Goal: Task Accomplishment & Management: Manage account settings

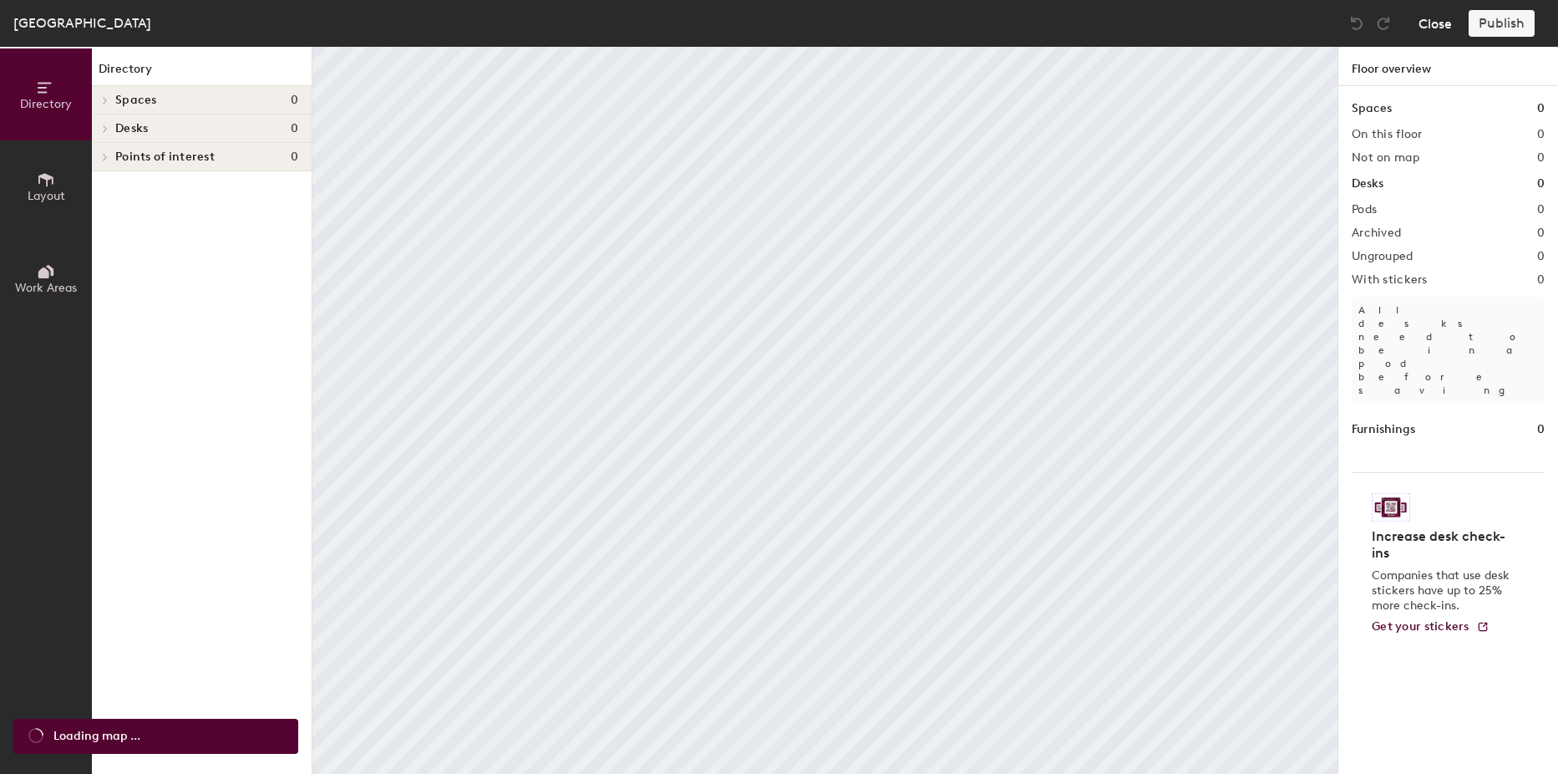
click at [1430, 27] on button "Close" at bounding box center [1435, 23] width 33 height 27
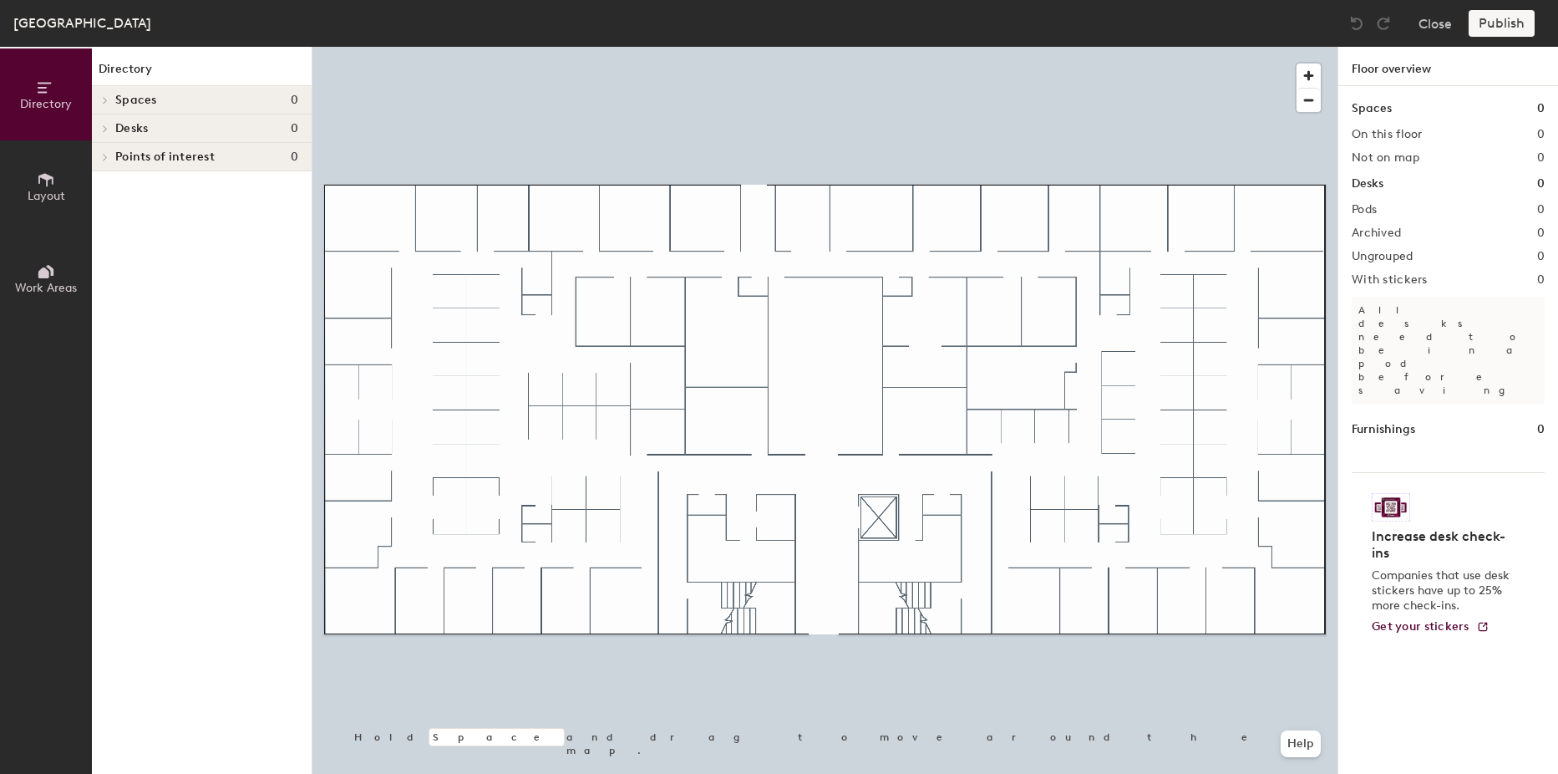
click at [107, 125] on icon at bounding box center [105, 129] width 7 height 8
click at [102, 135] on span at bounding box center [103, 130] width 8 height 14
click at [48, 169] on button "Layout" at bounding box center [46, 186] width 92 height 92
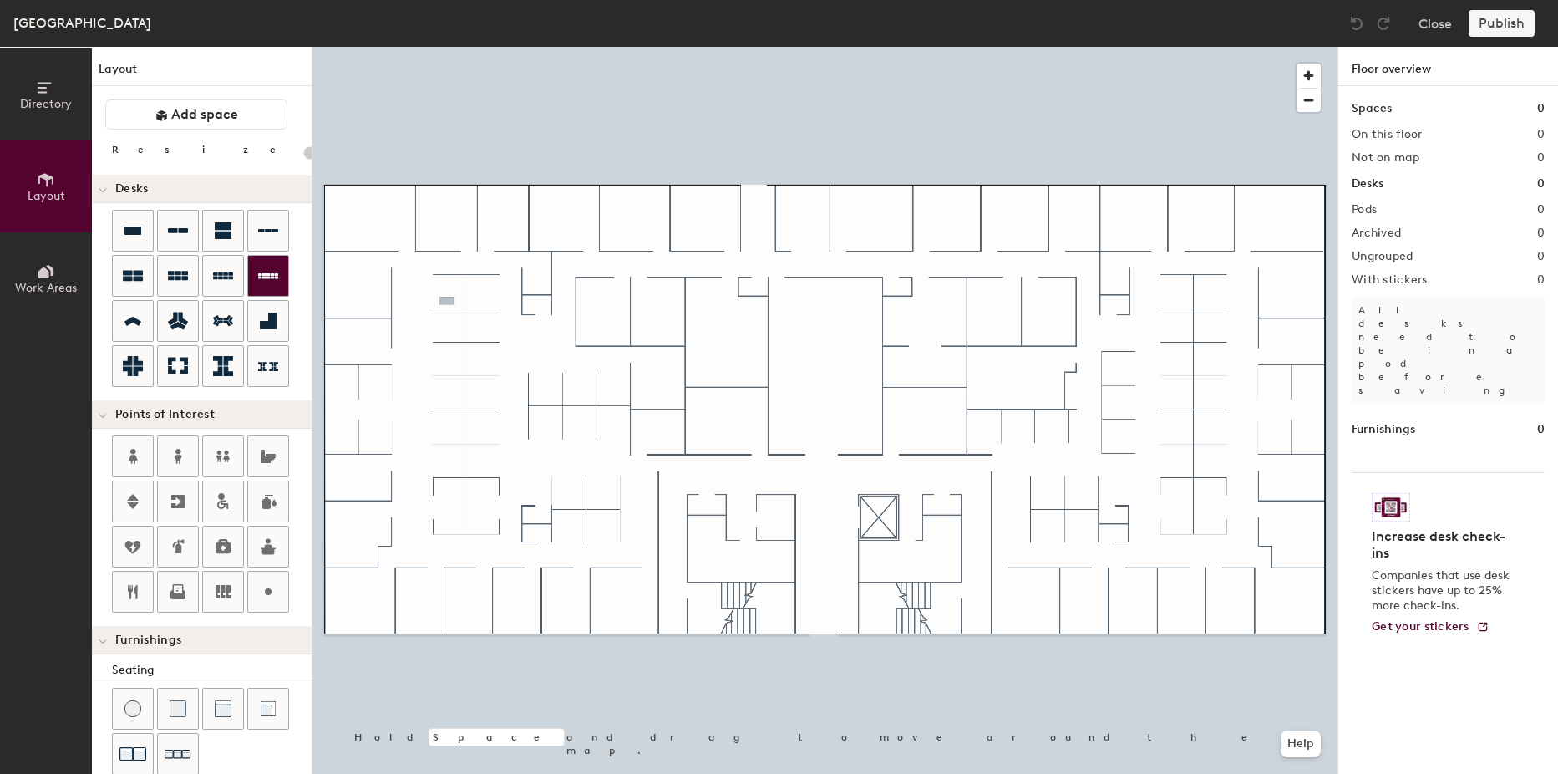
click at [447, 301] on div "Directory Layout Work Areas Layout Add space Resize Desks Points of Interest Fu…" at bounding box center [779, 410] width 1558 height 727
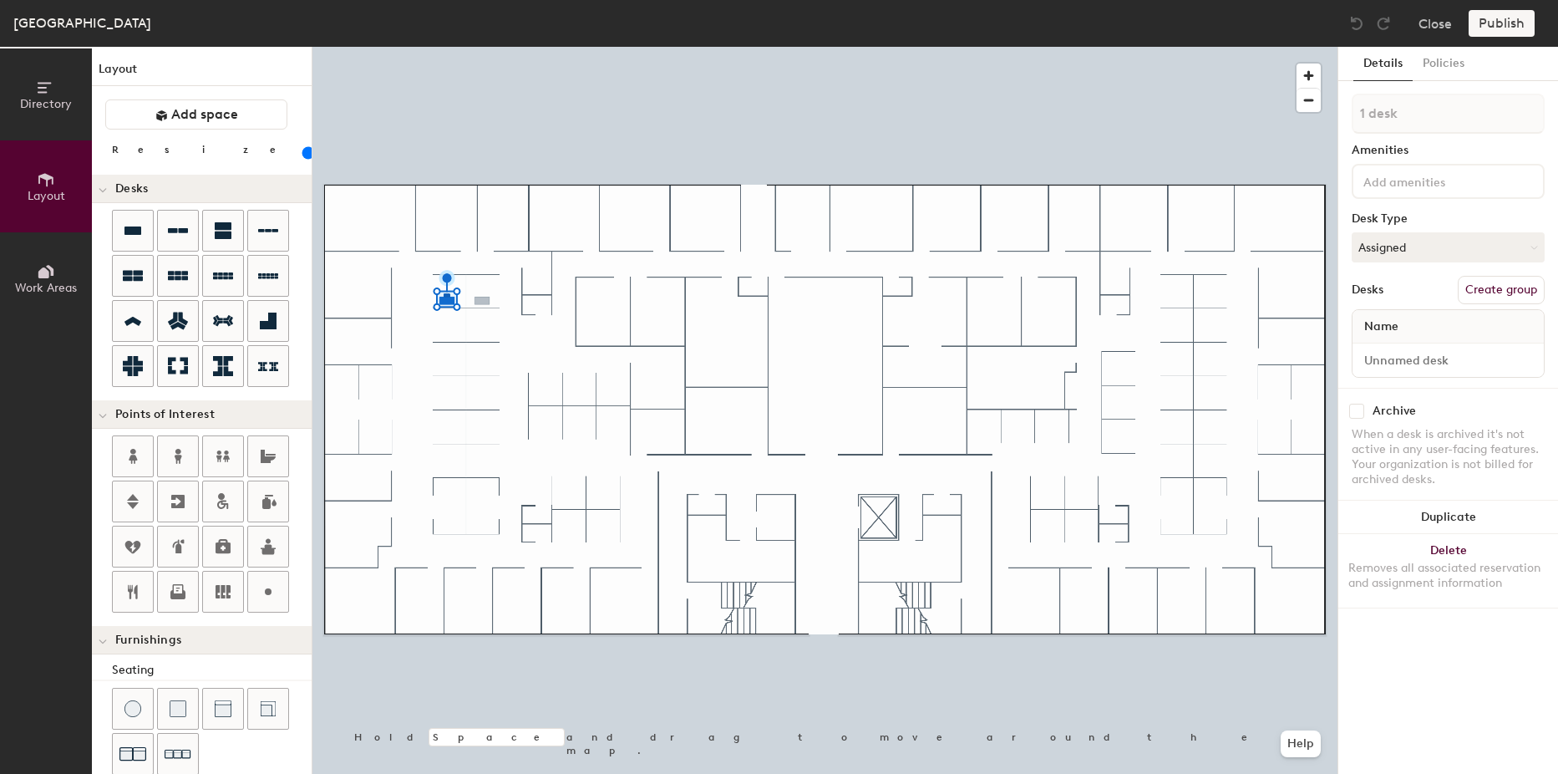
click at [481, 301] on div "Directory Layout Work Areas Layout Add space Resize Desks Points of Interest Fu…" at bounding box center [779, 410] width 1558 height 727
click at [447, 337] on div "Directory Layout Work Areas Layout Add space Resize Desks Points of Interest Fu…" at bounding box center [779, 410] width 1558 height 727
click at [481, 338] on div "Directory Layout Work Areas Layout Add space Resize Desks Points of Interest Fu…" at bounding box center [779, 410] width 1558 height 727
click at [446, 370] on div "Directory Layout Work Areas Layout Add space Resize Desks Points of Interest Fu…" at bounding box center [779, 410] width 1558 height 727
click at [481, 369] on div "Directory Layout Work Areas Layout Add space Resize Desks Points of Interest Fu…" at bounding box center [779, 410] width 1558 height 727
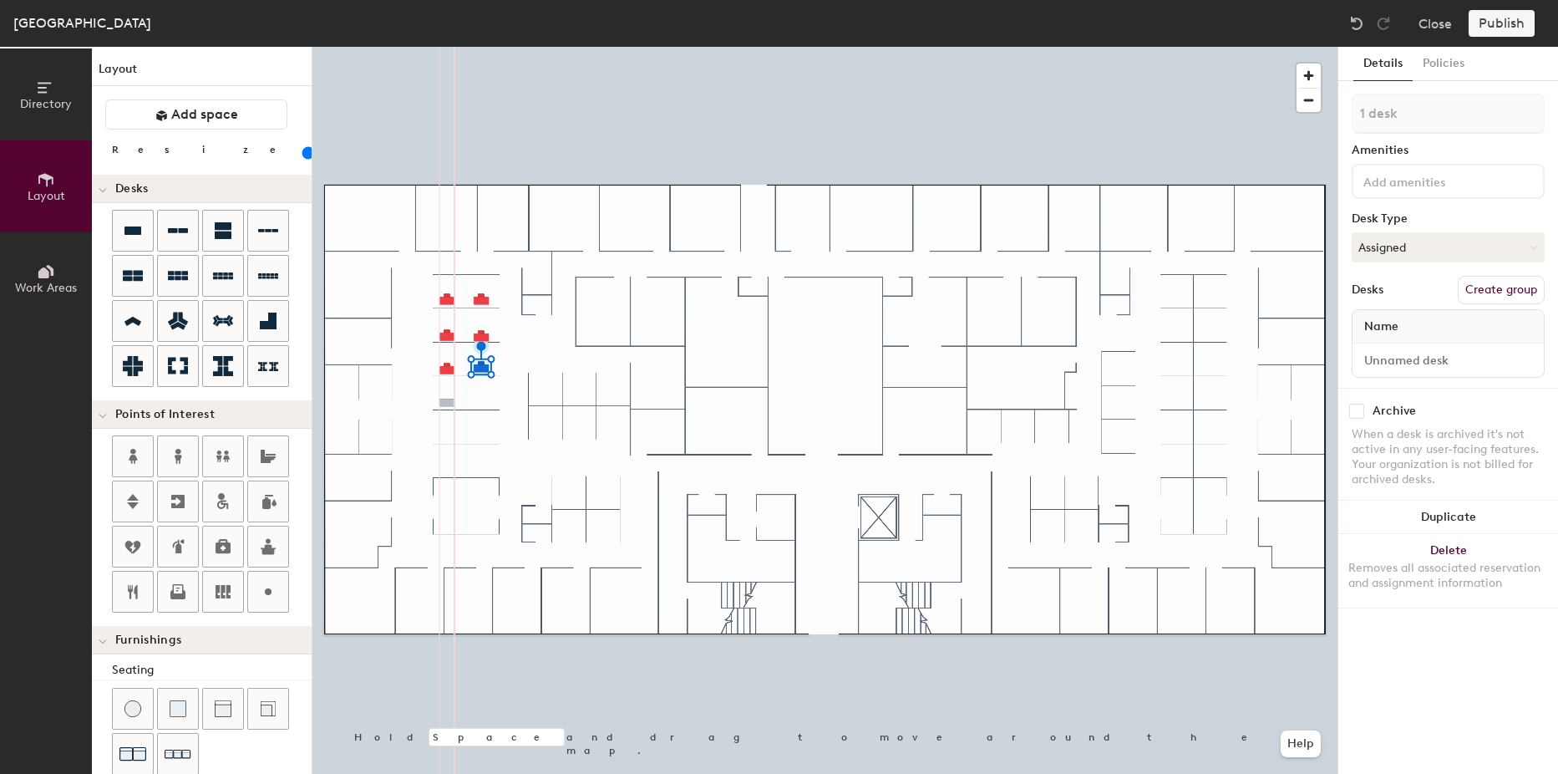
click at [447, 404] on div "Directory Layout Work Areas Layout Add space Resize Desks Points of Interest Fu…" at bounding box center [779, 410] width 1558 height 727
click at [481, 404] on div "Directory Layout Work Areas Layout Add space Resize Desks Points of Interest Fu…" at bounding box center [779, 410] width 1558 height 727
click at [446, 440] on div "Directory Layout Work Areas Layout Add space Resize Desks Points of Interest Fu…" at bounding box center [779, 410] width 1558 height 727
click at [481, 440] on div "Directory Layout Work Areas Layout Add space Resize Desks Points of Interest Fu…" at bounding box center [779, 410] width 1558 height 727
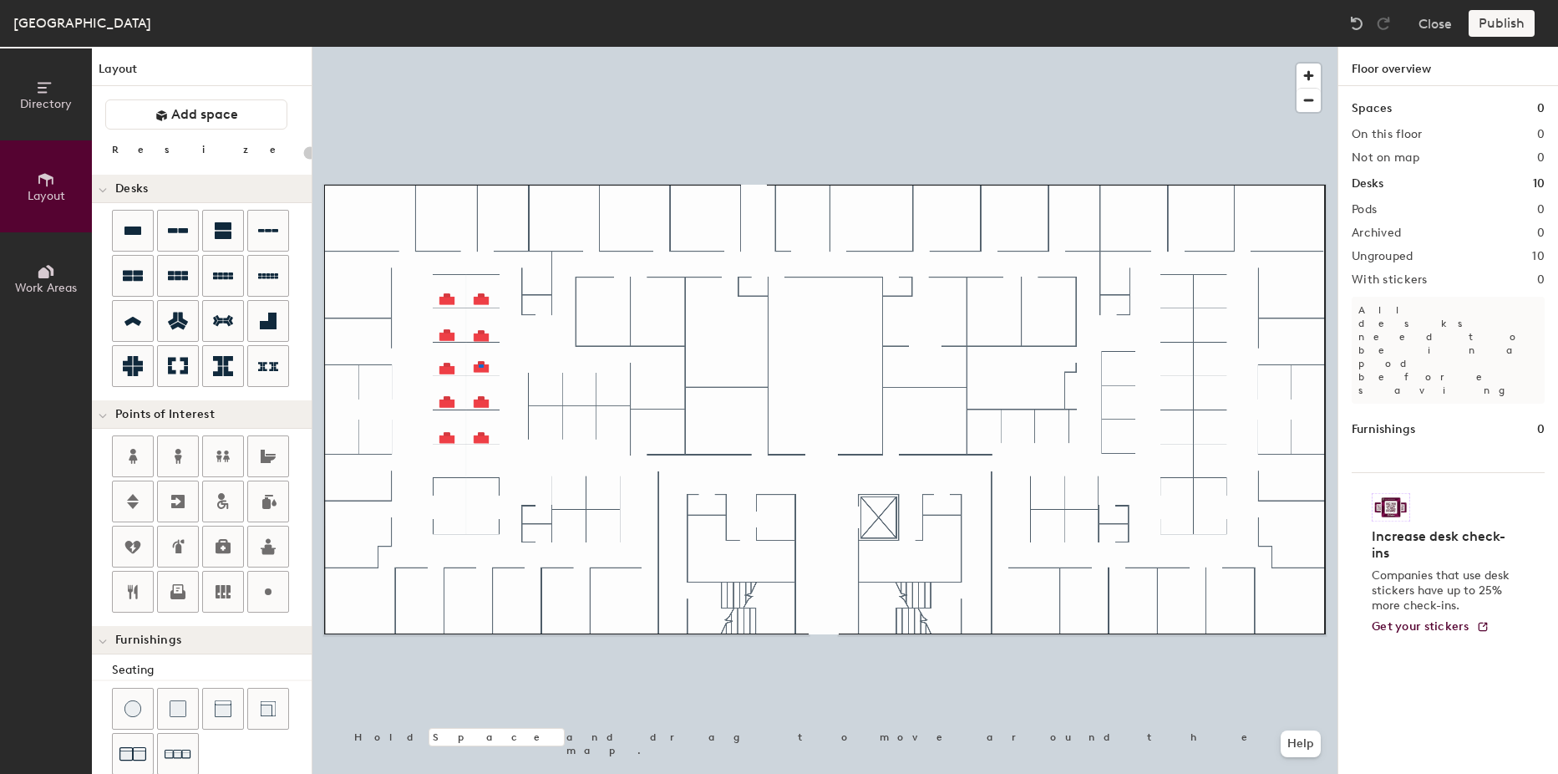
drag, startPoint x: 223, startPoint y: 262, endPoint x: 480, endPoint y: 368, distance: 277.6
click at [479, 47] on div at bounding box center [825, 47] width 1025 height 0
click at [540, 389] on div "Directory Layout Work Areas Layout Add space Resize Desks Points of Interest Fu…" at bounding box center [779, 410] width 1558 height 727
click at [584, 388] on div "Directory Layout Work Areas Layout Add space Resize Desks Points of Interest Fu…" at bounding box center [779, 410] width 1558 height 727
type input "100"
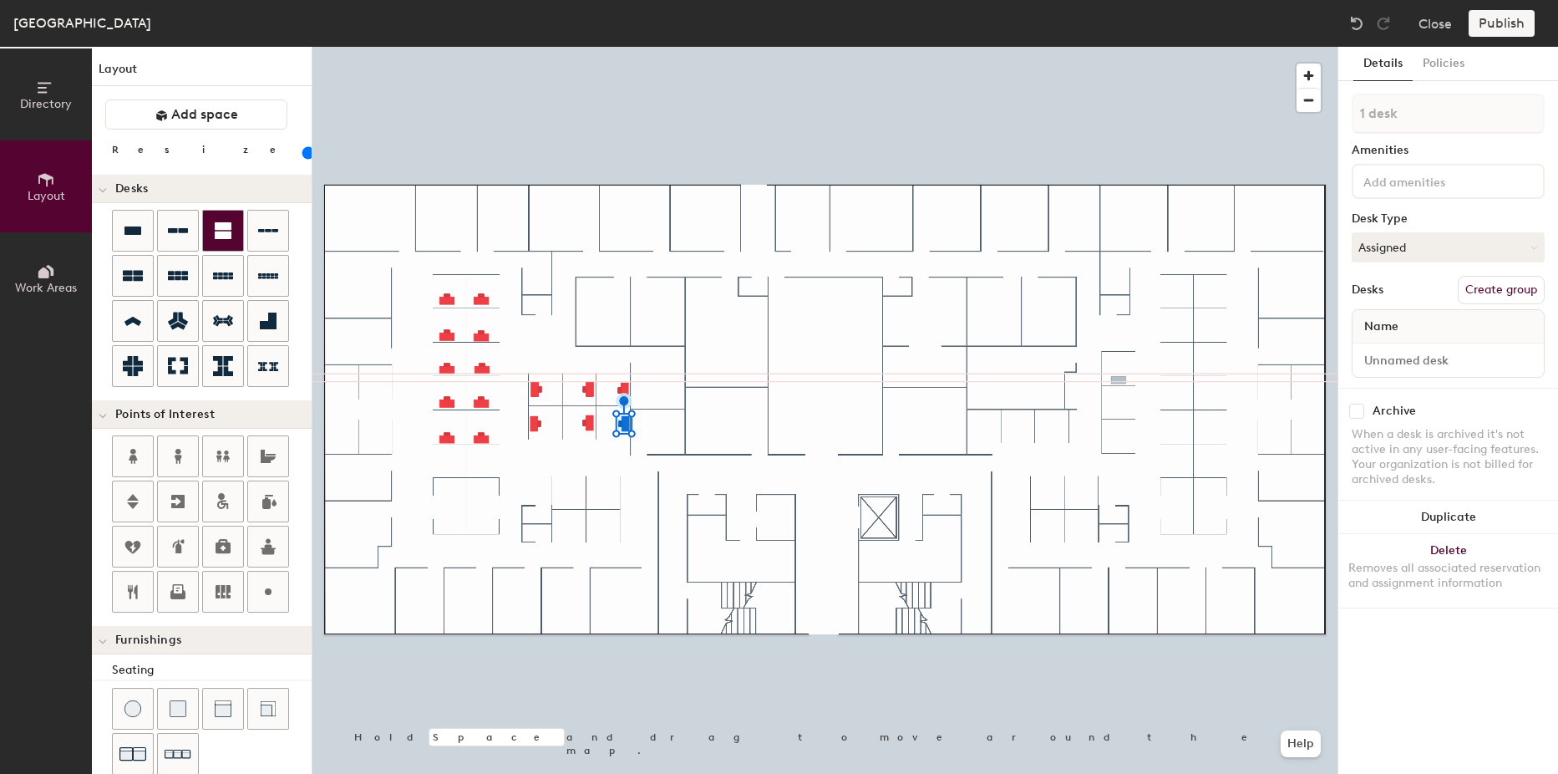
click at [1119, 380] on div "Directory Layout Work Areas Layout Add space Resize Desks Points of Interest Fu…" at bounding box center [779, 410] width 1558 height 727
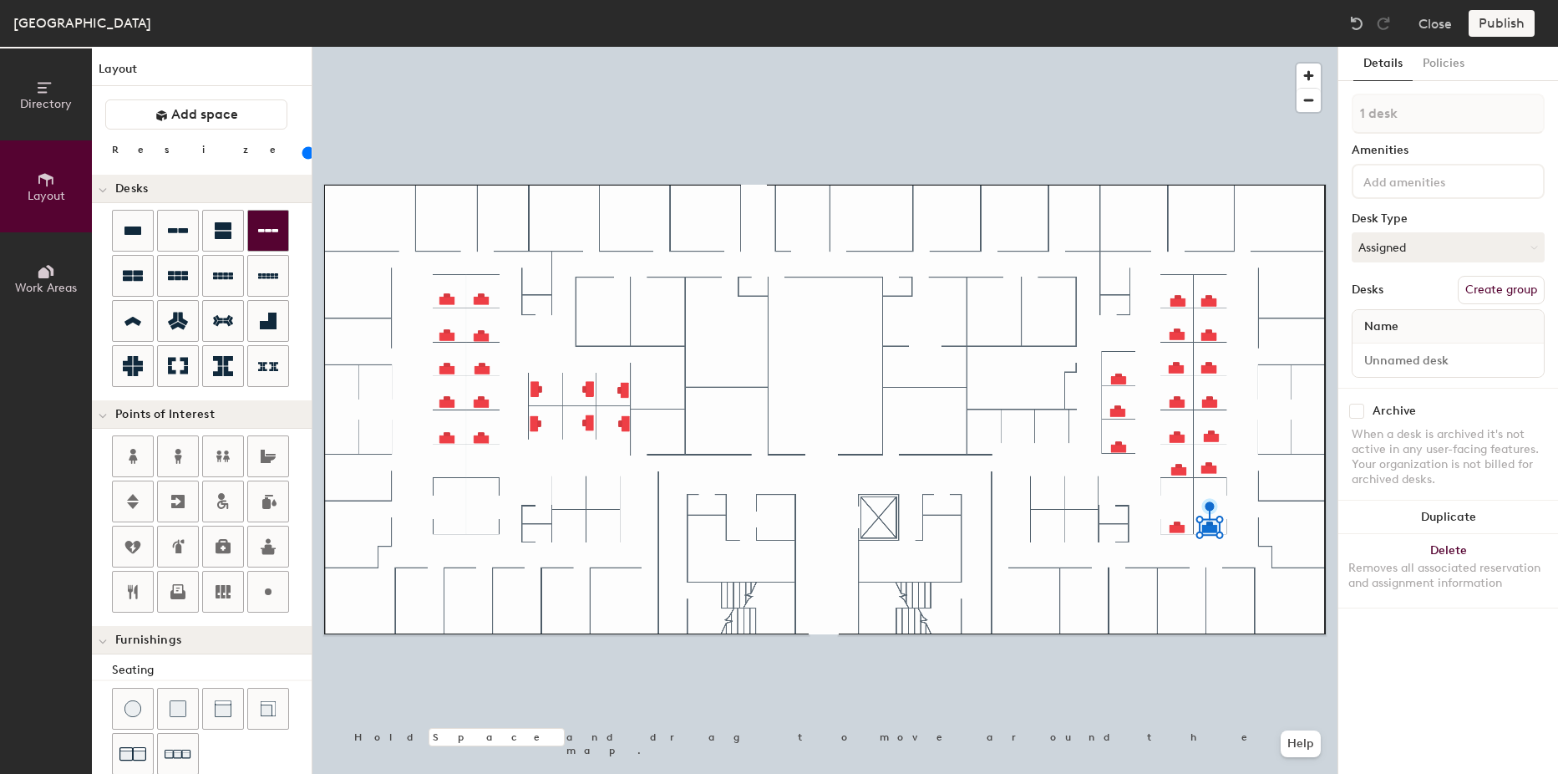
click at [1263, 382] on div "Directory Layout Work Areas Layout Add space Resize Desks Points of Interest Fu…" at bounding box center [779, 410] width 1558 height 727
click at [577, 493] on div "Directory Layout Work Areas Layout Add space Resize Desks Points of Interest Fu…" at bounding box center [779, 410] width 1558 height 727
click at [1040, 495] on div "Directory Layout Work Areas Layout Add space Resize Desks Points of Interest Fu…" at bounding box center [779, 410] width 1558 height 727
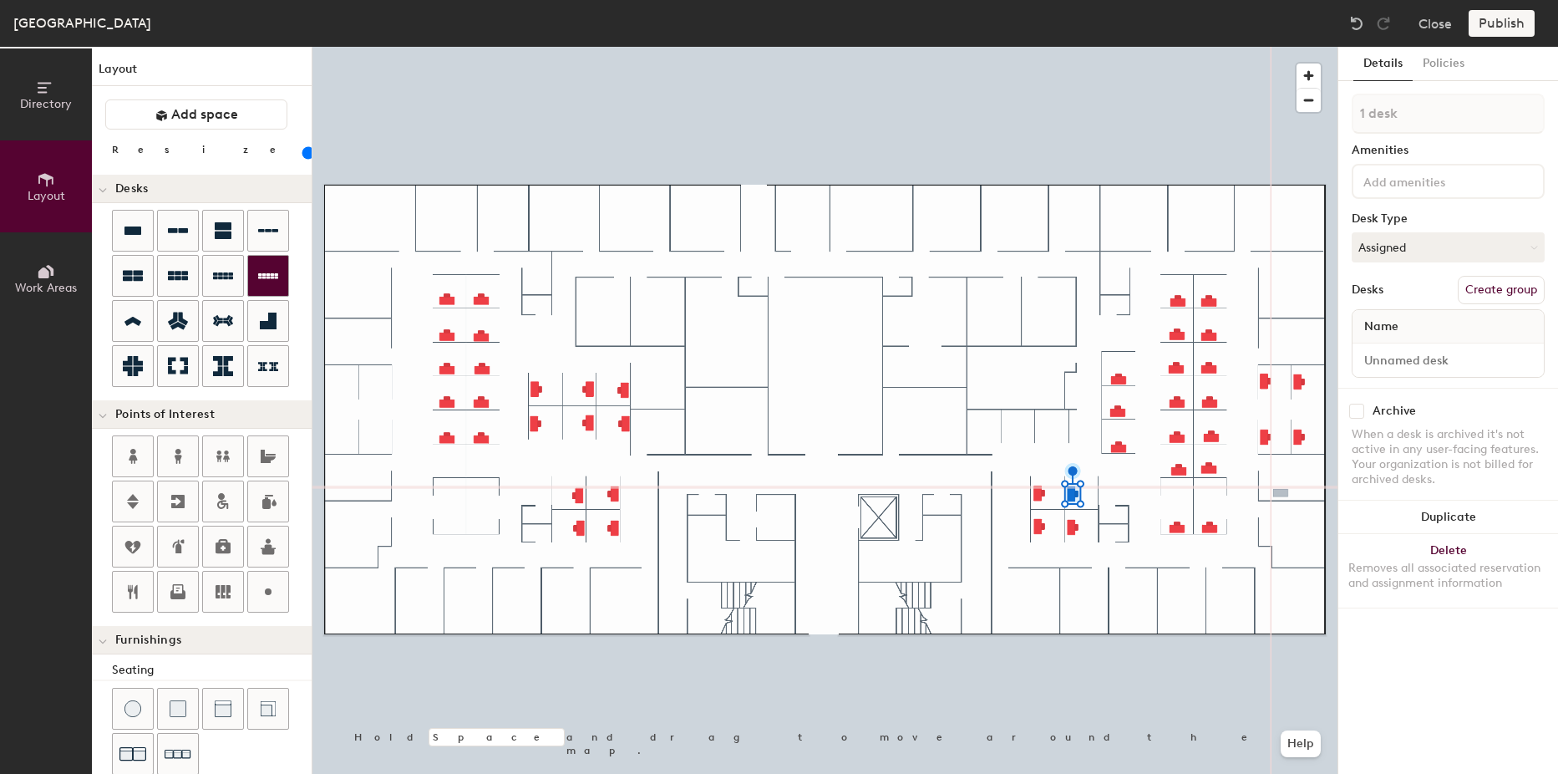
click at [1281, 493] on div "Directory Layout Work Areas Layout Add space Resize Desks Points of Interest Fu…" at bounding box center [779, 410] width 1558 height 727
click at [1277, 325] on div "Directory Layout Work Areas Layout Add space Resize Desks Points of Interest Fu…" at bounding box center [779, 410] width 1558 height 727
click at [382, 383] on div "Directory Layout Work Areas Layout Add space Resize Desks Points of Interest Fu…" at bounding box center [779, 410] width 1558 height 727
click at [371, 494] on div "Directory Layout Work Areas Layout Add space Resize Desks Points of Interest Fu…" at bounding box center [779, 410] width 1558 height 727
click at [448, 471] on div "Directory Layout Work Areas Layout Add space Resize Desks Points of Interest Fu…" at bounding box center [779, 410] width 1558 height 727
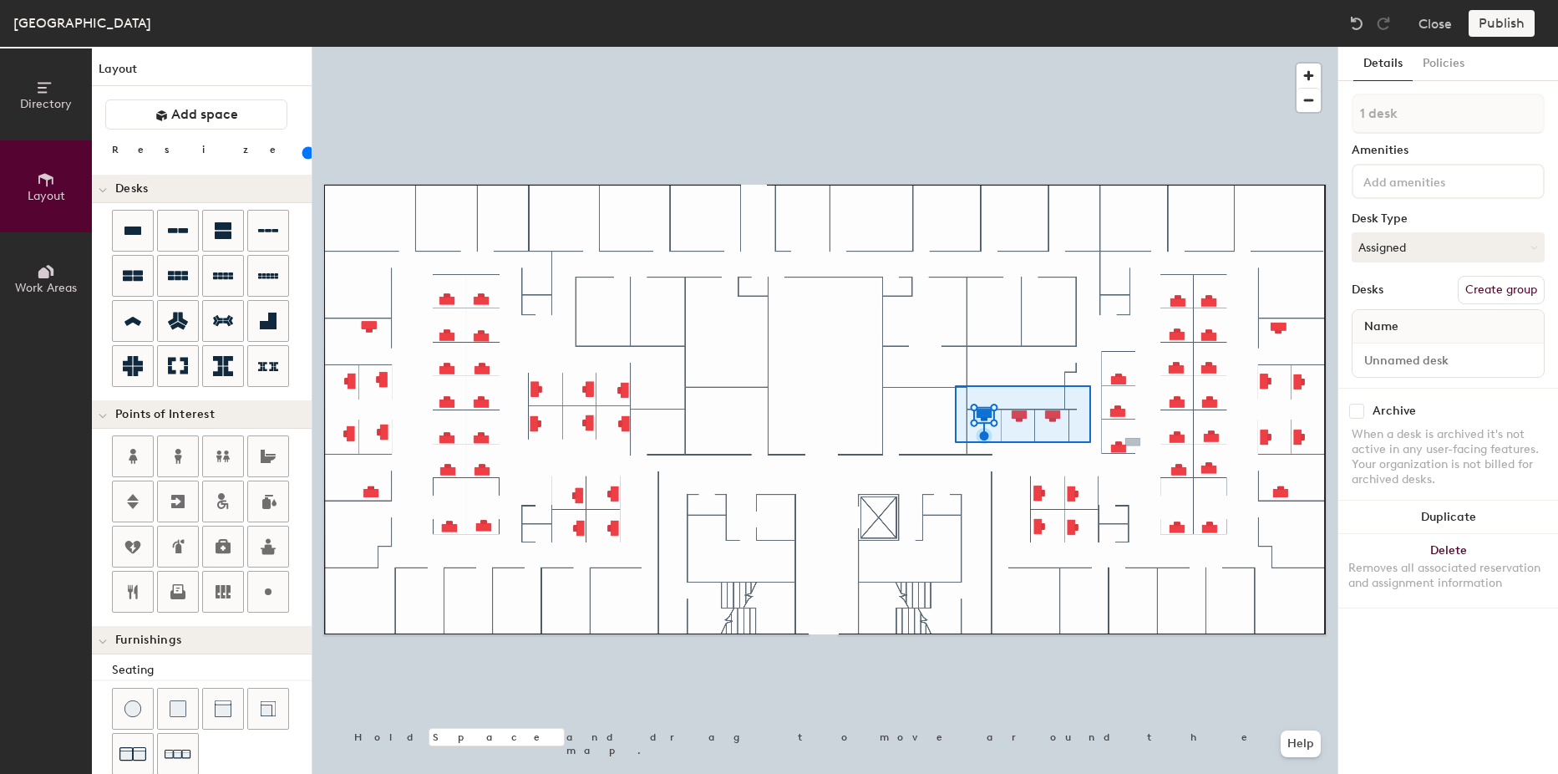
type input "3 desks"
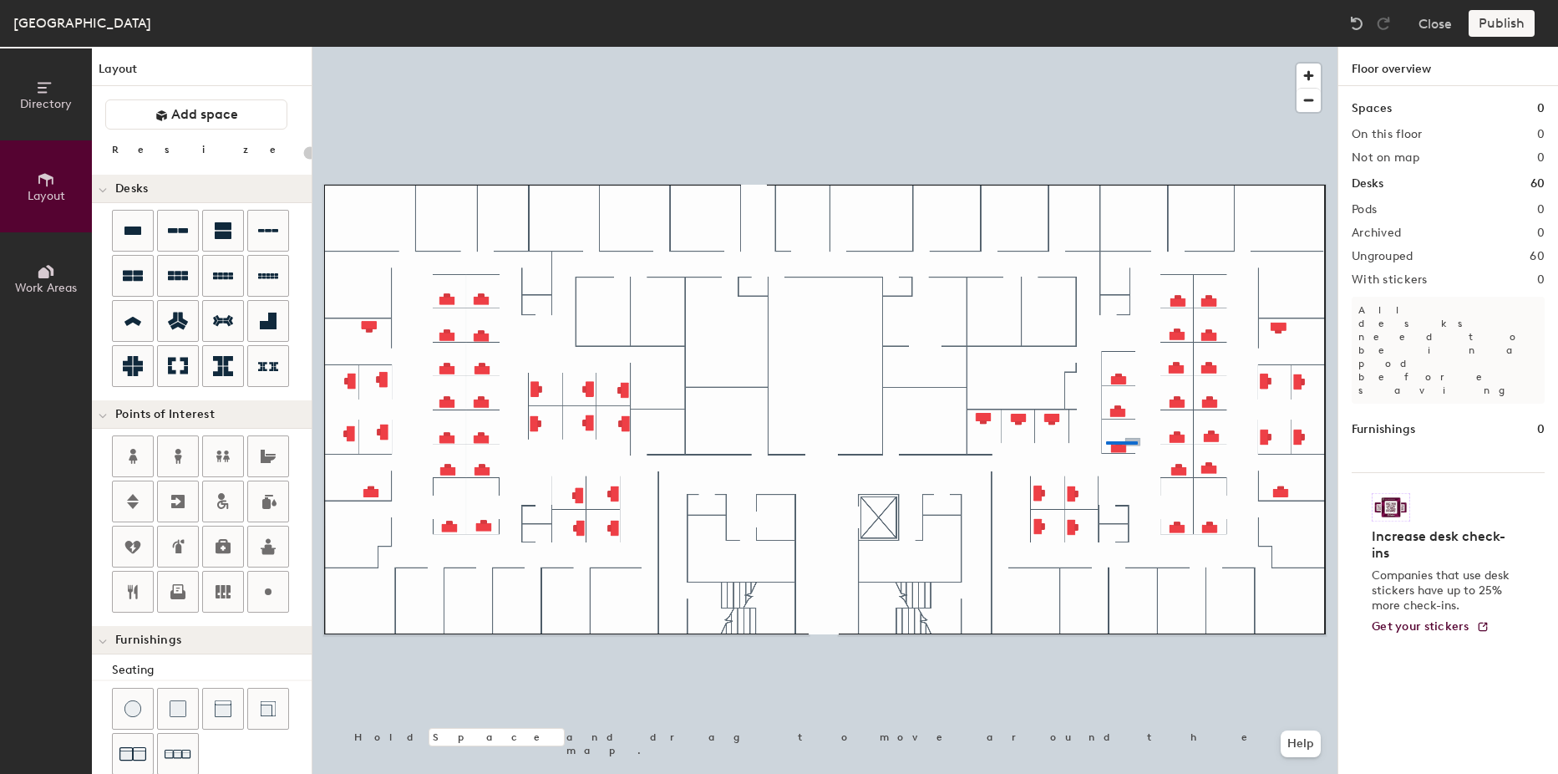
drag, startPoint x: 137, startPoint y: 221, endPoint x: 1044, endPoint y: 430, distance: 930.2
click at [1106, 47] on div at bounding box center [825, 47] width 1025 height 0
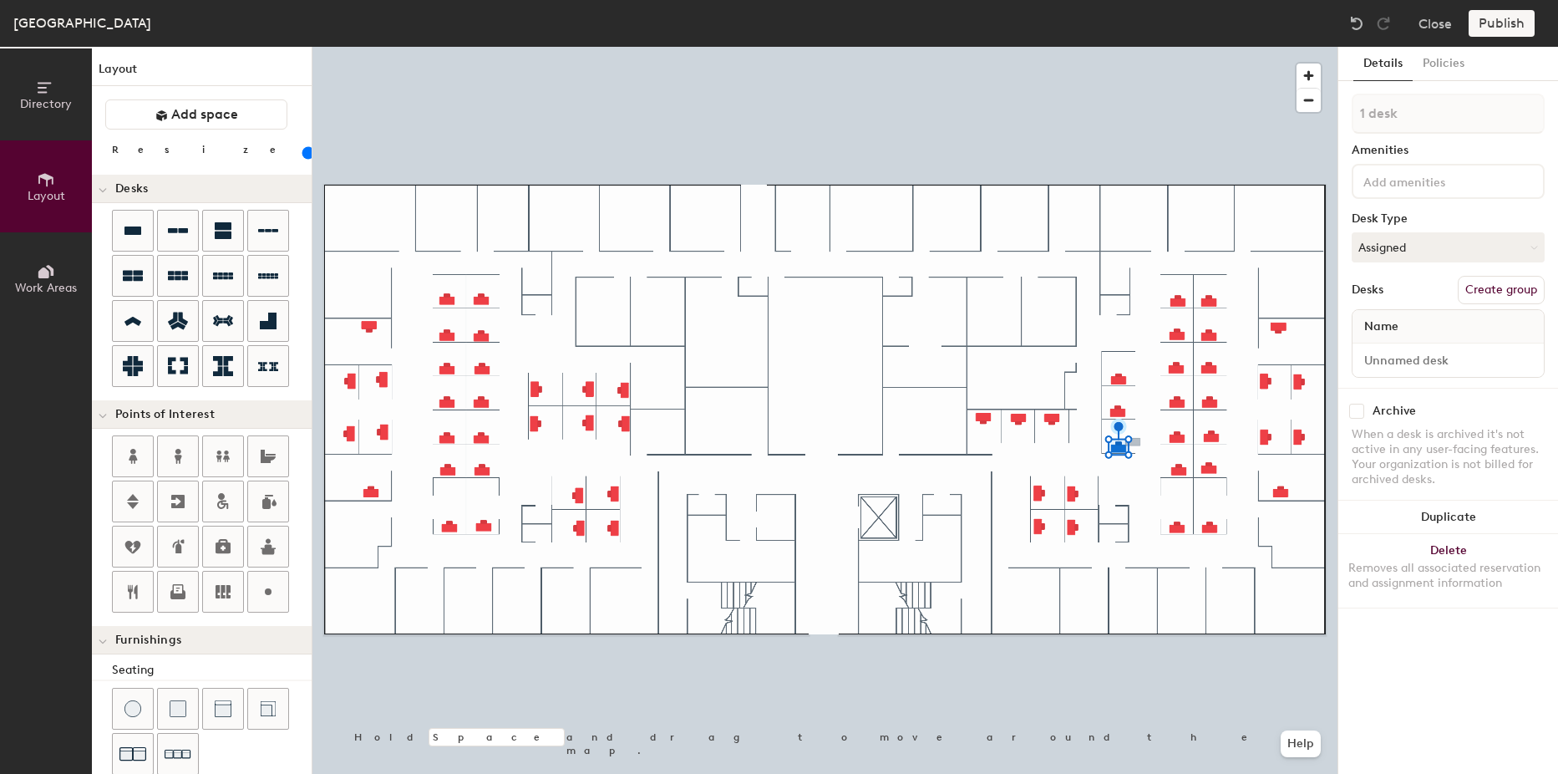
click at [1141, 47] on div at bounding box center [825, 47] width 1025 height 0
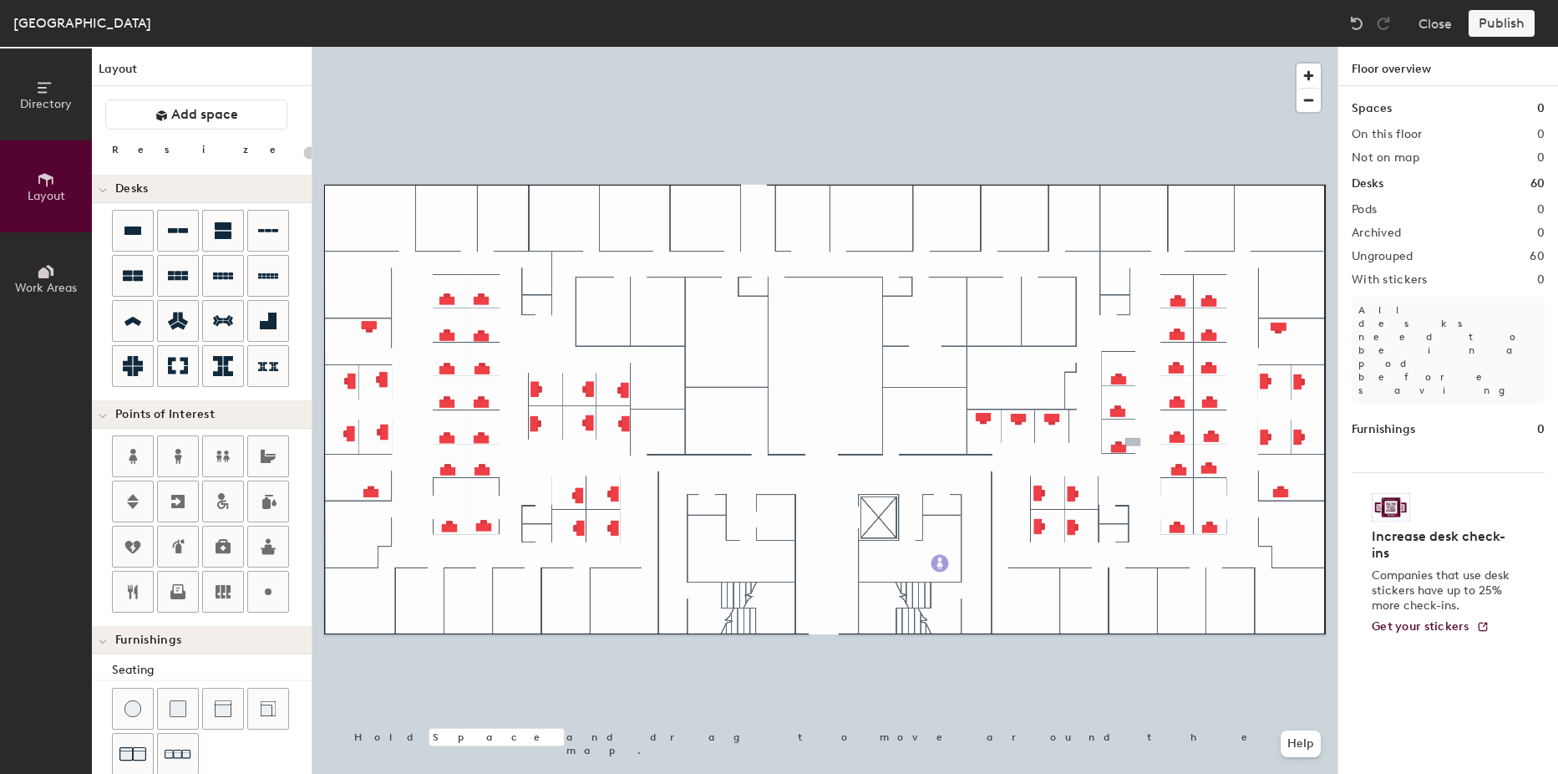
click at [940, 563] on div "Directory Layout Work Areas Layout Add space Resize Desks Points of Interest Fu…" at bounding box center [779, 410] width 1558 height 727
click at [1001, 596] on span "Done" at bounding box center [1001, 601] width 49 height 28
click at [708, 563] on div "Directory Layout Work Areas Layout Add space Resize Desks Points of Interest Fu…" at bounding box center [779, 410] width 1558 height 727
drag, startPoint x: 226, startPoint y: 473, endPoint x: 277, endPoint y: 486, distance: 52.5
click at [709, 563] on div at bounding box center [708, 563] width 20 height 20
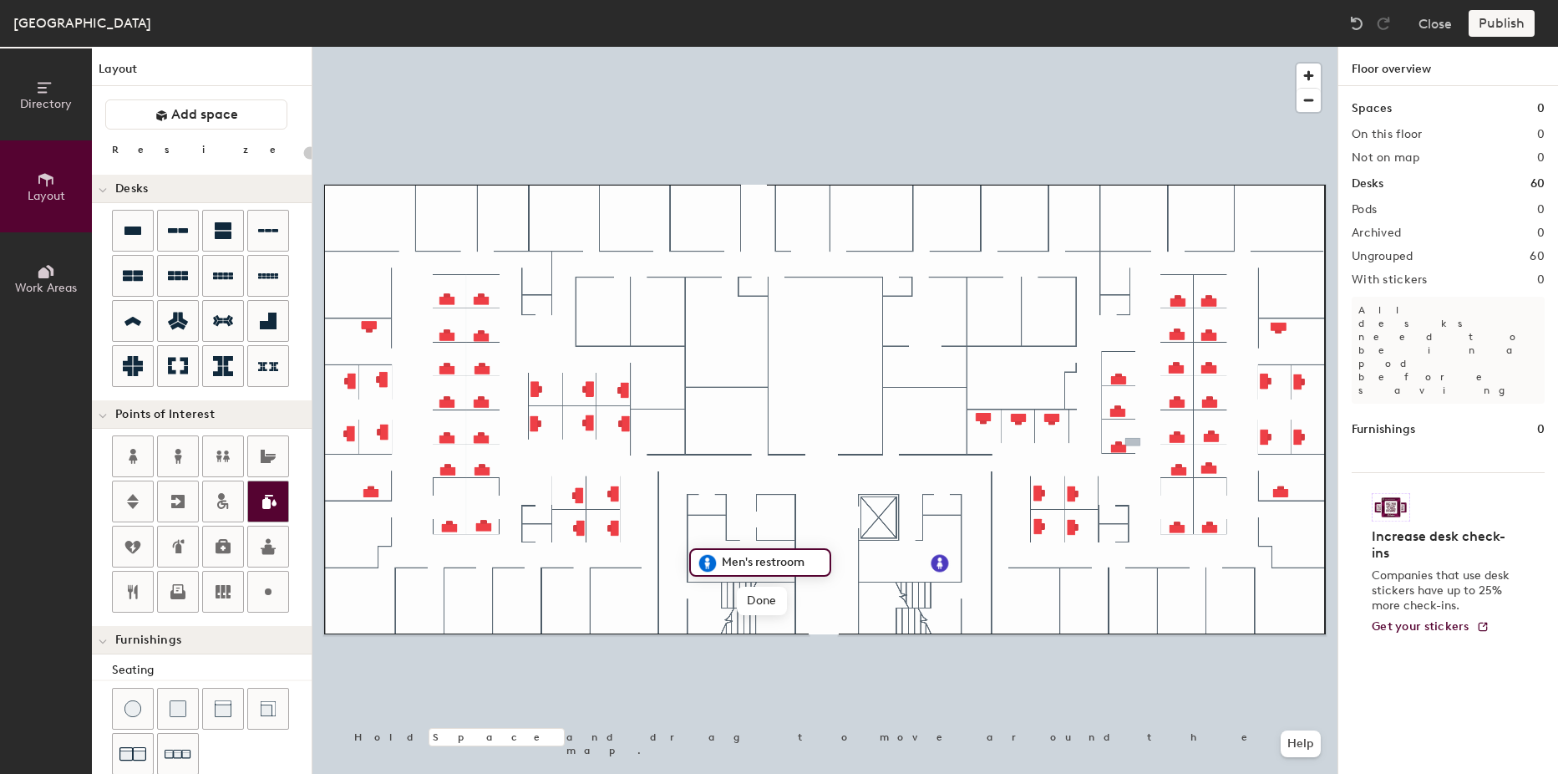
click at [878, 517] on div "Directory Layout Work Areas Layout Add space Resize Desks Points of Interest Fu…" at bounding box center [779, 410] width 1558 height 727
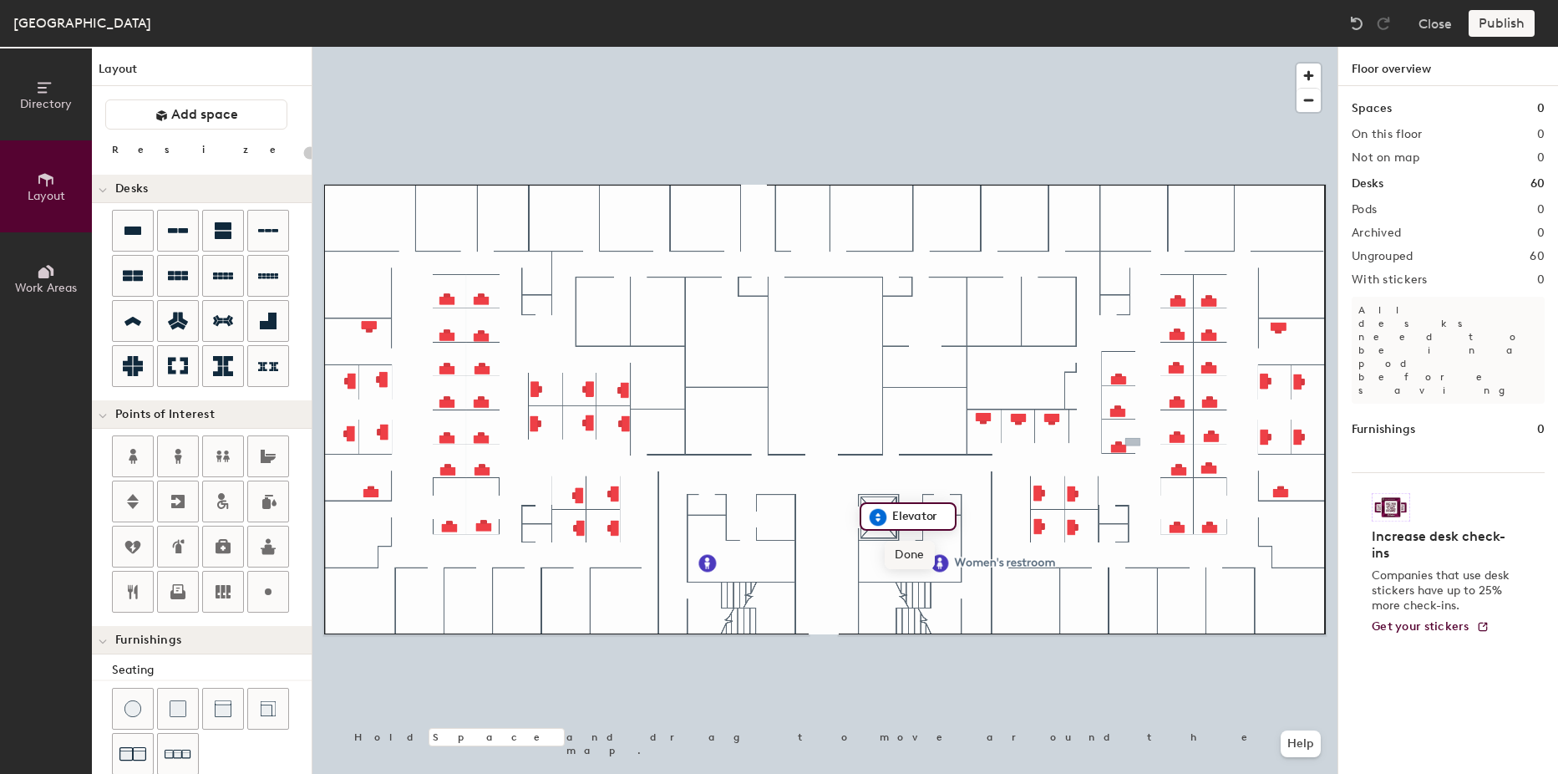
click at [899, 557] on span "Done" at bounding box center [909, 555] width 49 height 28
click at [715, 363] on div "Directory Layout Work Areas Layout Add space Resize Desks Points of Interest Fu…" at bounding box center [779, 410] width 1558 height 727
click at [730, 343] on div "Directory Layout Work Areas Layout Add space Resize Desks Points of Interest Fu…" at bounding box center [779, 410] width 1558 height 727
click at [753, 373] on span "Done" at bounding box center [757, 381] width 49 height 28
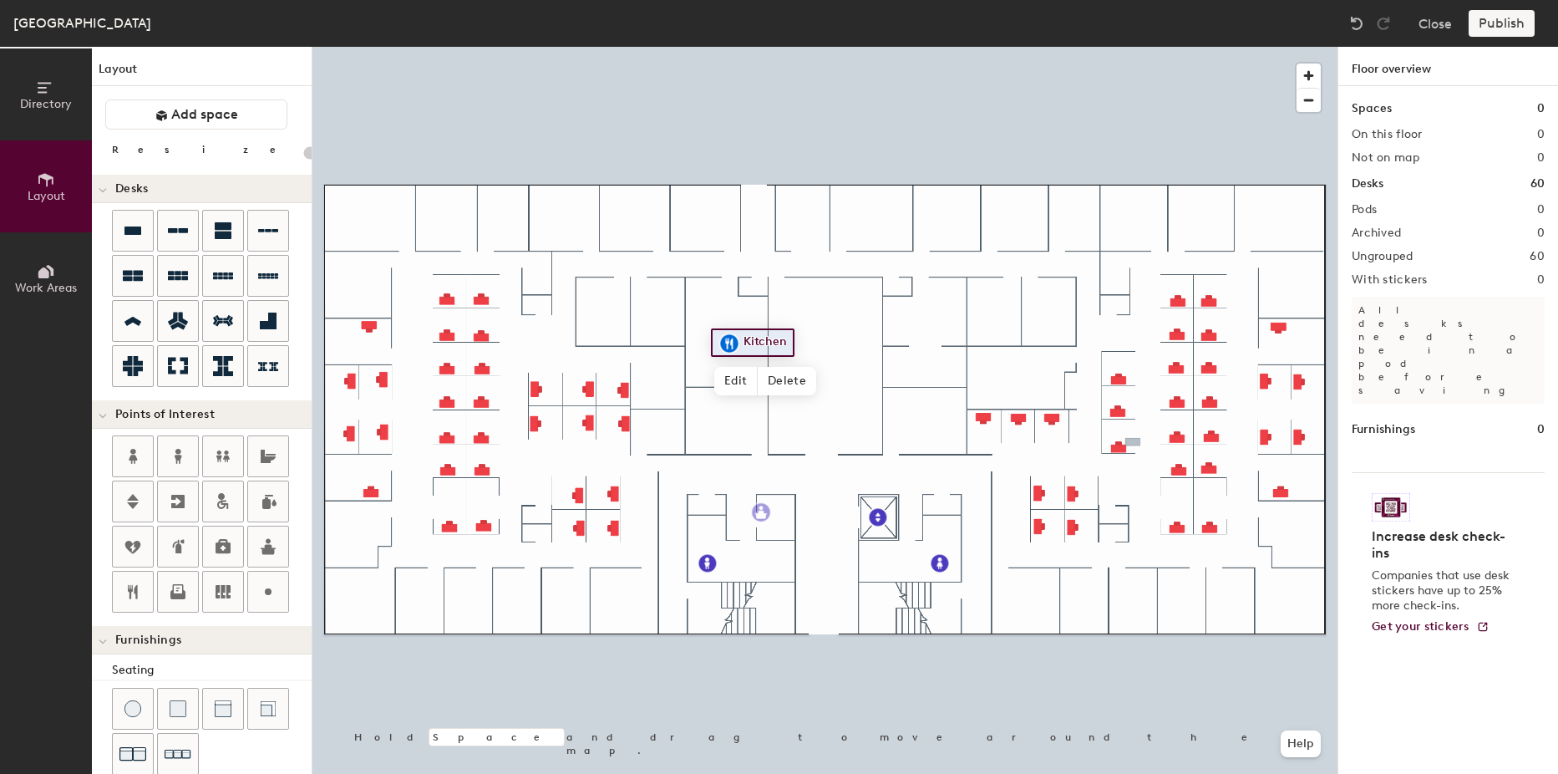
click at [826, 562] on div "Directory Layout Work Areas Layout Add space Resize Desks Points of Interest Fu…" at bounding box center [779, 410] width 1558 height 727
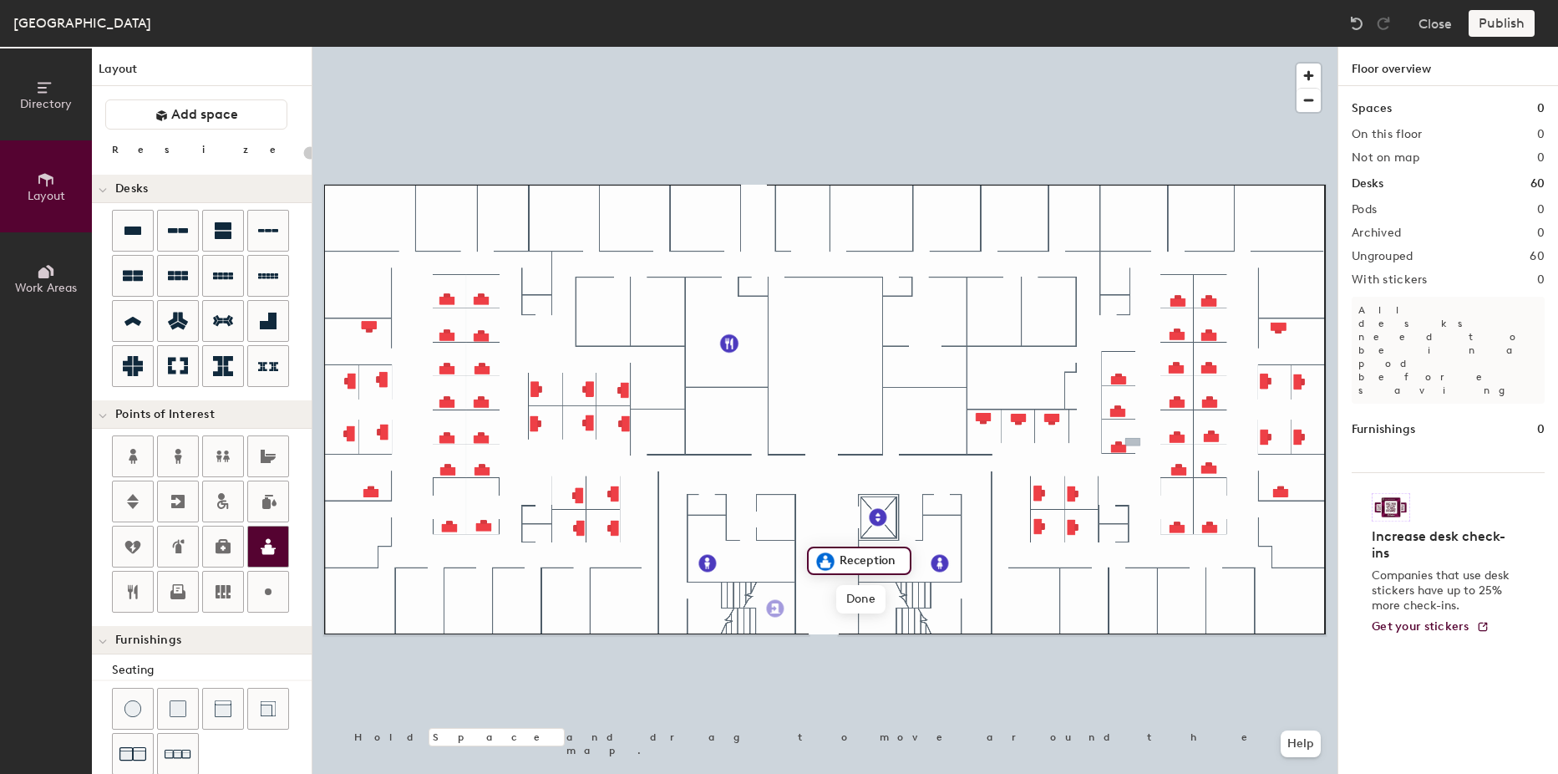
click at [775, 608] on div "Directory Layout Work Areas Layout Add space Resize Desks Points of Interest Fu…" at bounding box center [779, 410] width 1558 height 727
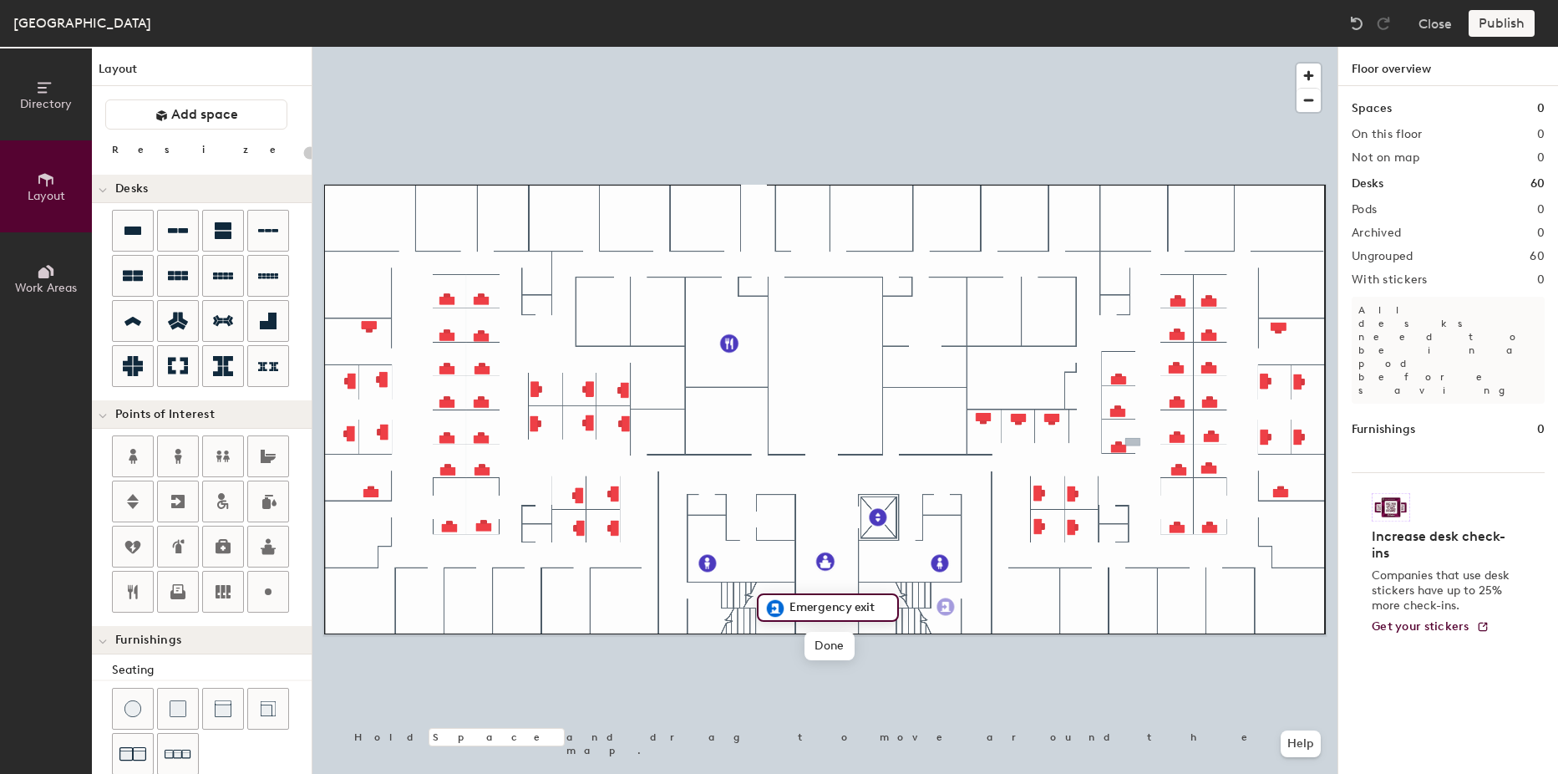
click at [946, 607] on div "Directory Layout Work Areas Layout Add space Resize Desks Points of Interest Fu…" at bounding box center [779, 410] width 1558 height 727
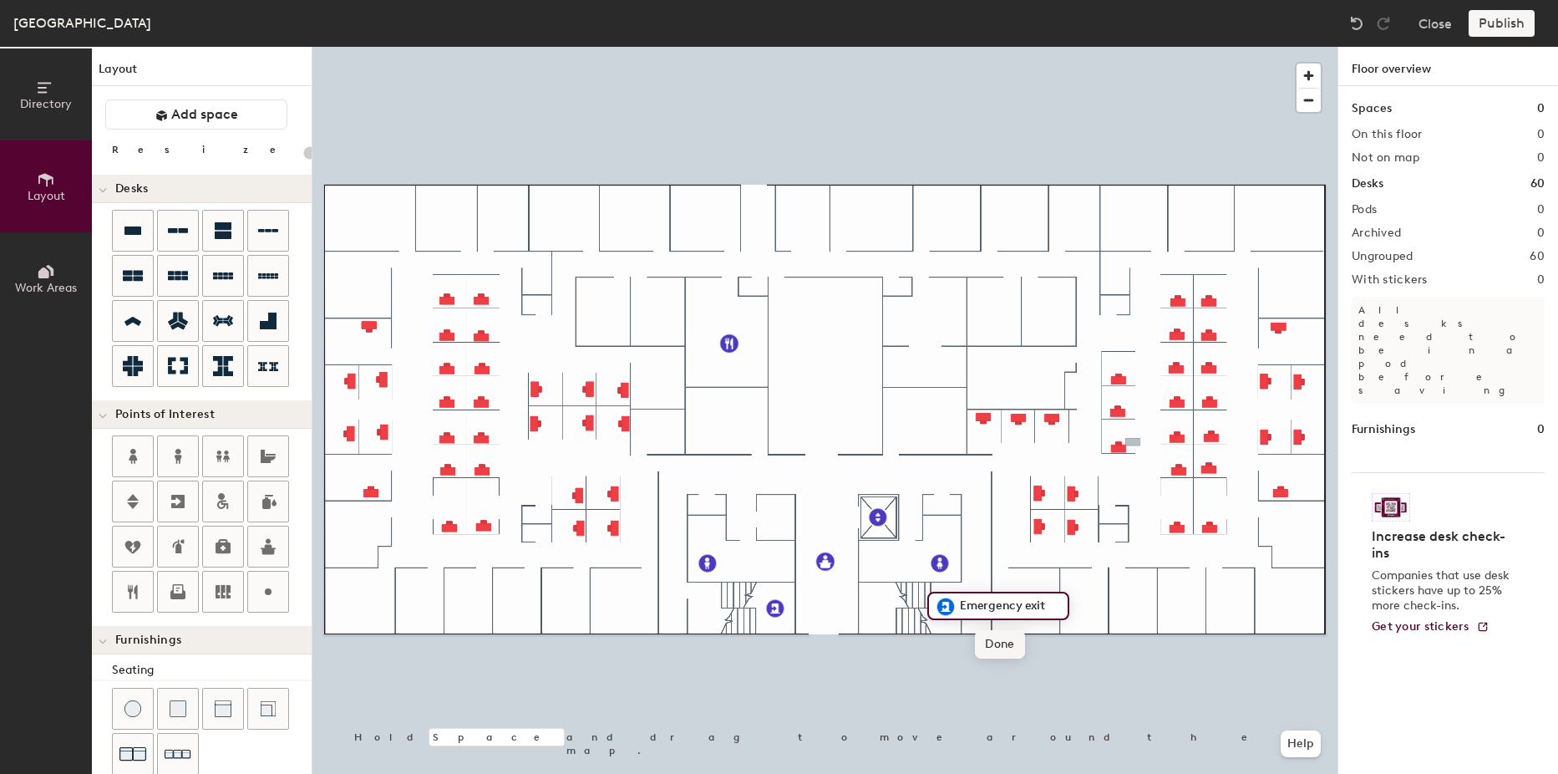
click at [1007, 646] on span "Done" at bounding box center [999, 644] width 49 height 28
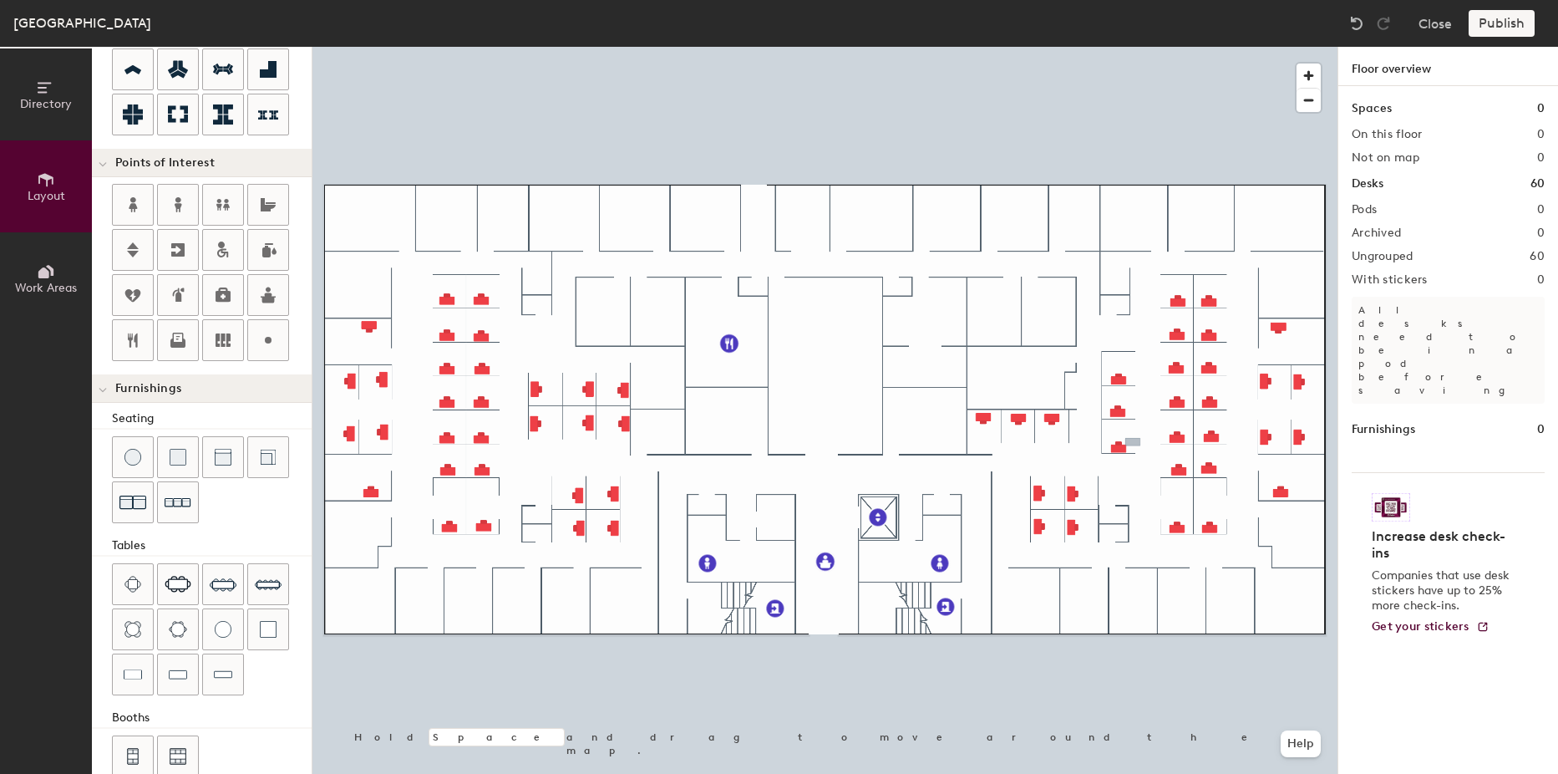
scroll to position [282, 0]
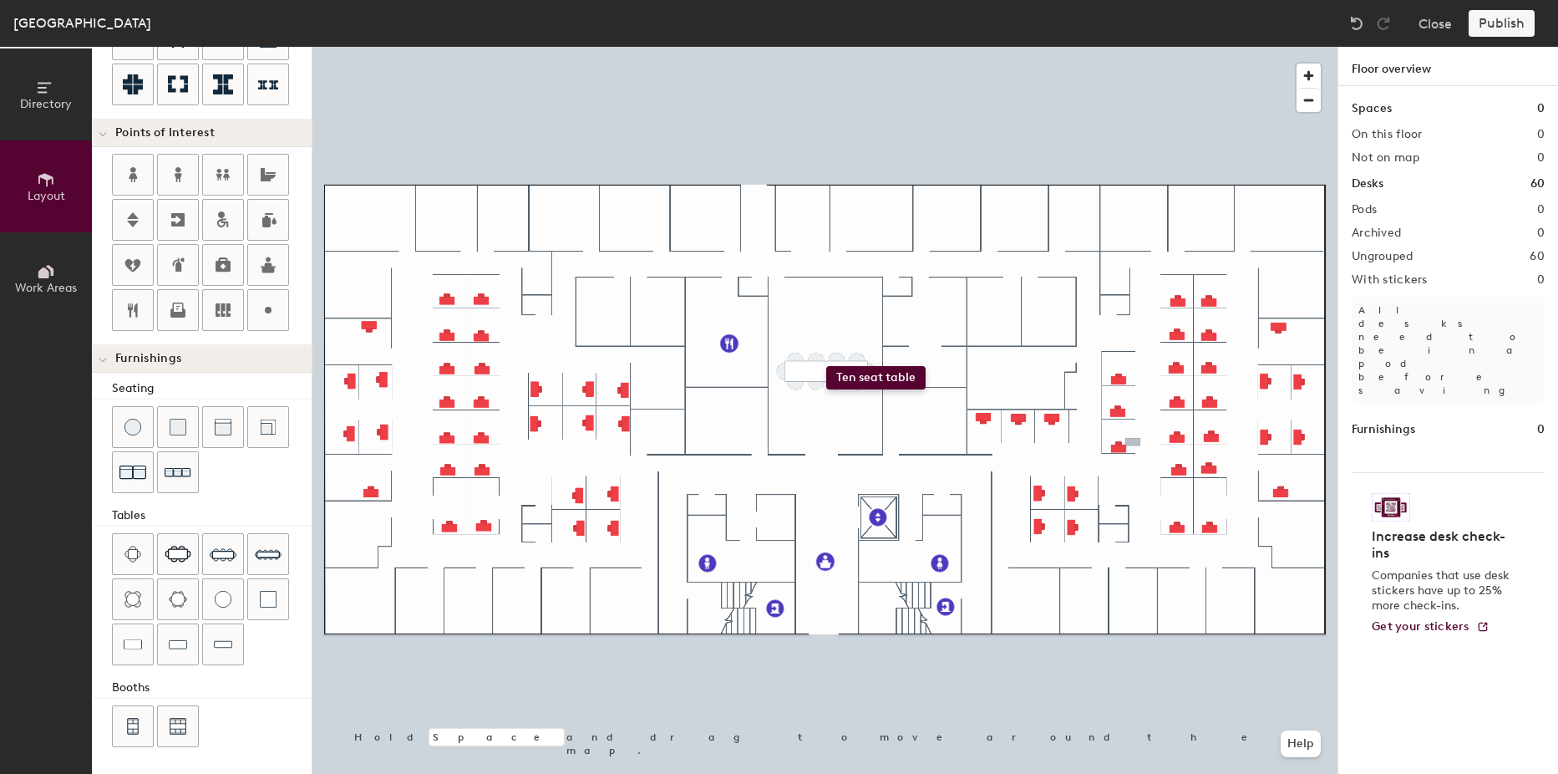
click at [826, 366] on div "Directory Layout Work Areas Layout Add space Resize Desks Points of Interest Fu…" at bounding box center [779, 410] width 1558 height 727
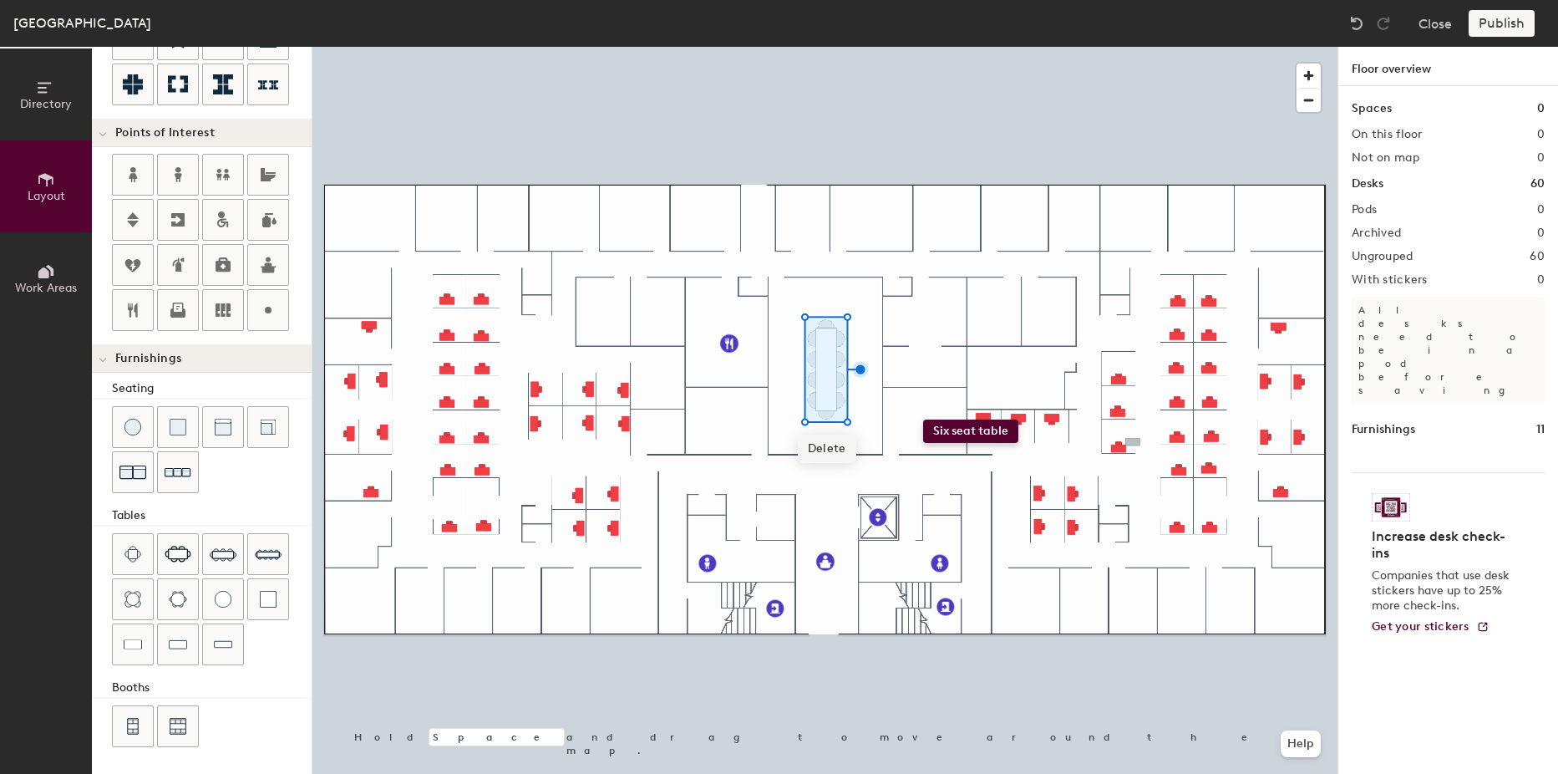
click at [923, 419] on div "Directory Layout Work Areas Layout Add space Resize Desks Points of Interest Fu…" at bounding box center [779, 410] width 1558 height 727
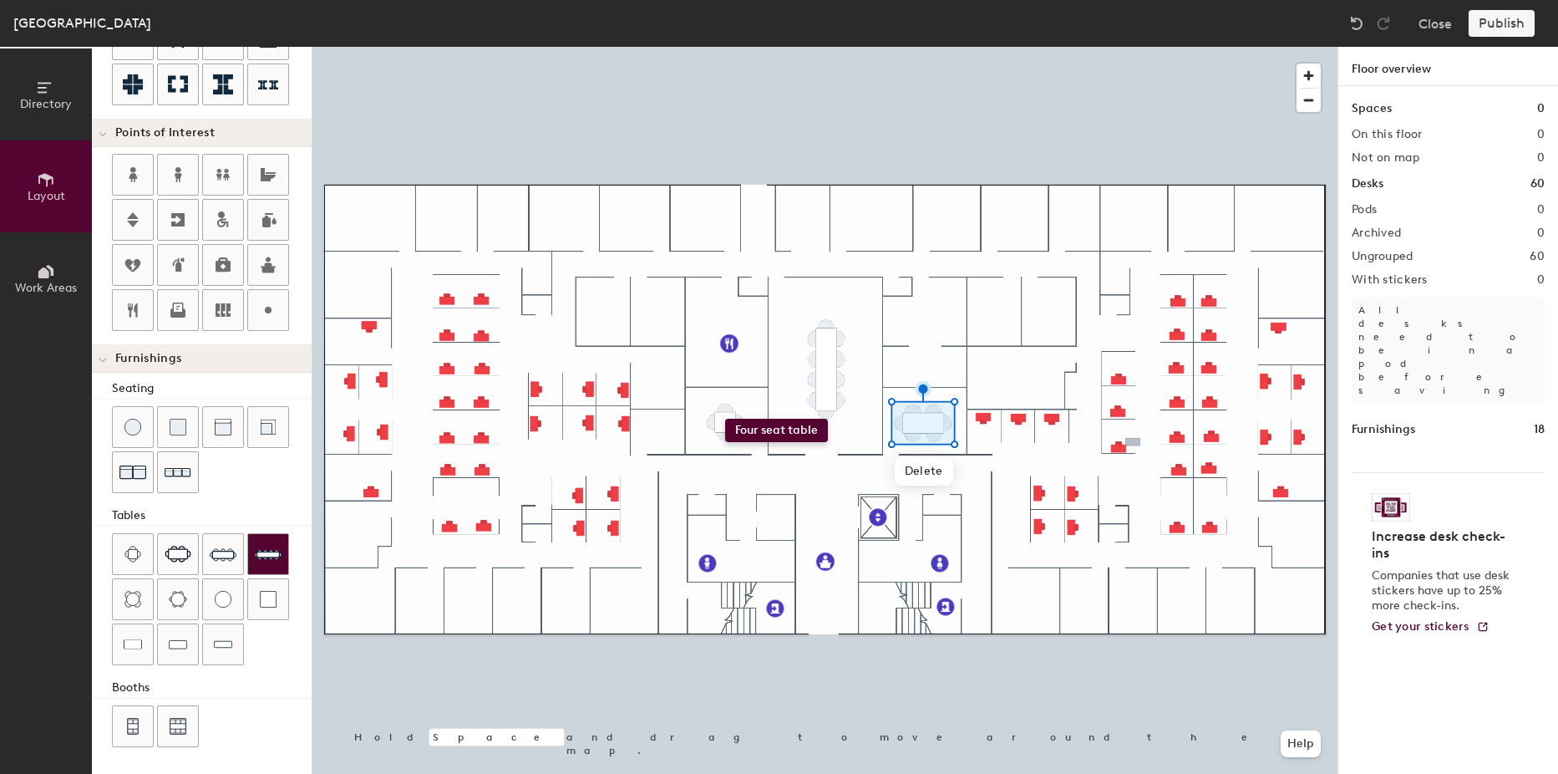
click at [725, 419] on div "Directory Layout Work Areas Layout Add space Resize Desks Points of Interest Fu…" at bounding box center [779, 410] width 1558 height 727
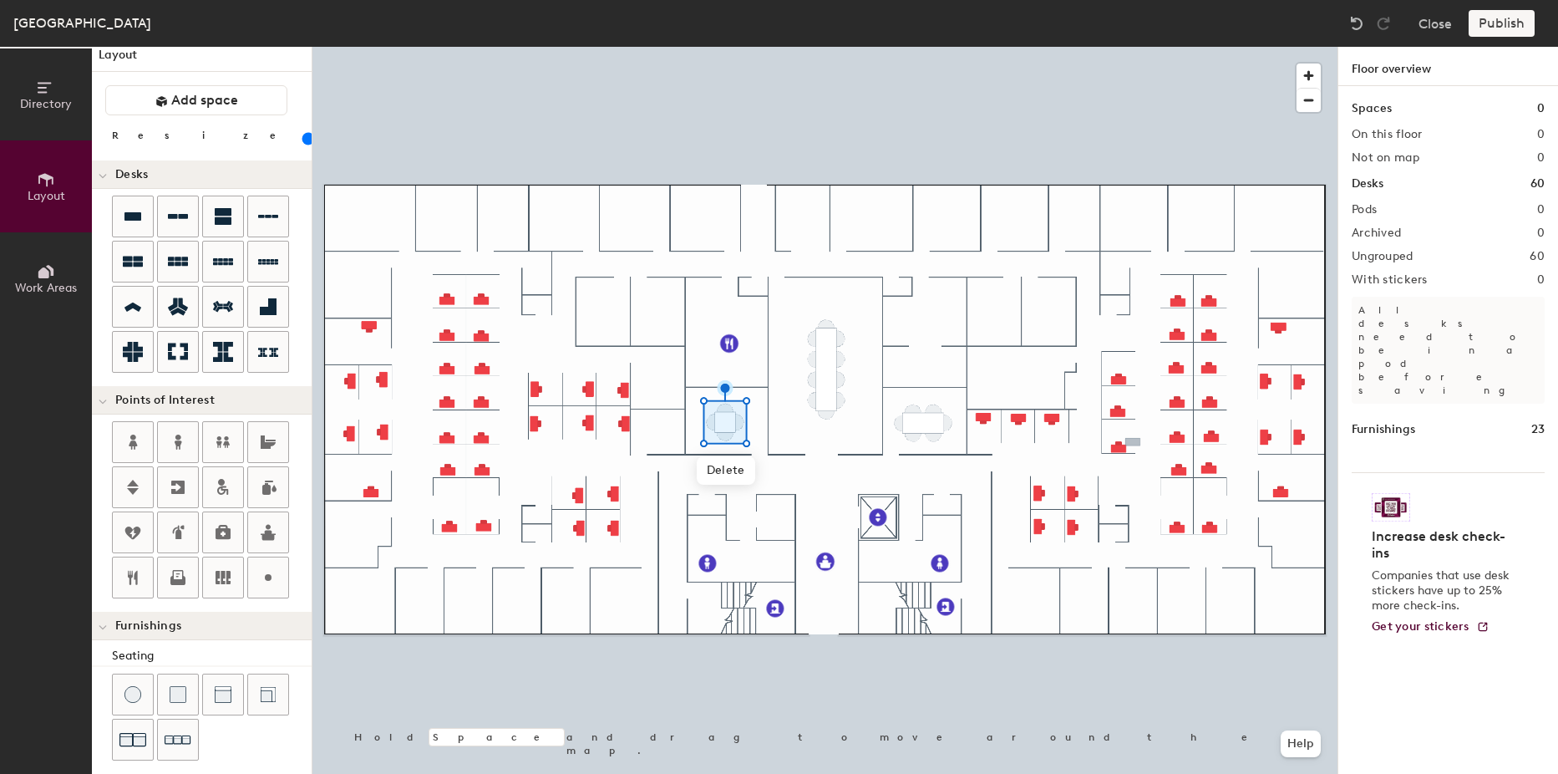
scroll to position [0, 0]
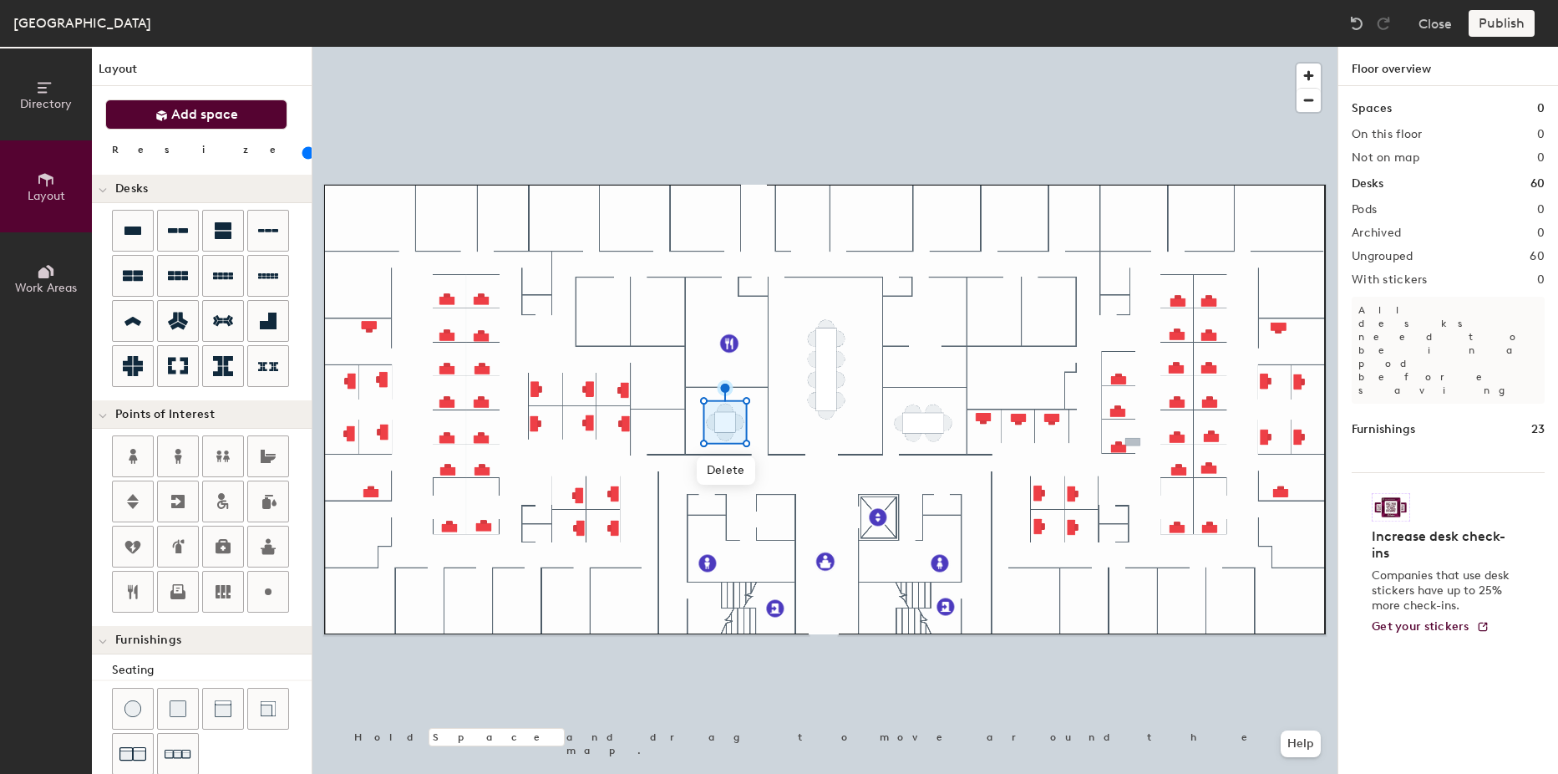
click at [205, 117] on span "Add space" at bounding box center [204, 114] width 67 height 17
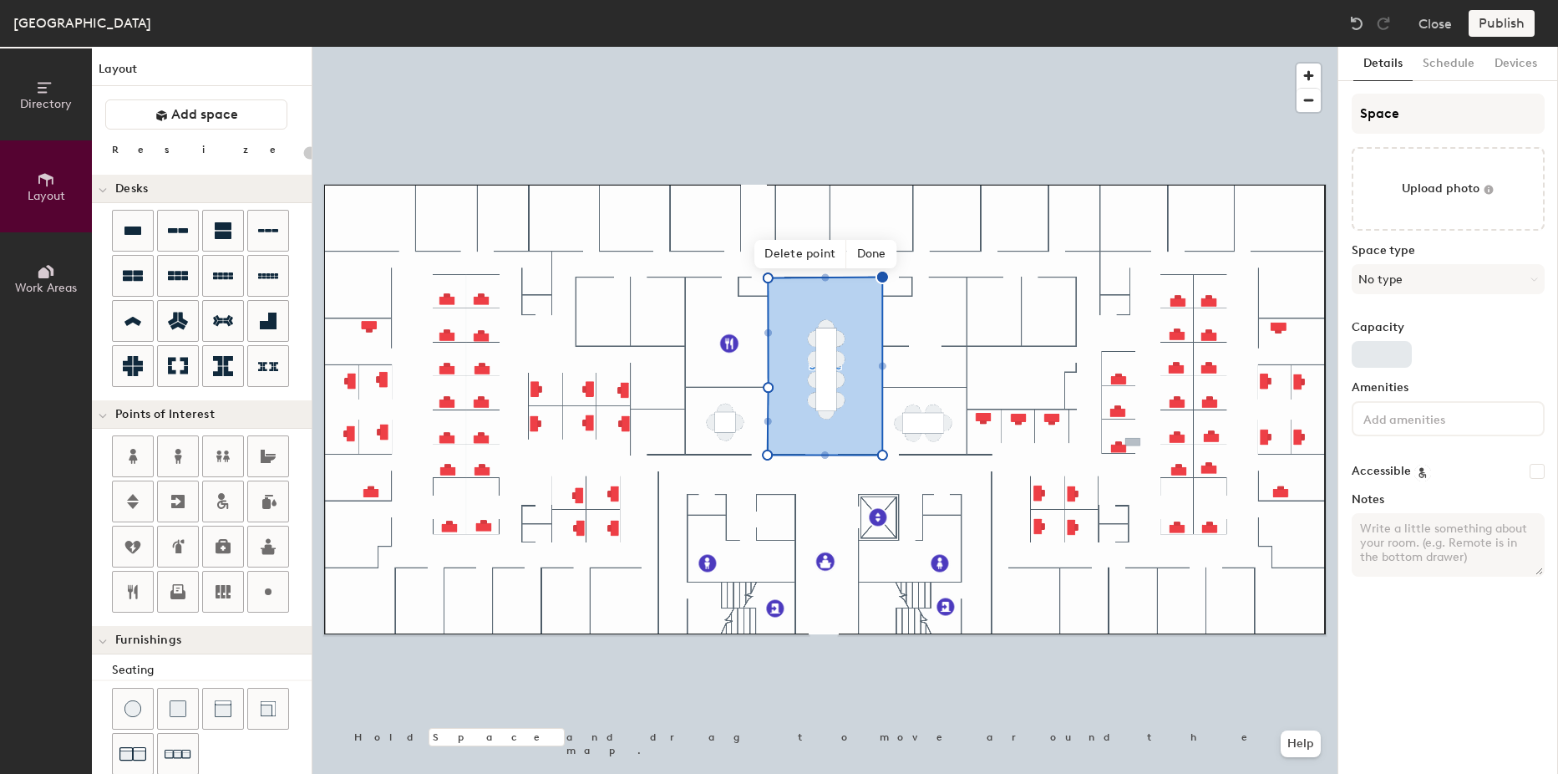
type input "20"
click at [1261, 115] on div "Directory Layout Work Areas Layout Add space Resize Desks Points of Interest Fu…" at bounding box center [779, 410] width 1558 height 727
type input "L"
type input "20"
type input "Large"
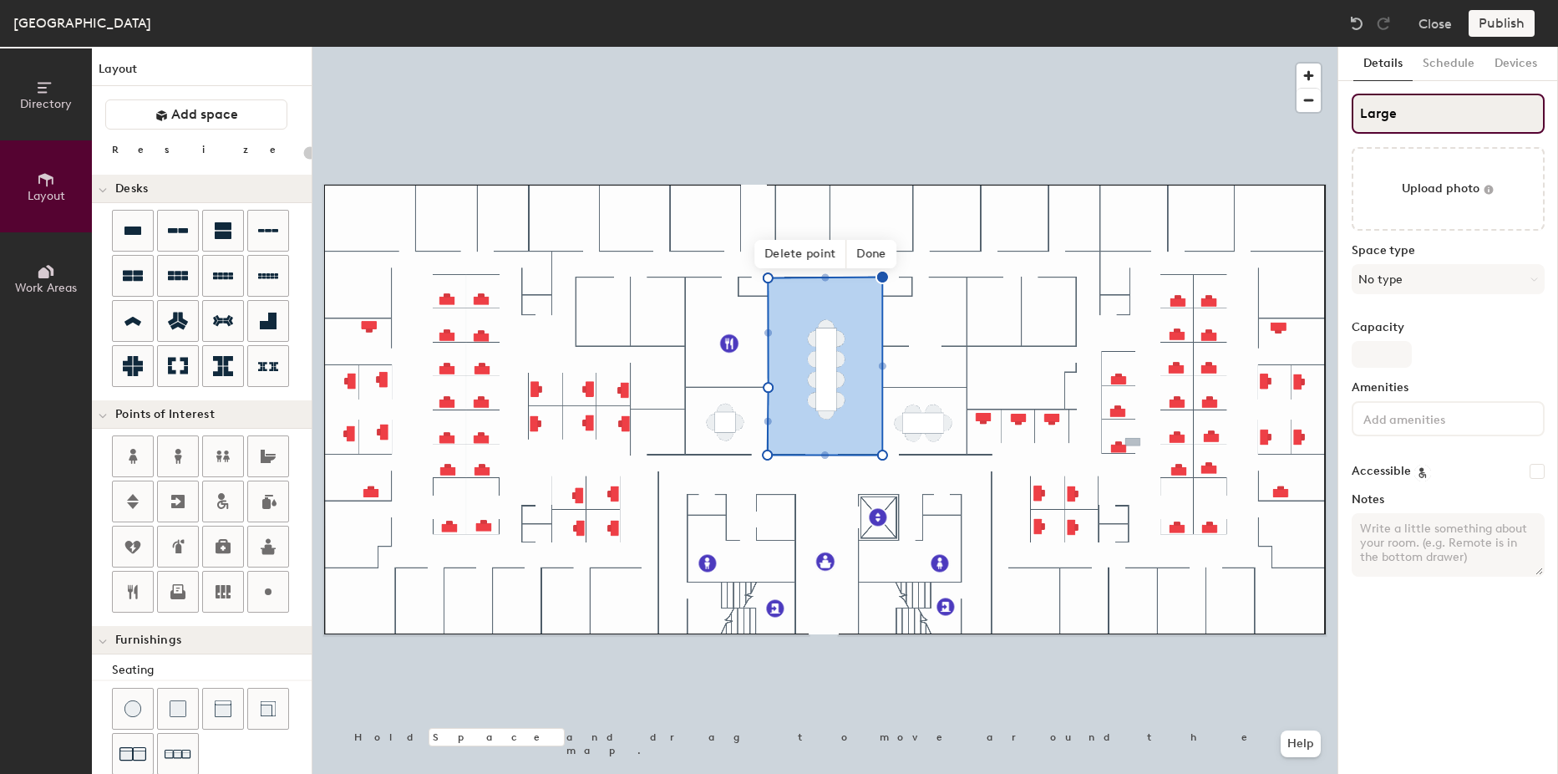
type input "20"
type input "Large C"
type input "20"
type input "Large Con"
type input "20"
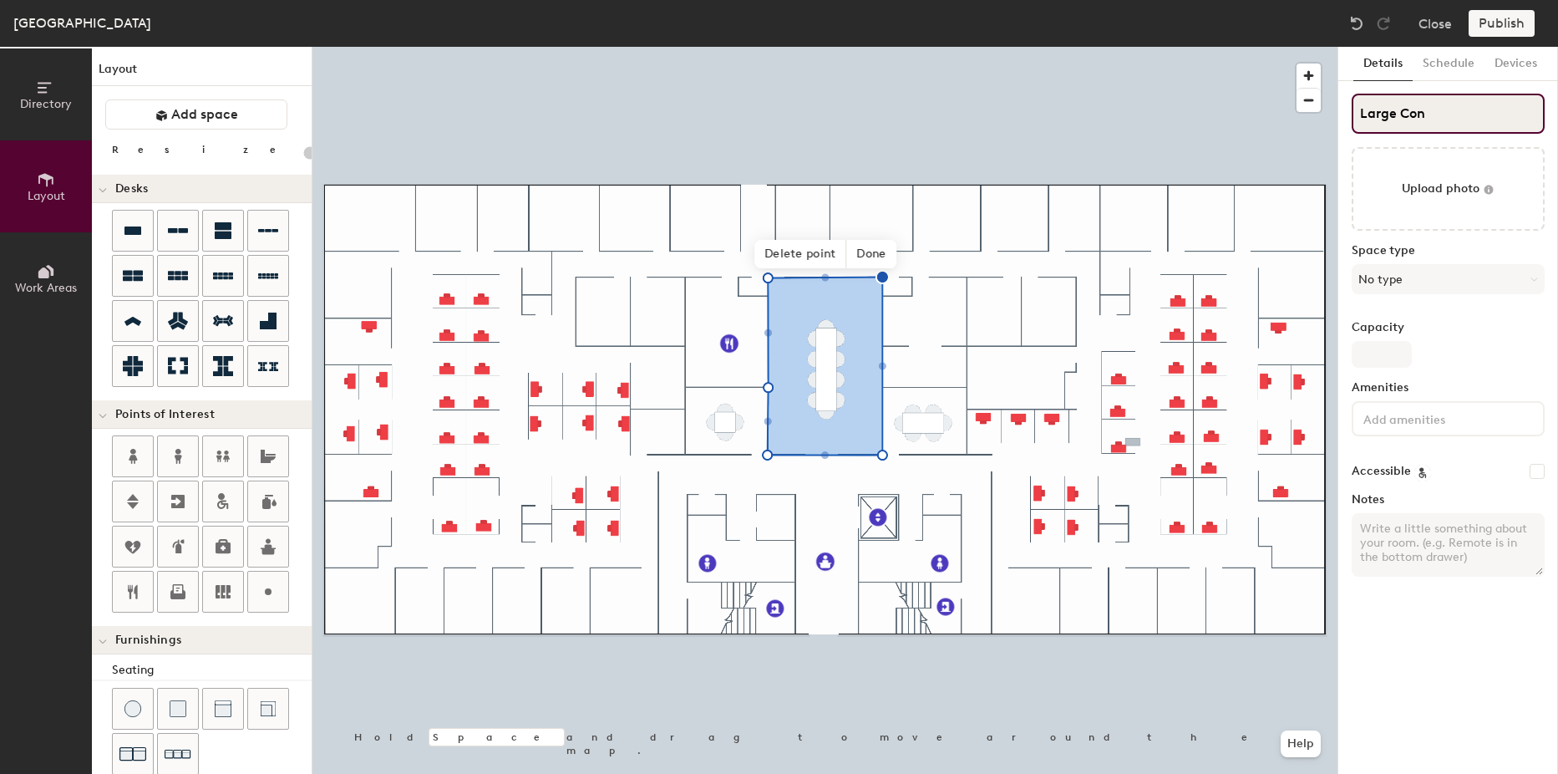
type input "Large Conf"
type input "20"
type input "Large Conference"
type input "20"
type input "Large Conference"
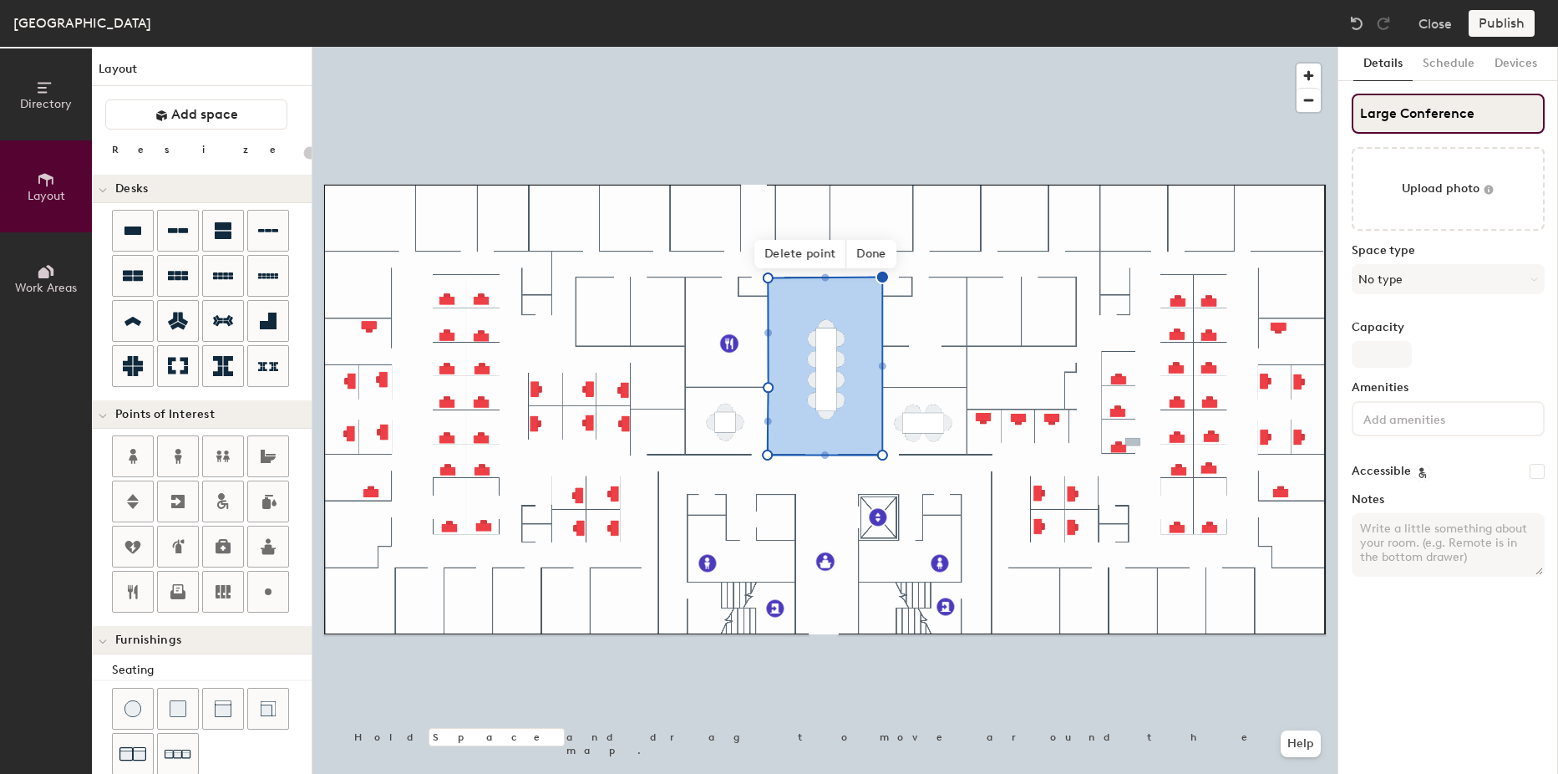
type input "20"
type input "Large Conference Ro"
type input "20"
type input "Large Conference Room"
type input "20"
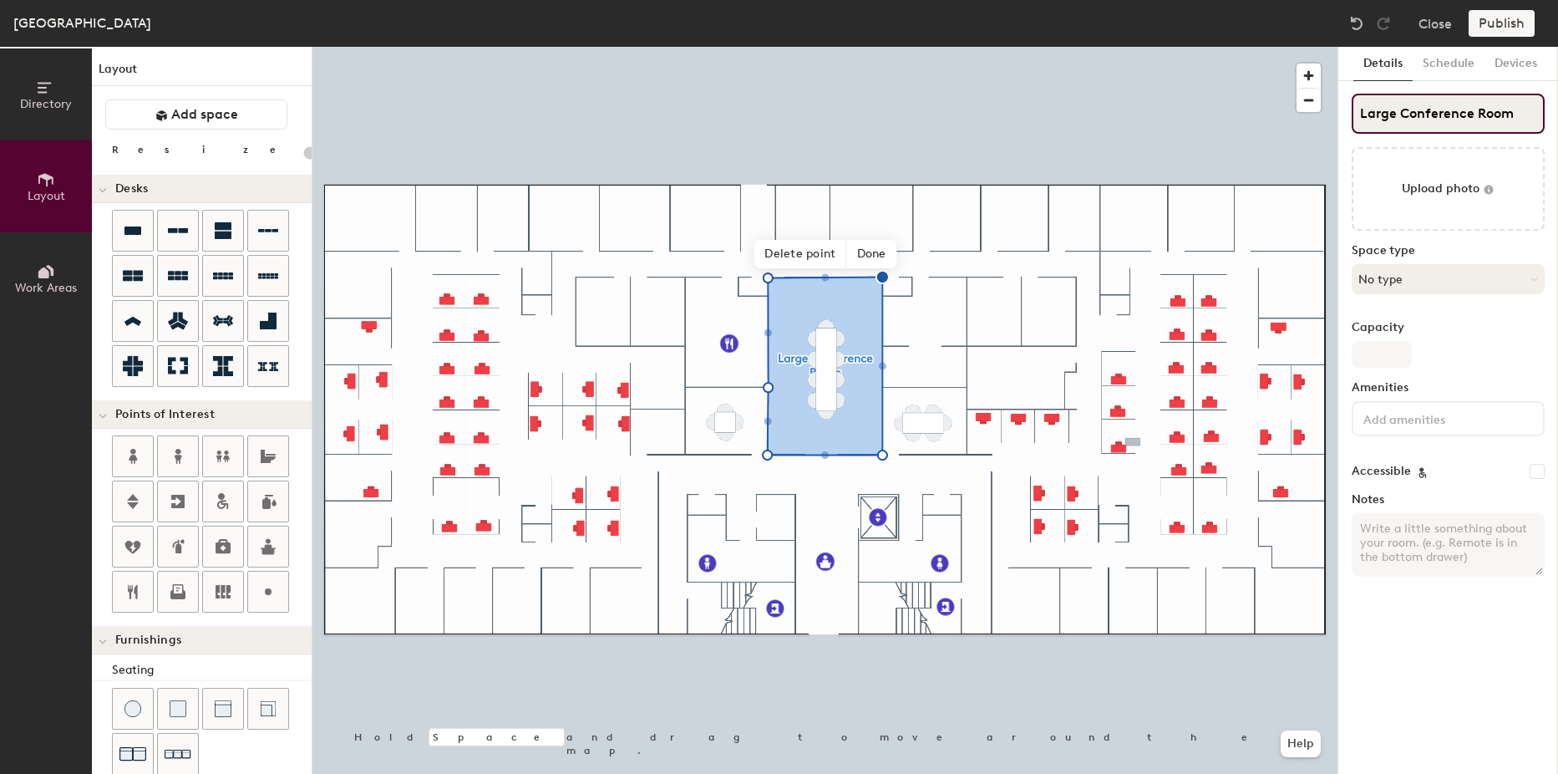
type input "Large Conference Room"
click at [1420, 275] on button "No type" at bounding box center [1448, 279] width 193 height 30
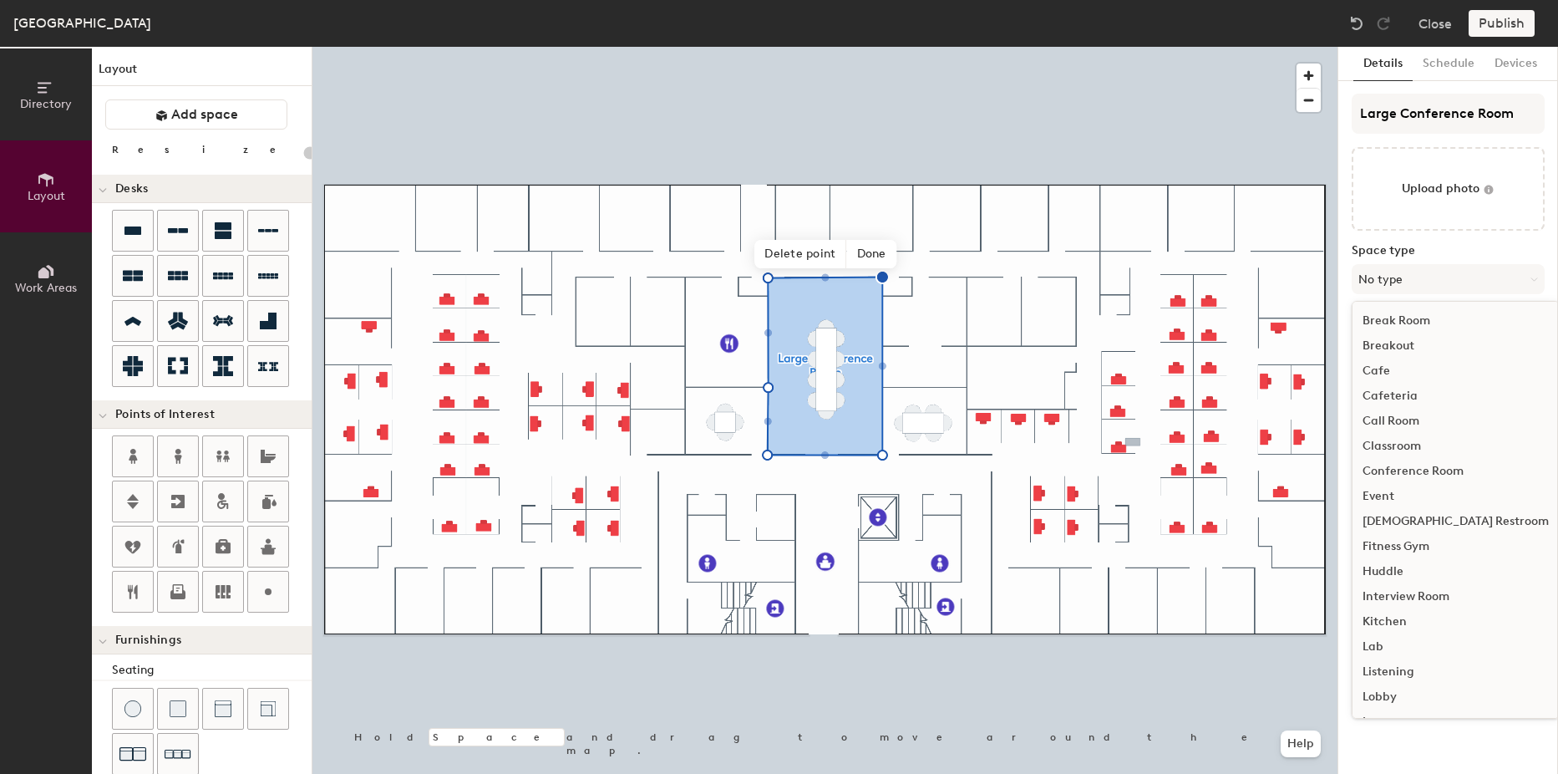
click at [1407, 464] on div "Conference Room" at bounding box center [1456, 471] width 206 height 25
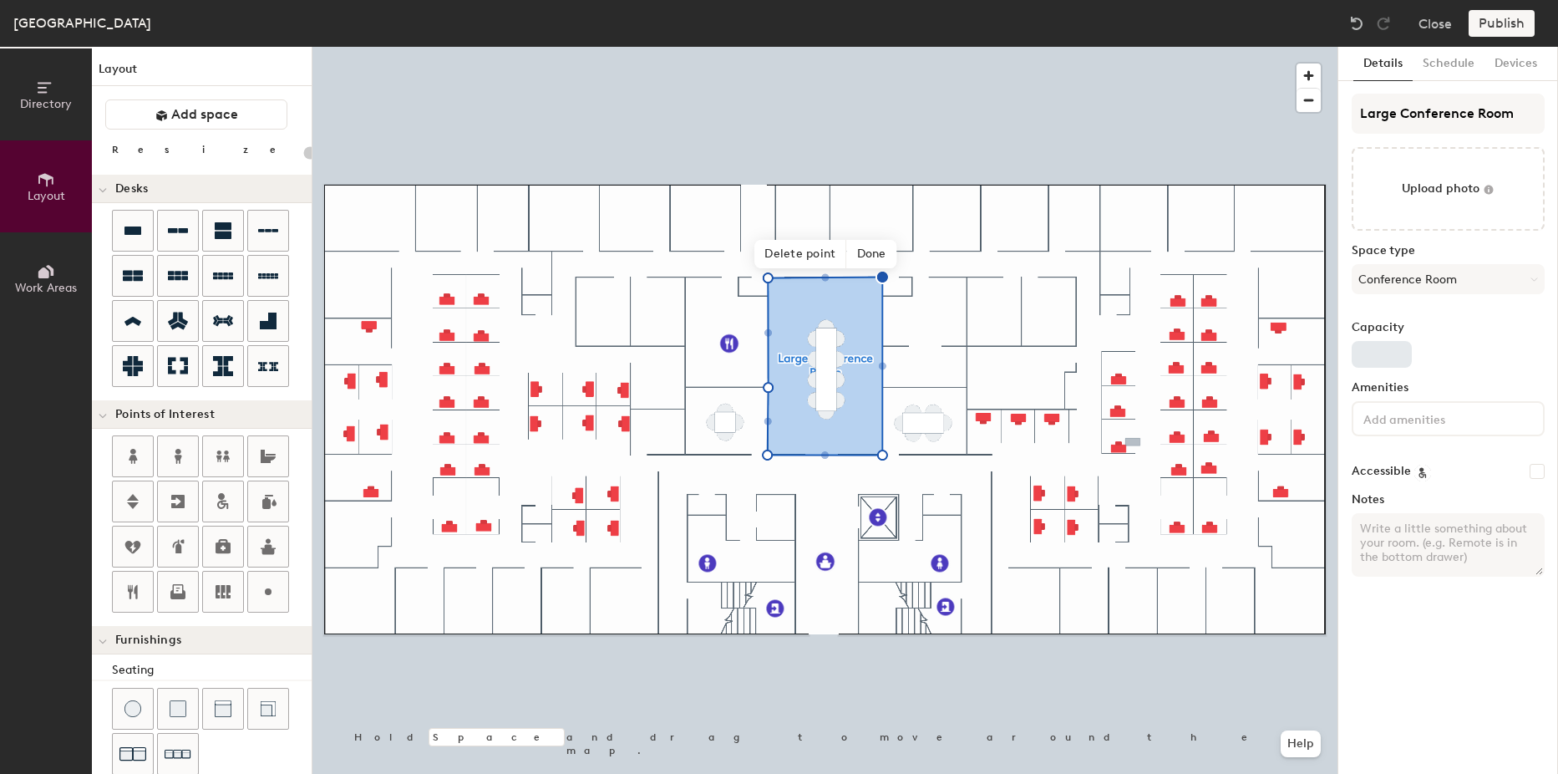
type input "20"
click at [1384, 357] on input "Capacity" at bounding box center [1382, 354] width 60 height 27
click at [1492, 333] on label "Capacity" at bounding box center [1448, 327] width 193 height 13
click at [1412, 341] on input "Capacity" at bounding box center [1382, 354] width 60 height 27
type input "12"
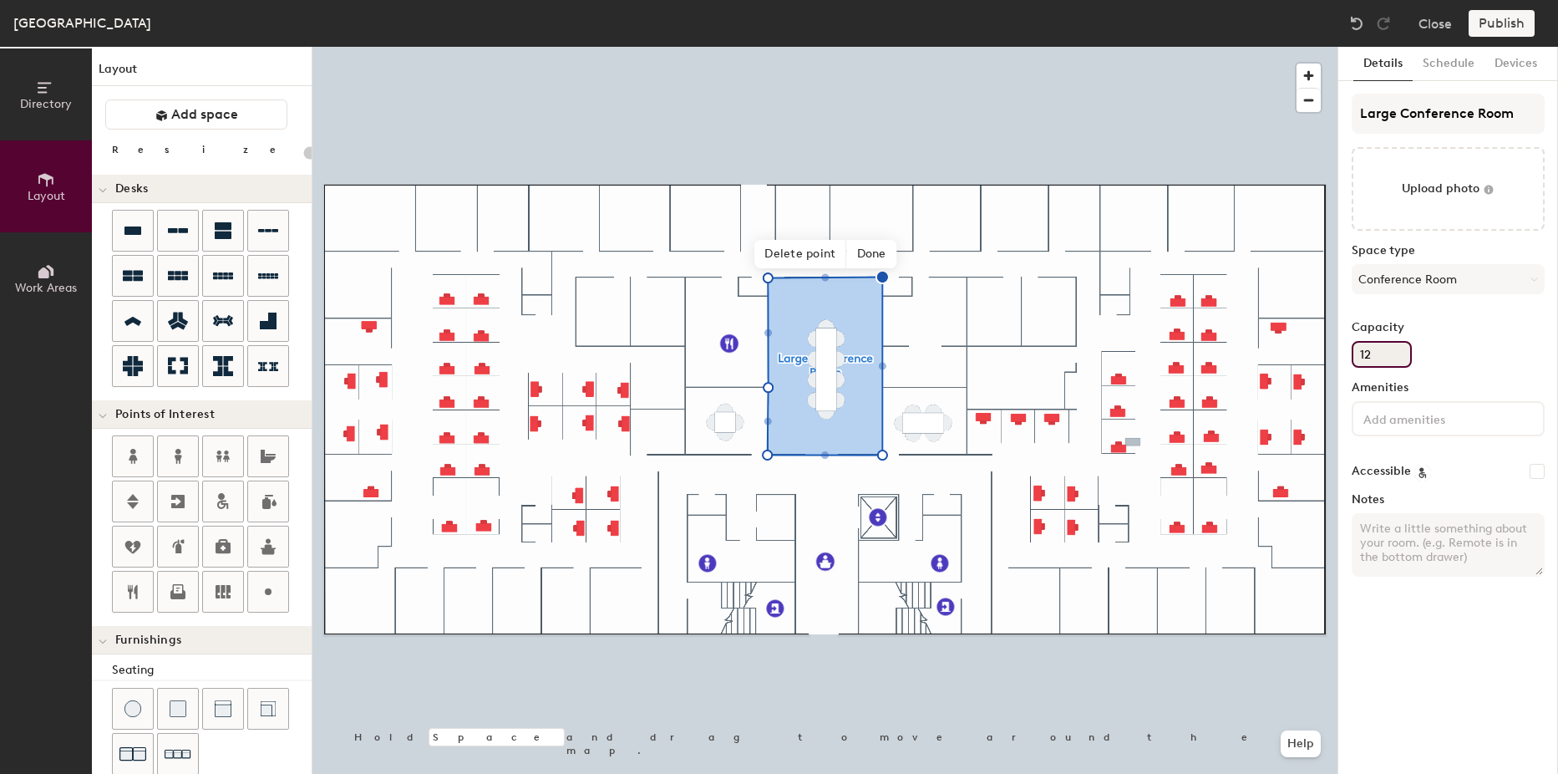
type input "20"
type input "12"
click at [1470, 338] on div "Capacity 12" at bounding box center [1448, 344] width 193 height 47
drag, startPoint x: 1471, startPoint y: 57, endPoint x: 1437, endPoint y: 64, distance: 34.1
click at [1471, 58] on button "Schedule" at bounding box center [1449, 64] width 72 height 34
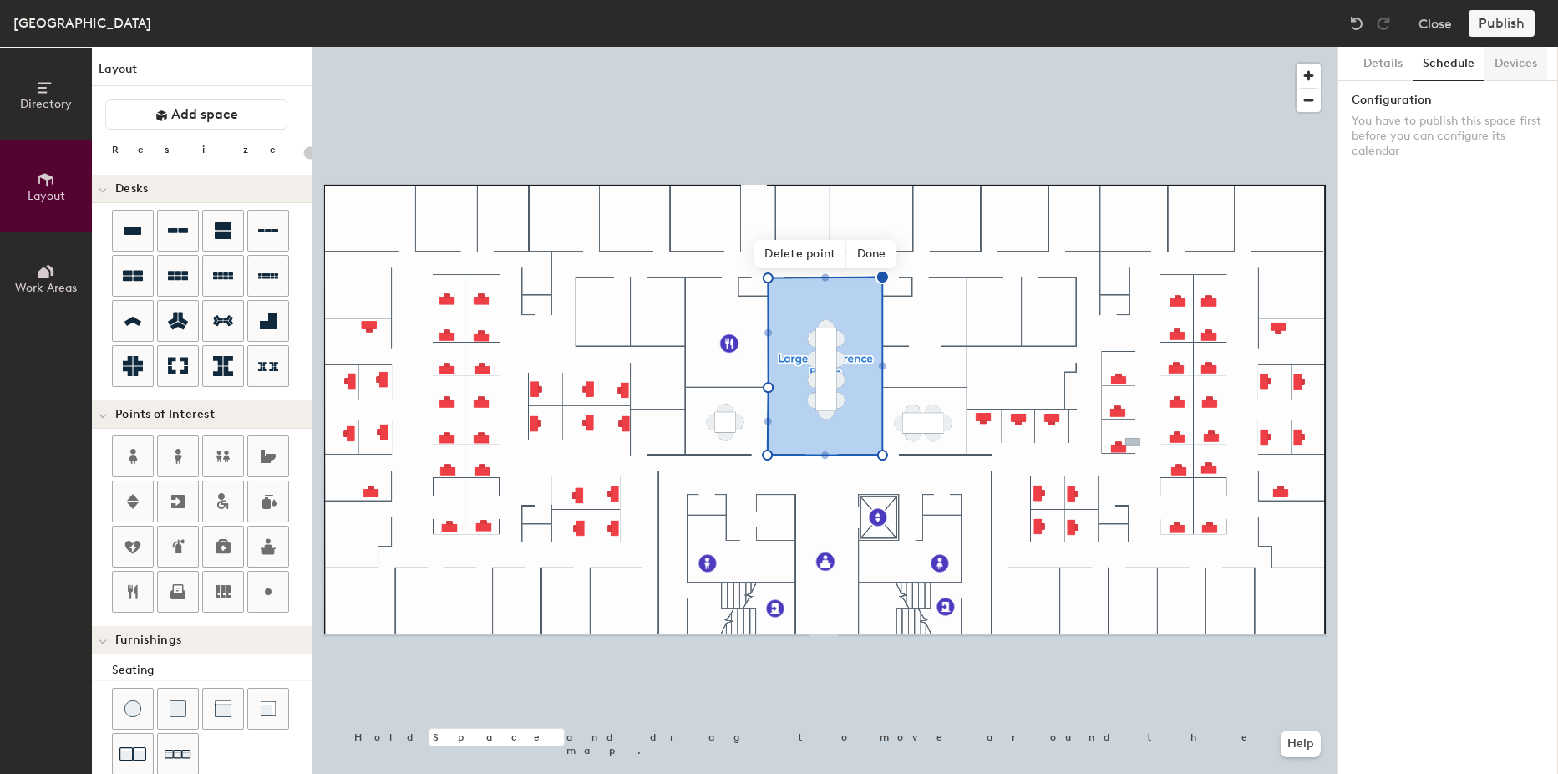
click at [1516, 64] on button "Devices" at bounding box center [1516, 64] width 63 height 34
click at [1372, 74] on button "Details" at bounding box center [1383, 64] width 59 height 34
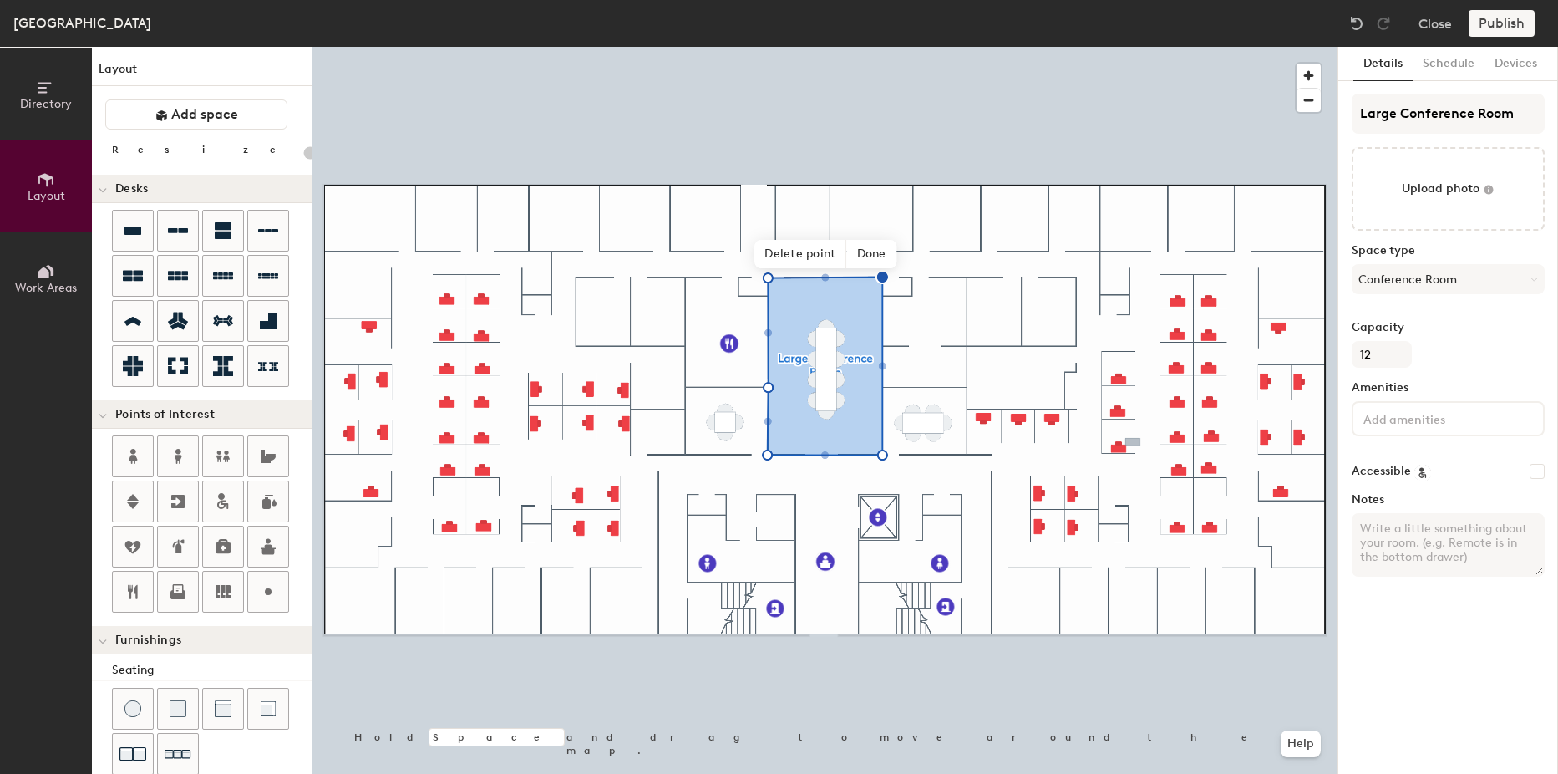
click at [1452, 648] on div "Details Schedule Devices Large Conference Room Upload photo Space type Conferen…" at bounding box center [1449, 410] width 220 height 727
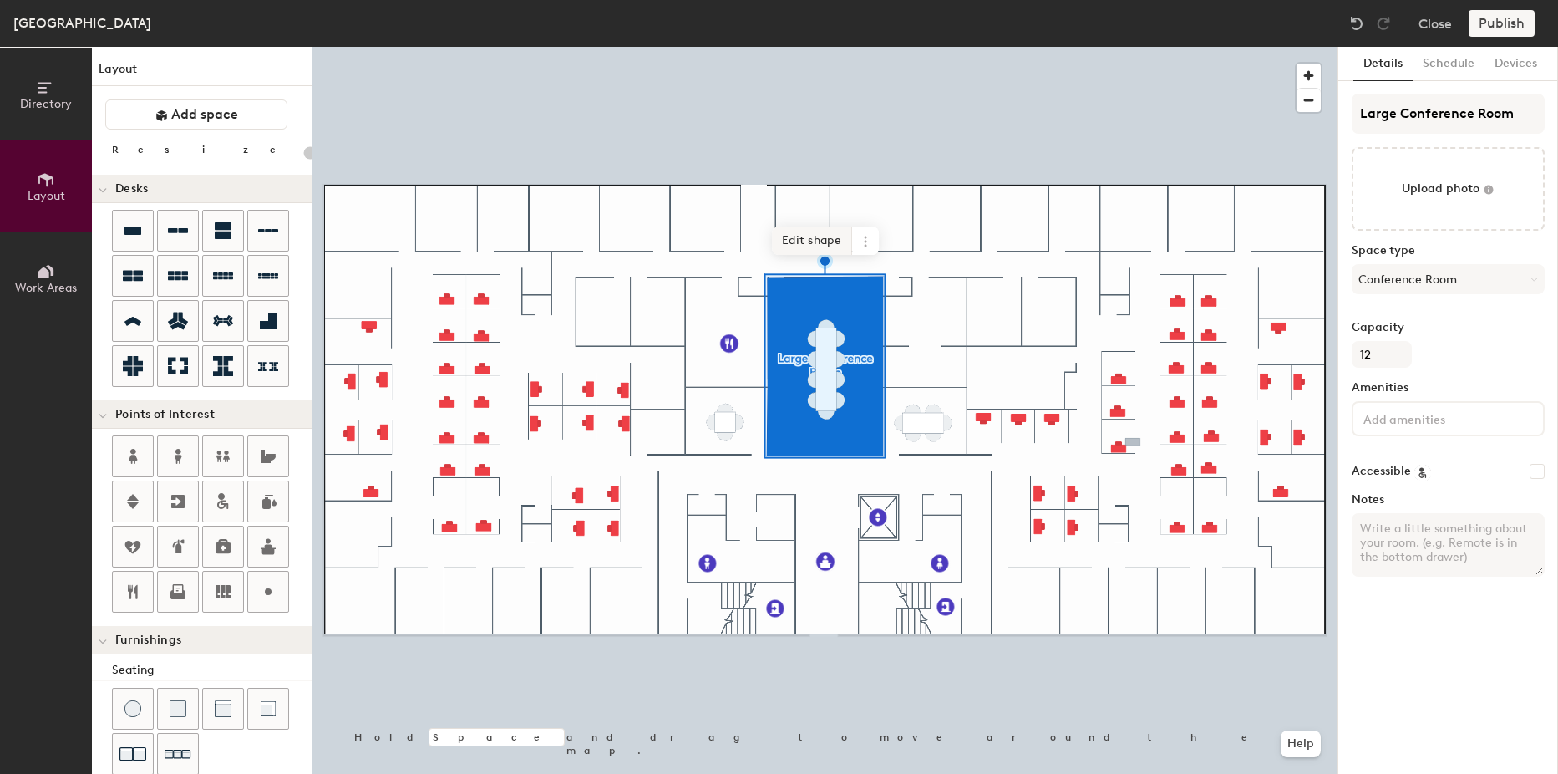
click at [832, 249] on span "Edit shape" at bounding box center [812, 240] width 80 height 28
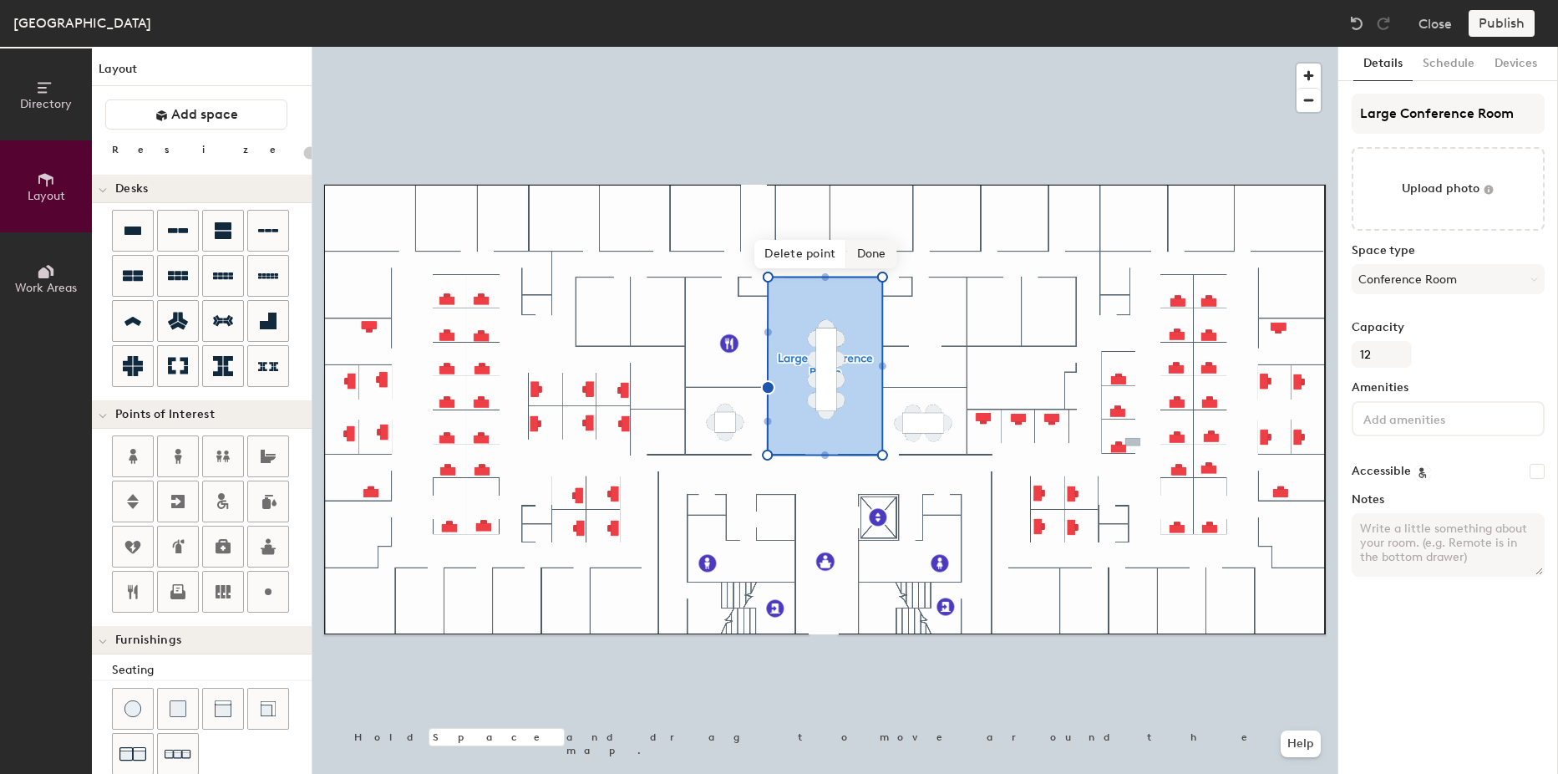
click at [874, 249] on span "Done" at bounding box center [871, 254] width 49 height 28
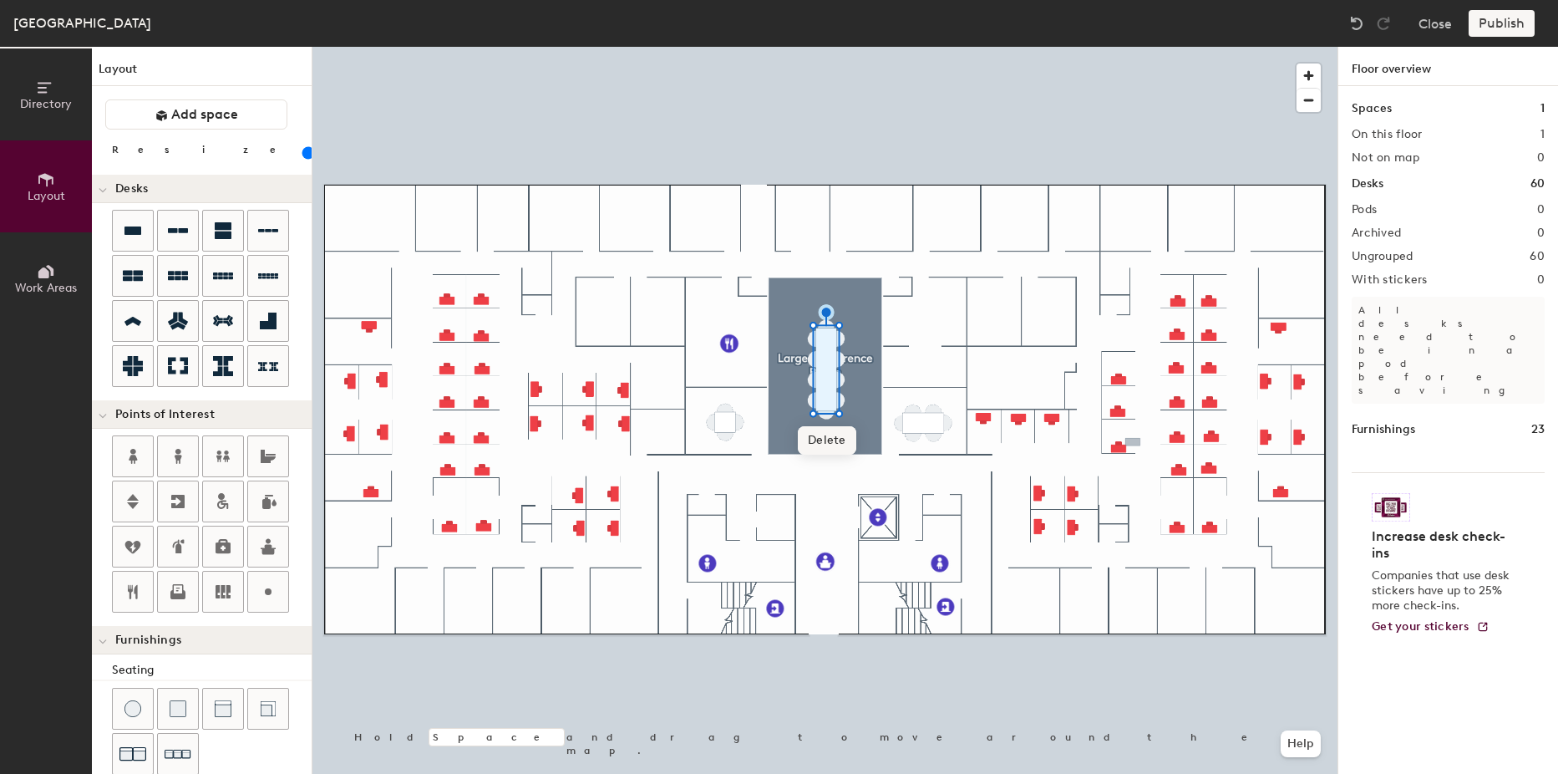
click at [829, 445] on span "Delete" at bounding box center [827, 440] width 58 height 28
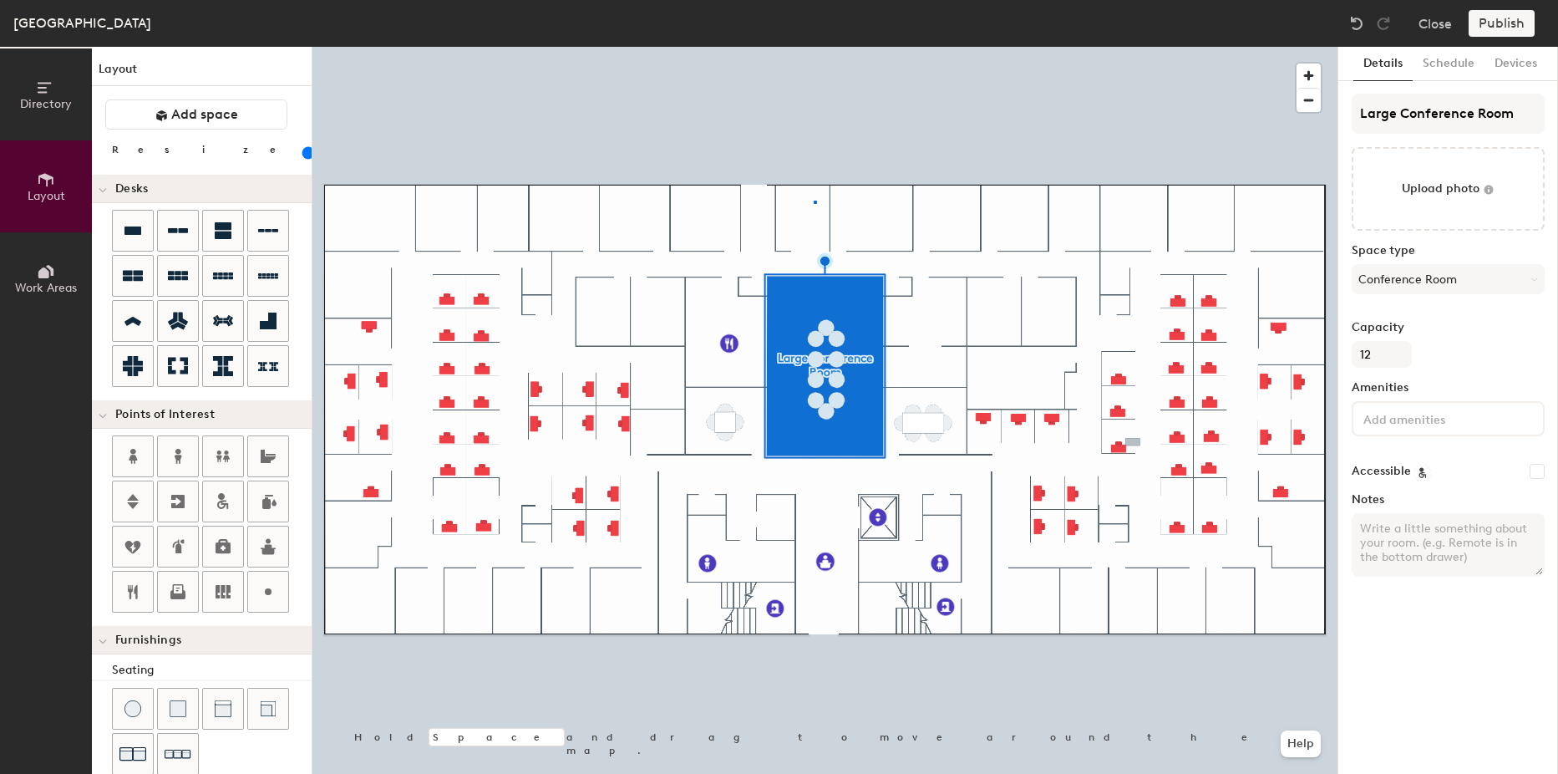
click at [814, 47] on div at bounding box center [825, 47] width 1025 height 0
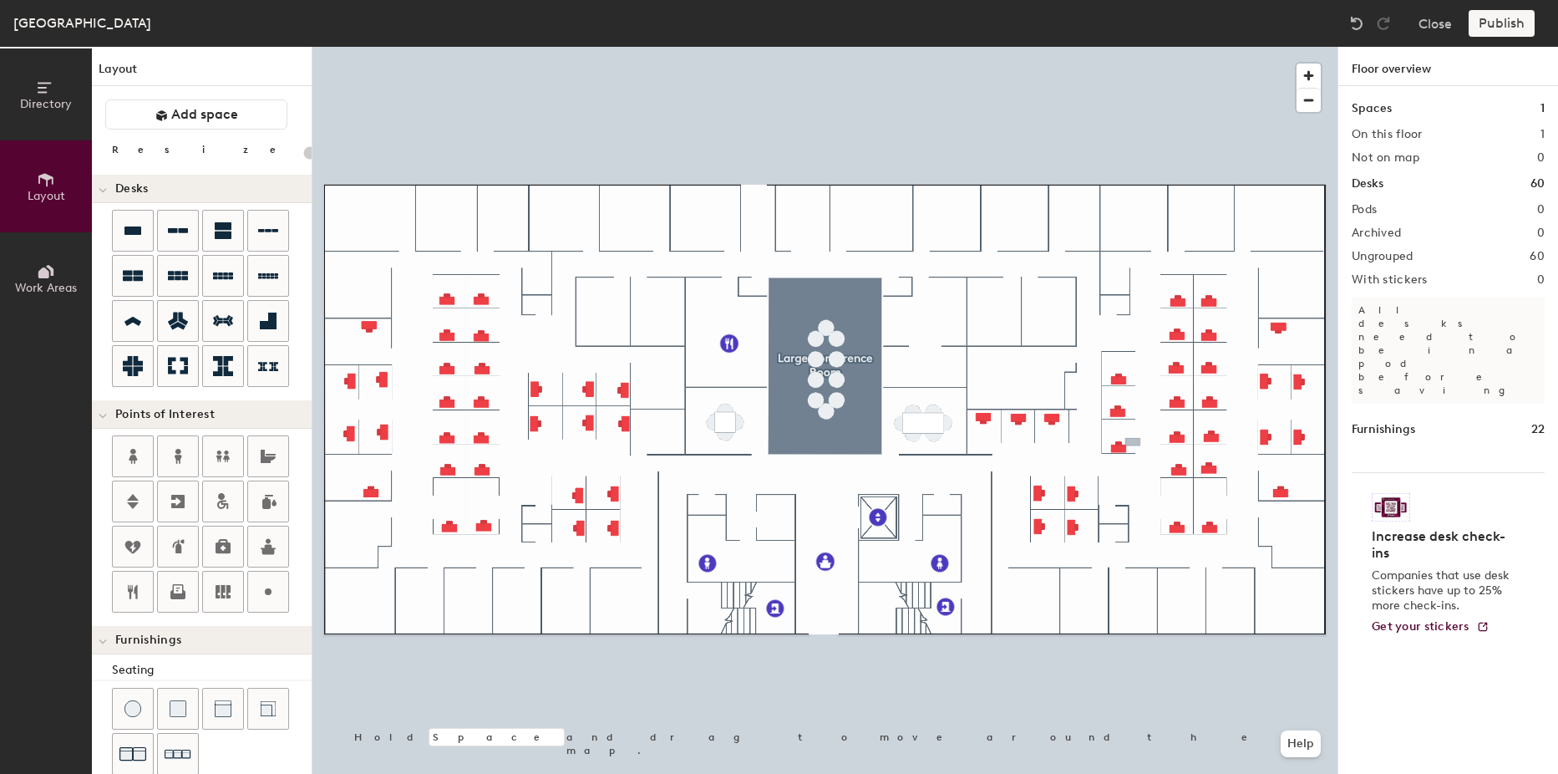
click at [826, 47] on div at bounding box center [825, 47] width 1025 height 0
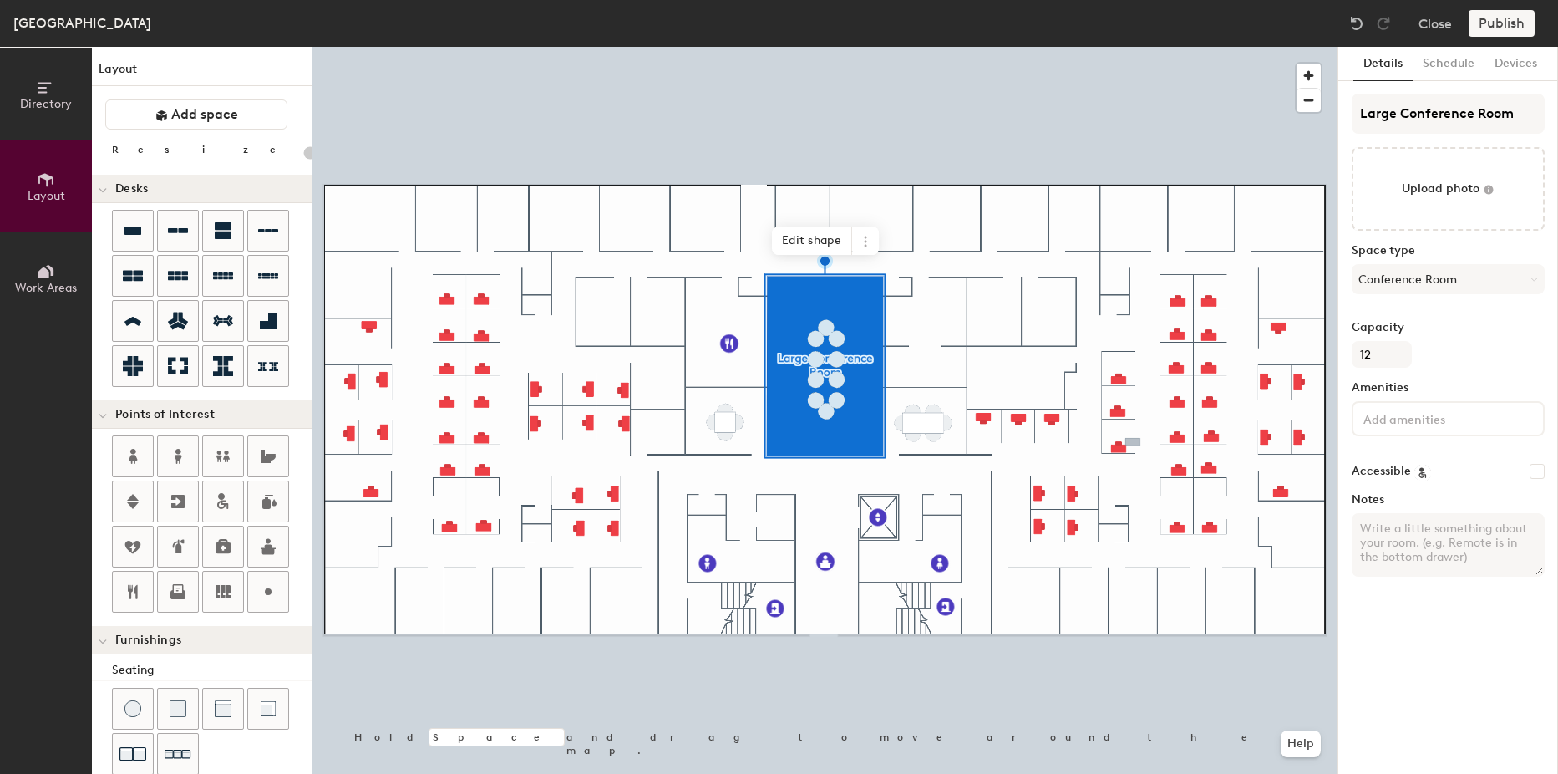
click at [821, 47] on div at bounding box center [825, 47] width 1025 height 0
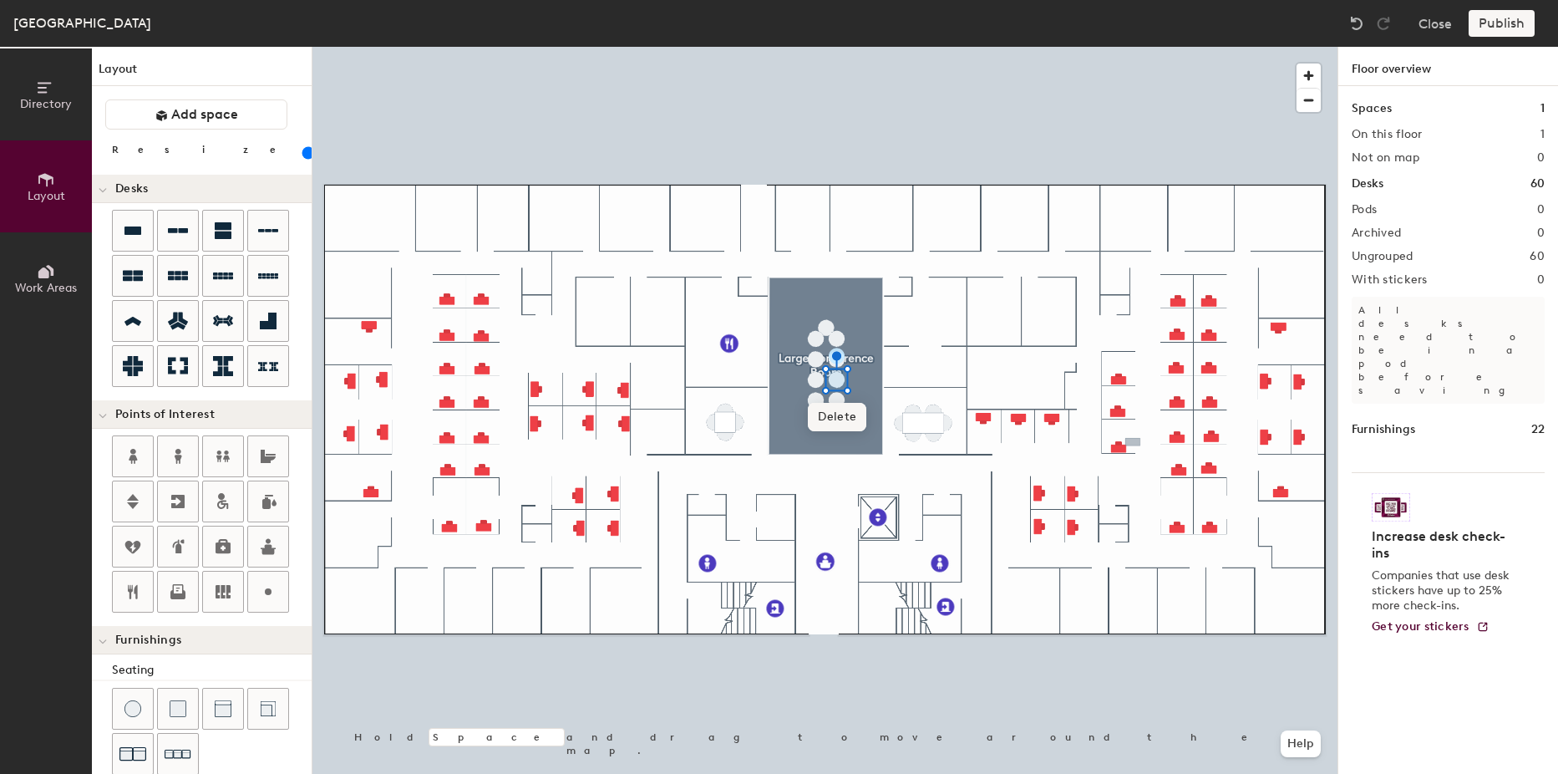
click at [831, 416] on span "Delete" at bounding box center [837, 417] width 58 height 28
click at [836, 439] on span "Delete" at bounding box center [837, 438] width 58 height 28
click at [832, 445] on span "Delete" at bounding box center [827, 449] width 58 height 28
click at [826, 436] on span "Delete" at bounding box center [816, 438] width 58 height 28
click at [827, 419] on span "Delete" at bounding box center [816, 417] width 58 height 28
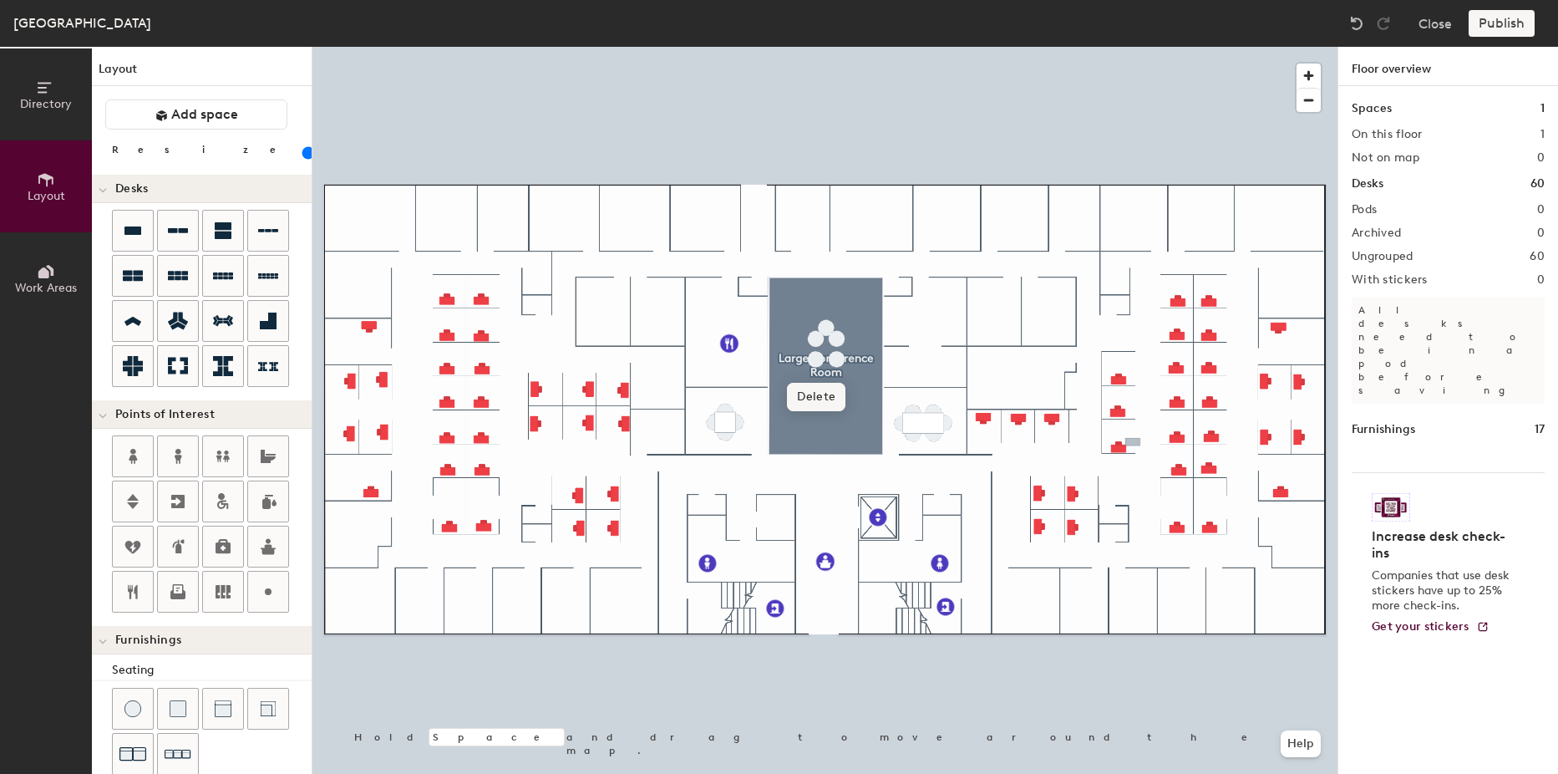
click at [824, 399] on span "Delete" at bounding box center [816, 397] width 58 height 28
click at [837, 399] on span "Delete" at bounding box center [837, 397] width 58 height 28
click at [838, 382] on span "Delete" at bounding box center [837, 376] width 58 height 28
click at [827, 362] on span "Delete" at bounding box center [827, 365] width 58 height 28
click at [816, 47] on div at bounding box center [825, 47] width 1025 height 0
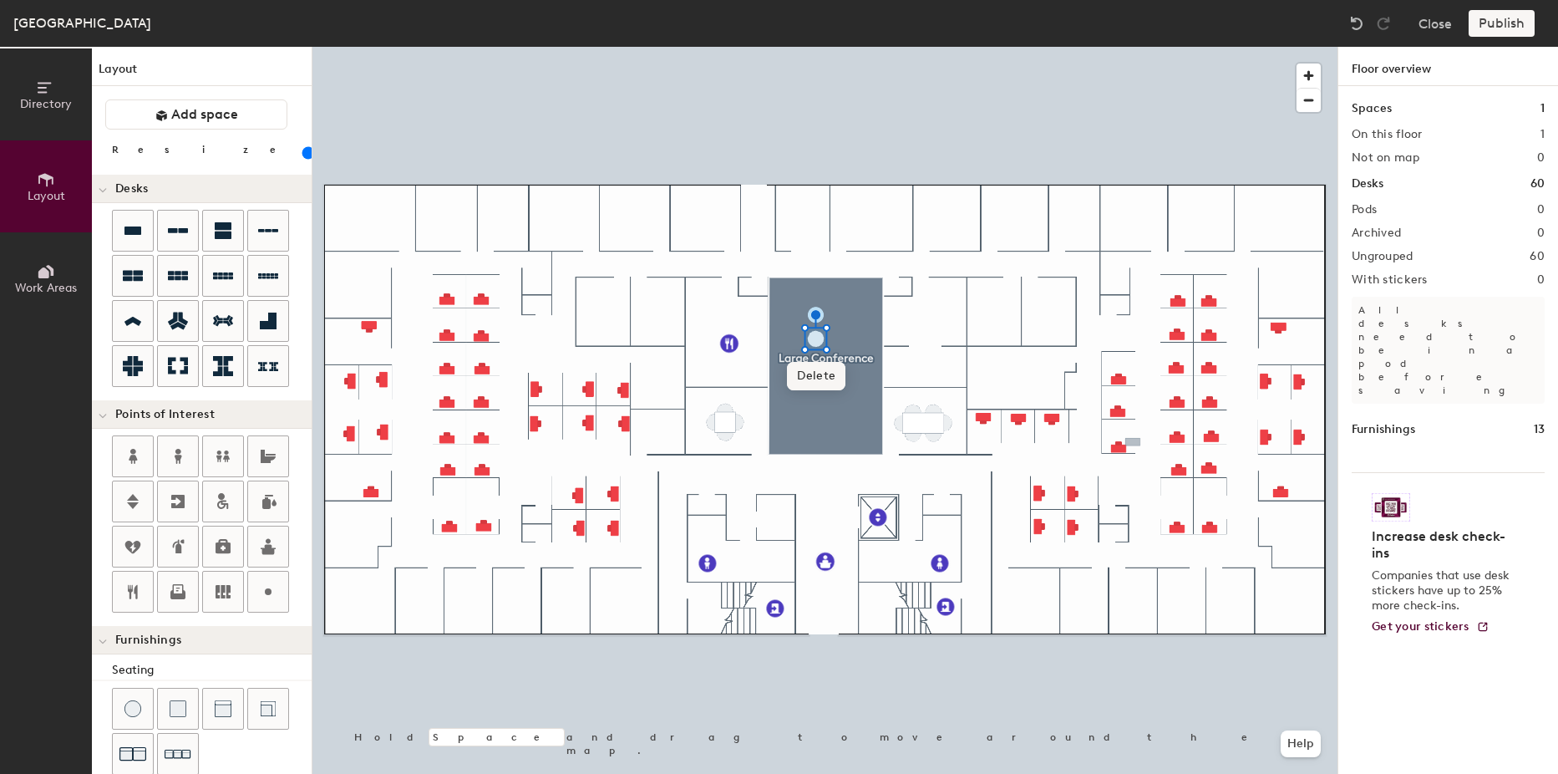
click at [831, 384] on span "Delete" at bounding box center [816, 376] width 58 height 28
click at [942, 474] on span "Delete" at bounding box center [924, 471] width 58 height 28
click at [725, 472] on span "Delete" at bounding box center [726, 470] width 58 height 28
click at [217, 127] on button "Add space" at bounding box center [196, 114] width 182 height 30
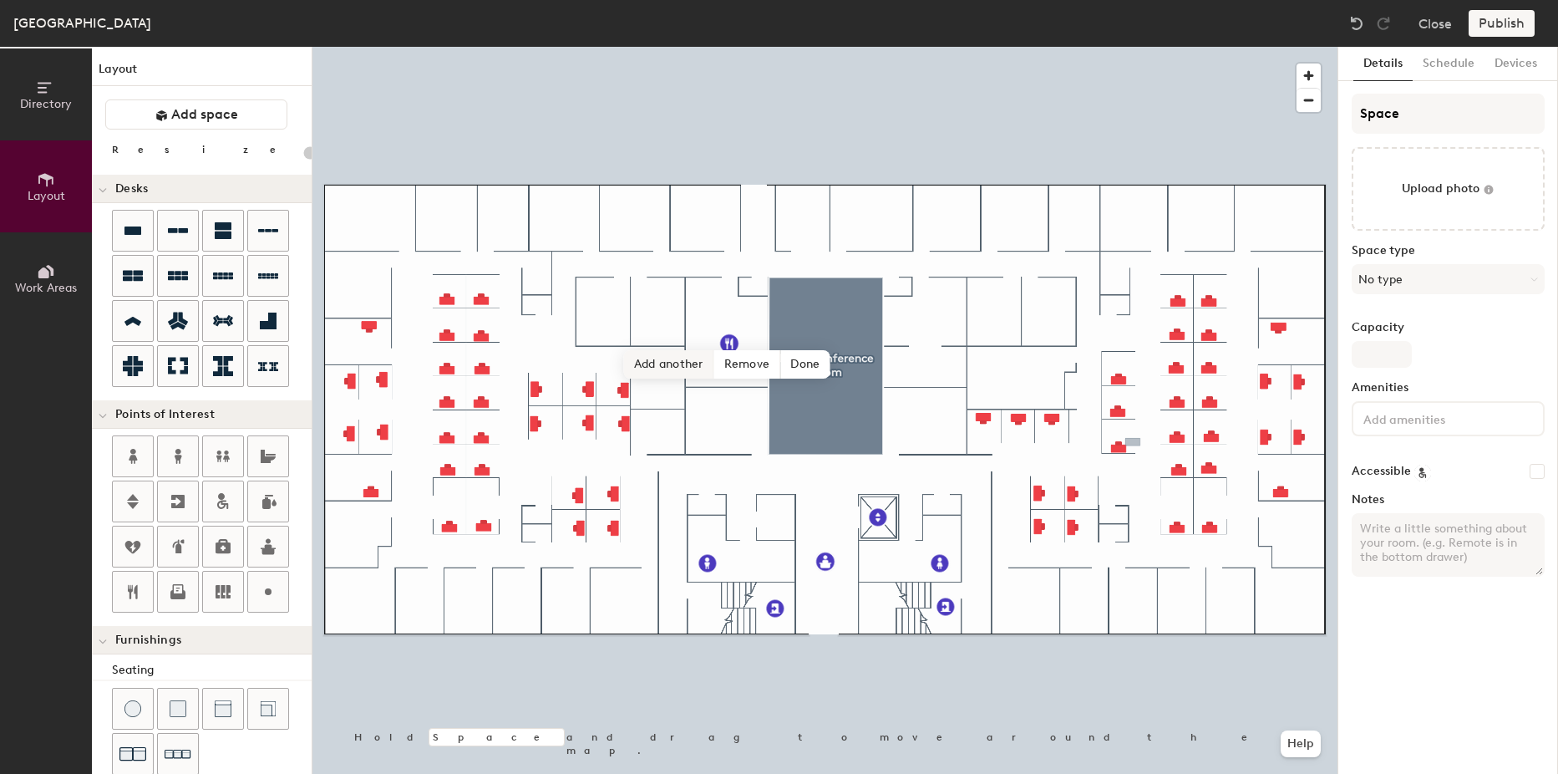
type input "20"
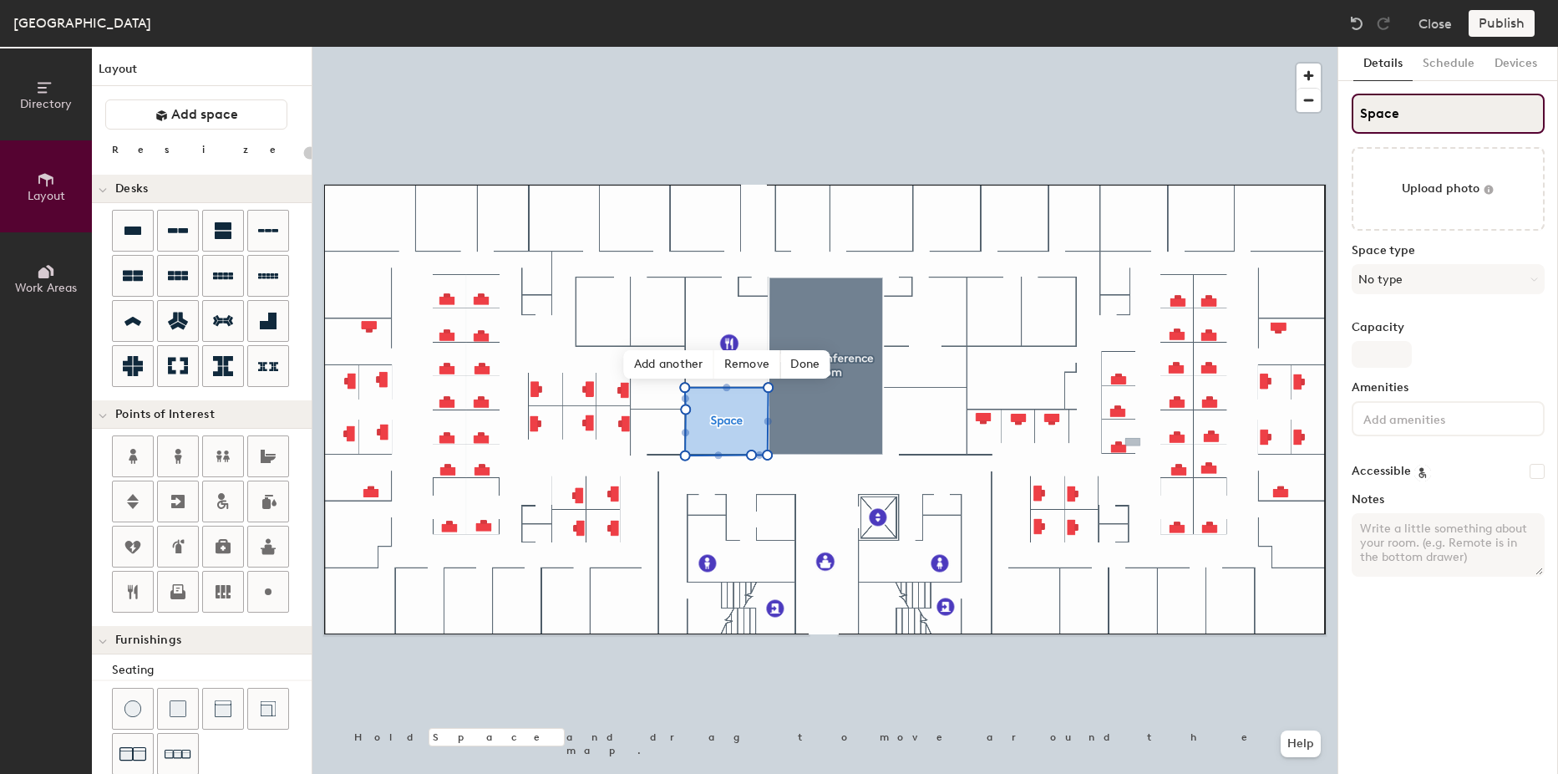
click at [1419, 118] on input "Space" at bounding box center [1448, 114] width 193 height 40
click at [1275, 114] on div "Directory Layout Work Areas Layout Add space Resize Desks Points of Interest Fu…" at bounding box center [779, 410] width 1558 height 727
type input "L"
type input "20"
type input "Li"
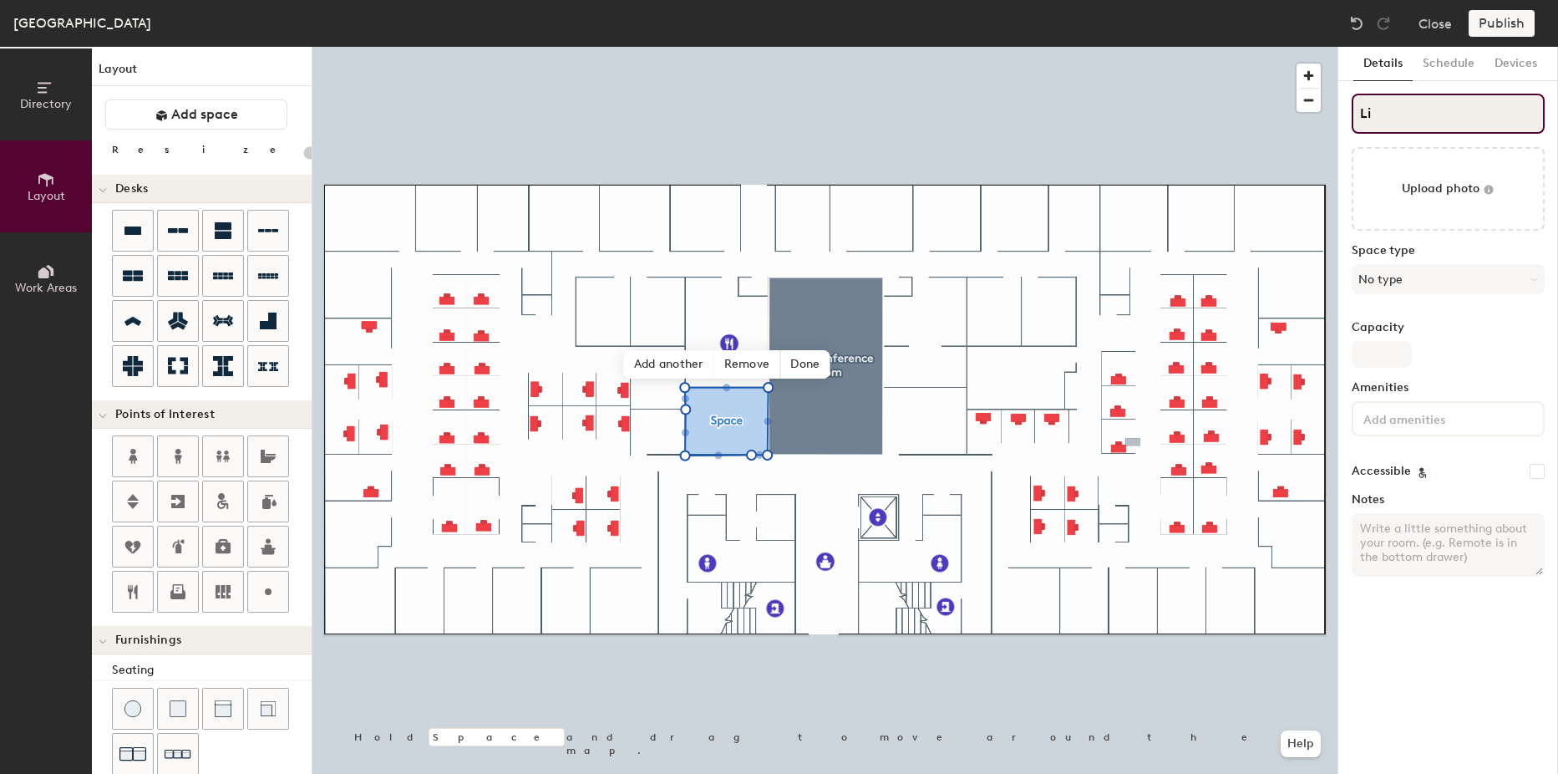
type input "20"
type input "Lib"
type input "20"
type input "Libra"
type input "20"
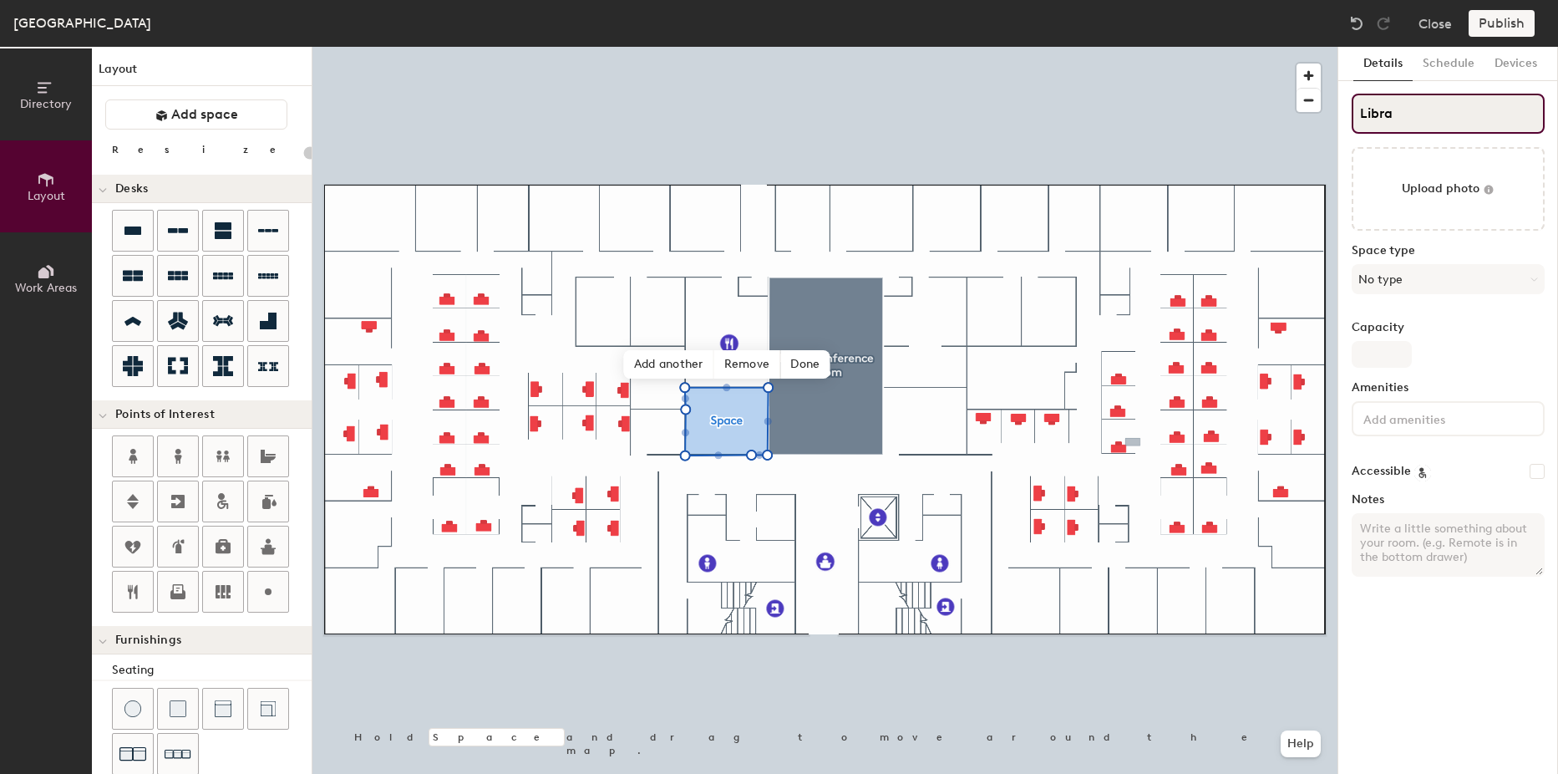
type input "Librar"
type input "20"
type input "Library"
type input "20"
type input "Library"
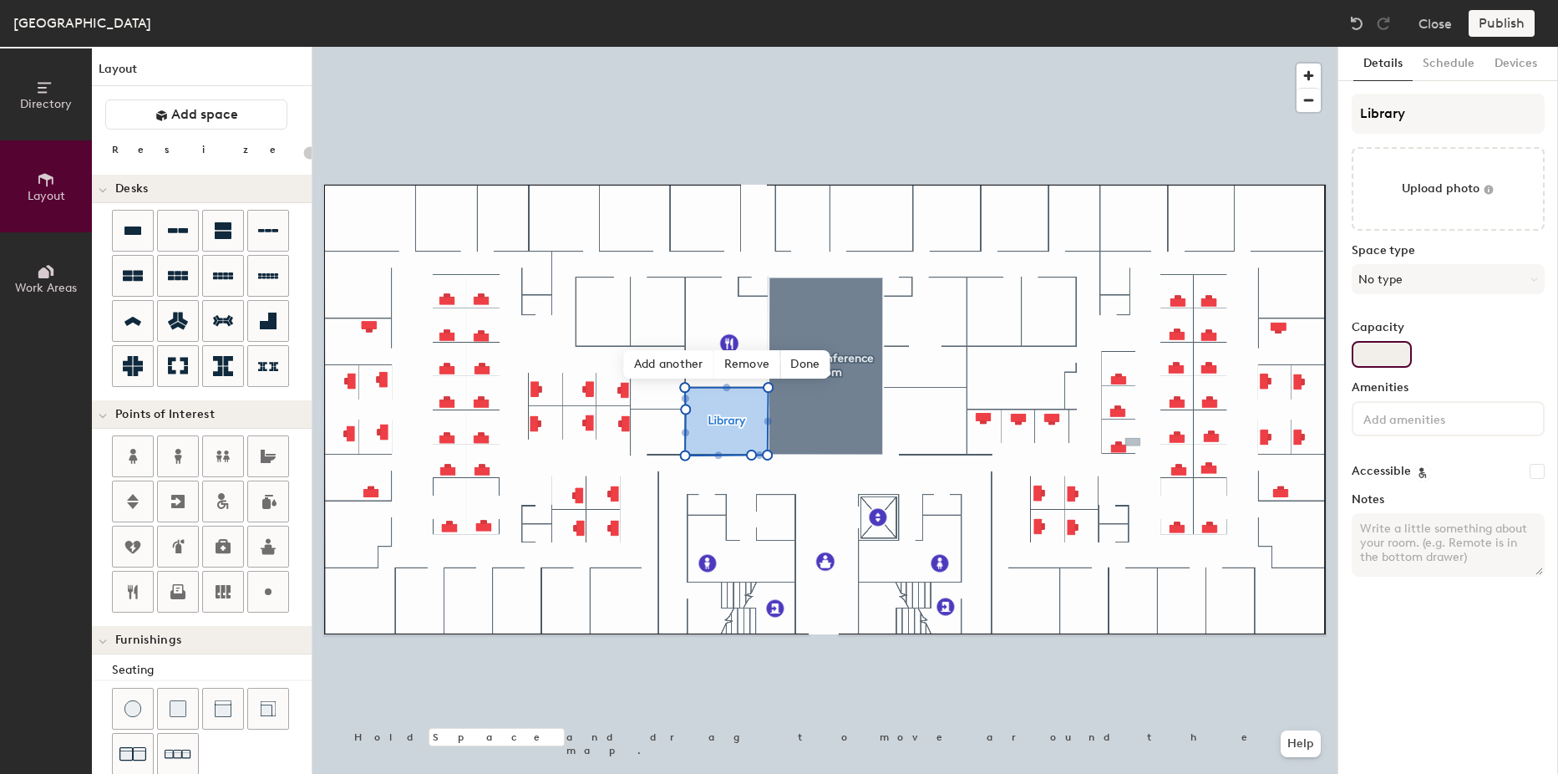
click at [1391, 348] on input "Capacity" at bounding box center [1382, 354] width 60 height 27
type input "6"
type input "20"
type input "6"
click at [1457, 343] on div "Capacity 6" at bounding box center [1448, 344] width 193 height 47
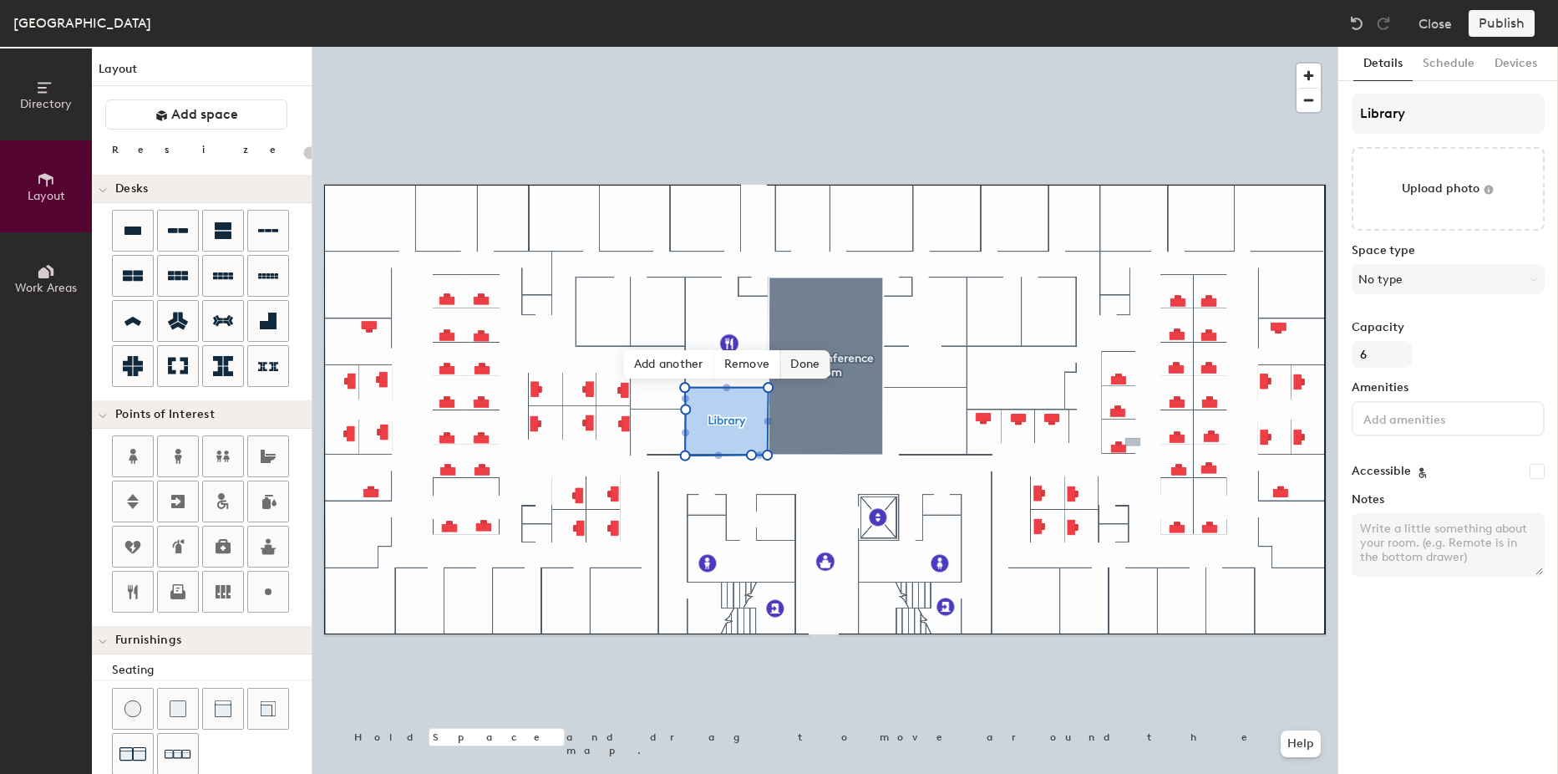
click at [801, 362] on span "Done" at bounding box center [804, 364] width 49 height 28
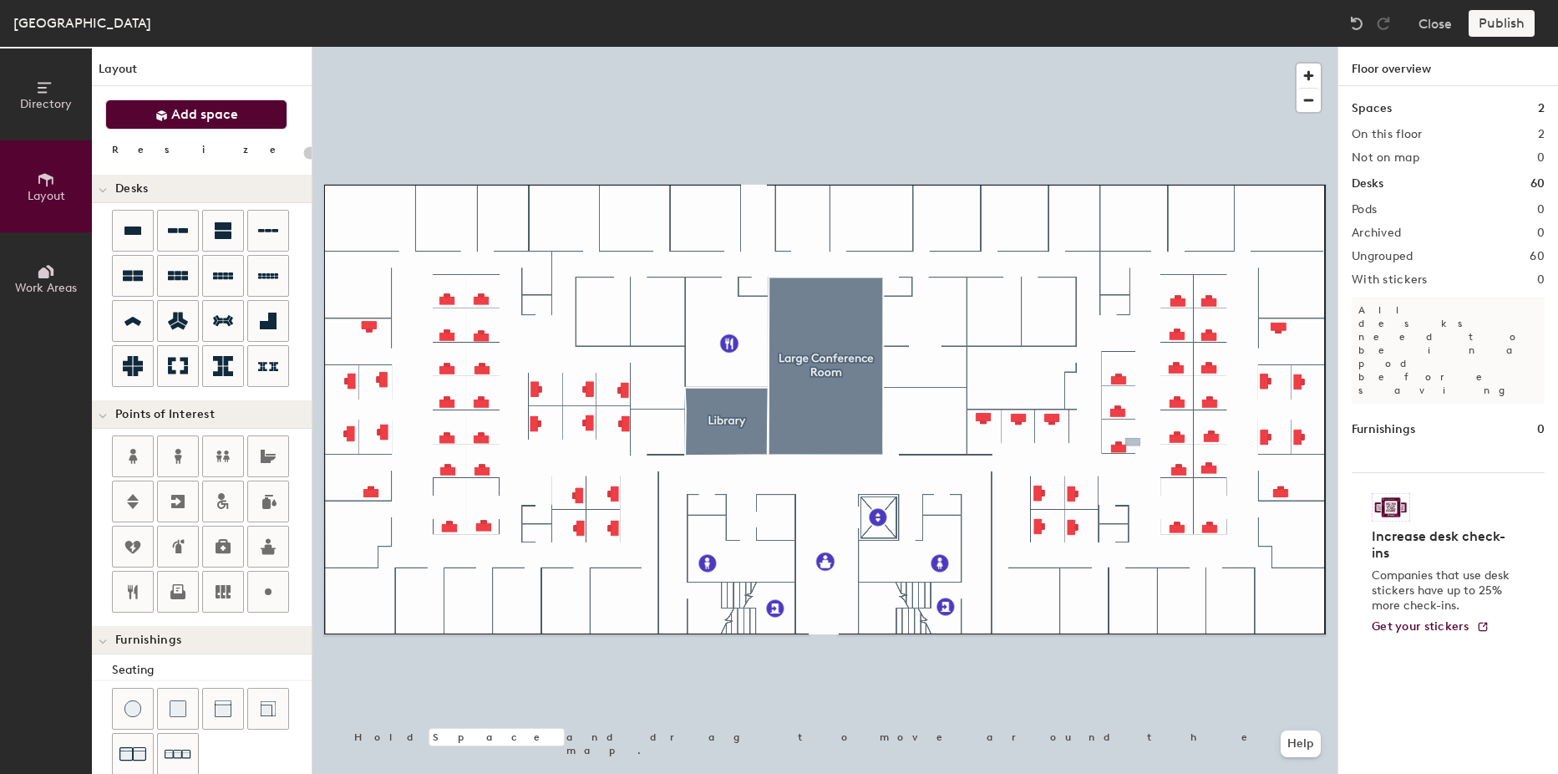
click at [159, 117] on icon at bounding box center [161, 115] width 11 height 11
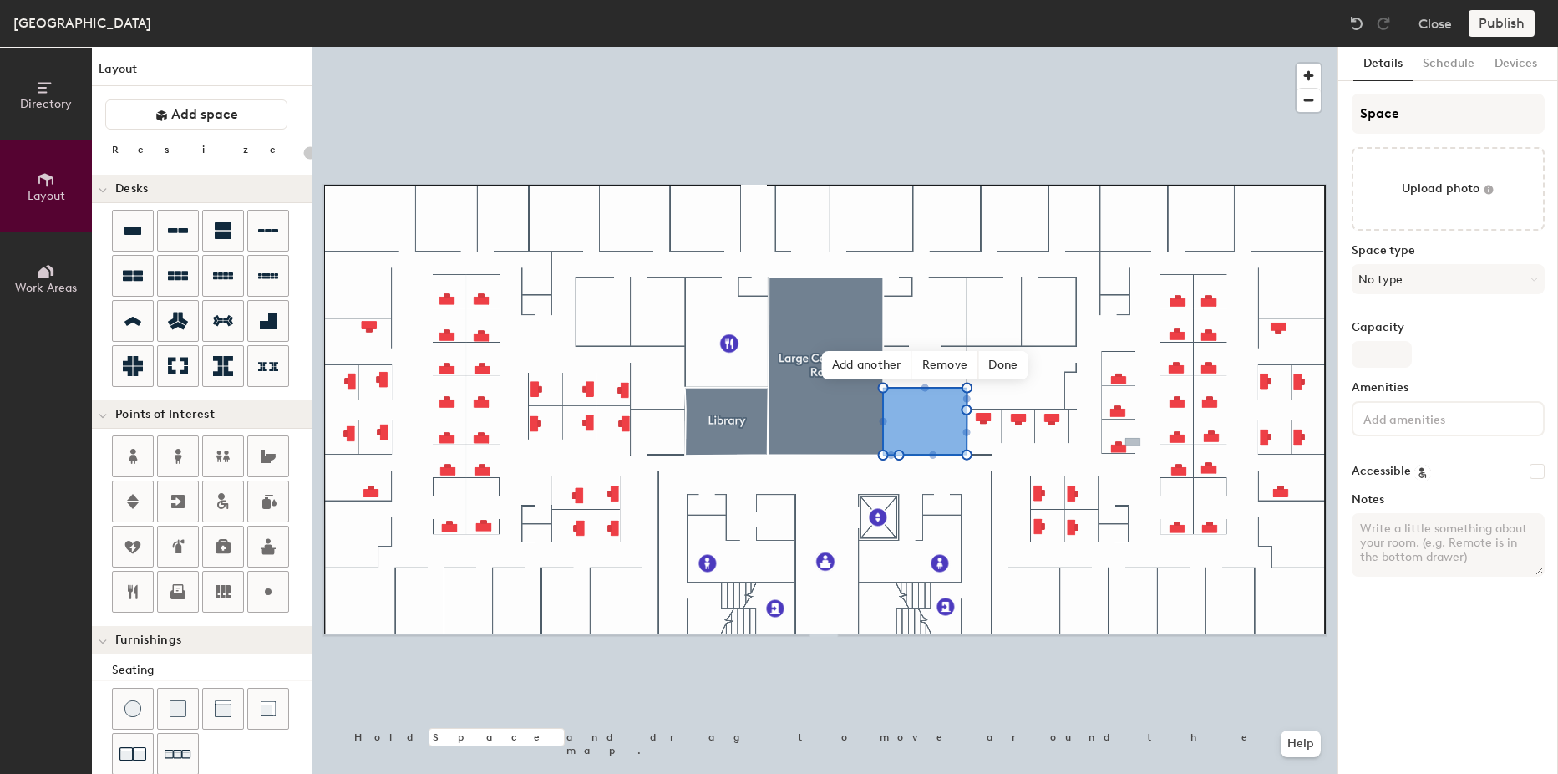
type input "20"
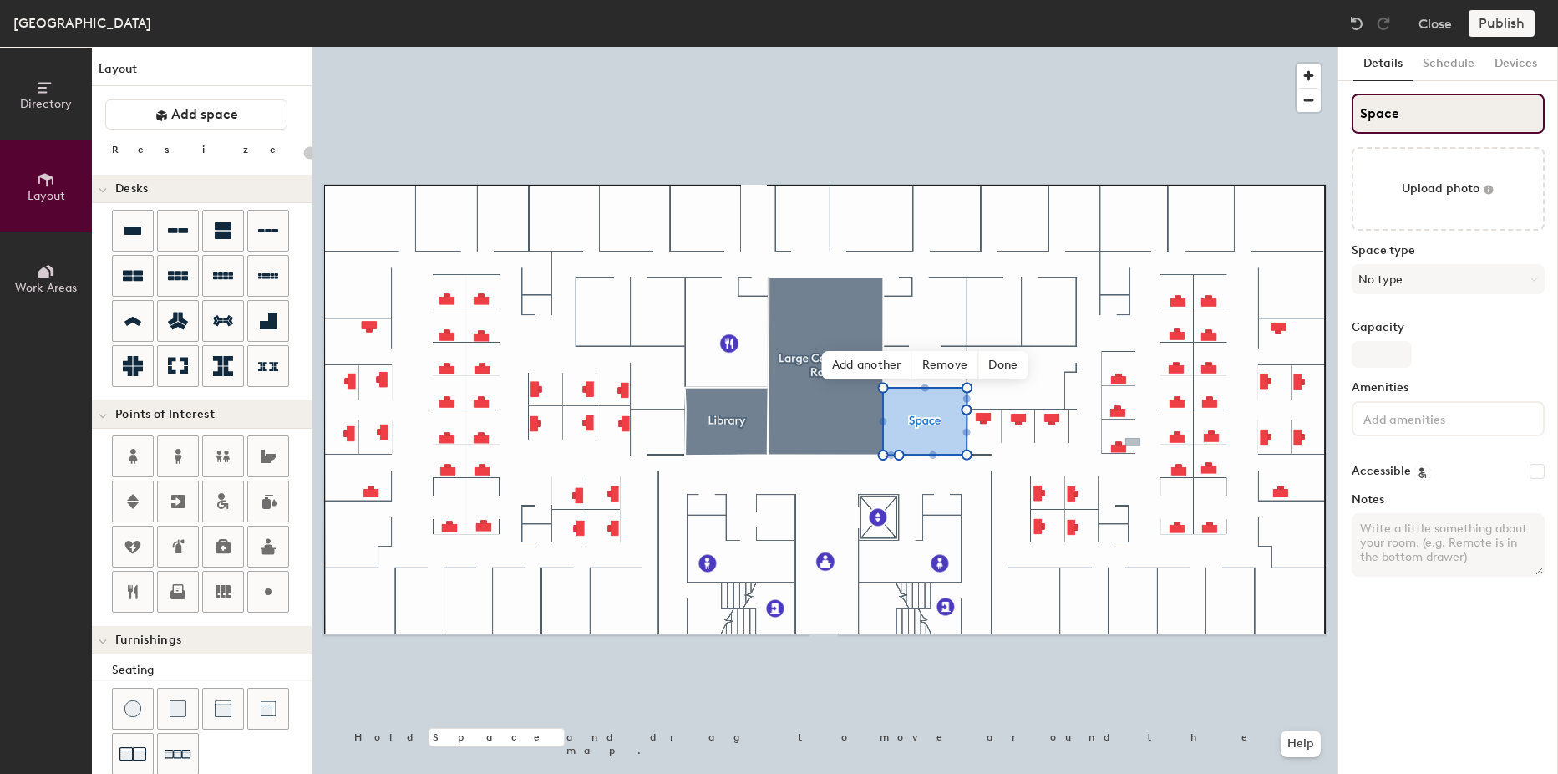
click at [1392, 110] on input "Space" at bounding box center [1448, 114] width 193 height 40
click at [1228, 115] on div "Directory Layout Work Areas Layout Add space Resize Desks Points of Interest Fu…" at bounding box center [779, 410] width 1558 height 727
type input "T"
type input "20"
type input "Train"
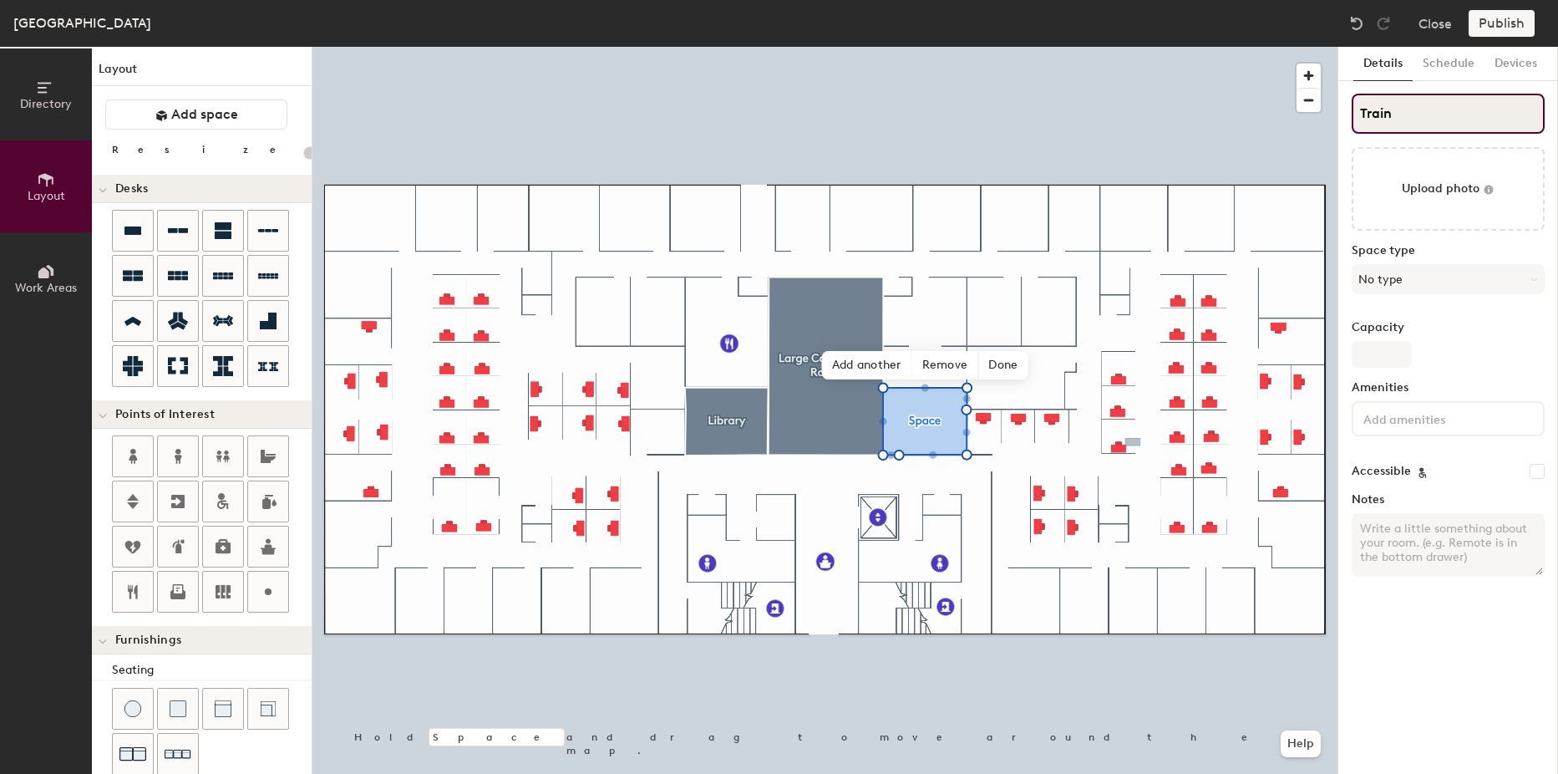
type input "20"
type input "Training"
type input "20"
type input "Training Room"
type input "20"
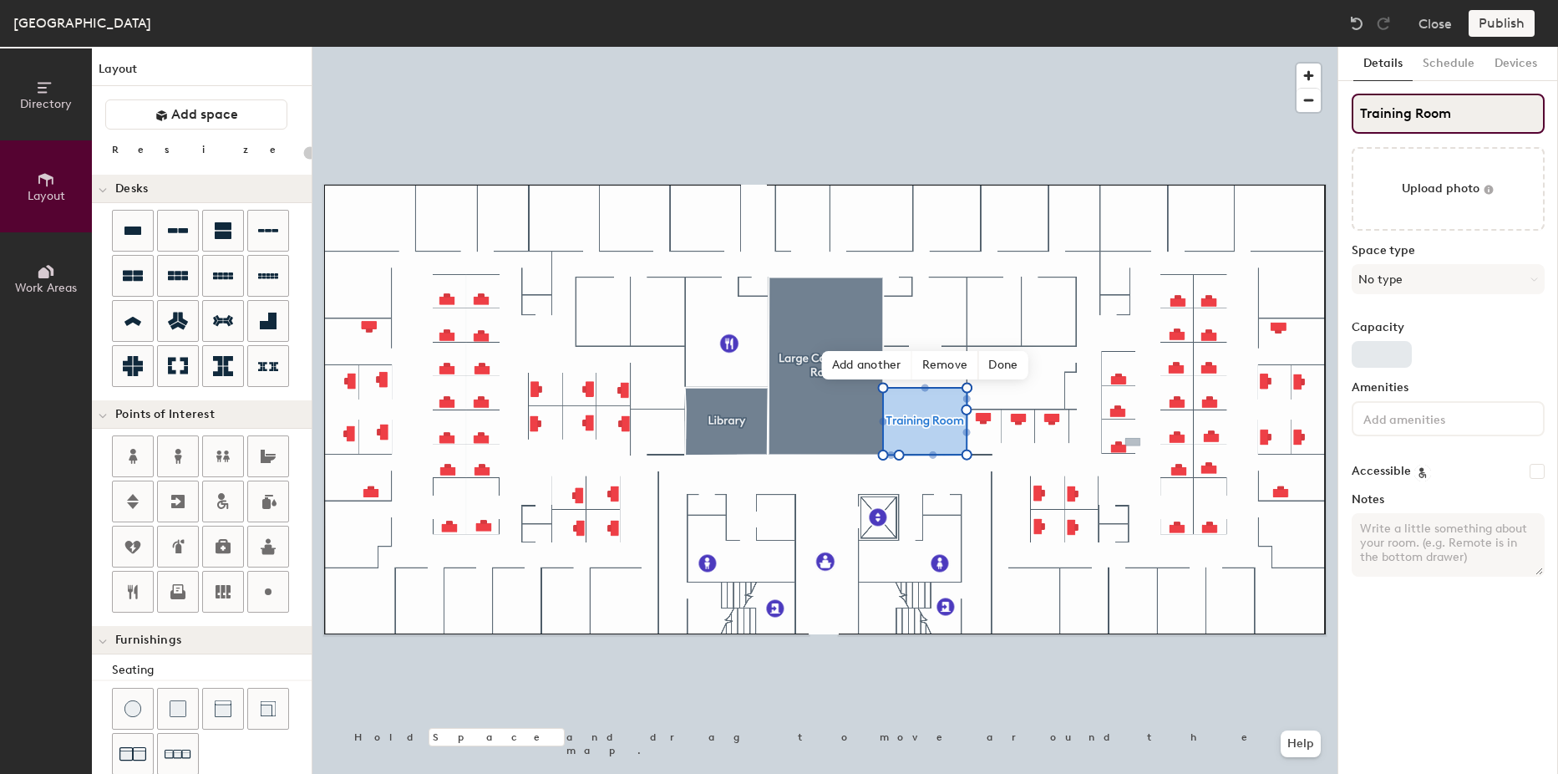
type input "Training Room"
click at [1403, 358] on input "Capacity" at bounding box center [1382, 354] width 60 height 27
type input "8"
type input "20"
type input "8"
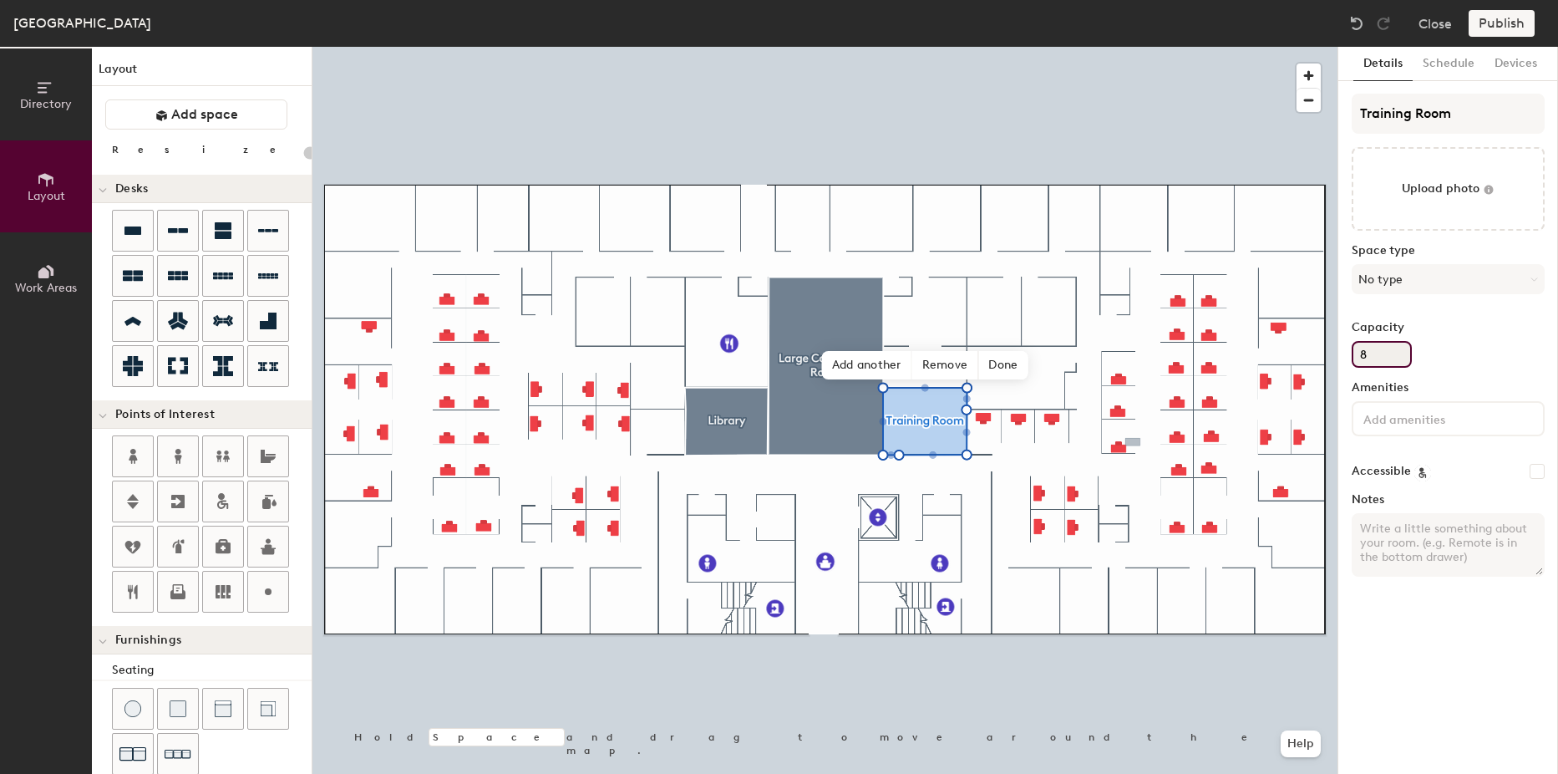
click at [1477, 340] on div "Capacity 8" at bounding box center [1448, 344] width 193 height 47
click at [1024, 365] on span "Done" at bounding box center [1003, 365] width 49 height 28
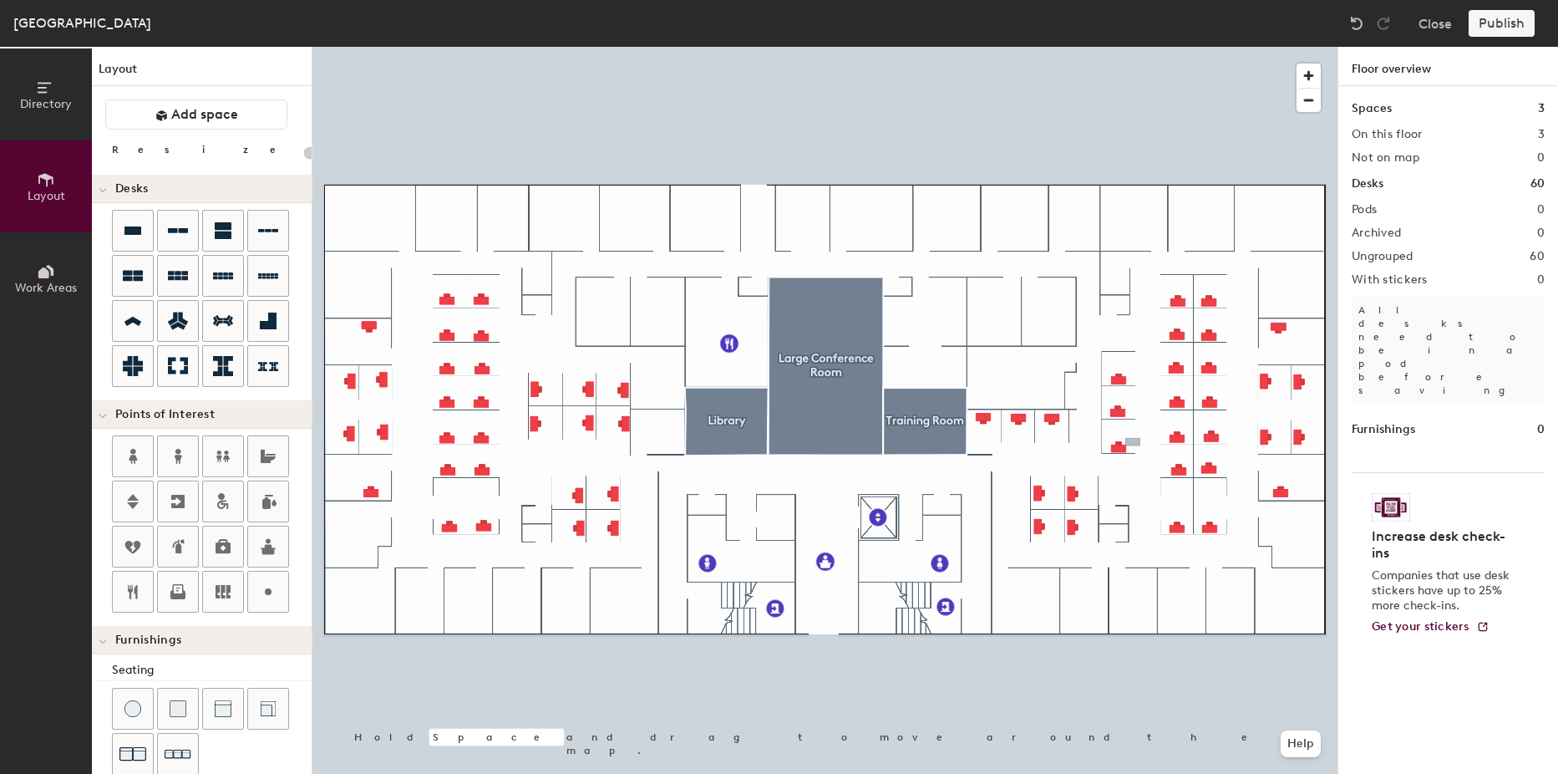
click at [993, 378] on div "Directory Layout Work Areas Layout Add space Resize Desks Points of Interest Fu…" at bounding box center [779, 410] width 1558 height 727
type input "20"
type input "Mail Room"
click at [1039, 414] on span "Done" at bounding box center [1028, 415] width 49 height 28
click at [1426, 666] on div "Spaces 3 On this floor 3 Not on map 0 Desks 60 Pods 0 Archived 0 Ungrouped 60 W…" at bounding box center [1449, 449] width 220 height 727
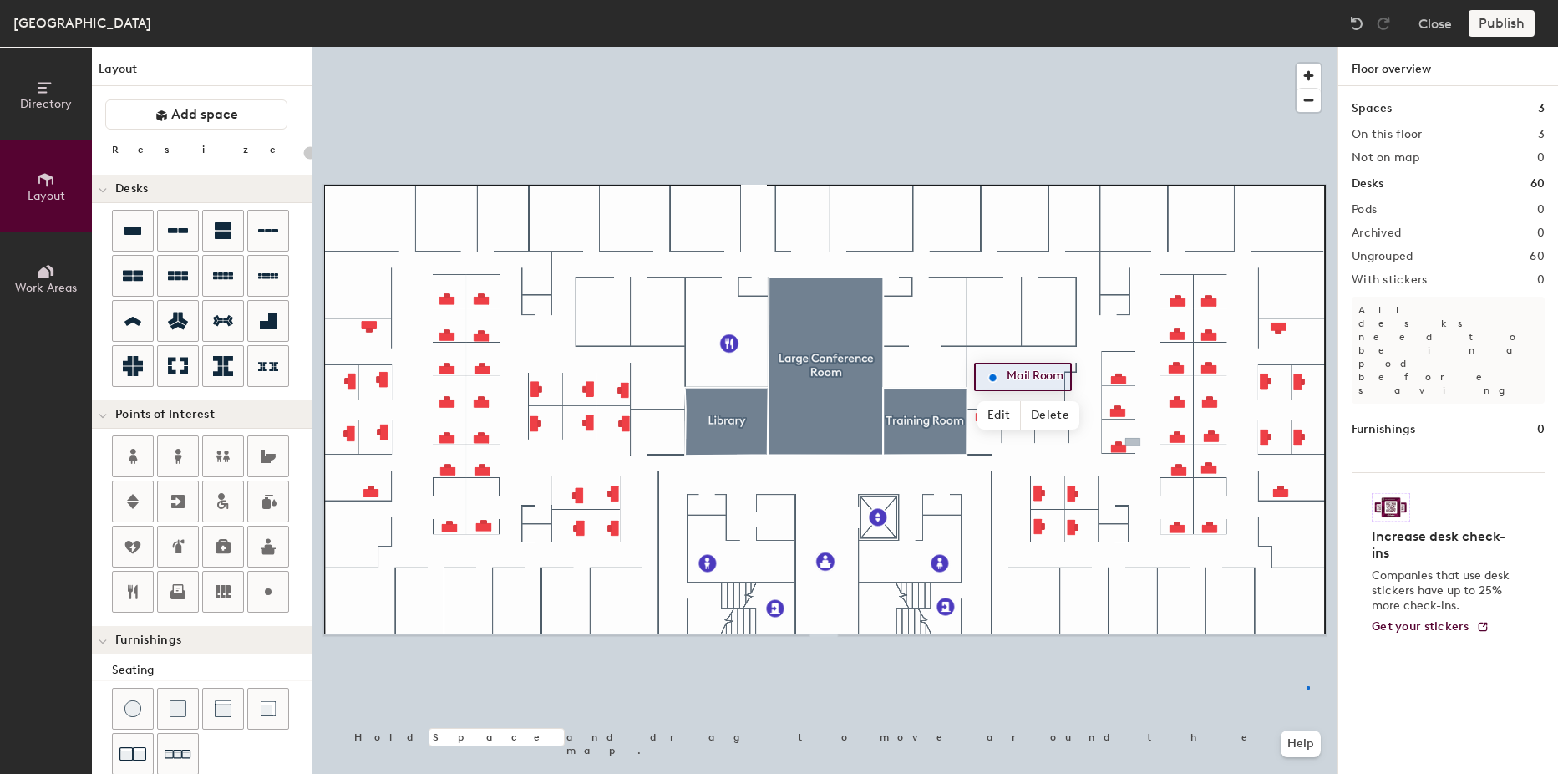
click at [1307, 47] on div at bounding box center [825, 47] width 1025 height 0
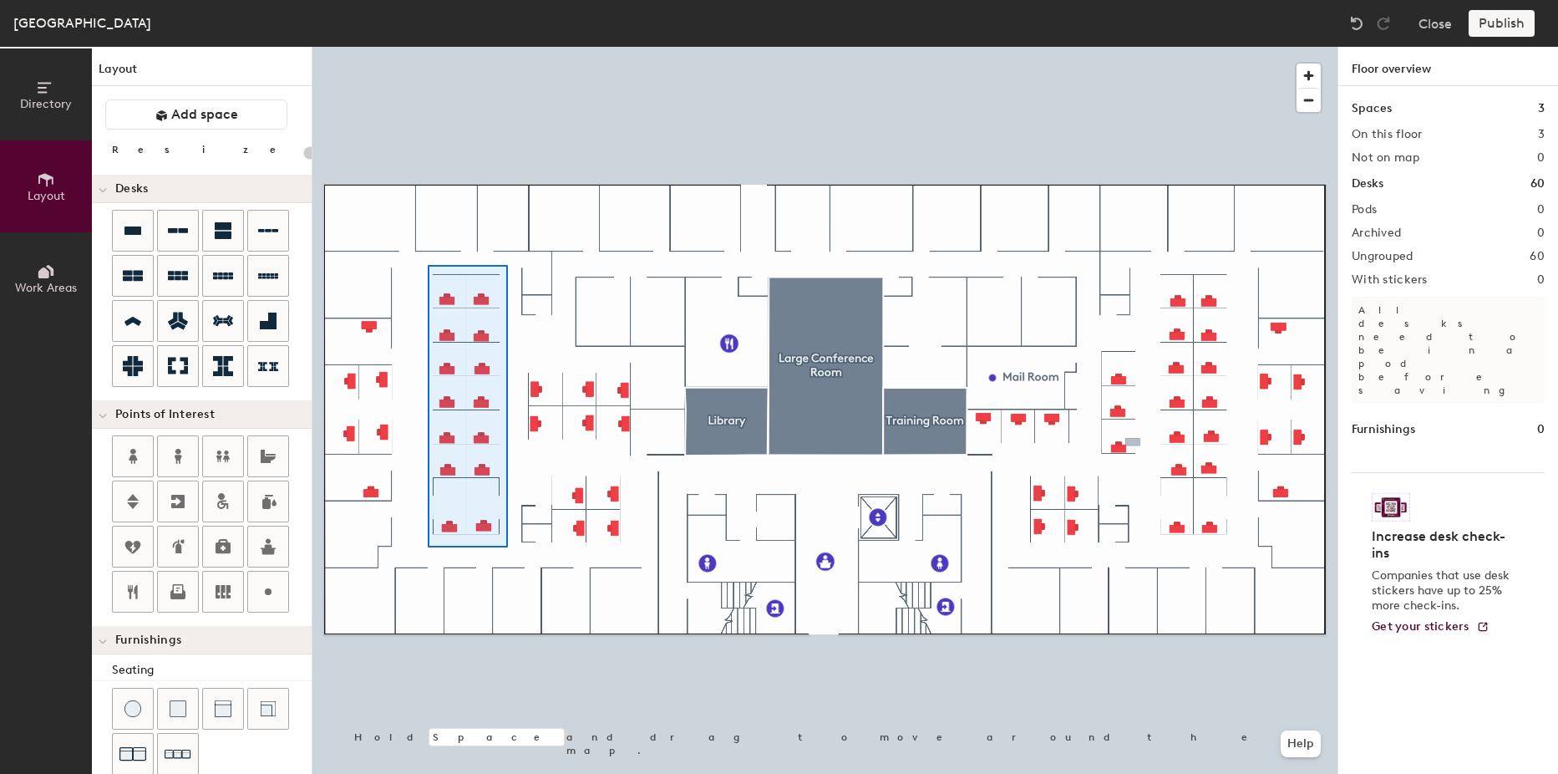
type input "100"
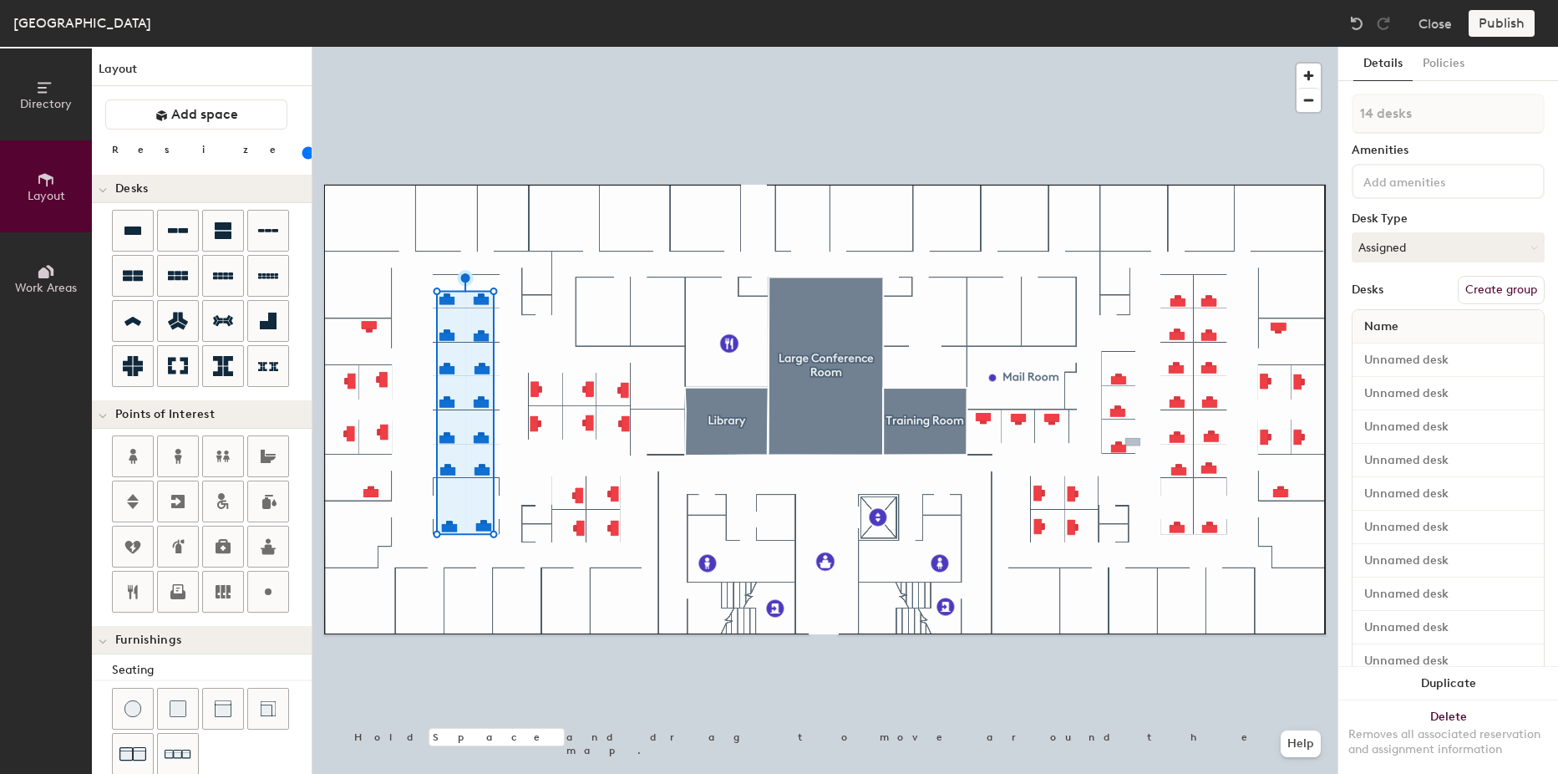
click at [1475, 292] on button "Create group" at bounding box center [1501, 290] width 87 height 28
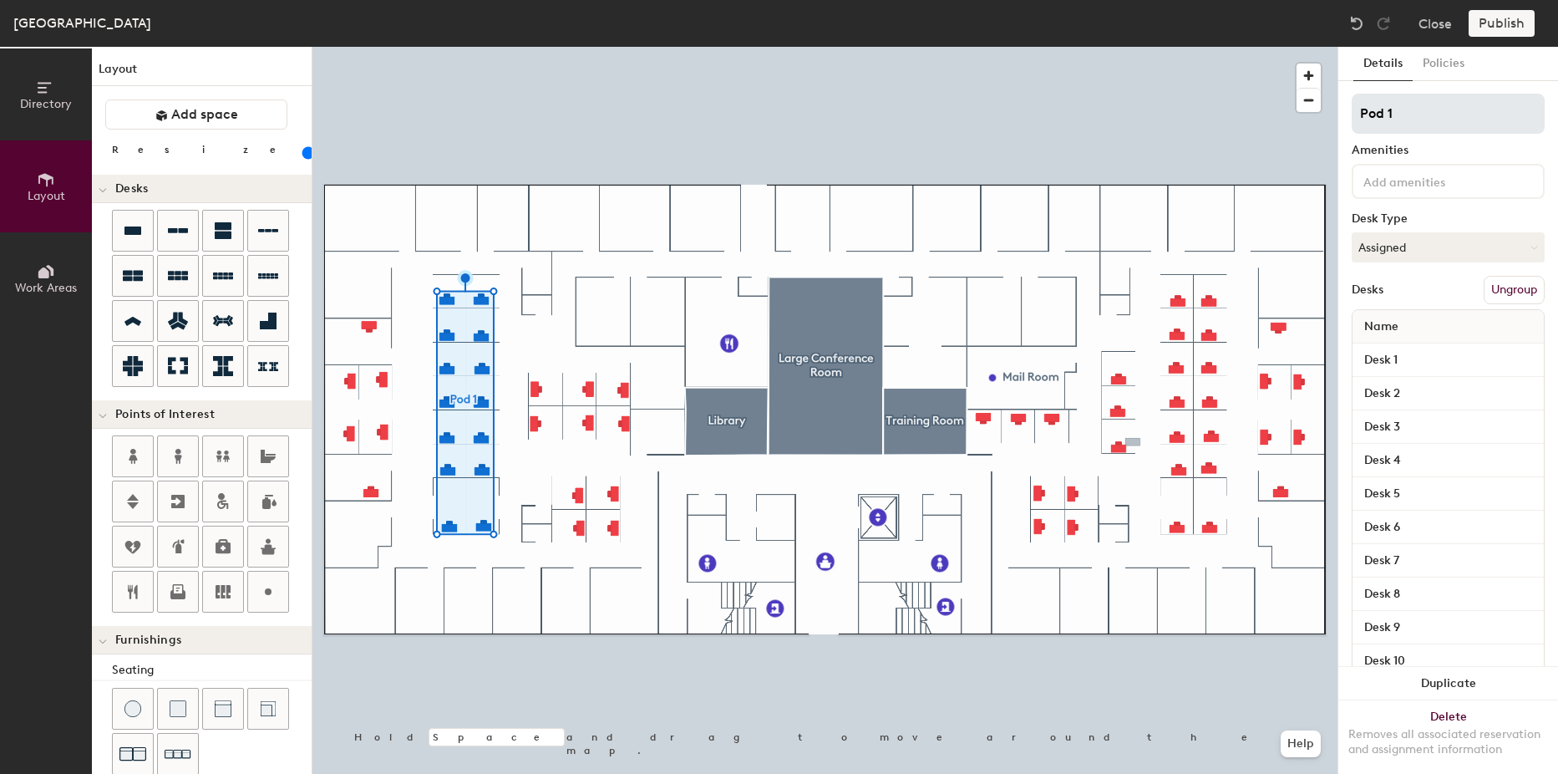
click at [1332, 105] on div "Directory Layout Work Areas Layout Add space Resize Desks Points of Interest Fu…" at bounding box center [779, 410] width 1558 height 727
click at [1387, 115] on input "Pod 1" at bounding box center [1448, 114] width 193 height 40
click at [1360, 111] on input "Pod 1" at bounding box center [1448, 114] width 193 height 40
type input "Tax Pod 1"
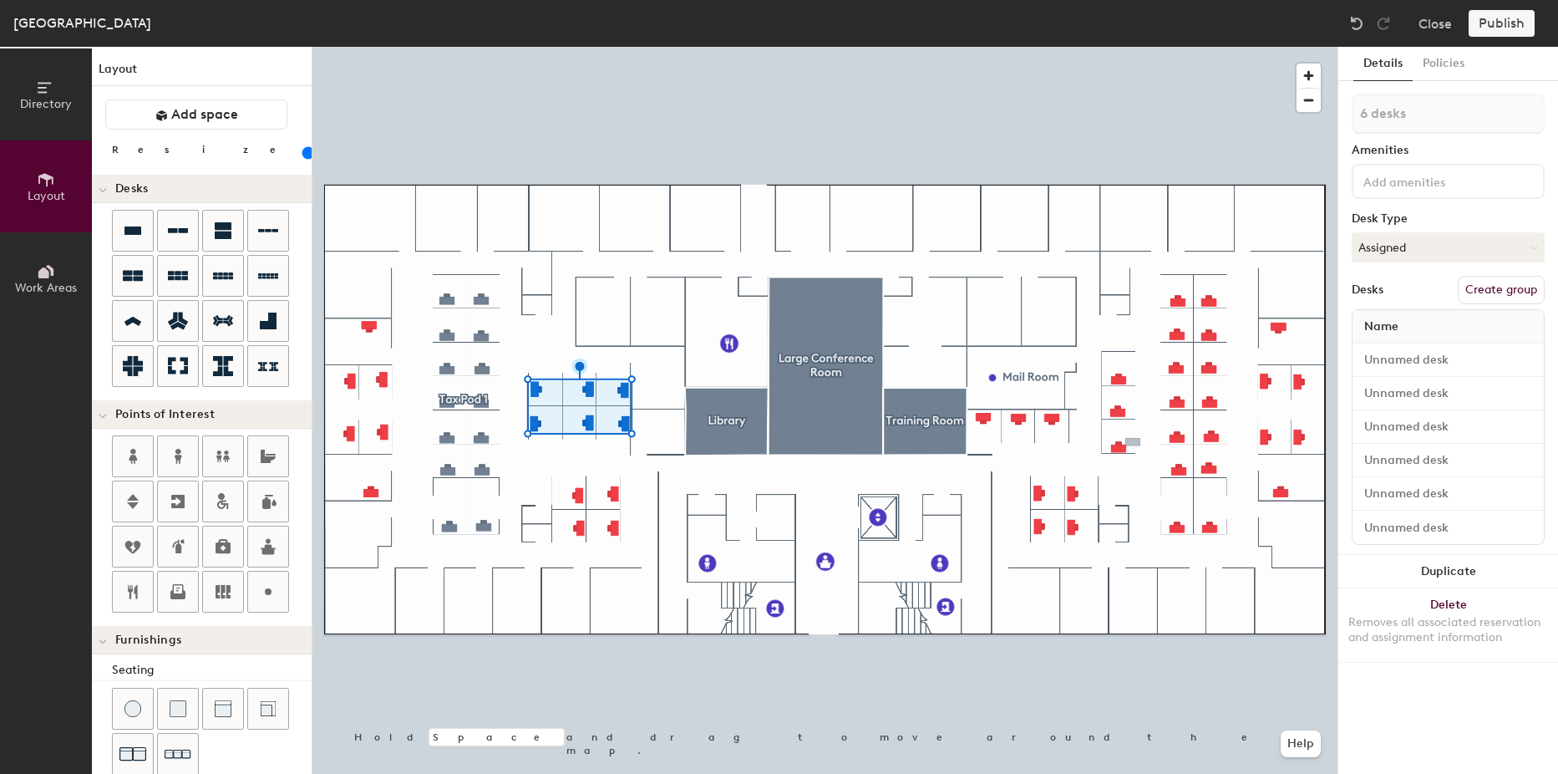
click at [1481, 284] on button "Create group" at bounding box center [1501, 290] width 87 height 28
click at [1360, 113] on input "Pod 2" at bounding box center [1448, 114] width 193 height 40
type input "Tax Pod 2"
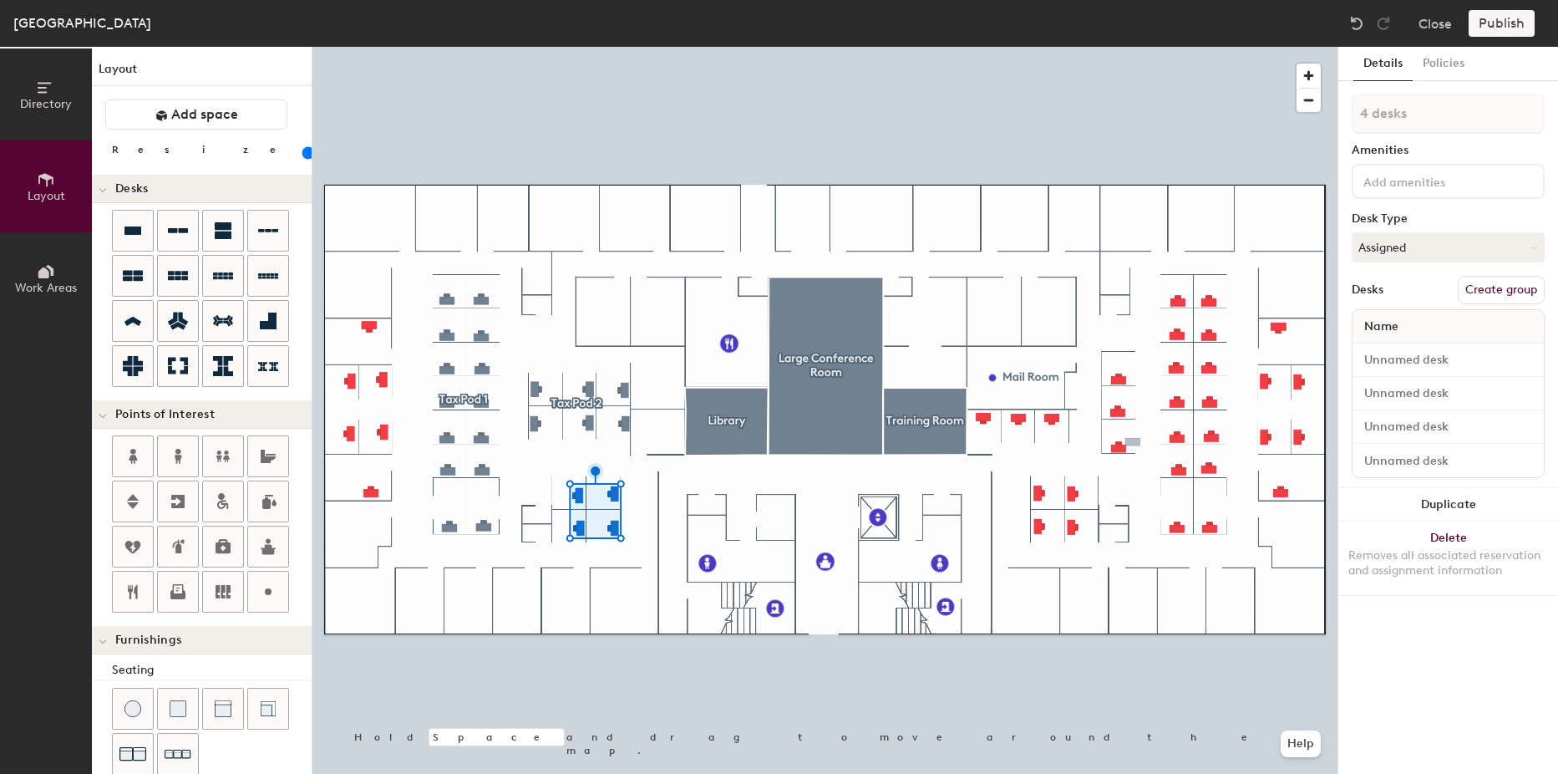
click at [1484, 287] on button "Create group" at bounding box center [1501, 290] width 87 height 28
click at [1362, 112] on input "Pod 3" at bounding box center [1448, 114] width 193 height 40
type input "Tax Pod 3"
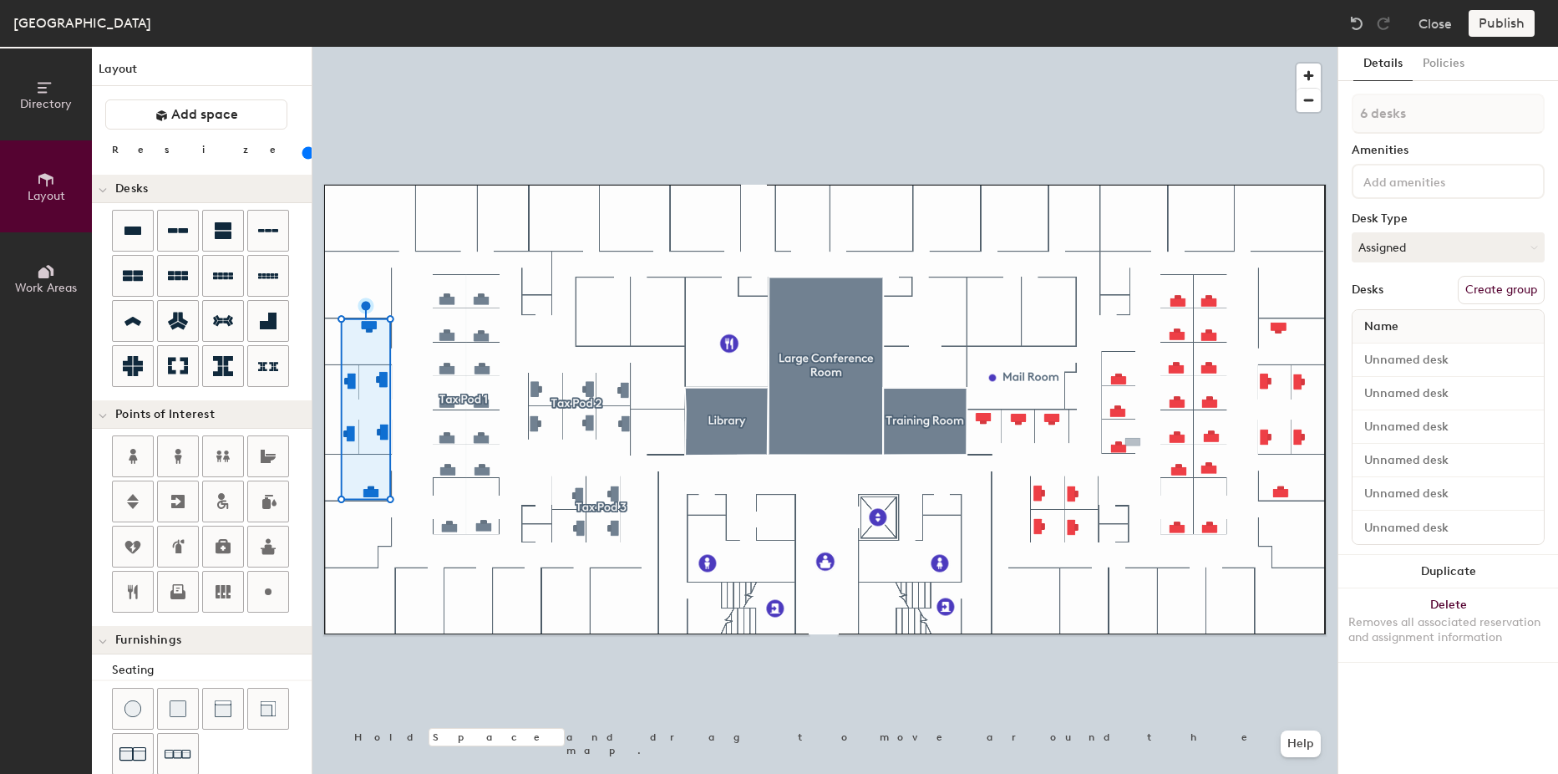
click at [1496, 276] on button "Create group" at bounding box center [1501, 290] width 87 height 28
click at [1360, 119] on input "Pod 4" at bounding box center [1448, 114] width 193 height 40
type input "Tax Pod 4"
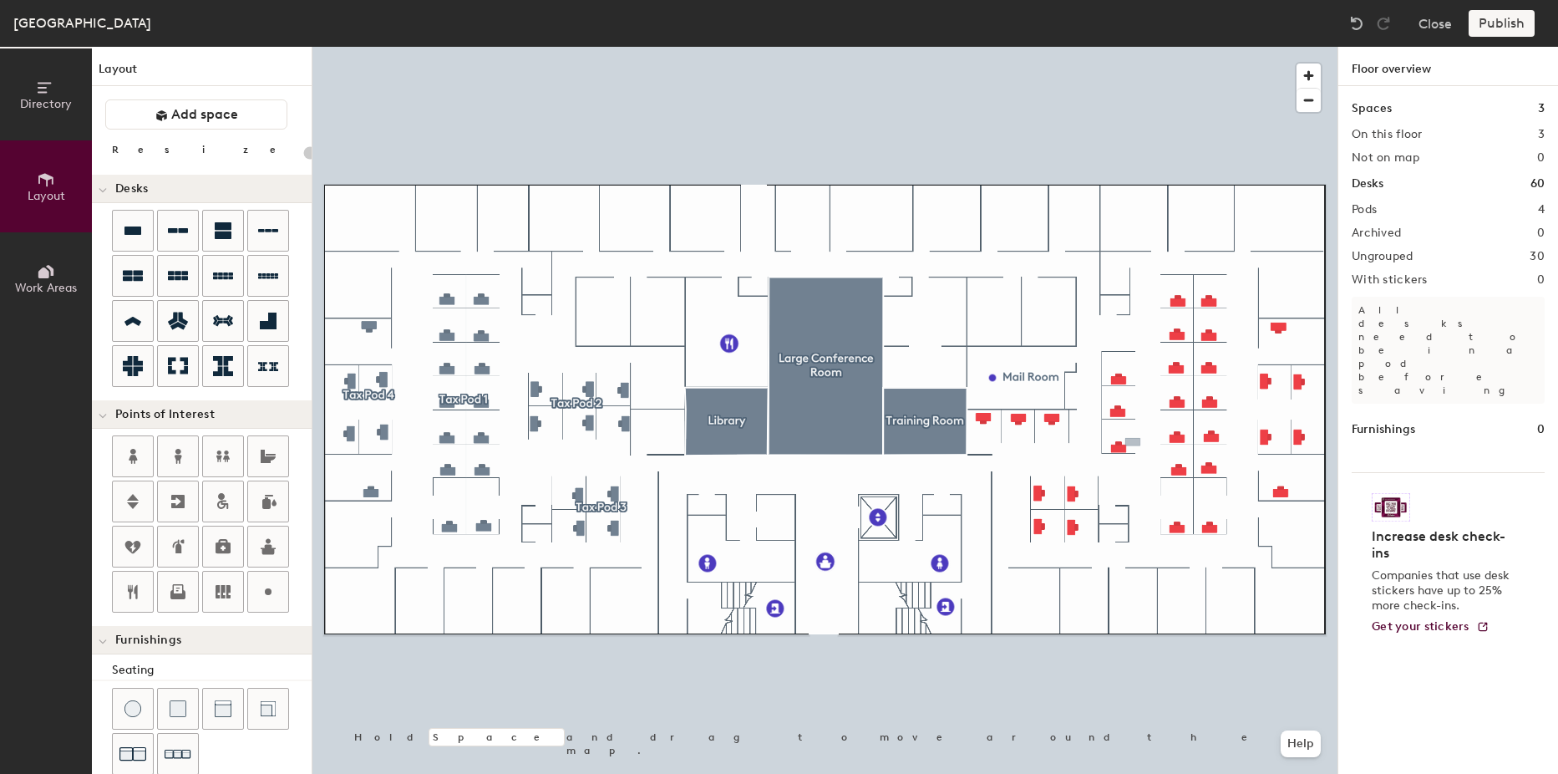
type input "100"
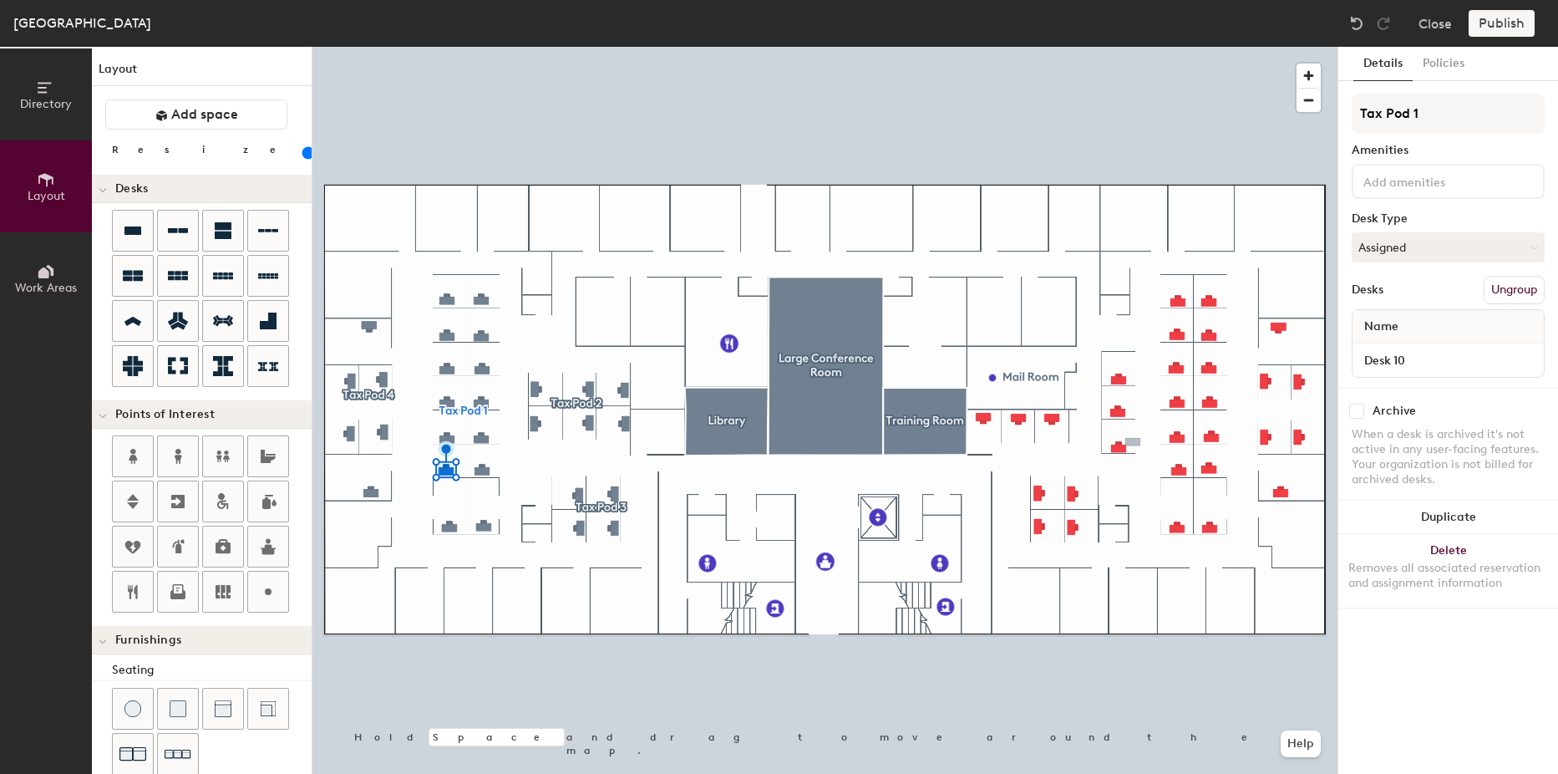
click at [1454, 407] on div "Archive" at bounding box center [1448, 411] width 193 height 15
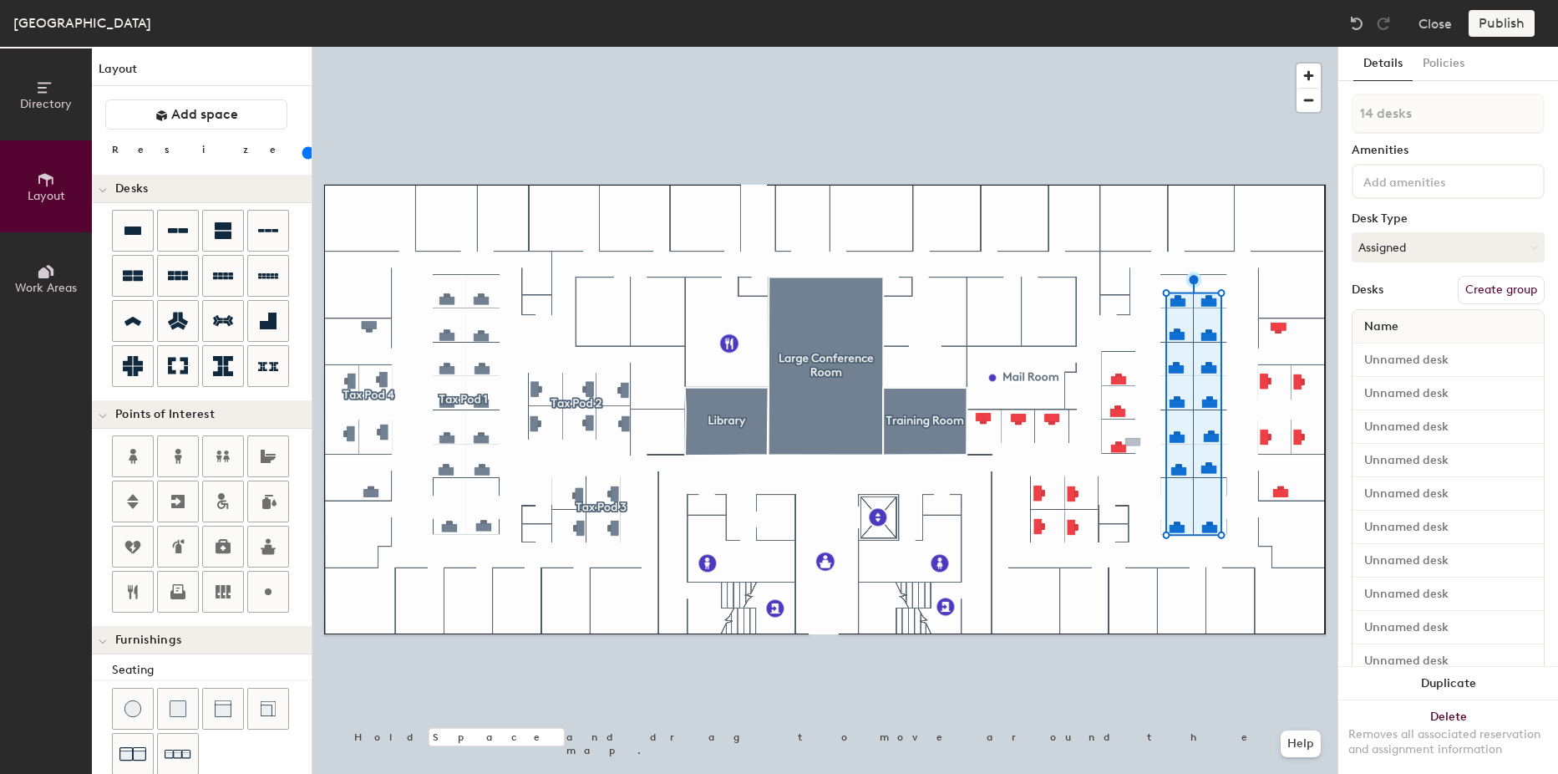
click at [1472, 296] on button "Create group" at bounding box center [1501, 290] width 87 height 28
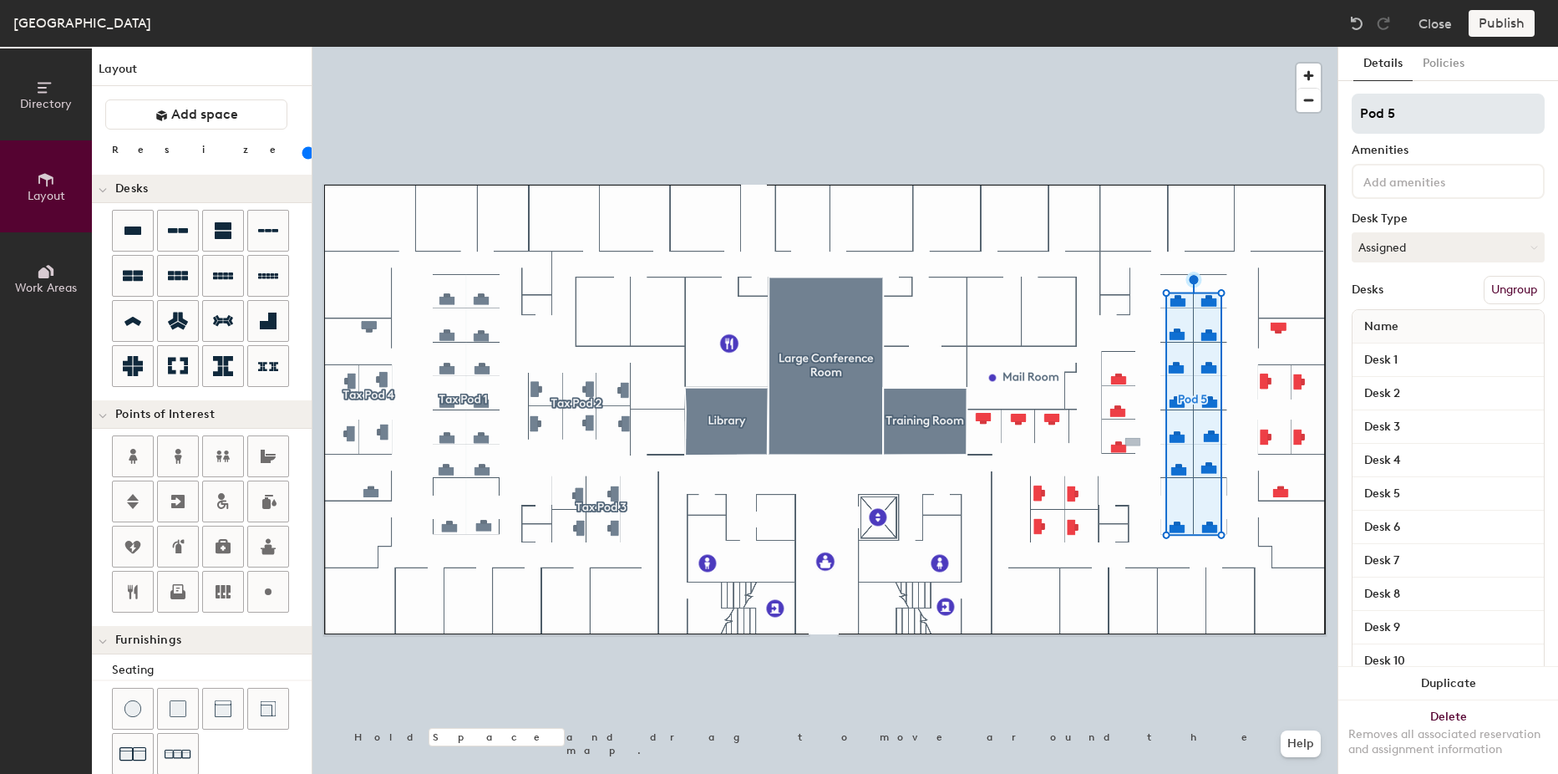
click at [1360, 118] on input "Pod 5" at bounding box center [1448, 114] width 193 height 40
click at [1475, 110] on input "Assurance Pod 5" at bounding box center [1448, 114] width 193 height 40
type input "Assurance Pod 1"
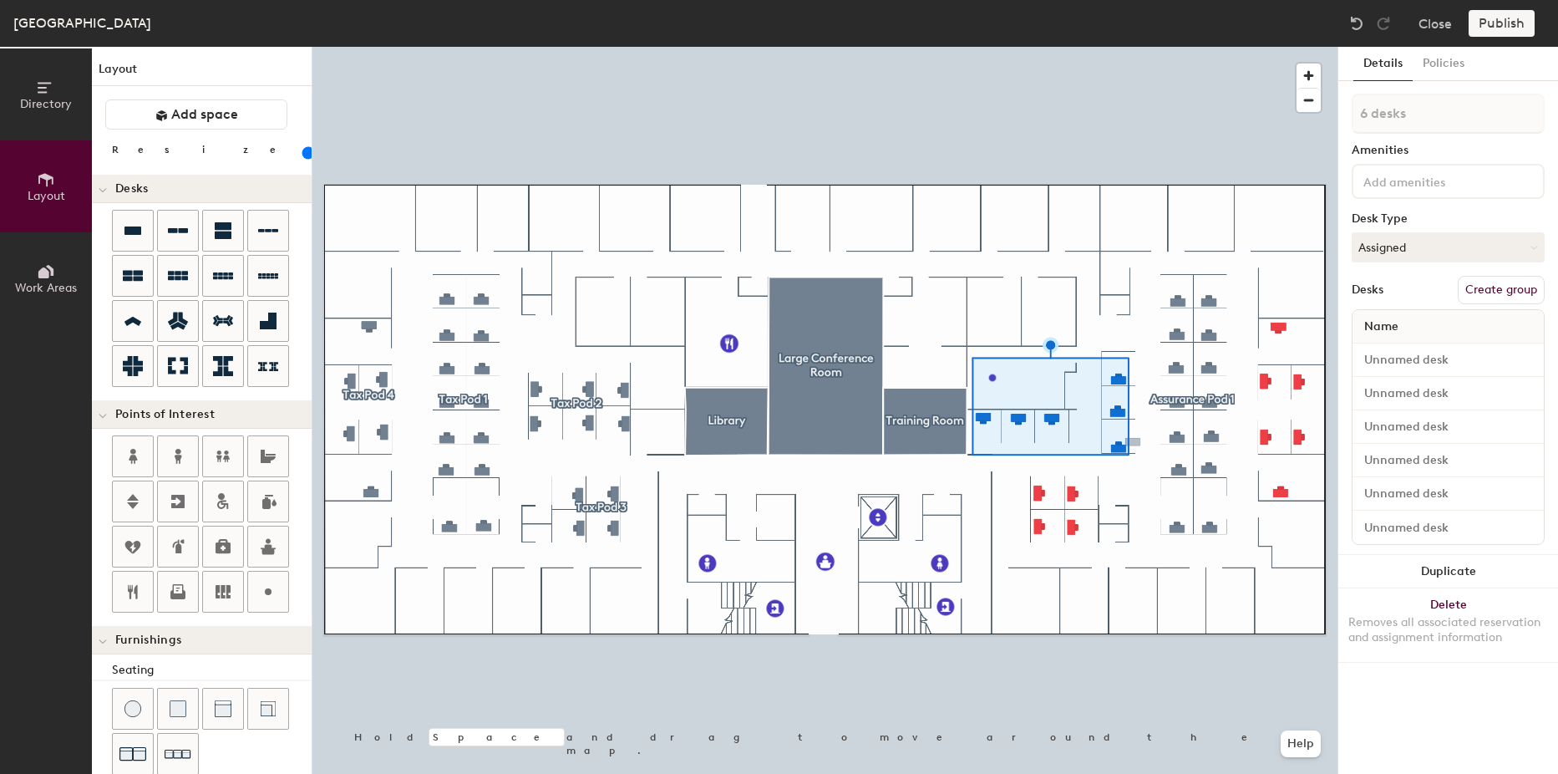
click at [1482, 282] on button "Create group" at bounding box center [1501, 290] width 87 height 28
click at [1360, 116] on input "Pod 6" at bounding box center [1448, 114] width 193 height 40
click at [1511, 109] on input "Assurance Pod 6" at bounding box center [1448, 114] width 193 height 40
type input "Assurance Pod 2"
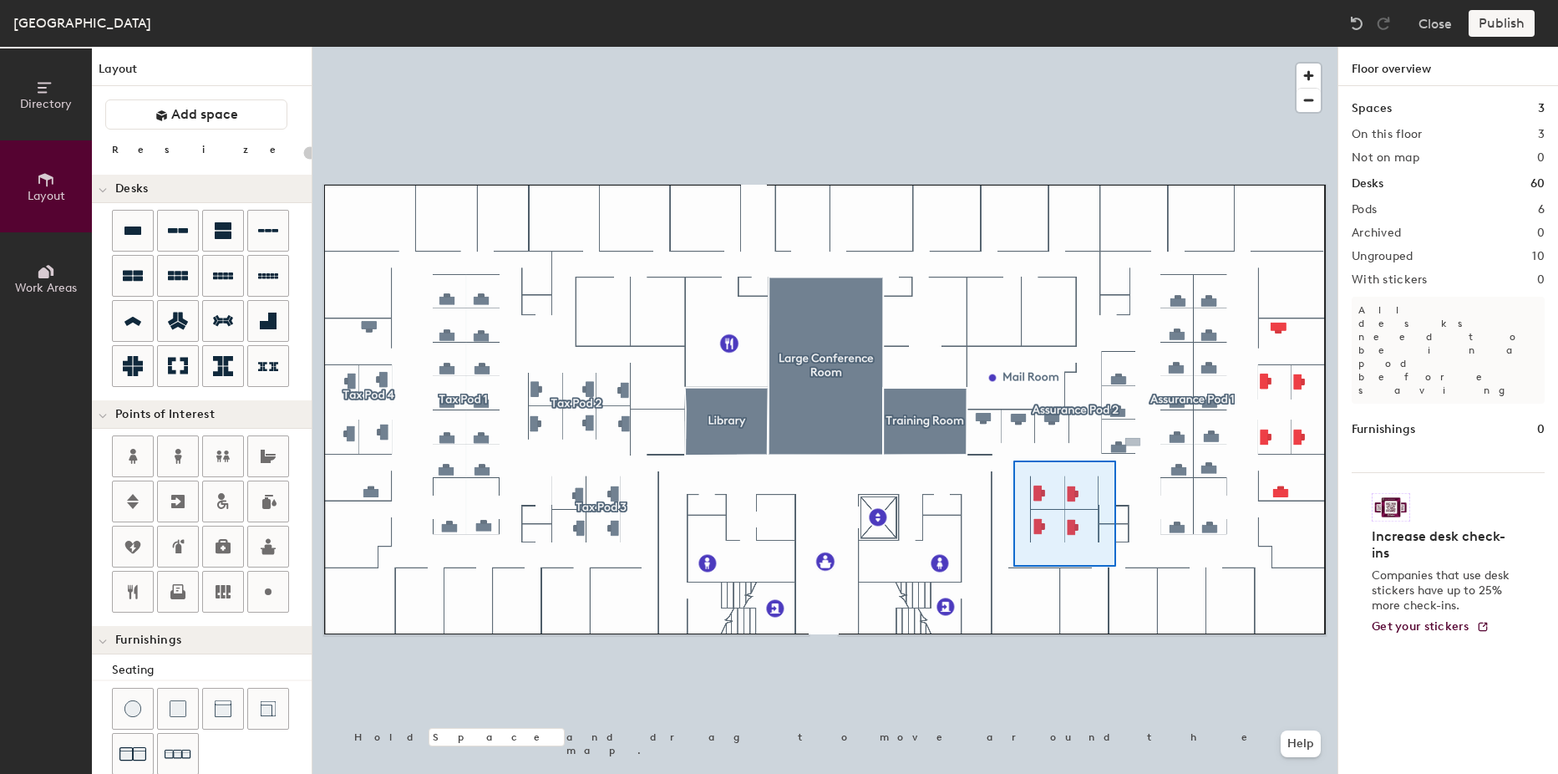
type input "100"
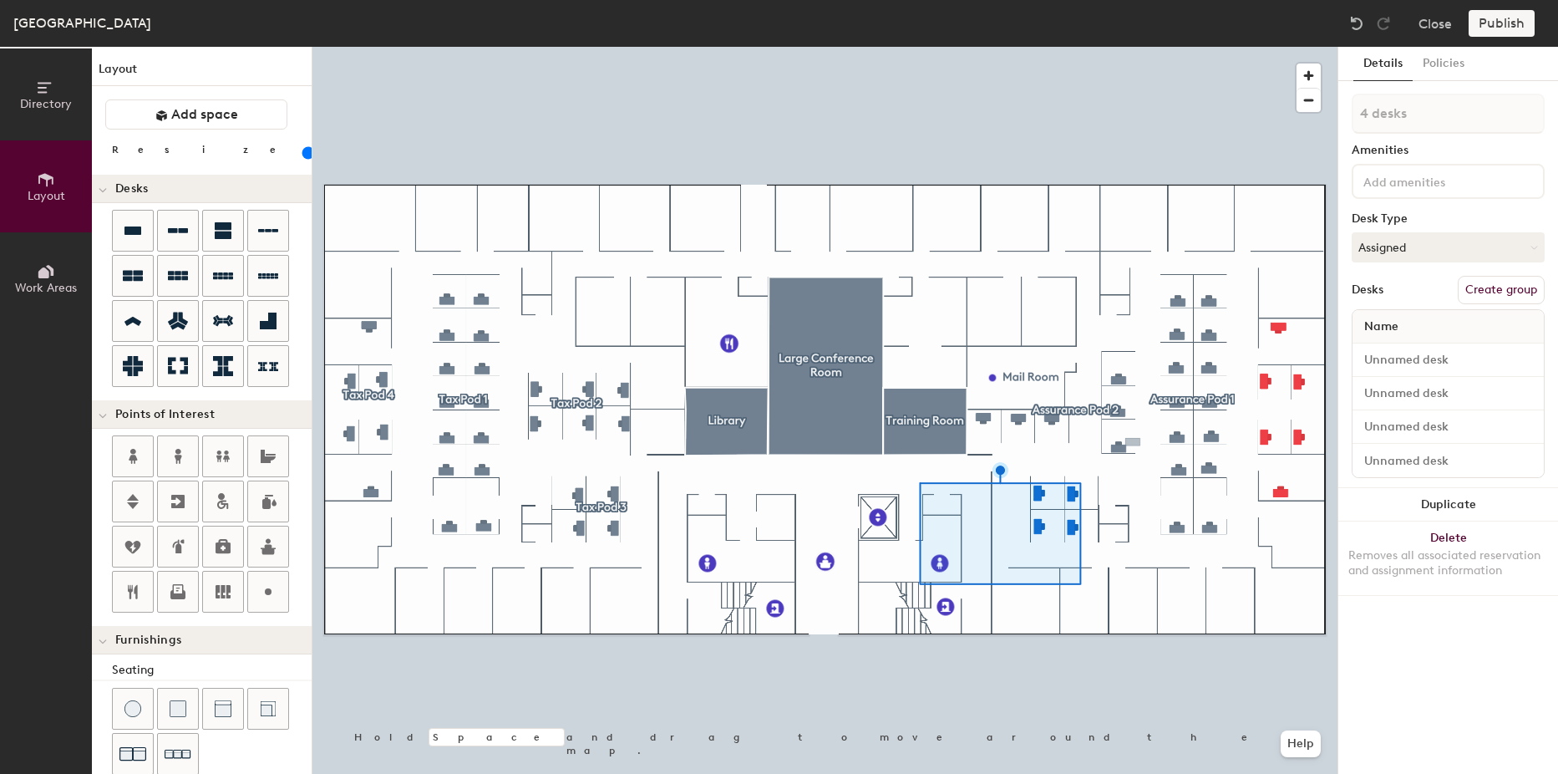
click at [1472, 292] on button "Create group" at bounding box center [1501, 290] width 87 height 28
click at [1218, 104] on div "Directory Layout Work Areas Layout Add space Resize Desks Points of Interest Fu…" at bounding box center [779, 410] width 1558 height 727
type input "S"
type input "Assurance Pod 3"
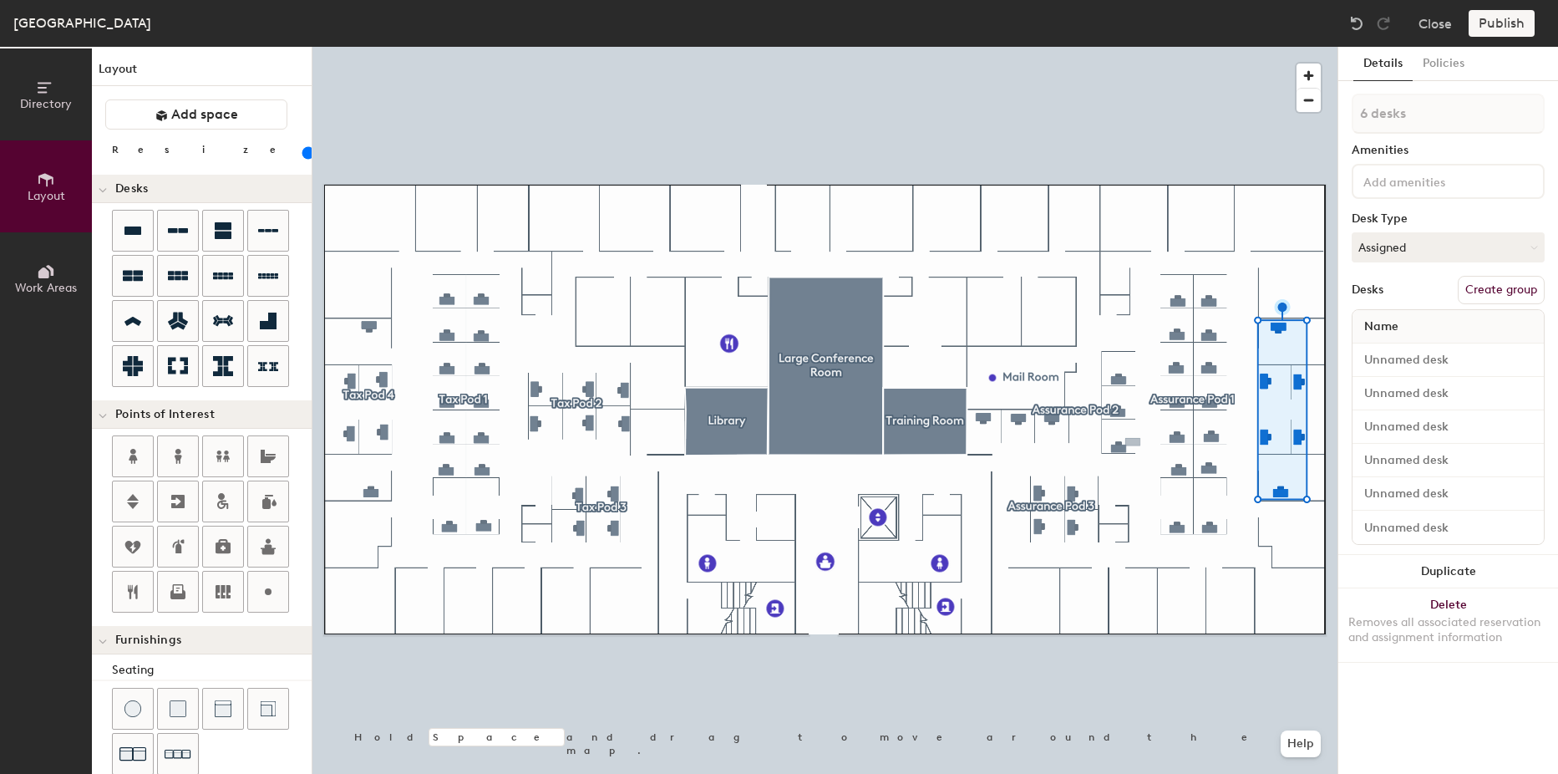
drag, startPoint x: 1496, startPoint y: 294, endPoint x: 1481, endPoint y: 277, distance: 22.5
click at [1495, 294] on button "Create group" at bounding box center [1501, 290] width 87 height 28
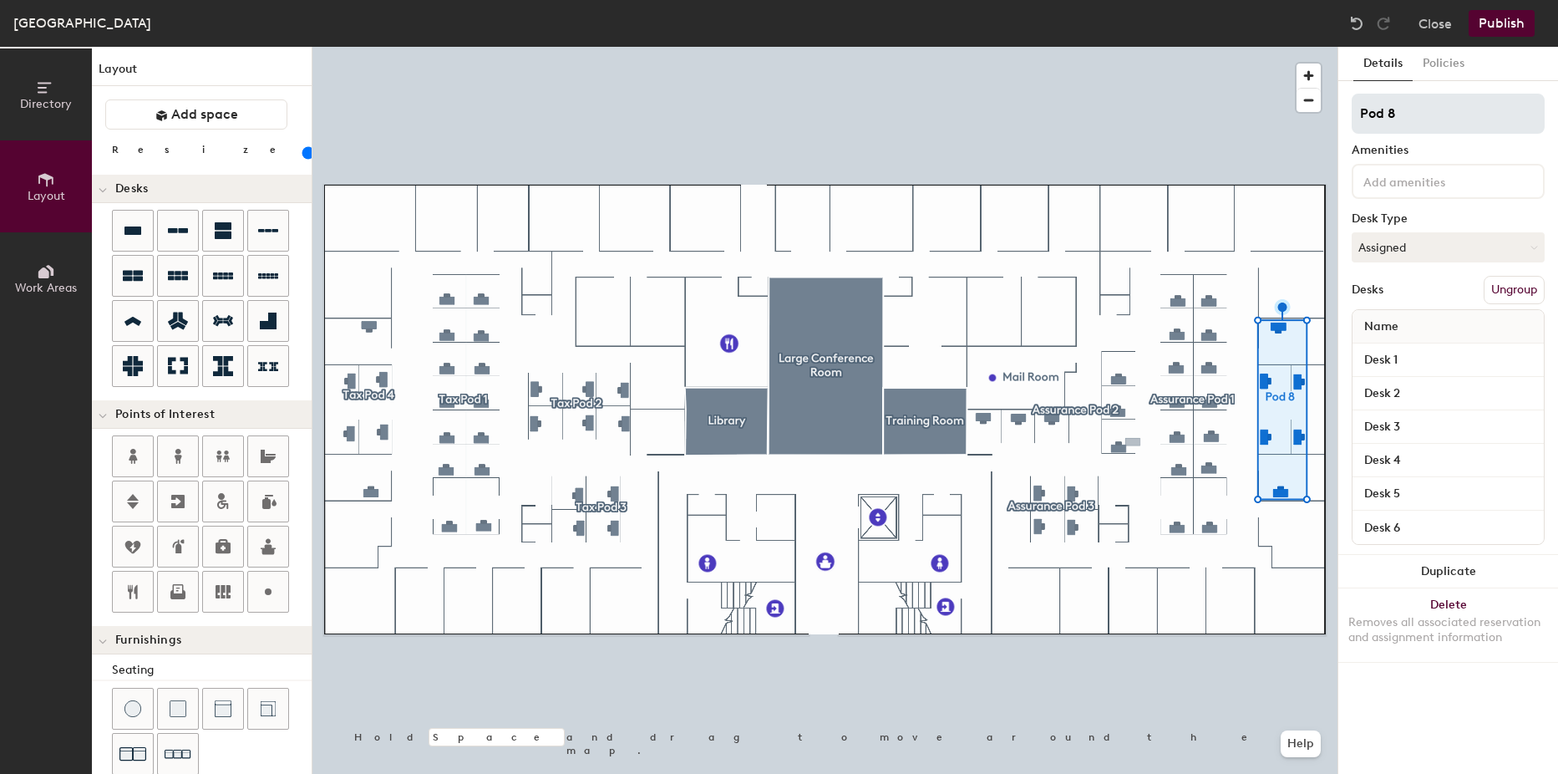
click at [1411, 119] on input "Pod 8" at bounding box center [1448, 114] width 193 height 40
click at [1363, 109] on input "Pod 4" at bounding box center [1448, 114] width 193 height 40
type input "Assurance Pod 4"
click at [1415, 156] on div "Amenities" at bounding box center [1448, 150] width 193 height 13
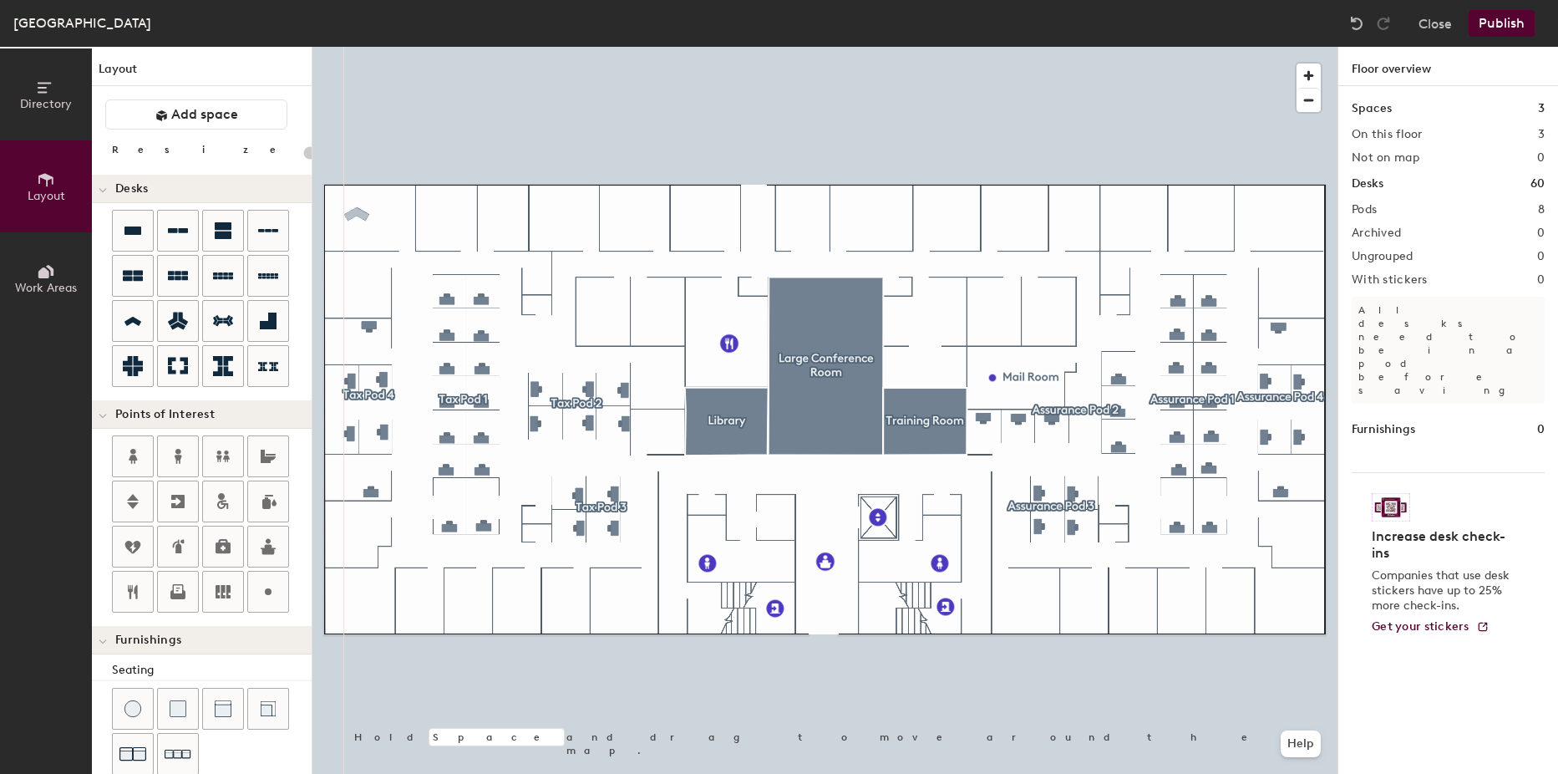
click at [357, 211] on div "Directory Layout Work Areas Layout Add space Resize Desks Points of Interest Fu…" at bounding box center [779, 410] width 1558 height 727
type input "100"
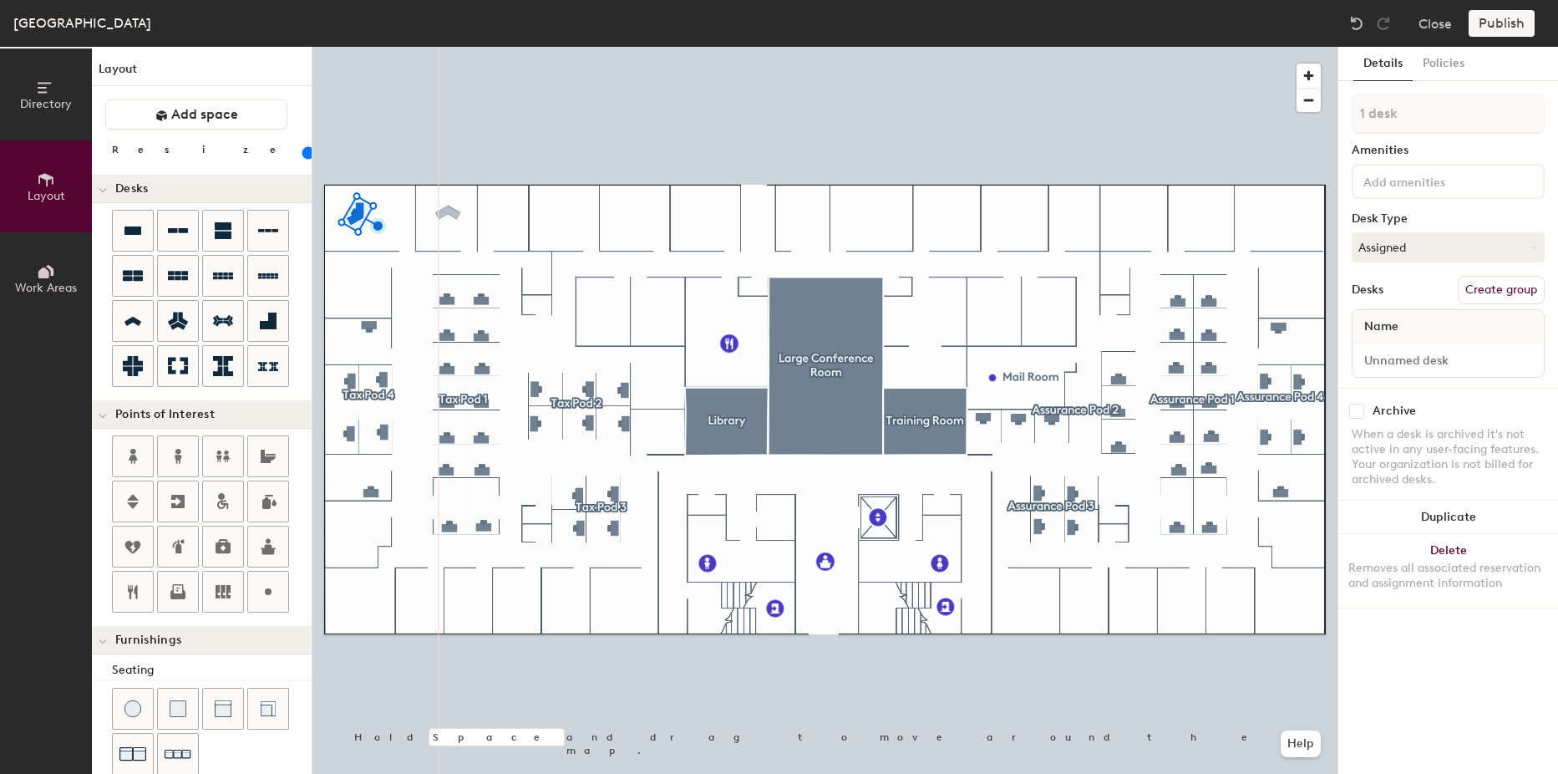
click at [445, 211] on div "Directory Layout Work Areas Layout Add space Resize Desks Points of Interest Fu…" at bounding box center [779, 410] width 1558 height 727
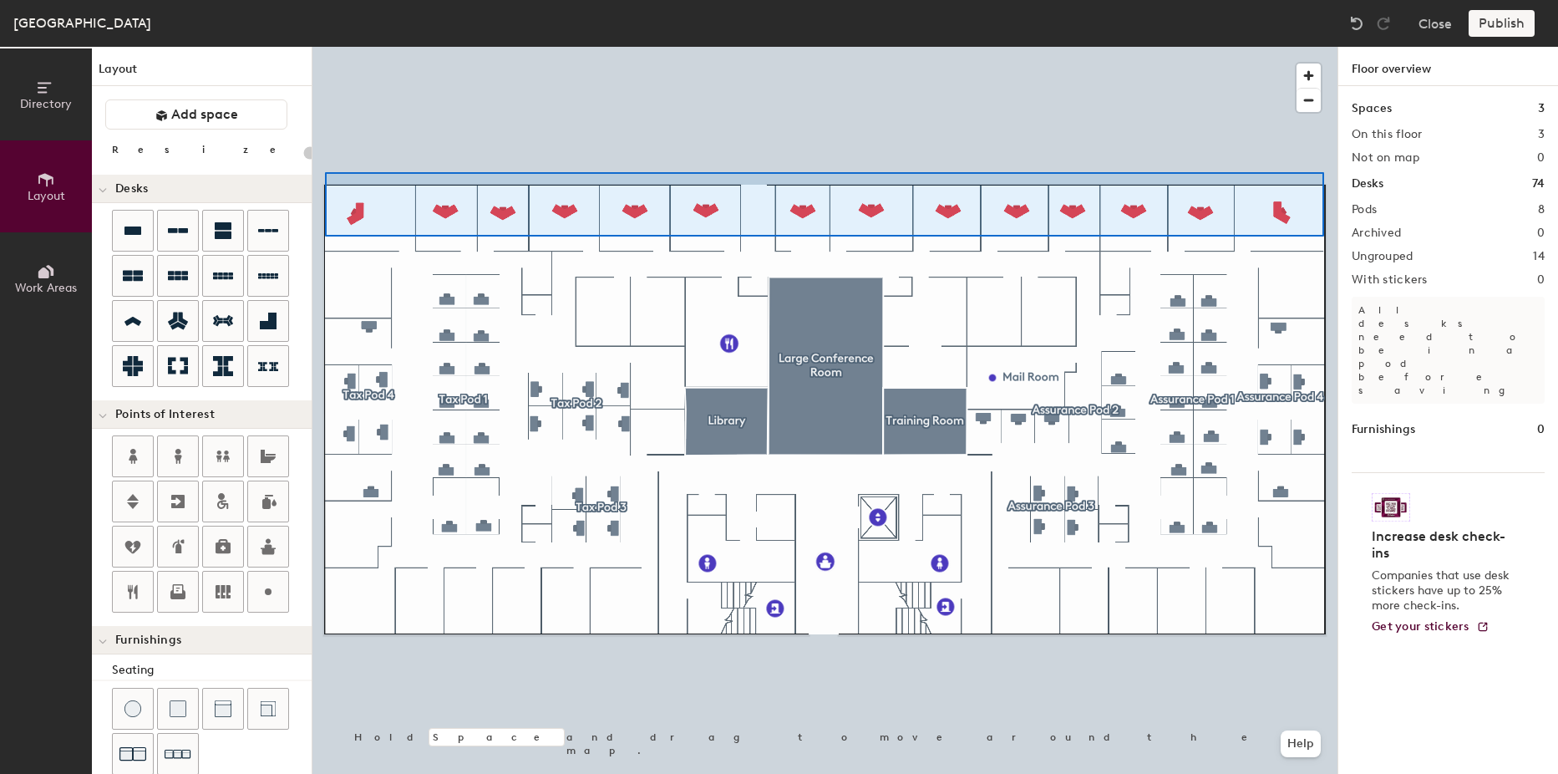
type input "100"
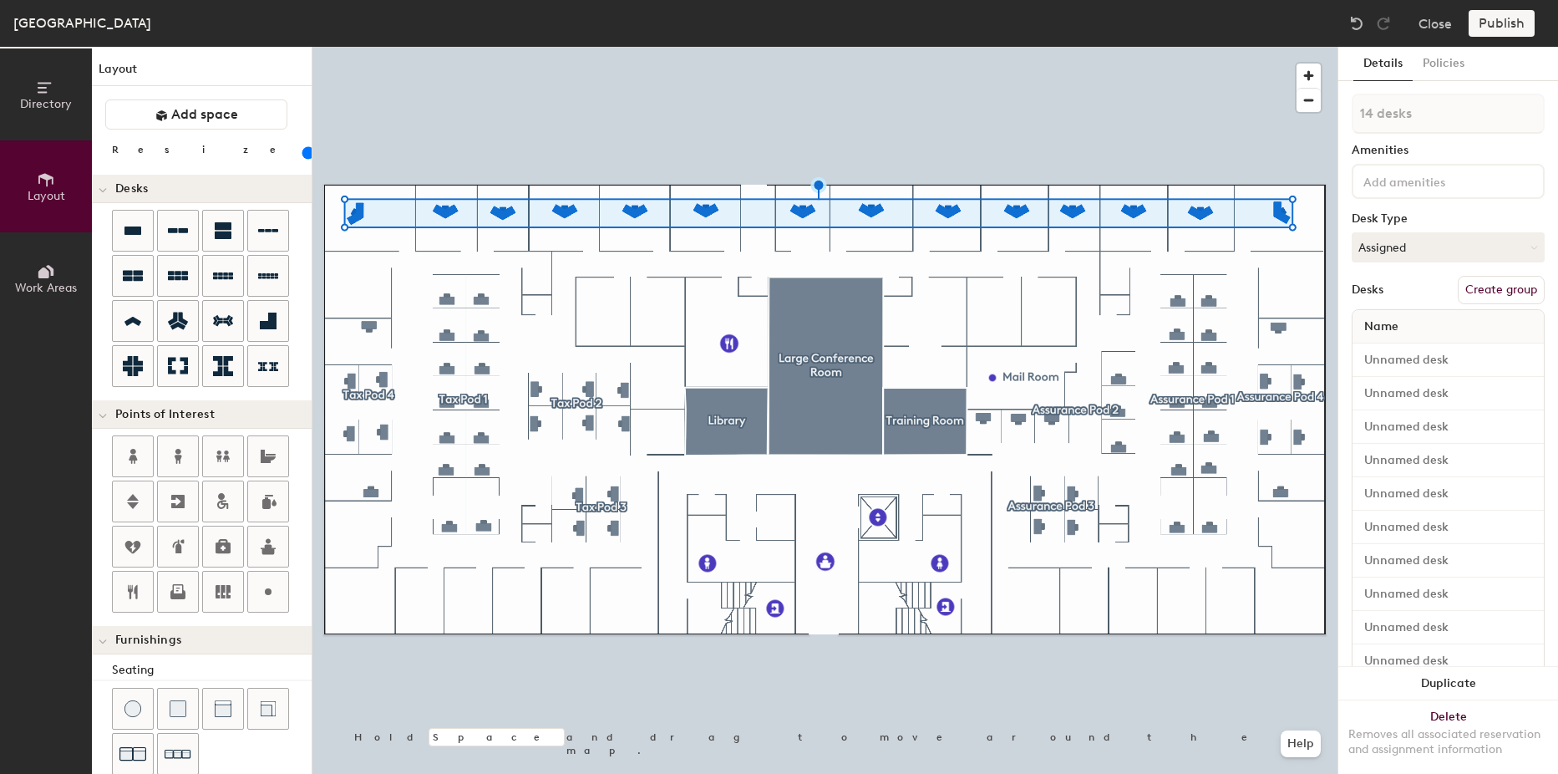
click at [1494, 298] on button "Create group" at bounding box center [1501, 290] width 87 height 28
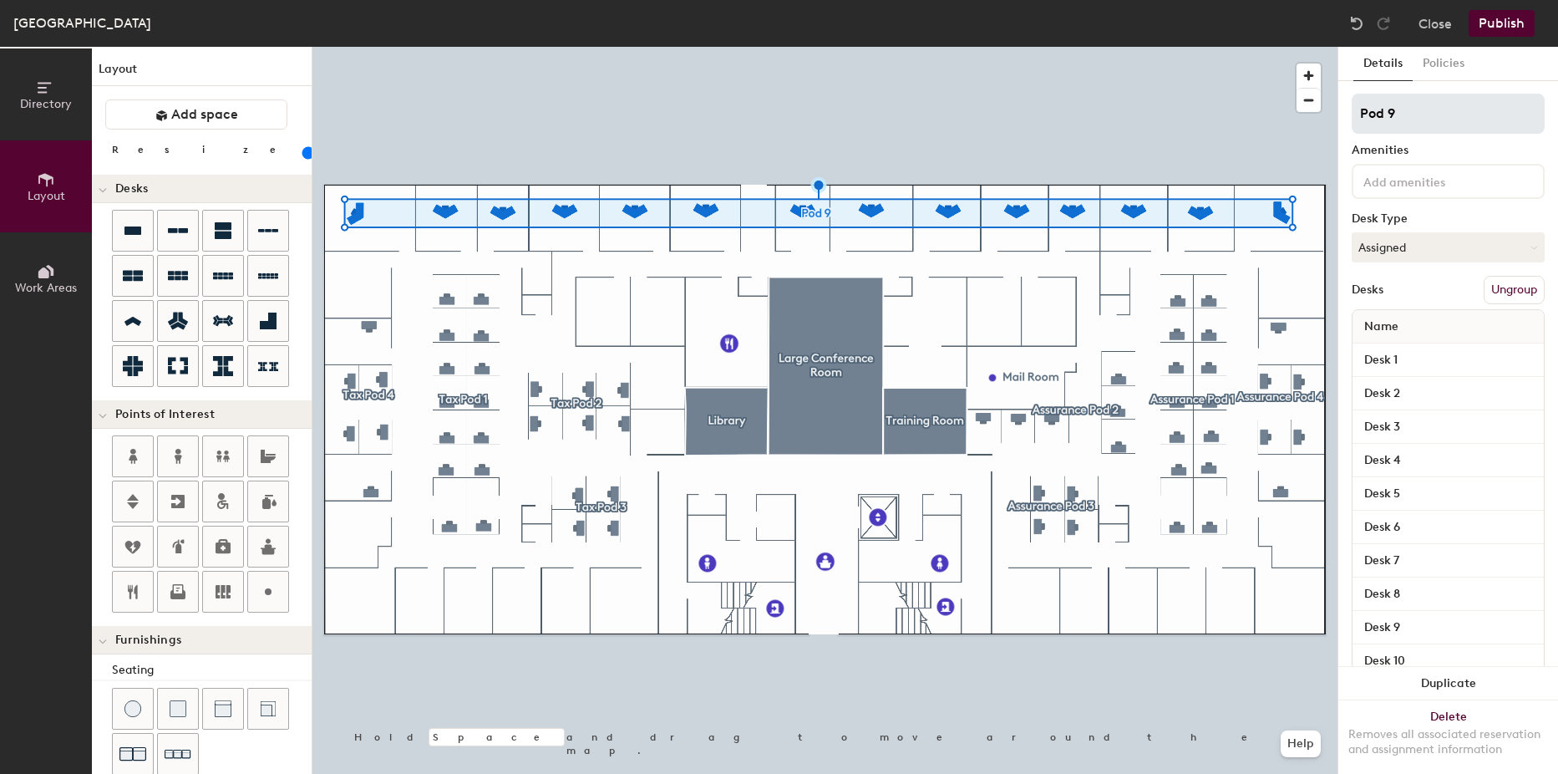
click at [1430, 122] on input "Pod 9" at bounding box center [1448, 114] width 193 height 40
click at [1275, 93] on div "Directory Layout Work Areas Layout Add space Resize Desks Points of Interest Fu…" at bounding box center [779, 410] width 1558 height 727
type input "Rear Offices"
click at [1444, 149] on div "Amenities" at bounding box center [1448, 150] width 193 height 13
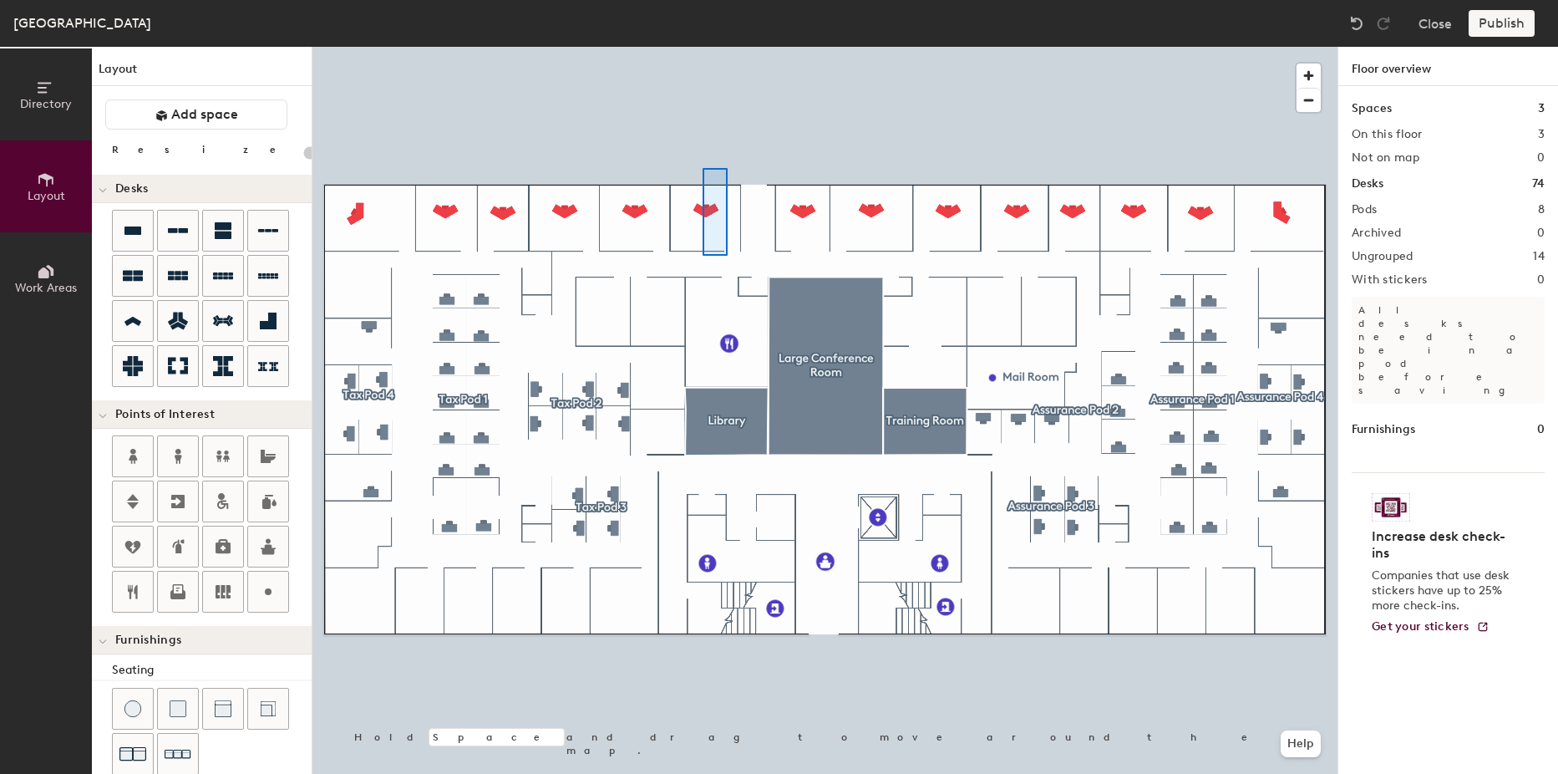
click at [725, 47] on div at bounding box center [825, 47] width 1025 height 0
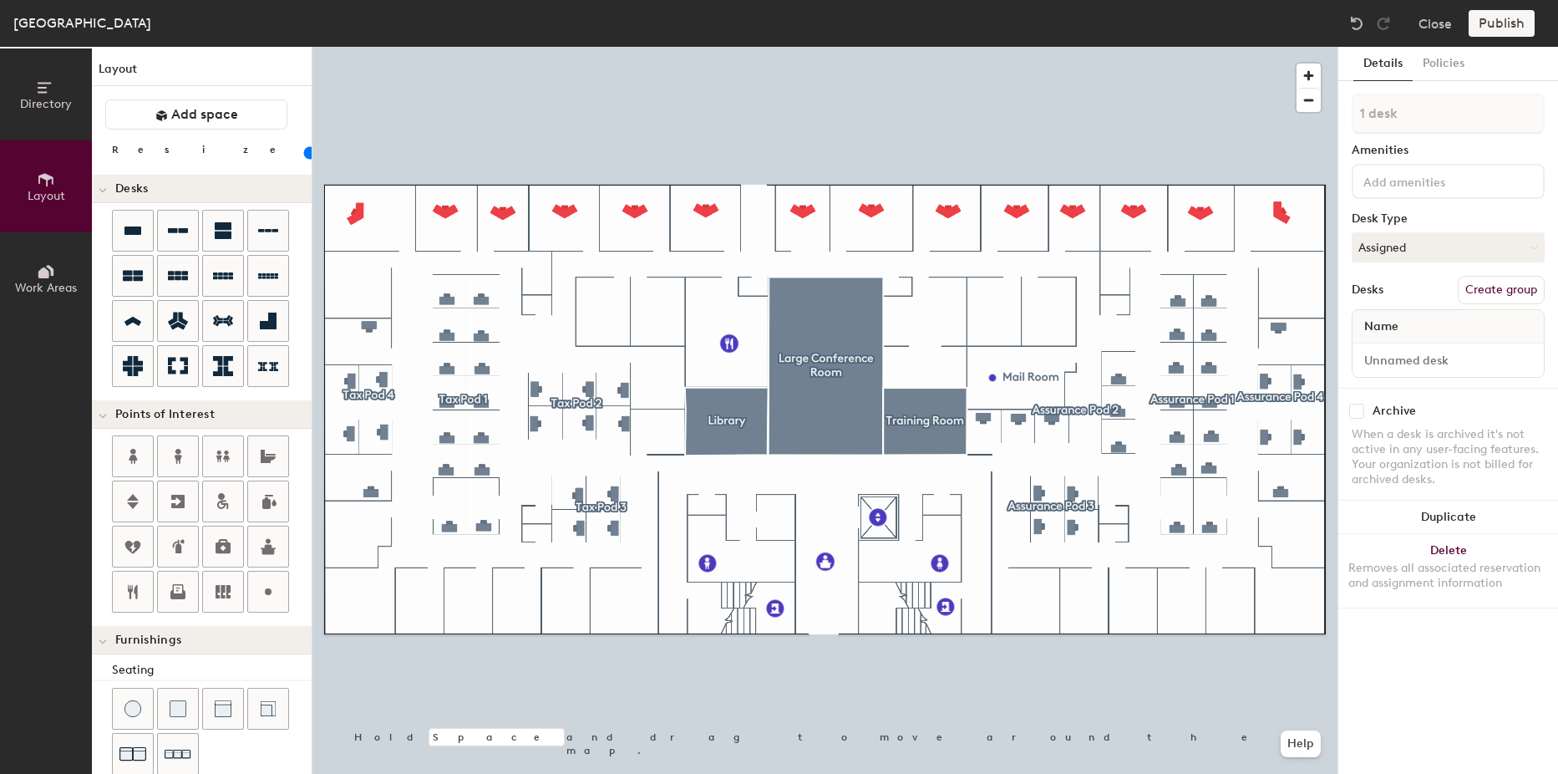
type input "100"
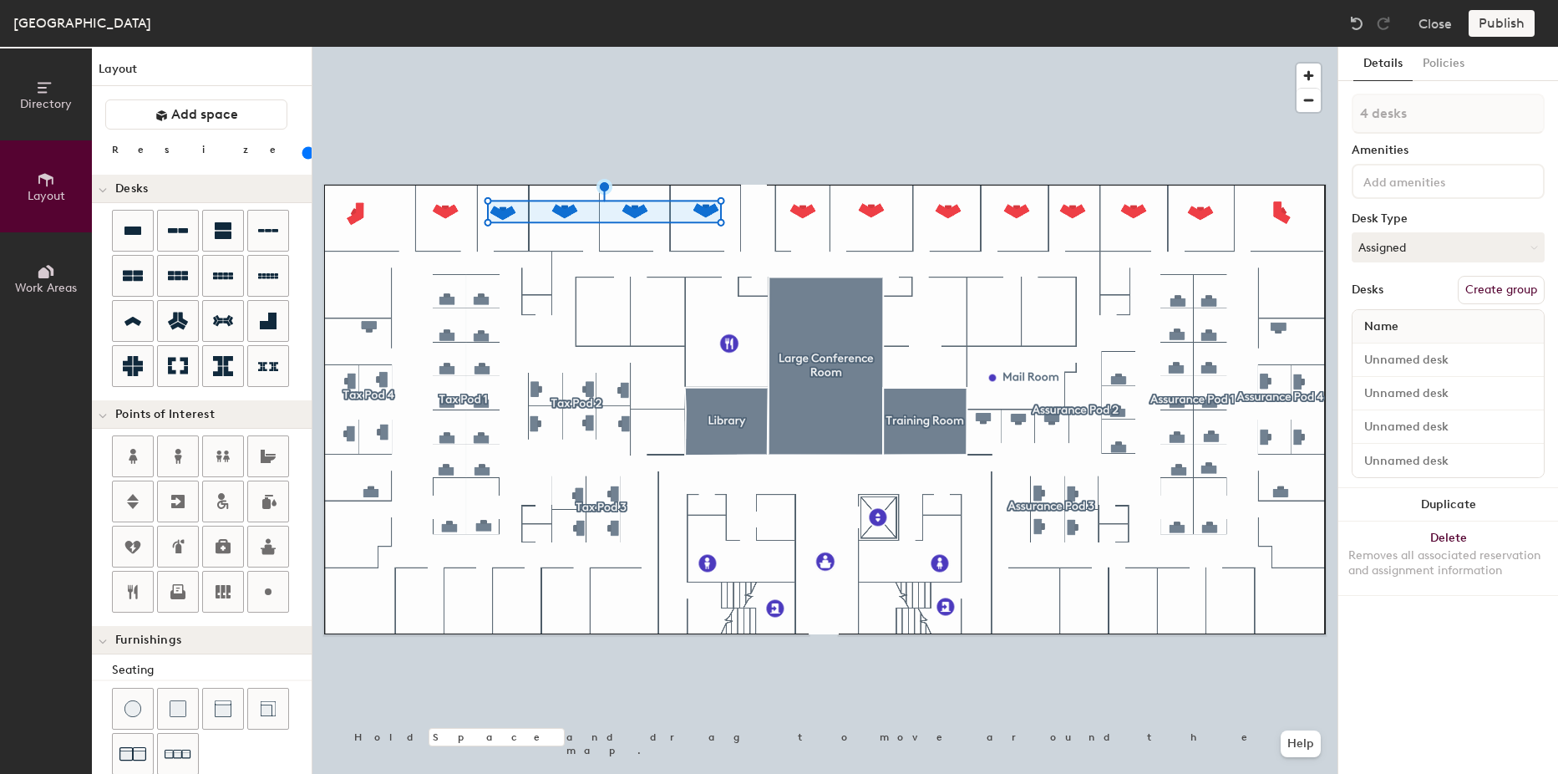
type input "5 desks"
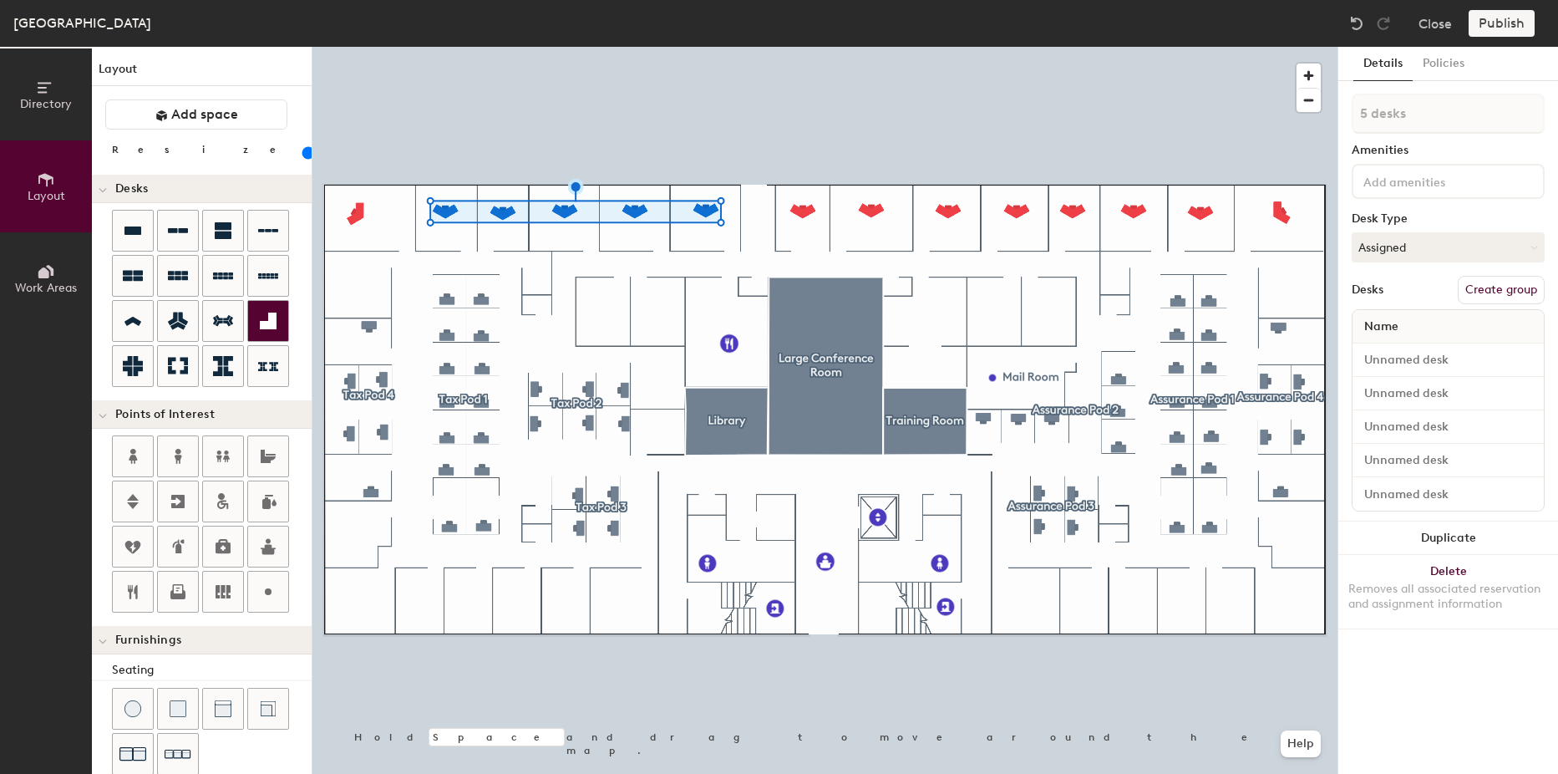
click at [420, 47] on div at bounding box center [825, 47] width 1025 height 0
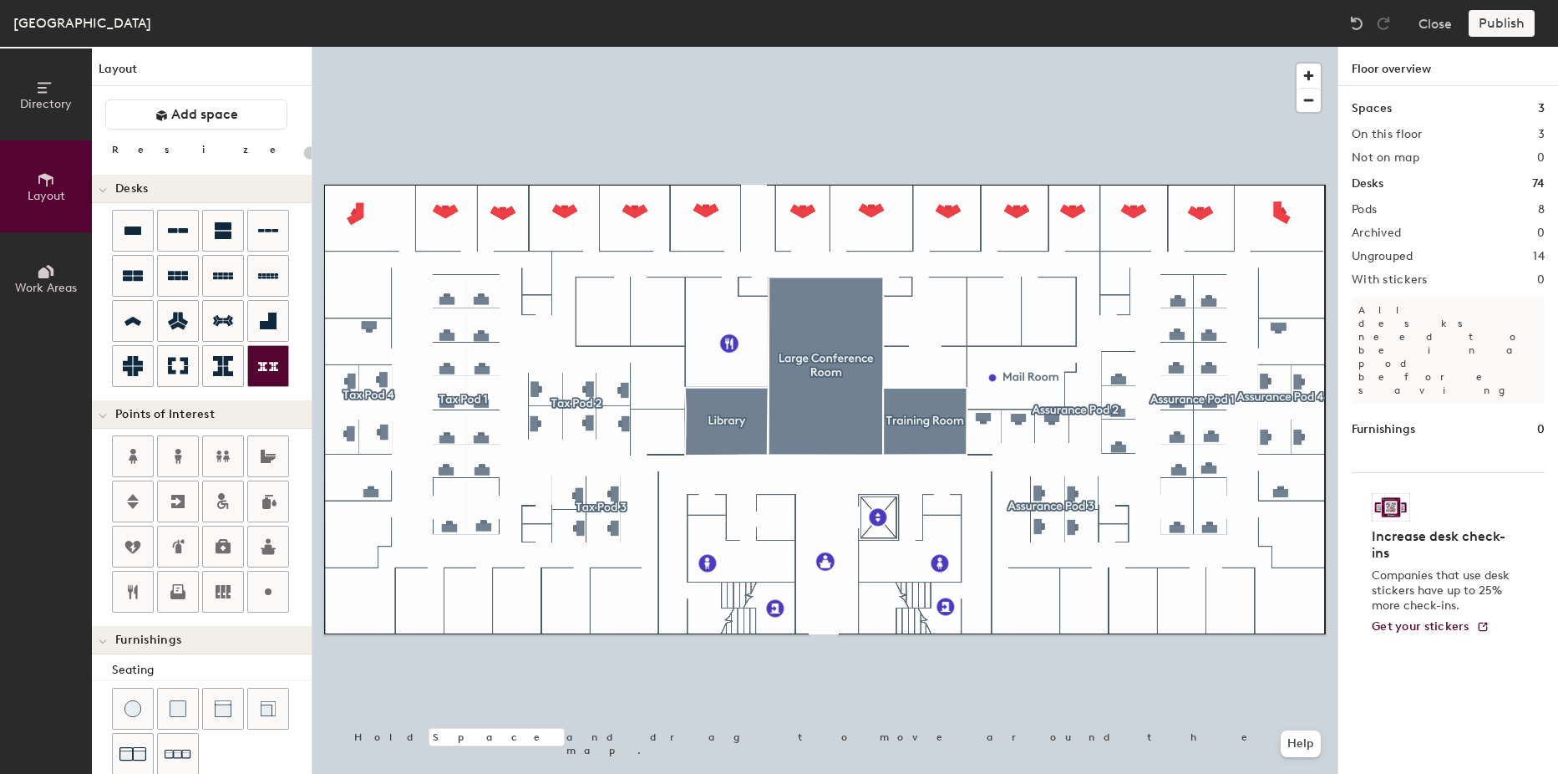
click at [624, 605] on div "Directory Layout Work Areas Layout Add space Resize Desks Points of Interest Fu…" at bounding box center [779, 410] width 1558 height 727
type input "100"
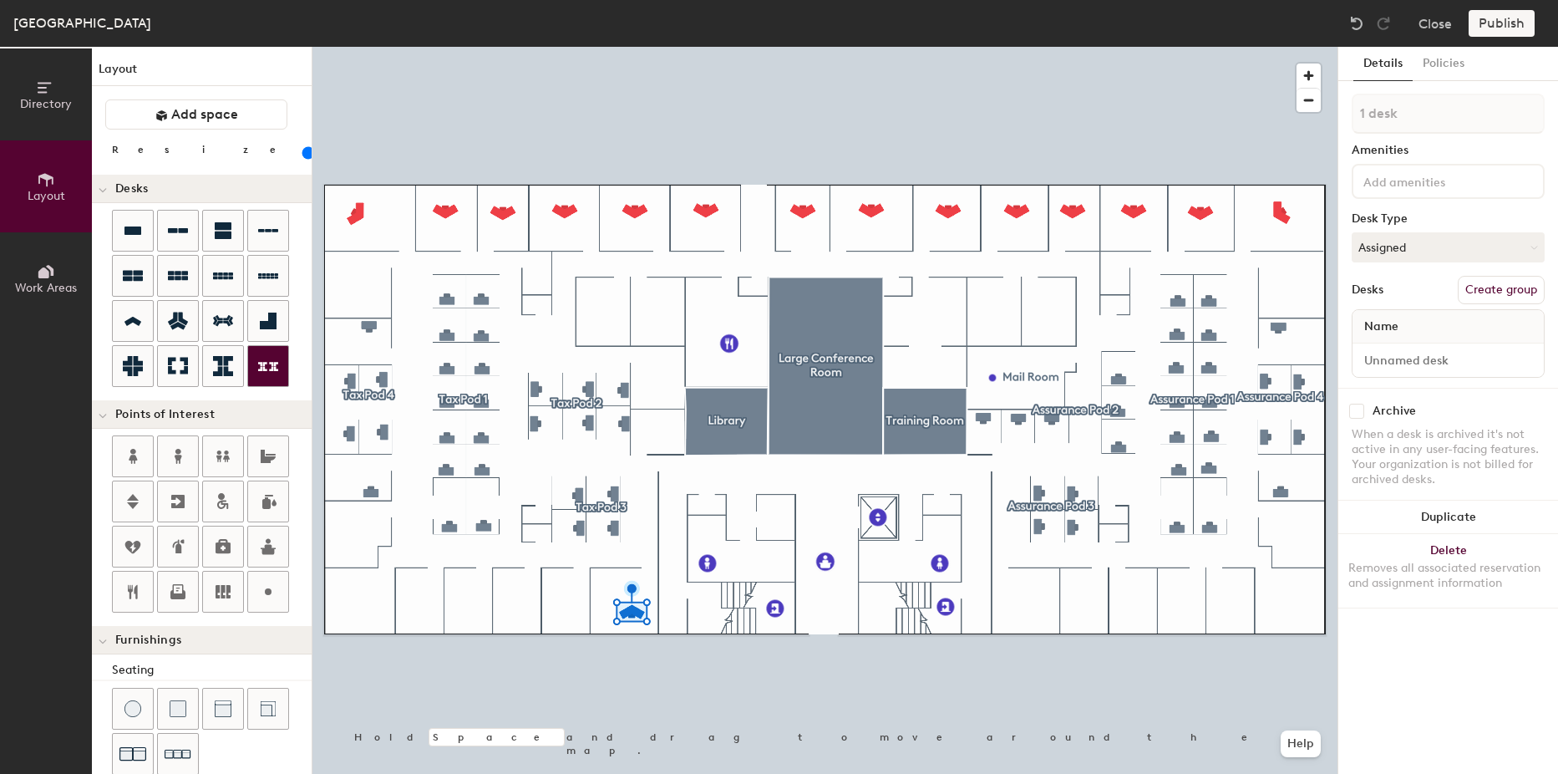
type input "2 desks"
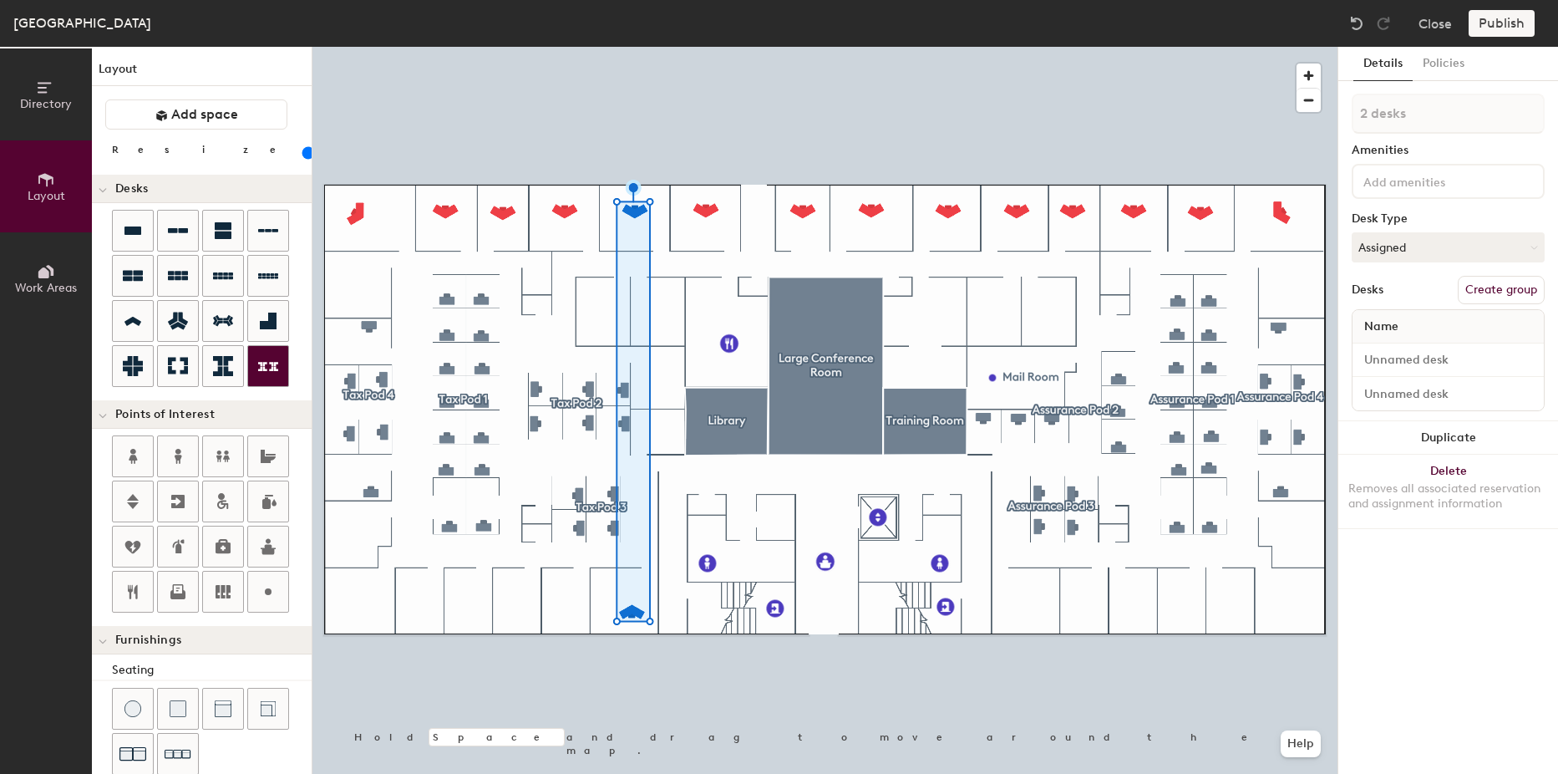
click at [637, 47] on div at bounding box center [825, 47] width 1025 height 0
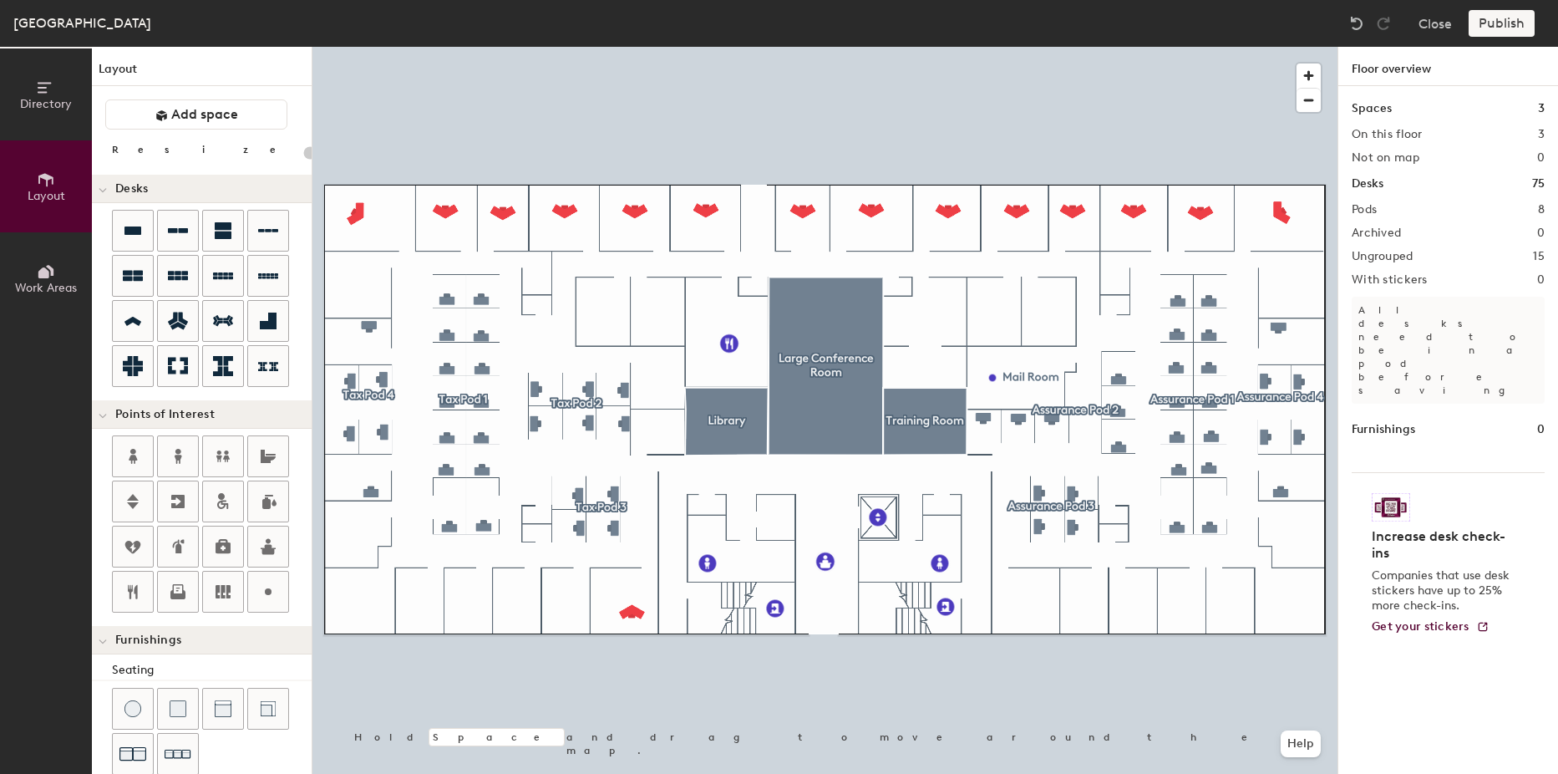
click at [564, 609] on div "Directory Layout Work Areas Layout Add space Resize Desks Points of Interest Fu…" at bounding box center [779, 410] width 1558 height 727
type input "100"
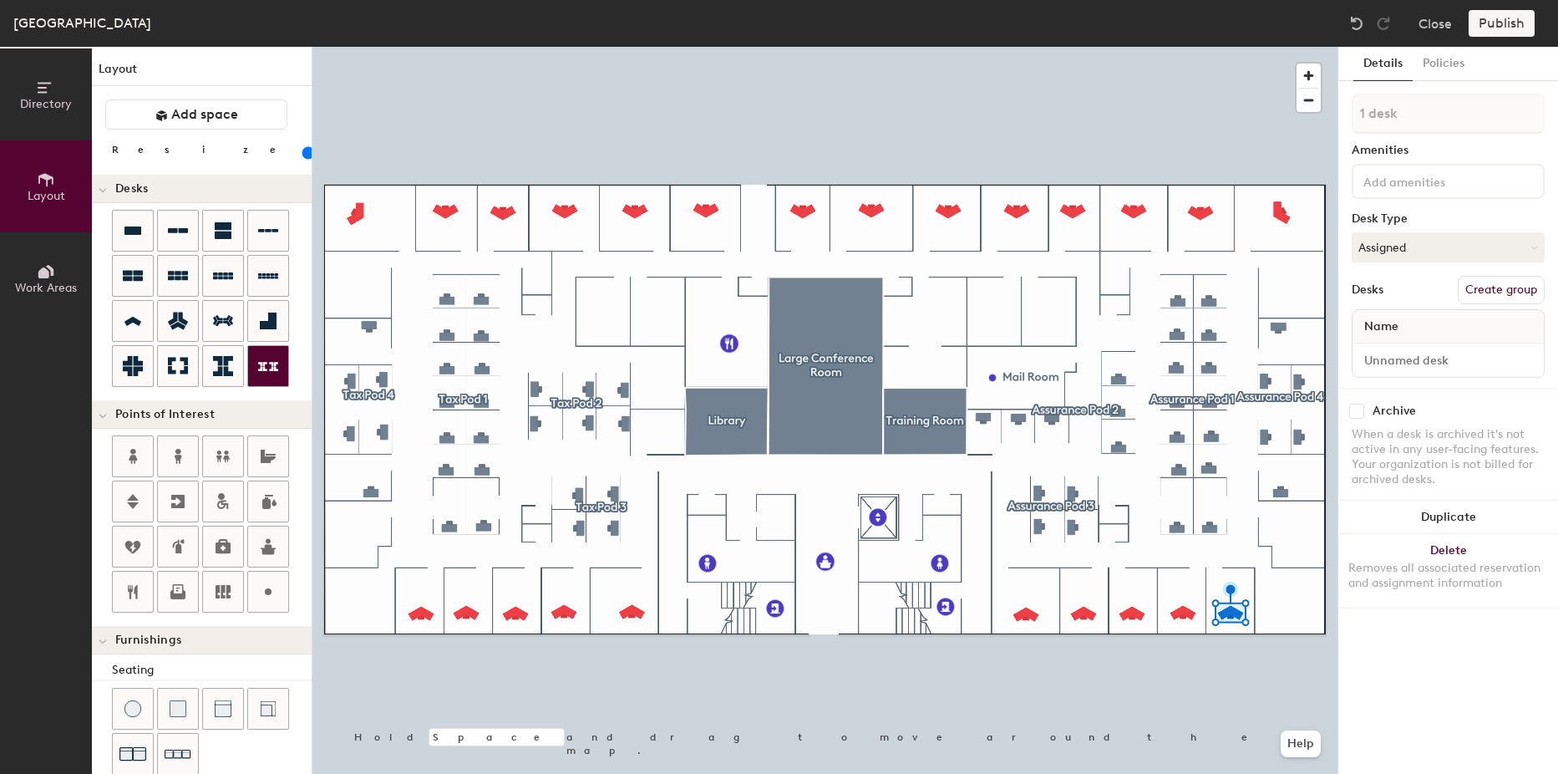
click at [1290, 603] on div "Directory Layout Work Areas Layout Add space Resize Desks Points of Interest Fu…" at bounding box center [779, 410] width 1558 height 727
click at [1297, 531] on div "Directory Layout Work Areas Layout Add space Resize Desks Points of Interest Fu…" at bounding box center [779, 410] width 1558 height 727
click at [1293, 287] on div "Directory Layout Work Areas Layout Add space Resize Desks Points of Interest Fu…" at bounding box center [779, 410] width 1558 height 727
click at [354, 286] on div "Directory Layout Work Areas Layout Add space Resize Desks Points of Interest Fu…" at bounding box center [779, 410] width 1558 height 727
click at [344, 527] on div "Directory Layout Work Areas Layout Add space Resize Desks Points of Interest Fu…" at bounding box center [779, 410] width 1558 height 727
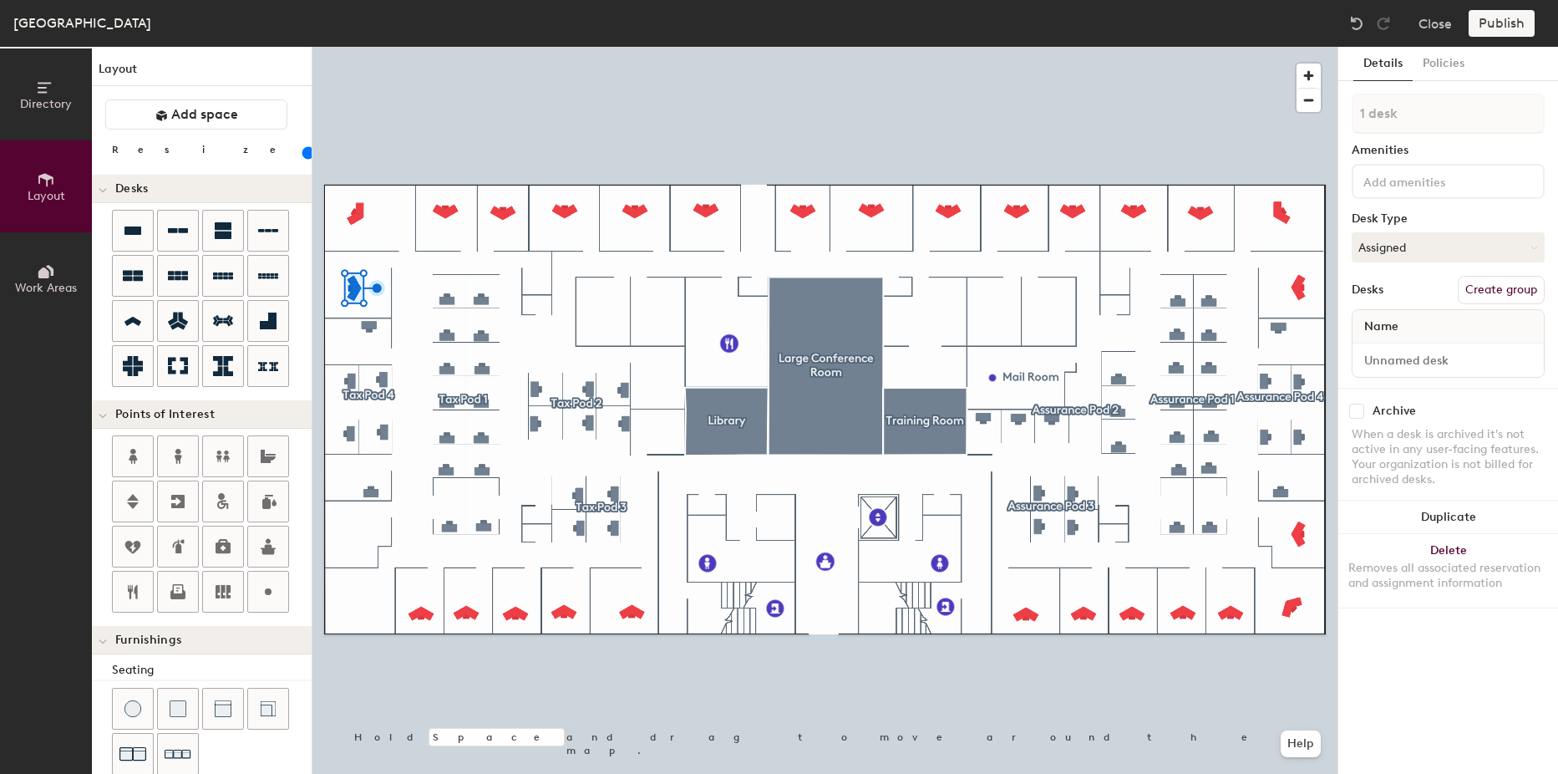
click at [351, 531] on div "Directory Layout Work Areas Layout Add space Resize Desks Points of Interest Fu…" at bounding box center [779, 410] width 1558 height 727
click at [353, 603] on div "Directory Layout Work Areas Layout Add space Resize Desks Points of Interest Fu…" at bounding box center [779, 410] width 1558 height 727
click at [603, 323] on div "Directory Layout Work Areas Layout Add space Resize Desks Points of Interest Fu…" at bounding box center [779, 410] width 1558 height 727
click at [659, 326] on div "Directory Layout Work Areas Layout Add space Resize Desks Points of Interest Fu…" at bounding box center [779, 410] width 1558 height 727
click at [996, 328] on div "Directory Layout Work Areas Layout Add space Resize Desks Points of Interest Fu…" at bounding box center [779, 410] width 1558 height 727
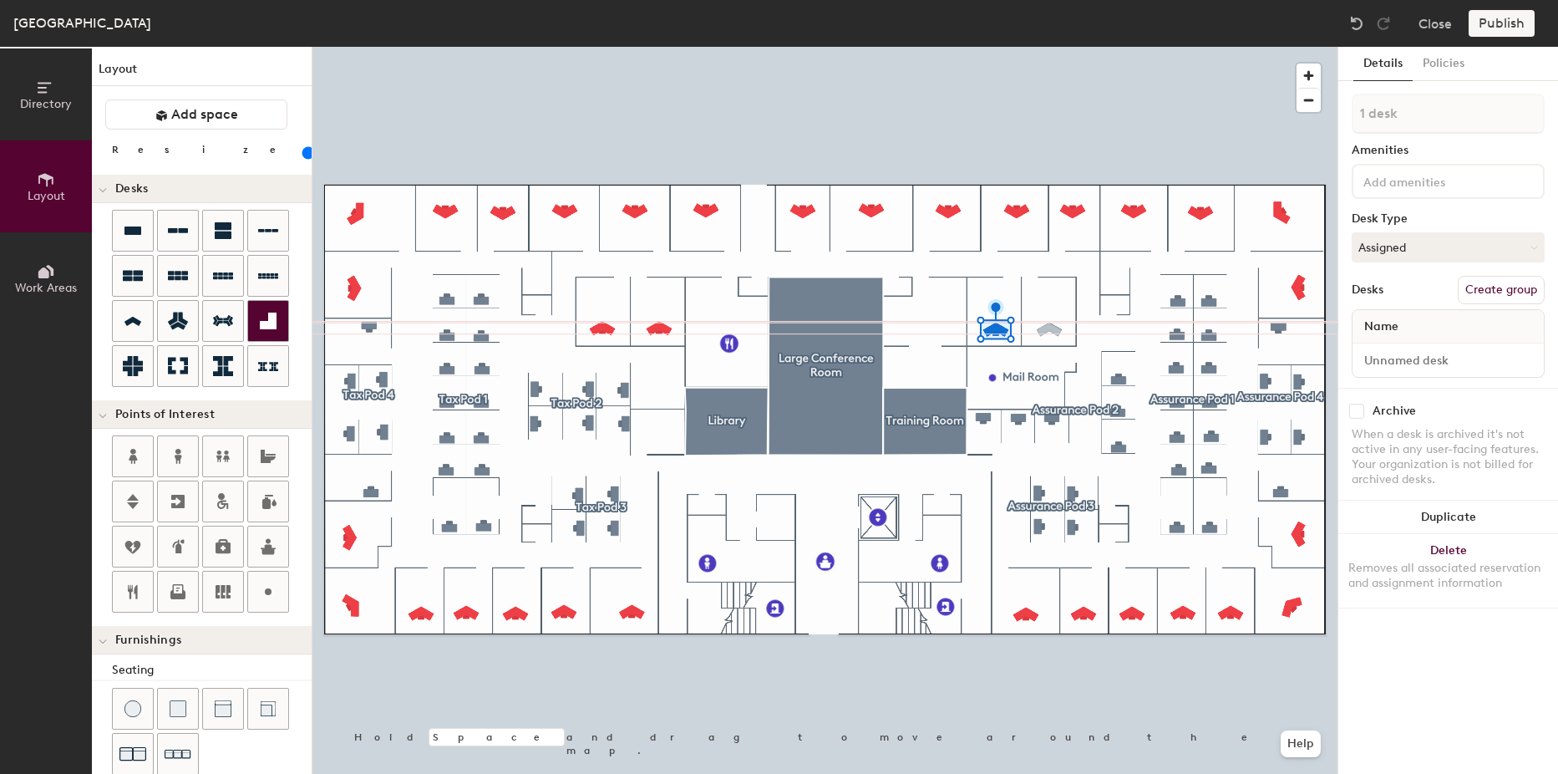
click at [1050, 327] on div "Directory Layout Work Areas Layout Add space Resize Desks Points of Interest Fu…" at bounding box center [779, 410] width 1558 height 727
click at [664, 390] on div "Directory Layout Work Areas Layout Add space Resize Desks Points of Interest Fu…" at bounding box center [779, 410] width 1558 height 727
type input "3 desks"
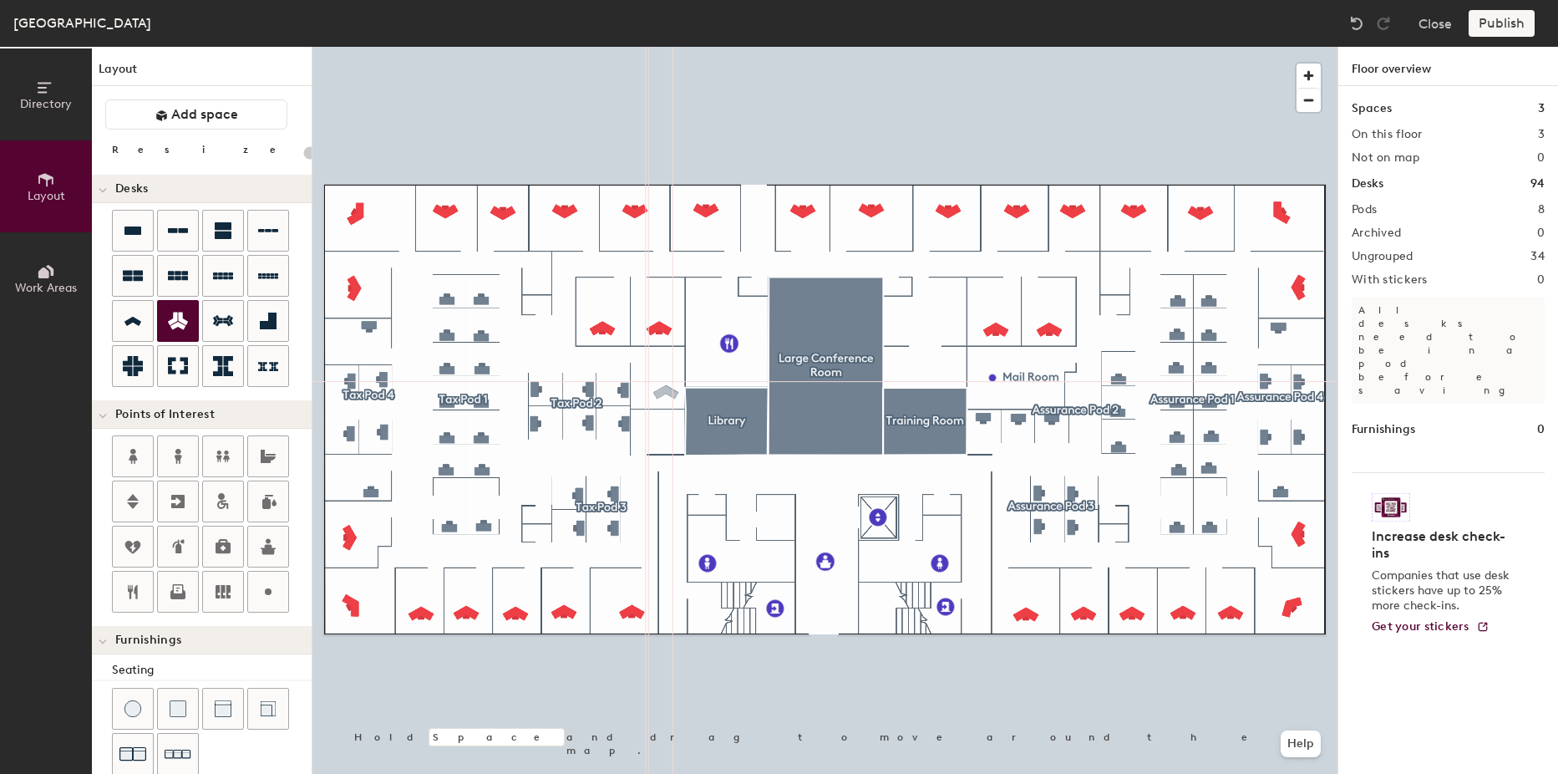
click at [660, 389] on div "Directory Layout Work Areas Layout Add space Resize Desks Points of Interest Fu…" at bounding box center [779, 410] width 1558 height 727
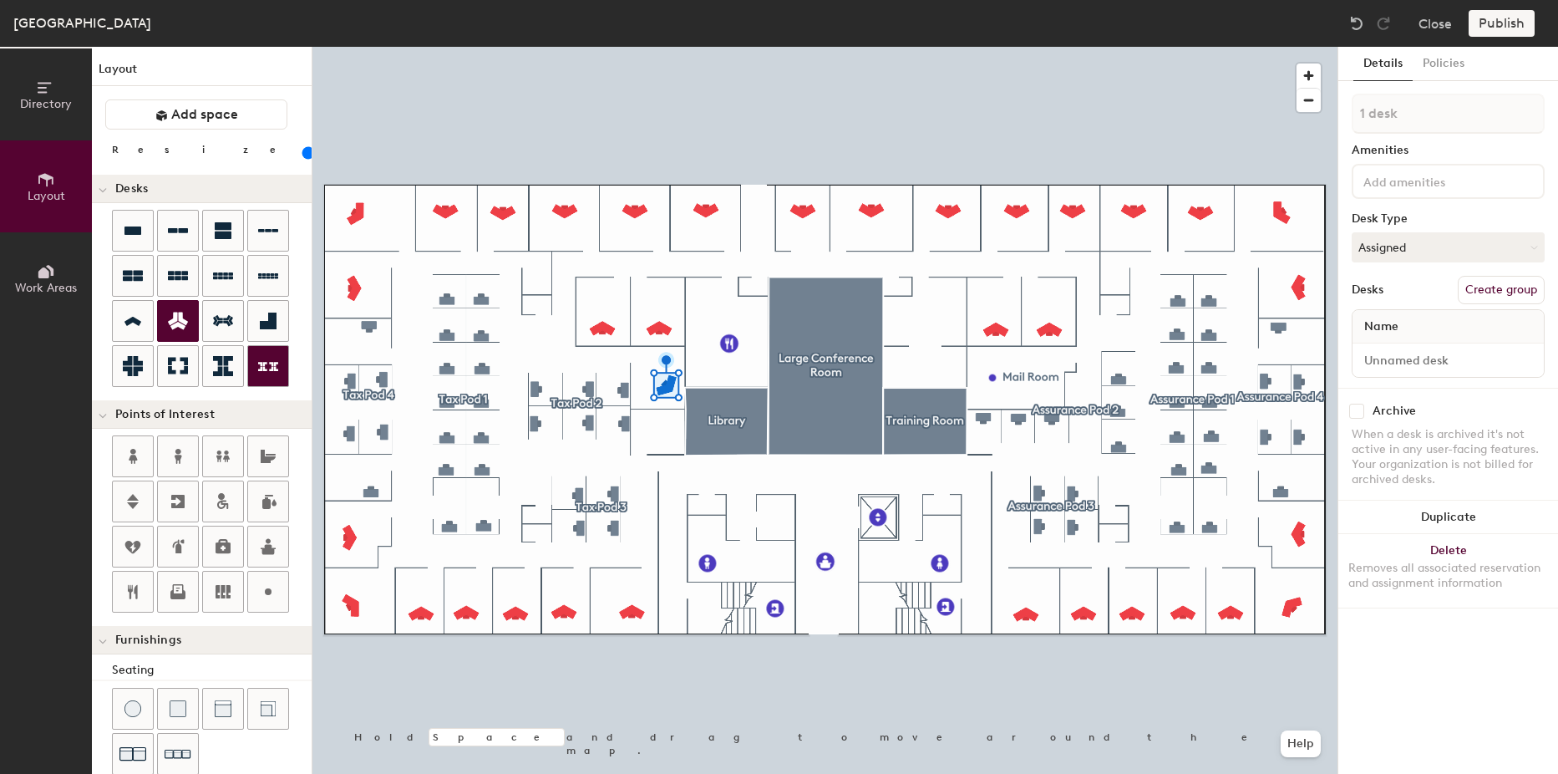
click at [649, 445] on div "Directory Layout Work Areas Layout Add space Resize Desks Points of Interest Fu…" at bounding box center [779, 410] width 1558 height 727
click at [114, 322] on div at bounding box center [133, 321] width 40 height 40
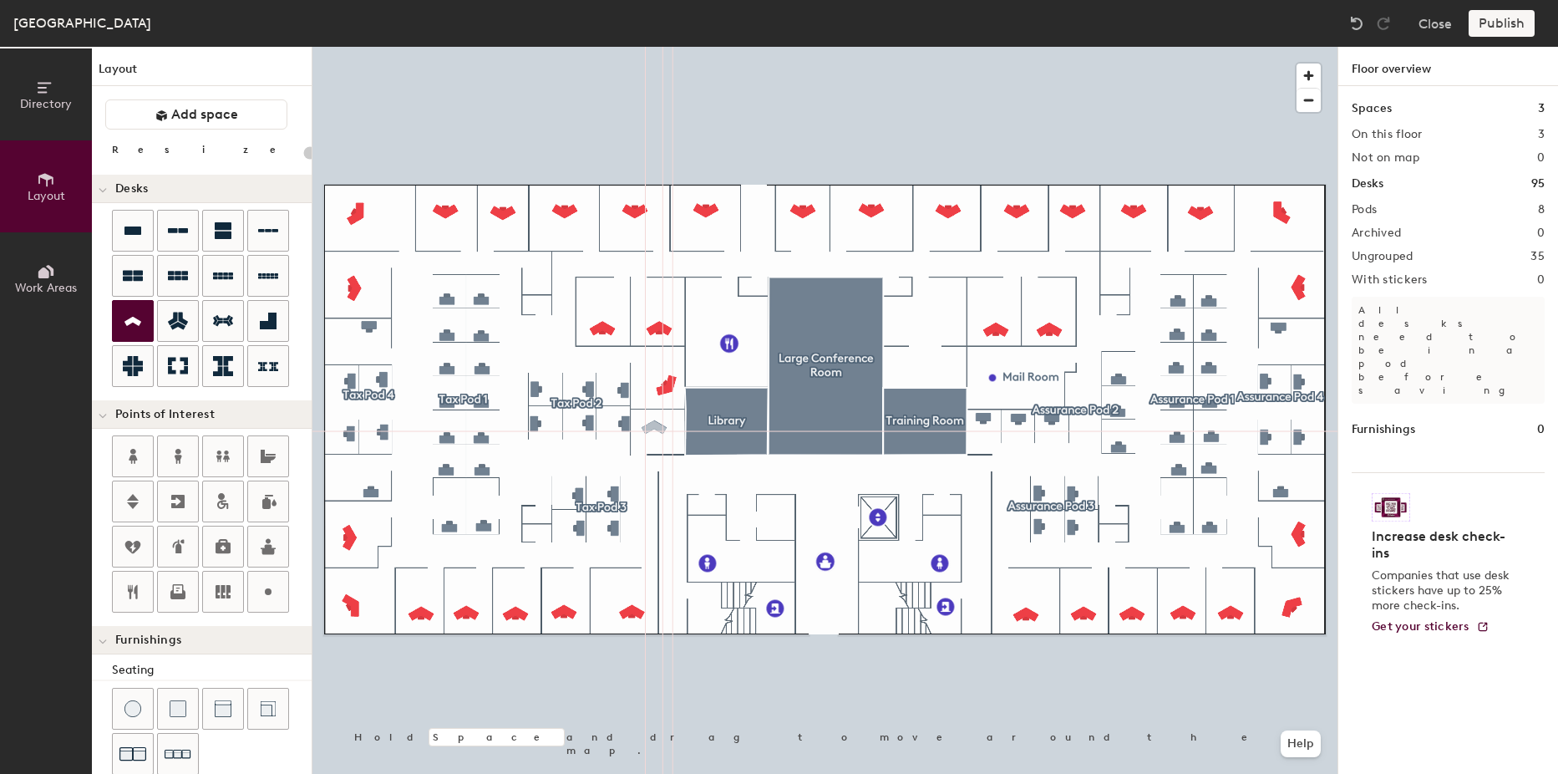
type input "100"
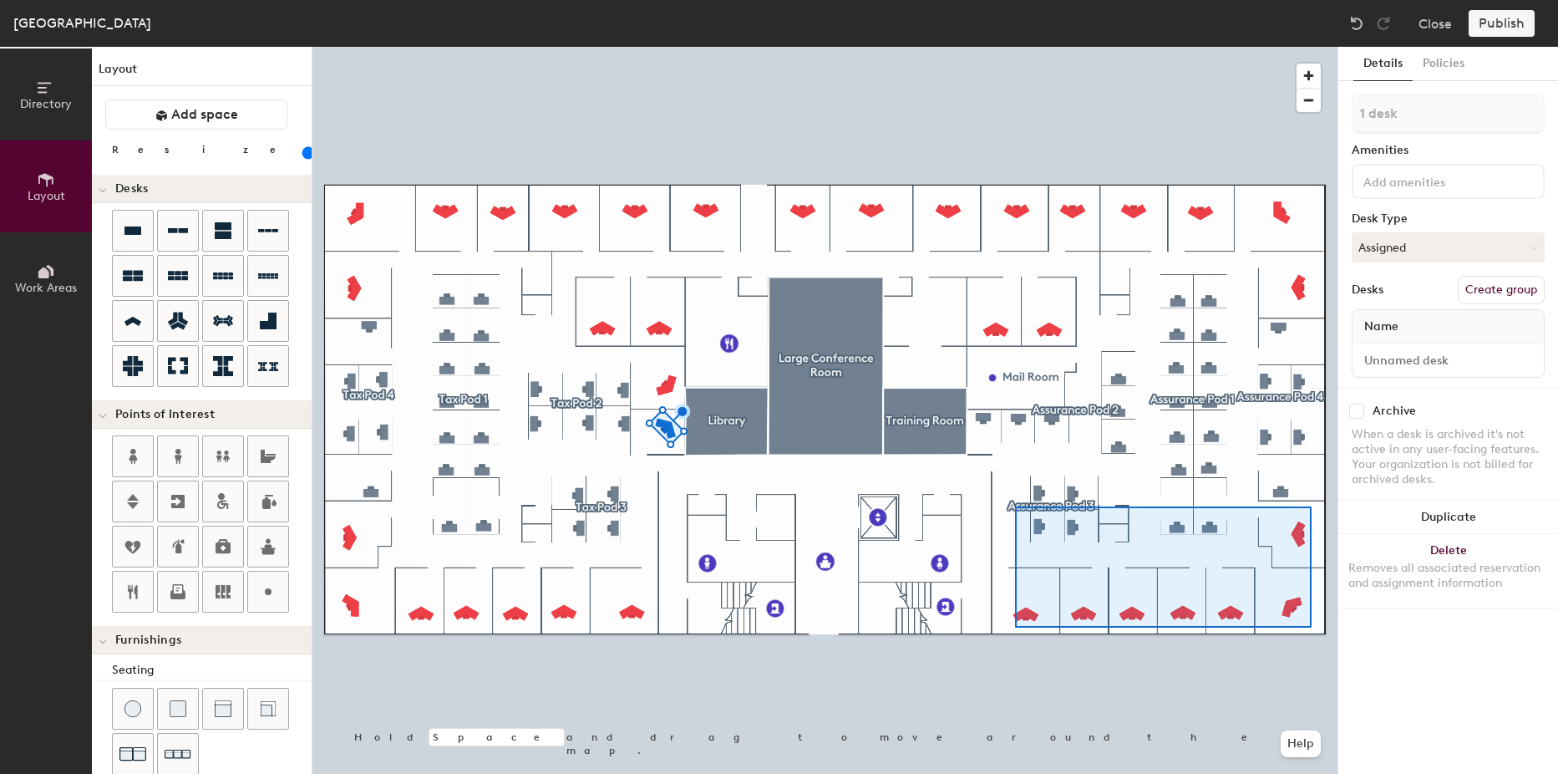
type input "25 desks, multiple groups"
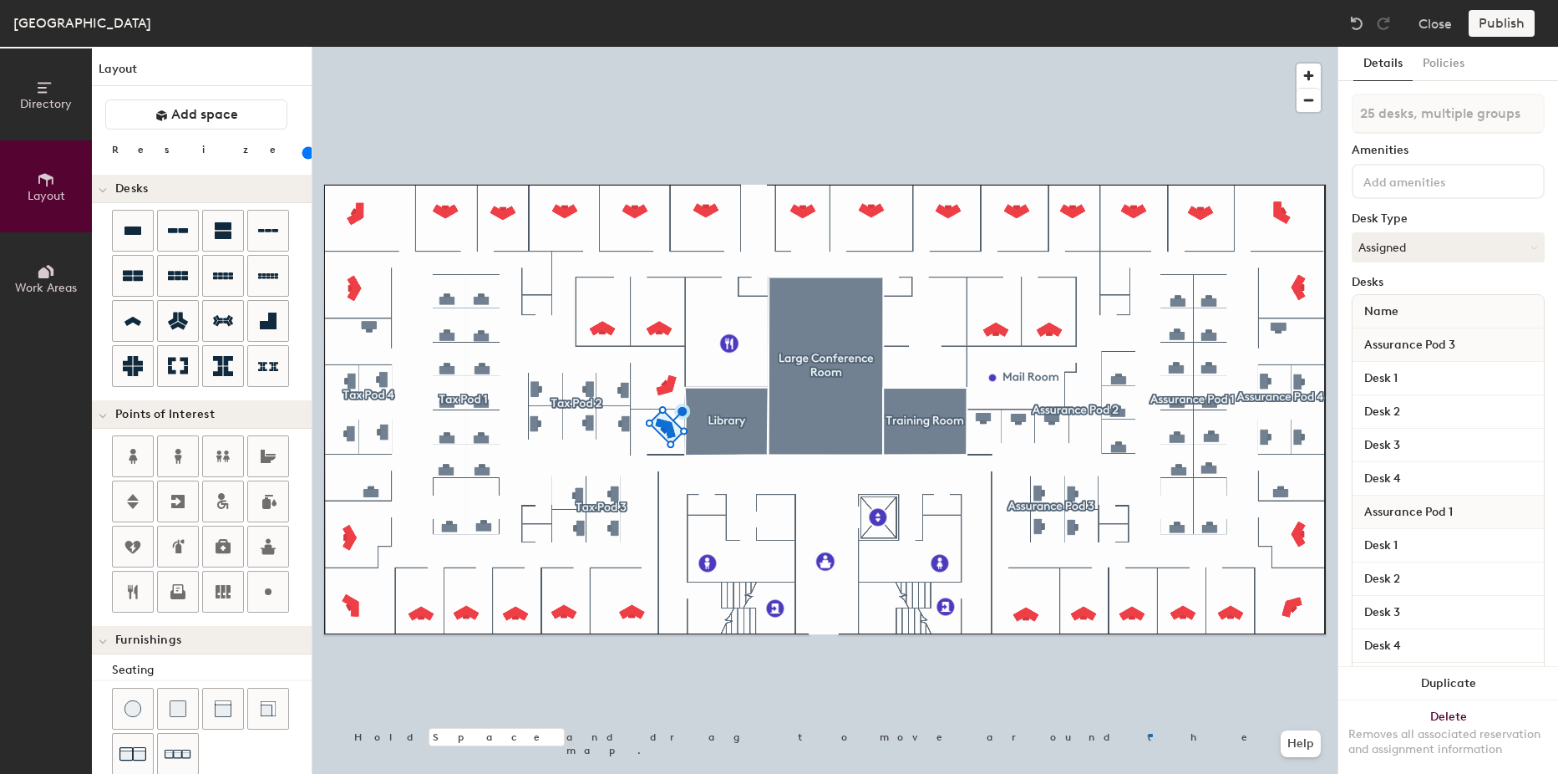
click at [1152, 47] on div at bounding box center [825, 47] width 1025 height 0
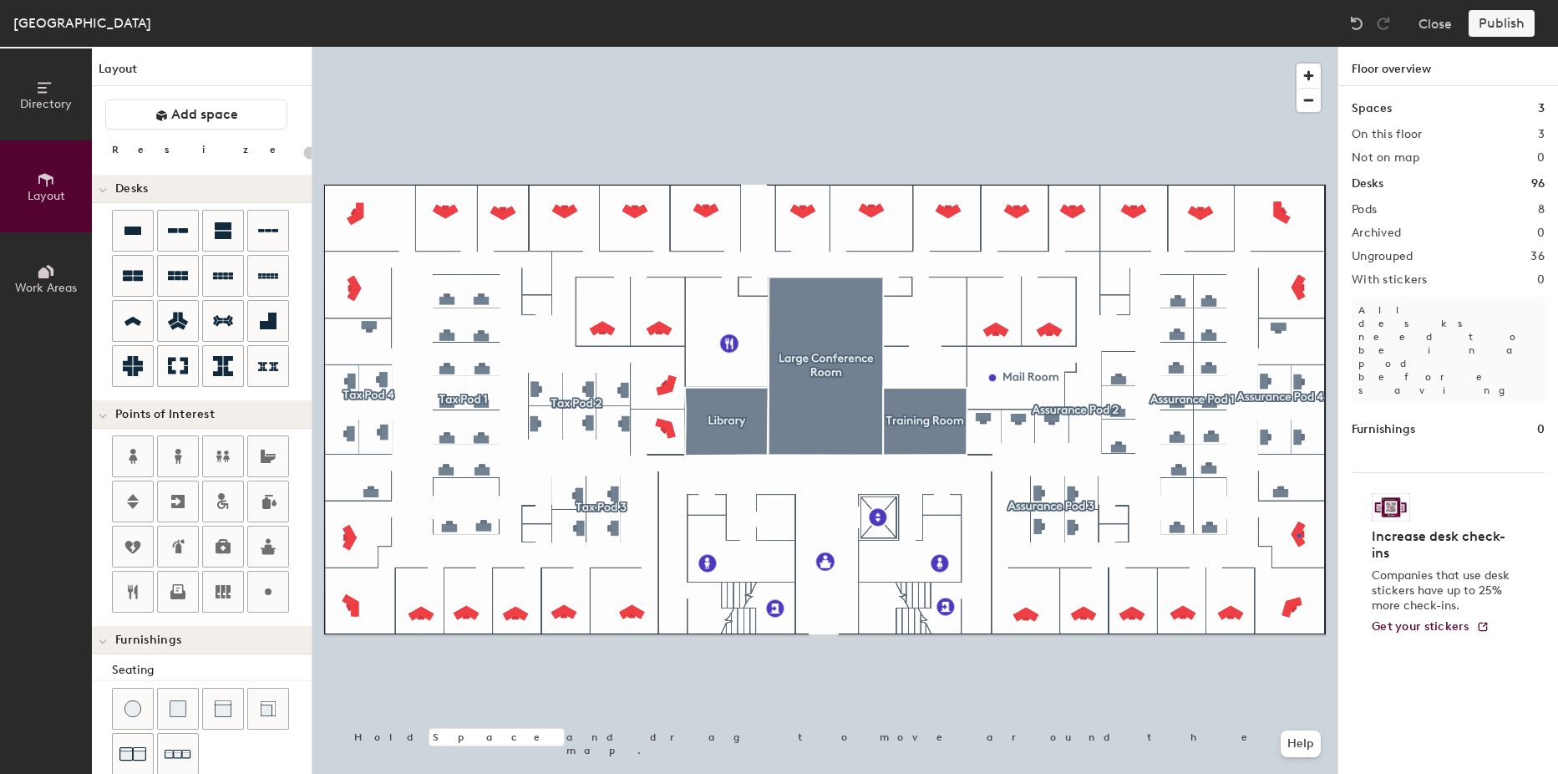
type input "100"
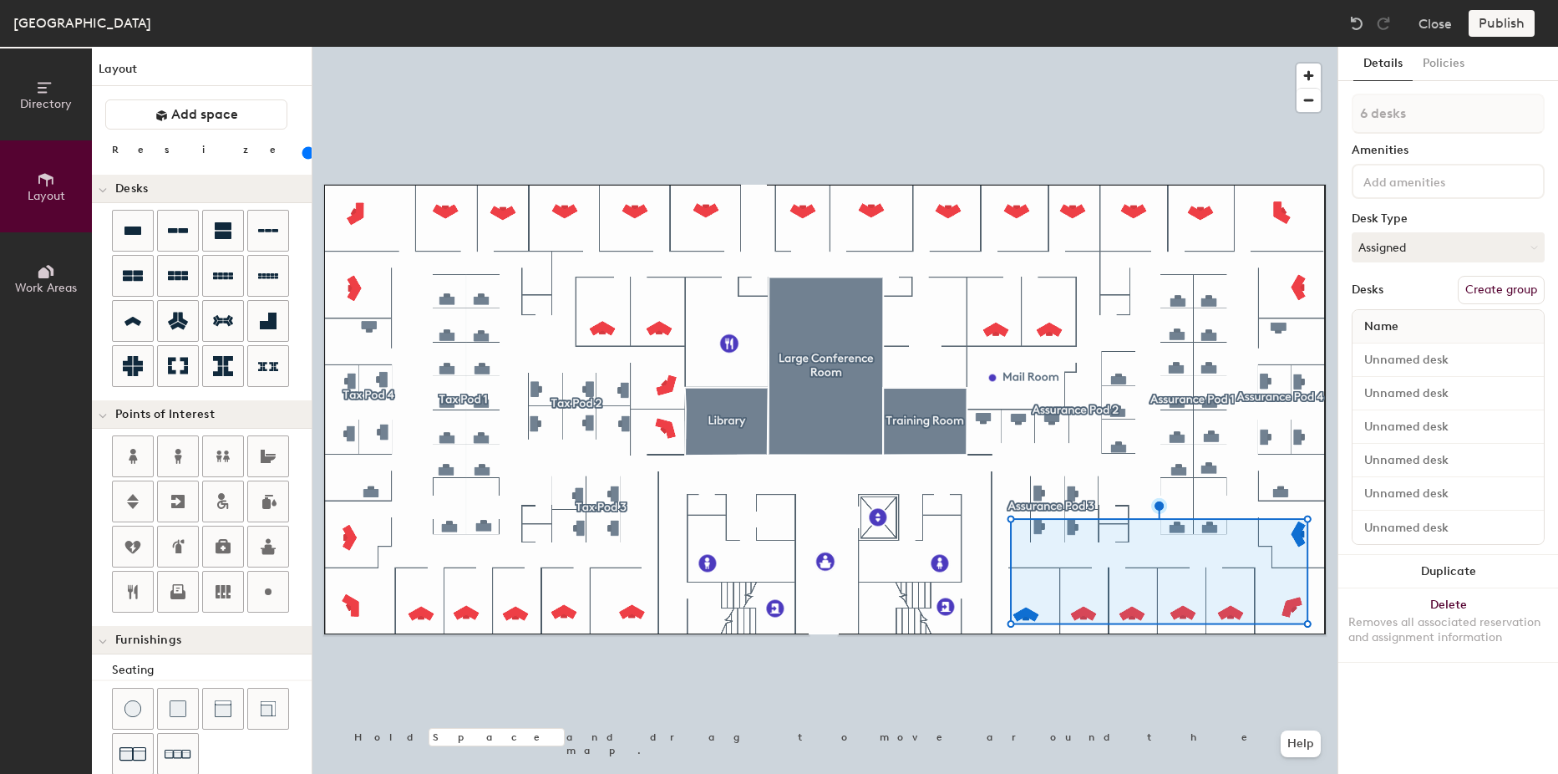
type input "7 desks"
click at [1479, 282] on button "Create group" at bounding box center [1501, 290] width 87 height 28
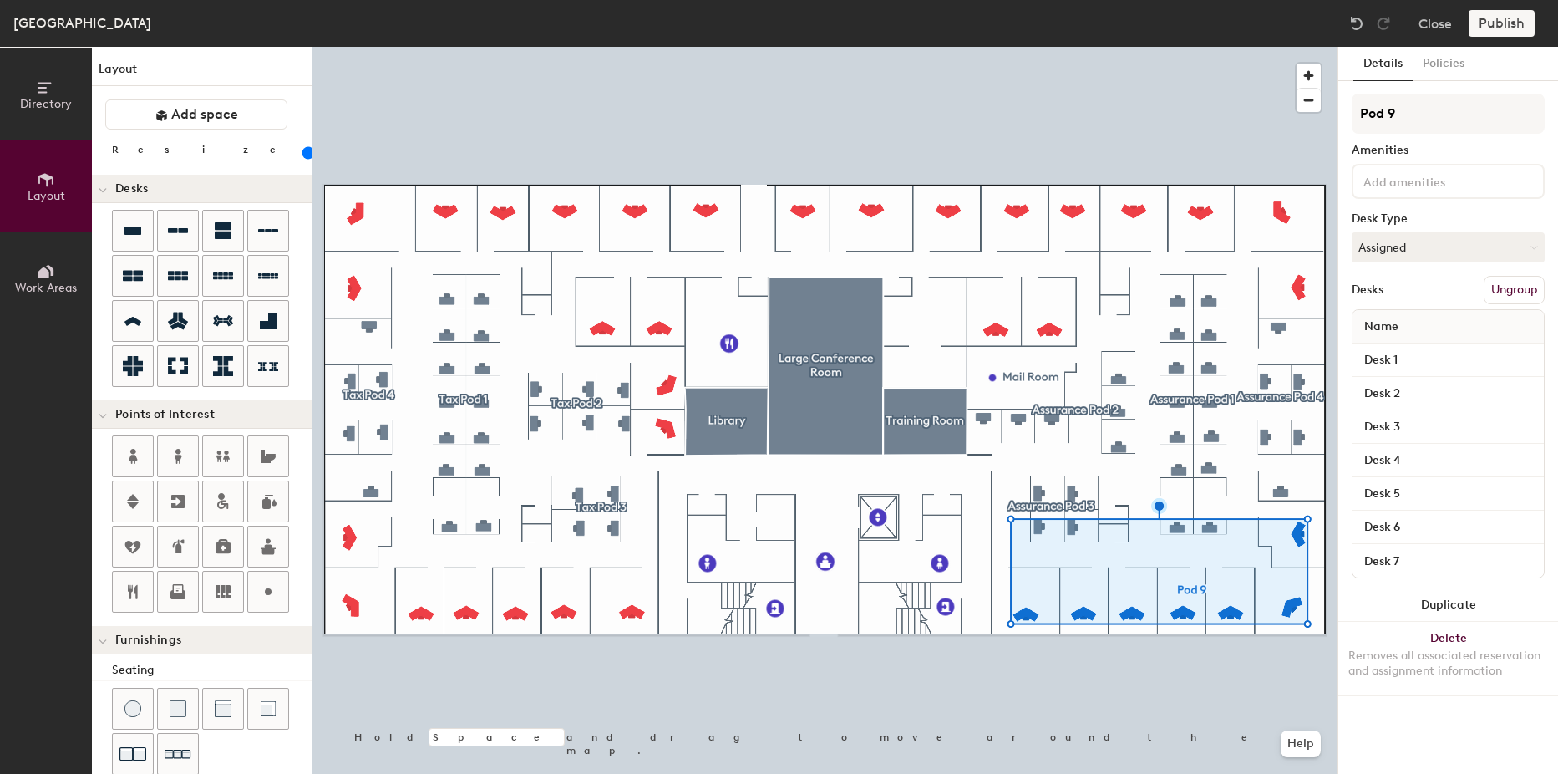
drag, startPoint x: 1411, startPoint y: 116, endPoint x: 1346, endPoint y: 107, distance: 65.8
click at [1346, 107] on div "Details Policies Pod 9 Amenities Desk Type Assigned Desks Ungroup Name Desk 1 D…" at bounding box center [1449, 410] width 220 height 727
type input "Front Right Offices"
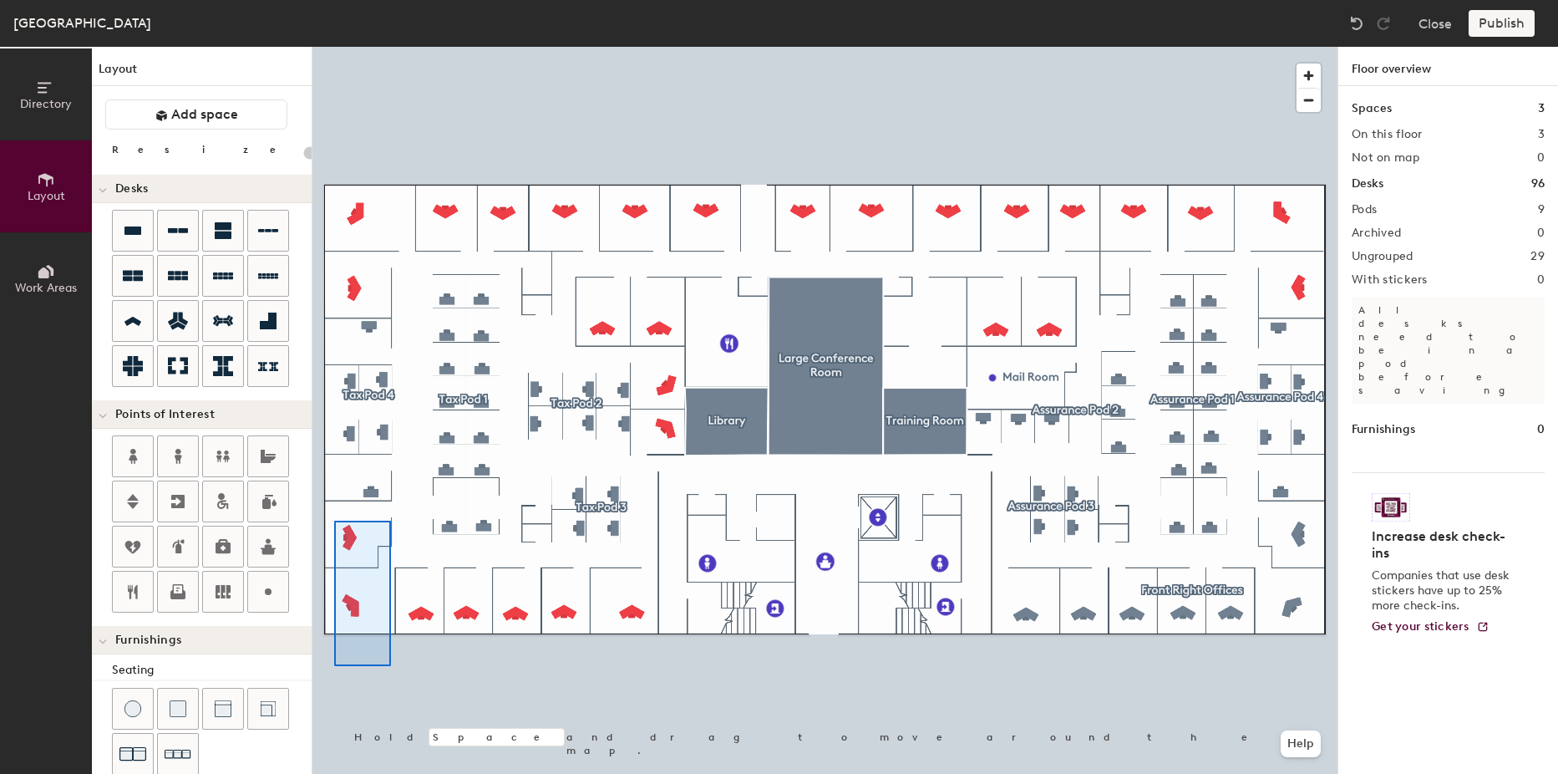
type input "100"
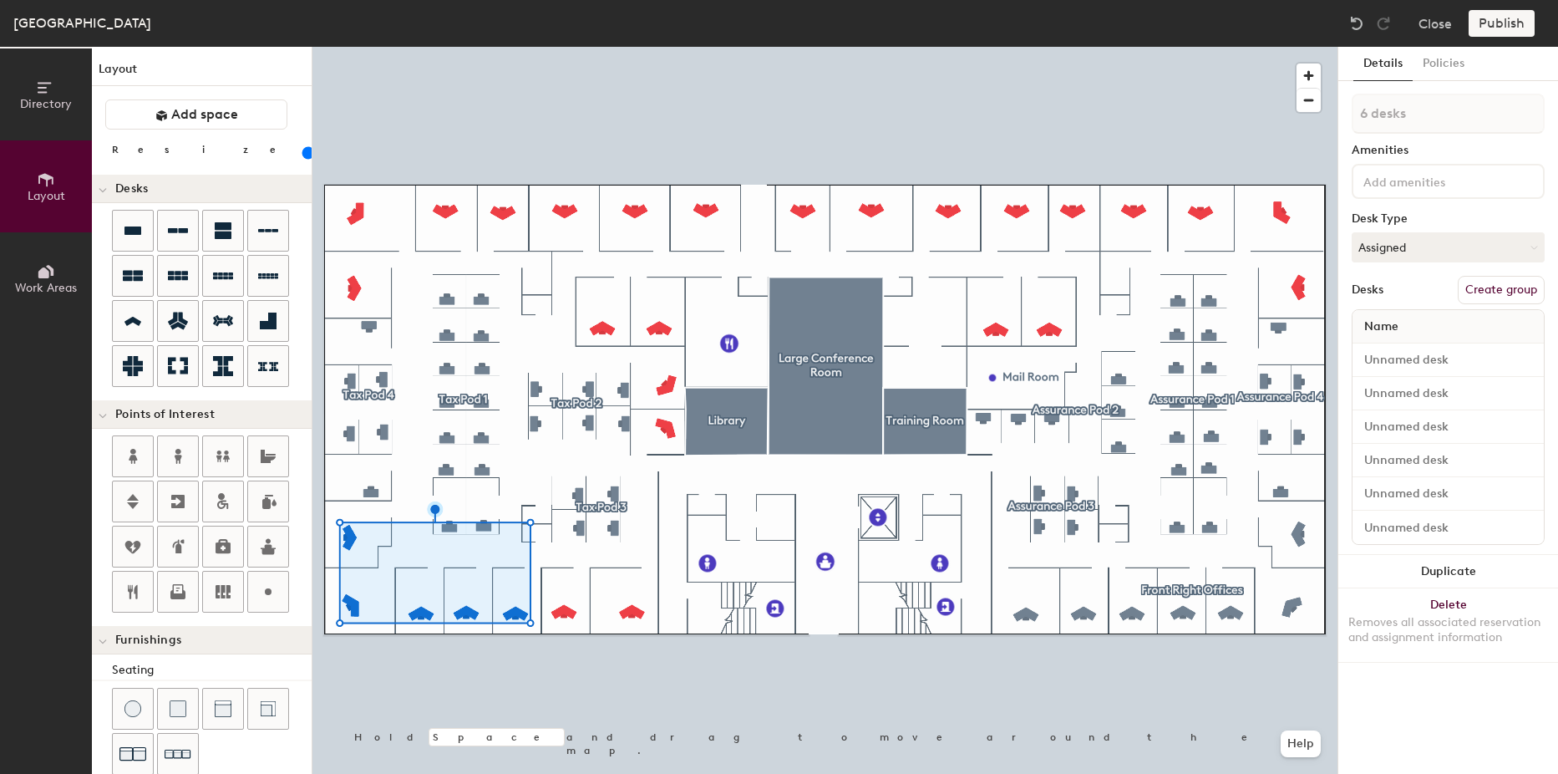
type input "7 desks"
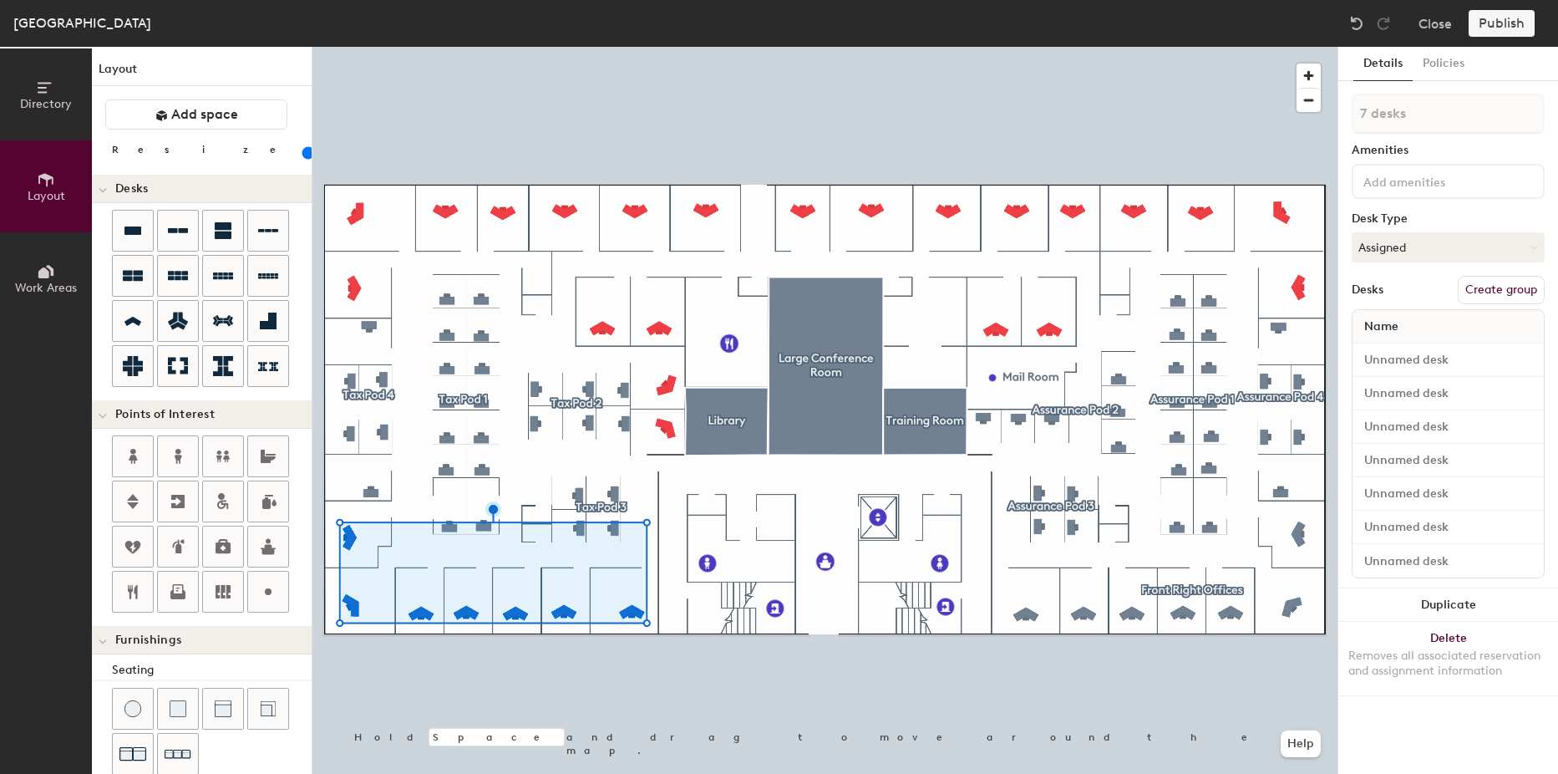
click at [1482, 291] on button "Create group" at bounding box center [1501, 290] width 87 height 28
click at [1245, 92] on div "Directory Layout Work Areas Layout Add space Resize Desks Points of Interest Fu…" at bounding box center [779, 410] width 1558 height 727
type input "Front Left Offices"
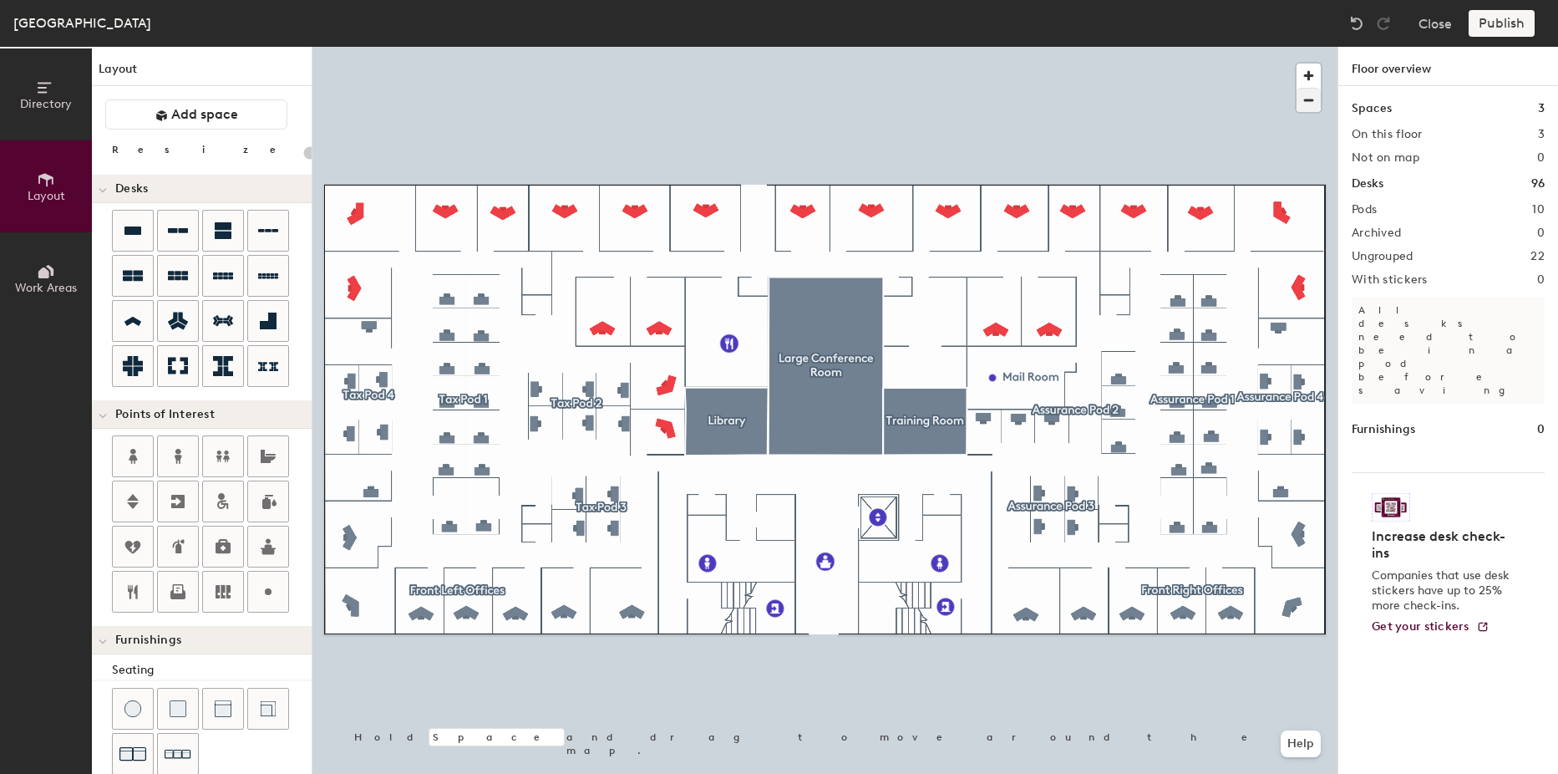
type input "100"
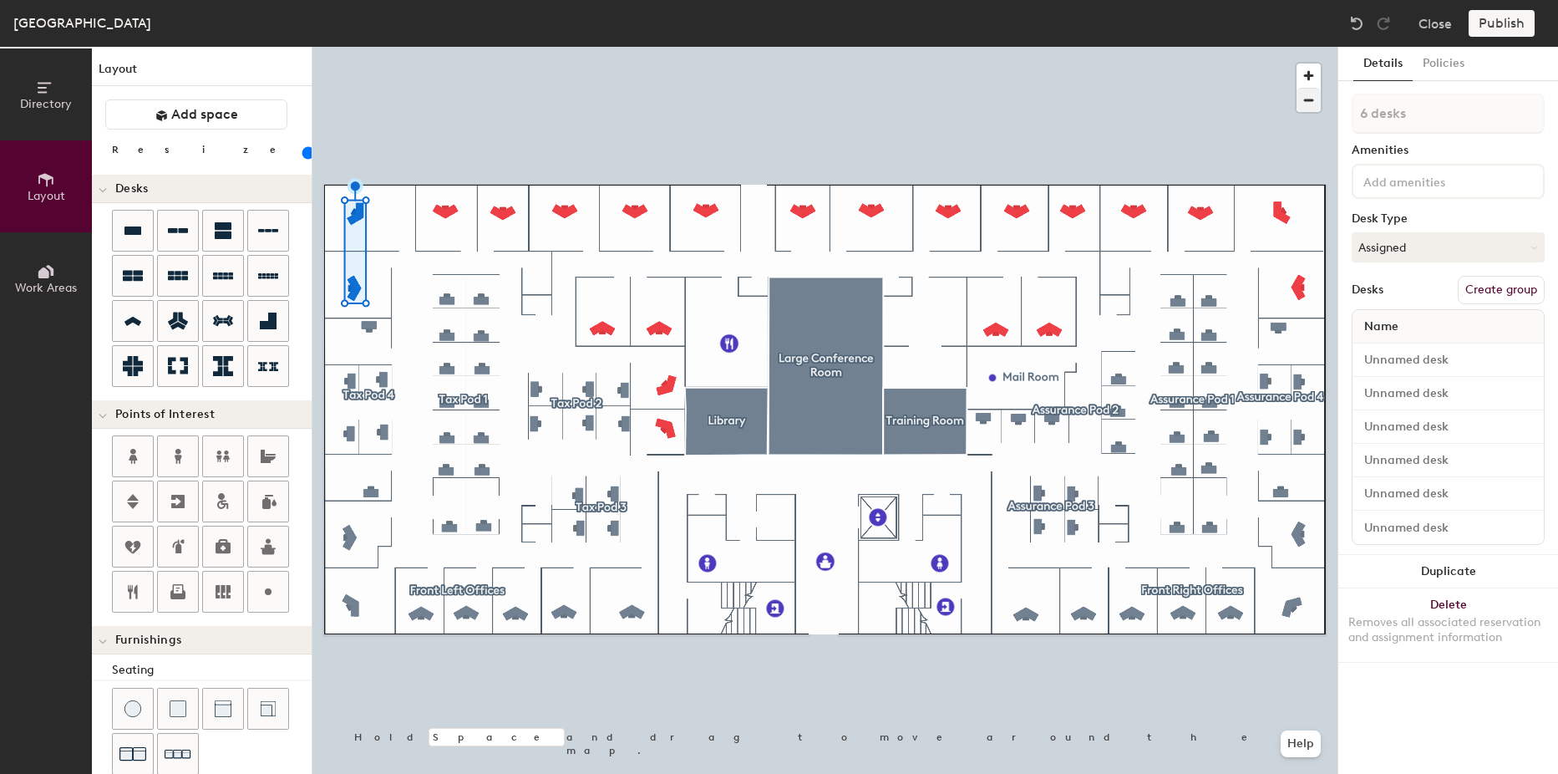
type input "7 desks"
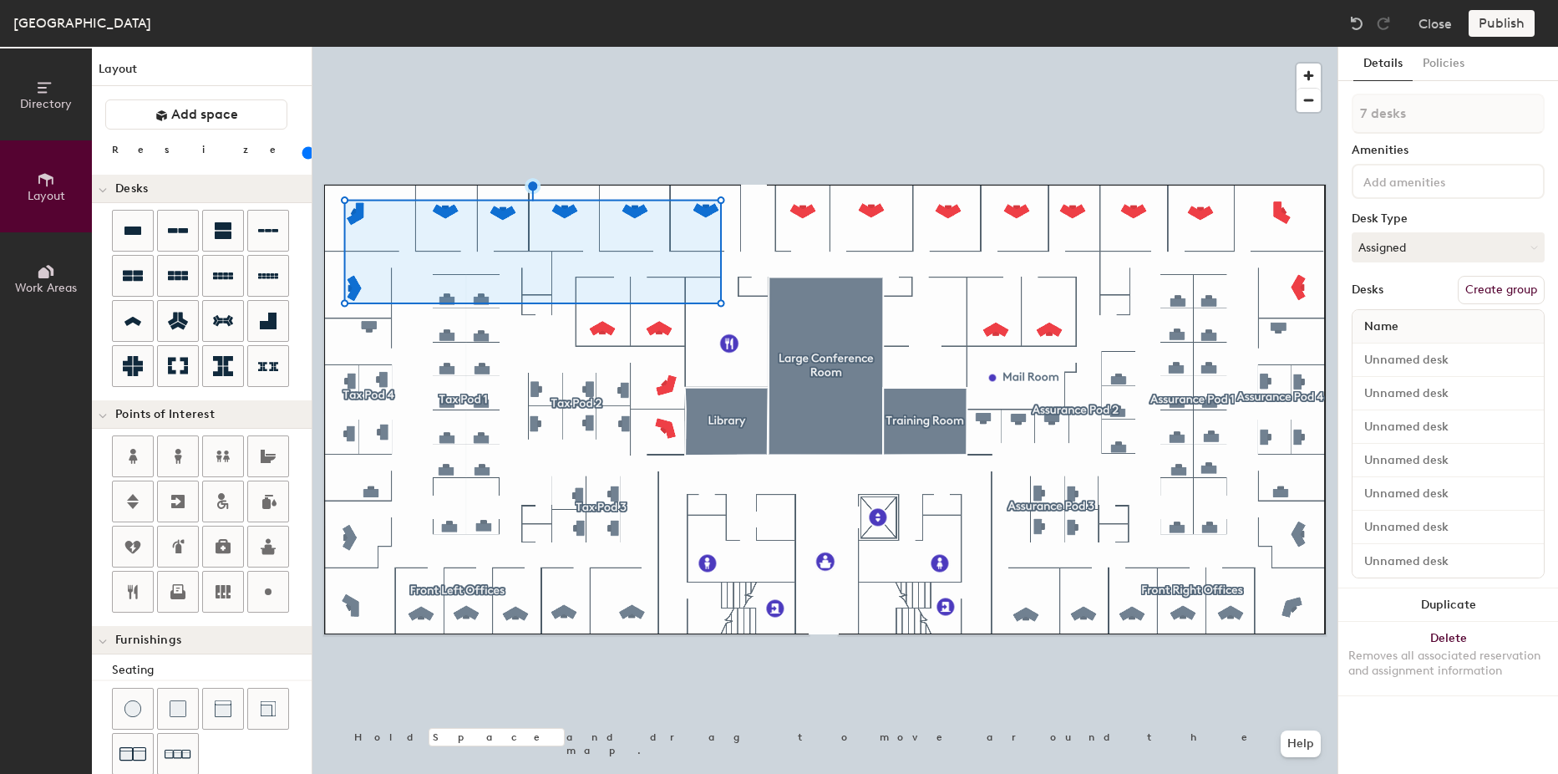
click at [1475, 288] on button "Create group" at bounding box center [1501, 290] width 87 height 28
click at [1277, 103] on div "Directory Layout Work Areas Layout Add space Resize Desks Points of Interest Fu…" at bounding box center [779, 410] width 1558 height 727
type input "Back Left Offices"
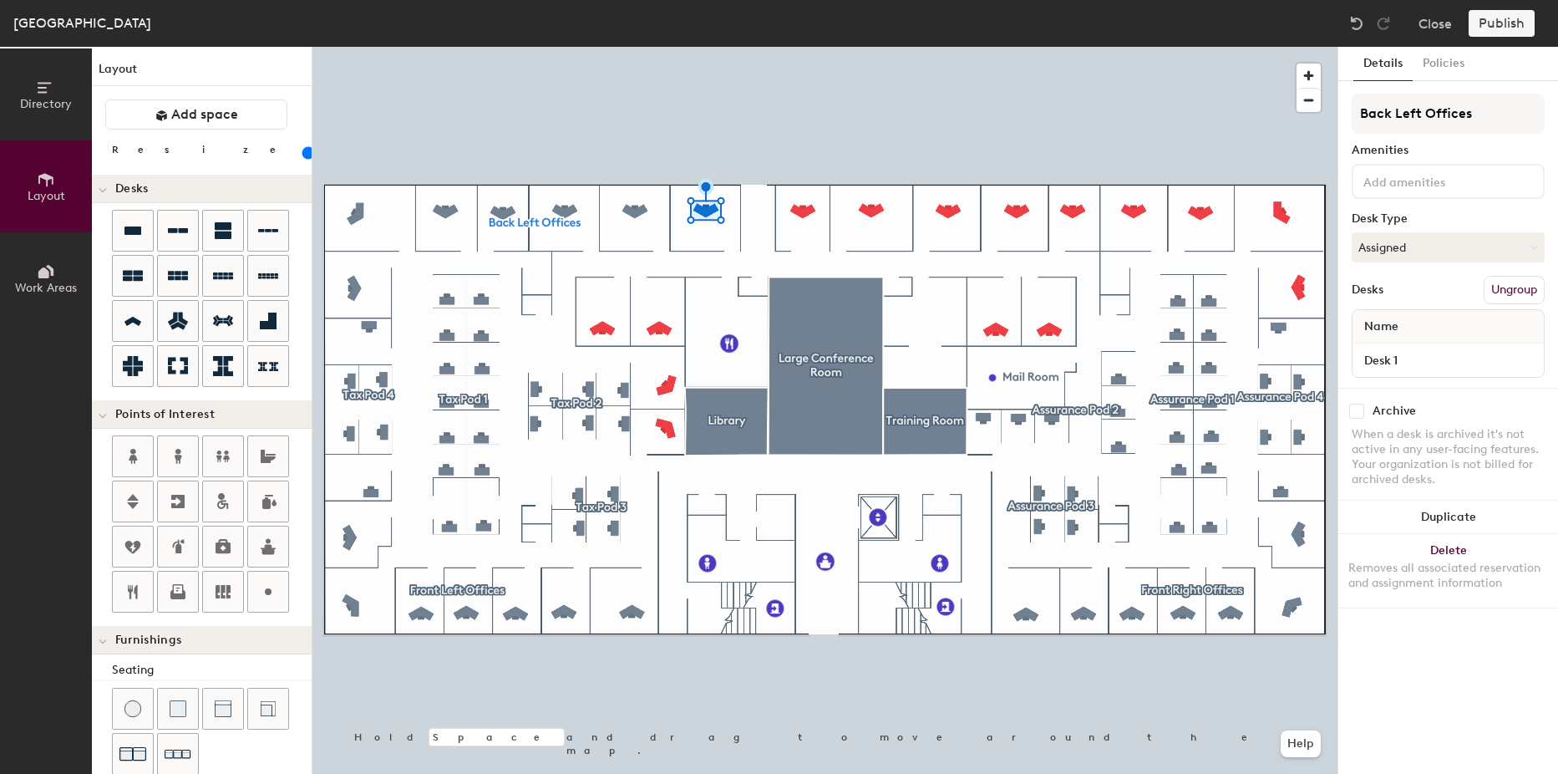
click at [1510, 301] on button "Ungroup" at bounding box center [1514, 290] width 61 height 28
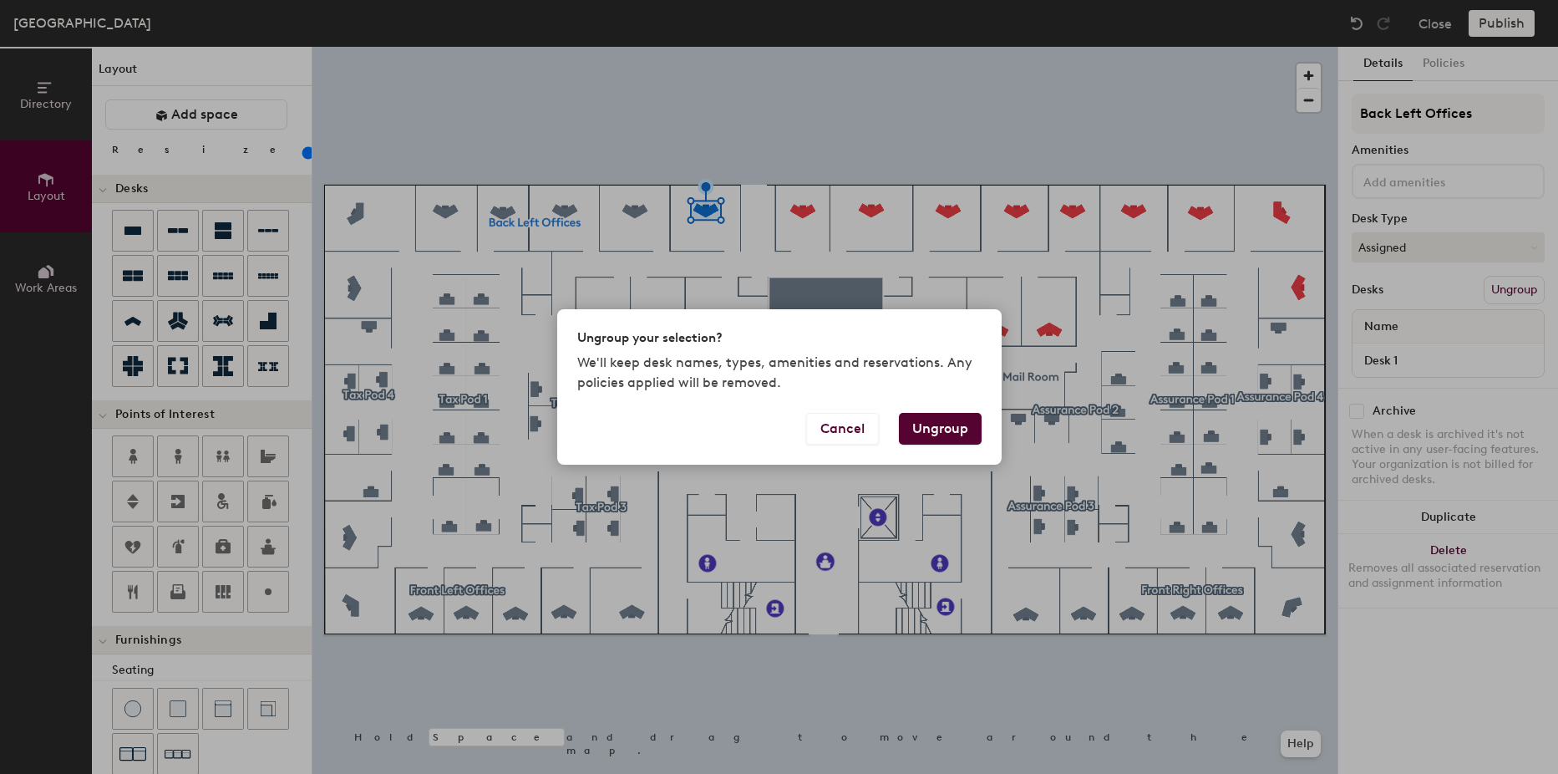
click at [942, 435] on button "Ungroup" at bounding box center [940, 429] width 83 height 32
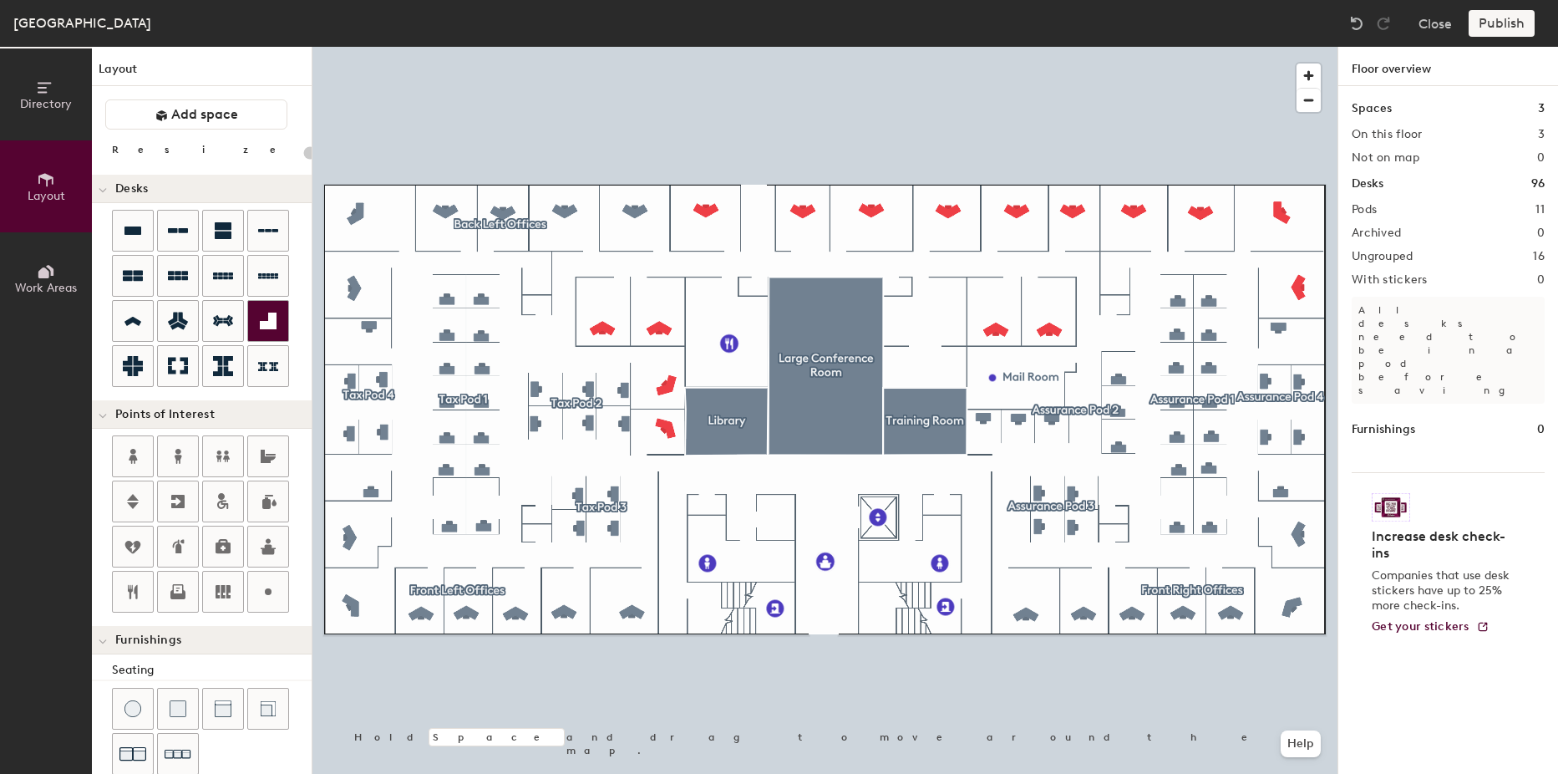
type input "100"
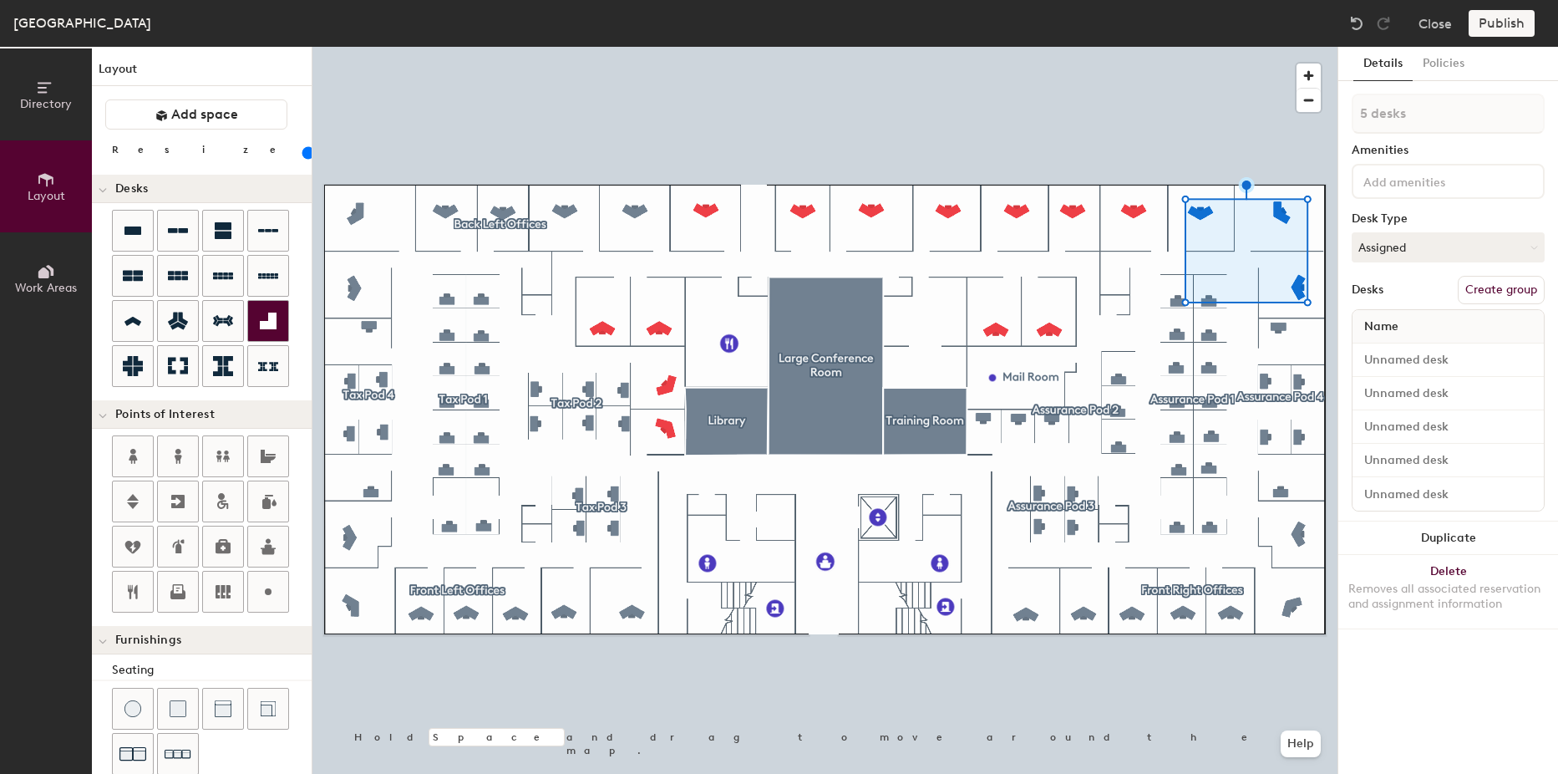
type input "6 desks"
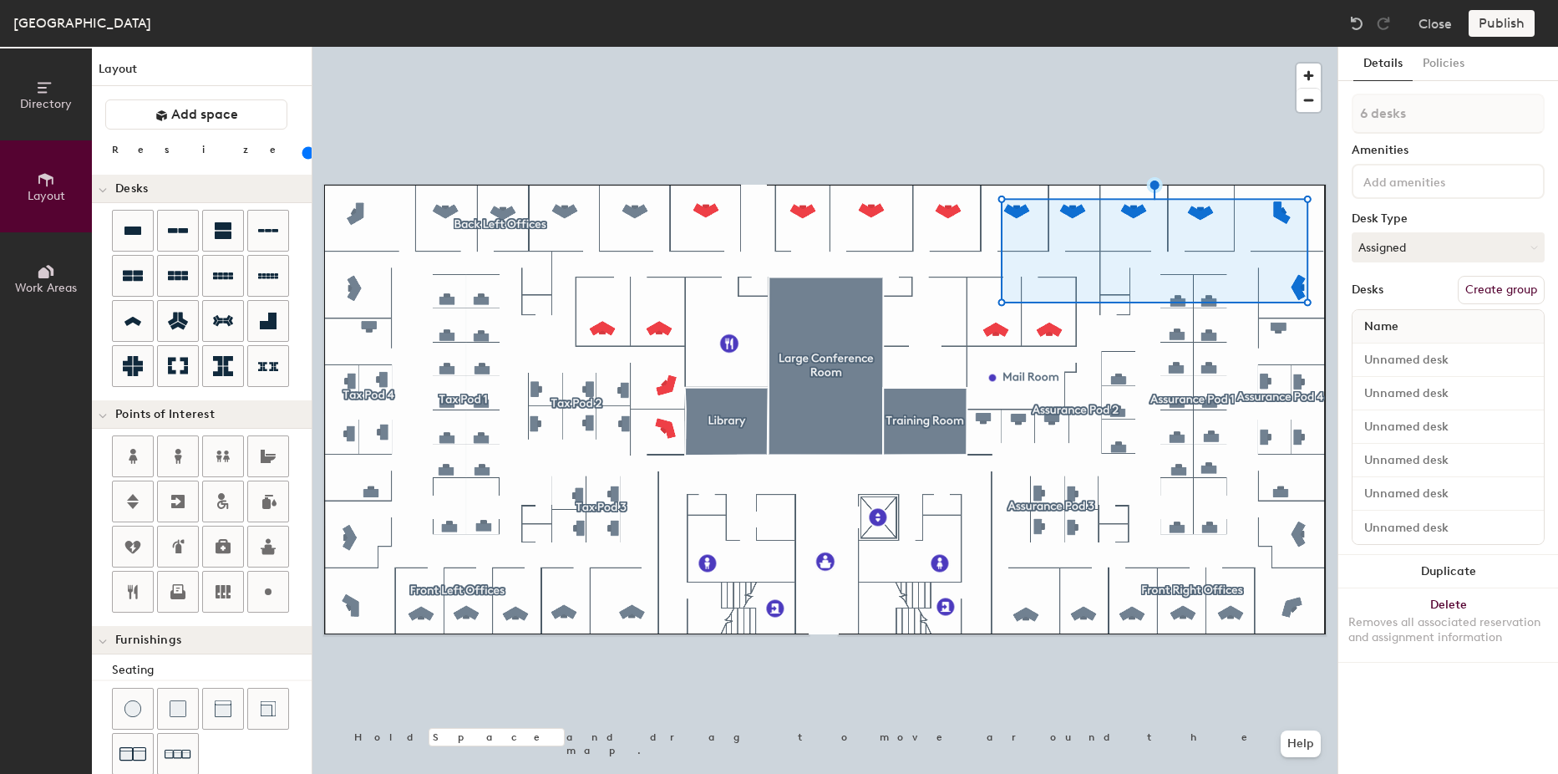
click at [1486, 290] on button "Create group" at bounding box center [1501, 290] width 87 height 28
click at [1319, 123] on div "Directory Layout Work Areas Layout Add space Resize Desks Points of Interest Fu…" at bounding box center [779, 410] width 1558 height 727
type input "Back Right Offices"
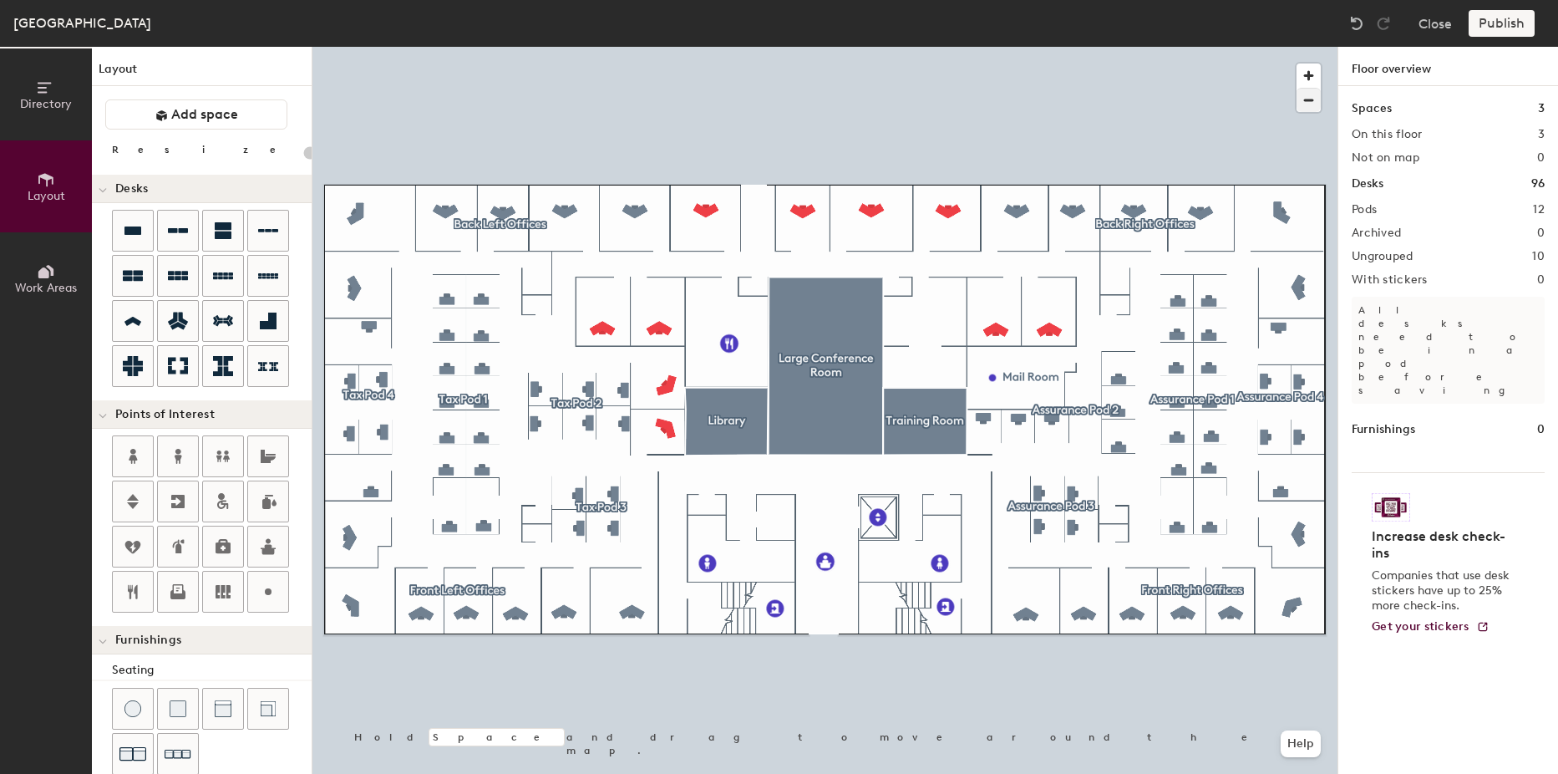
type input "100"
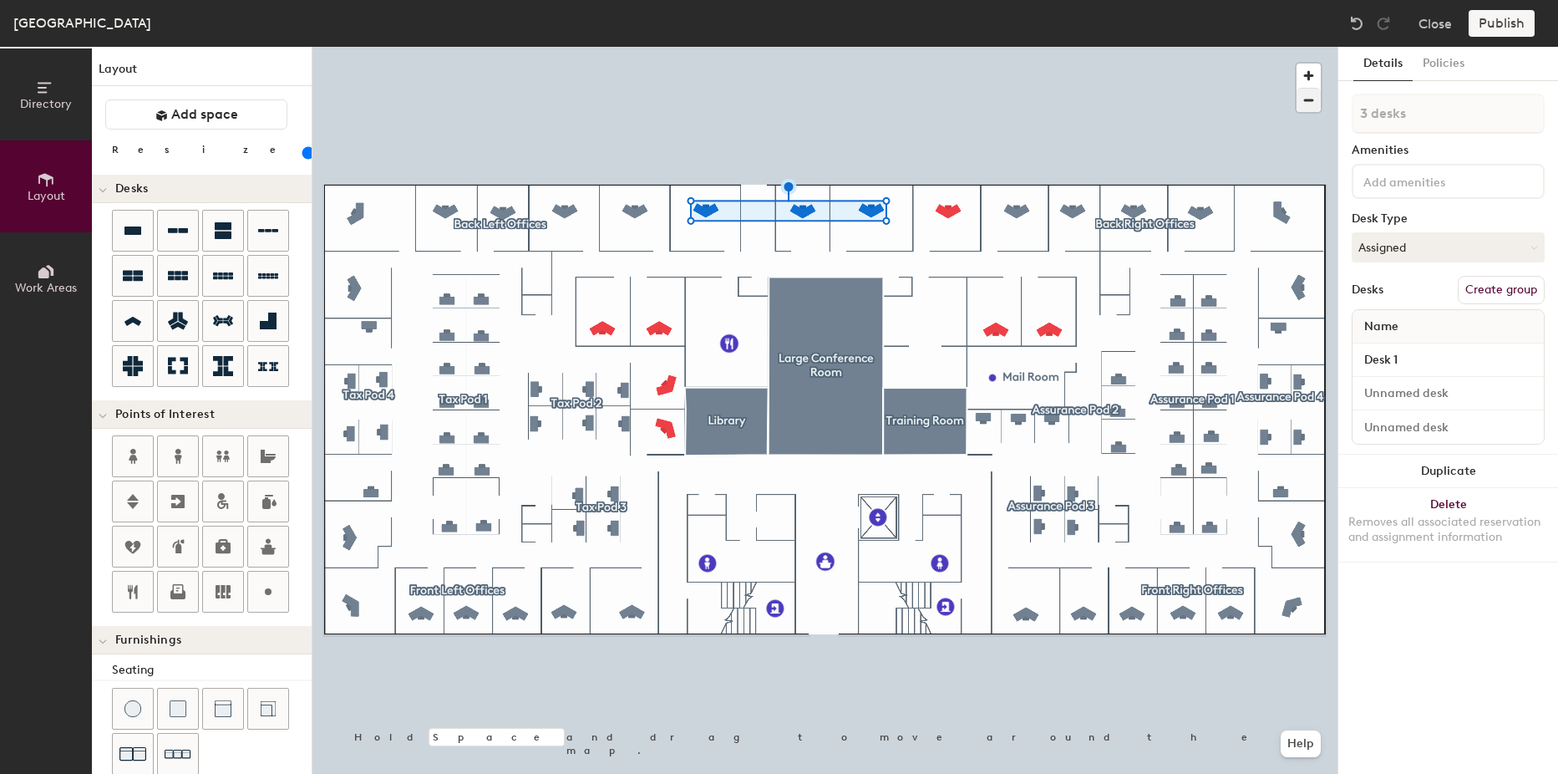
type input "4 desks"
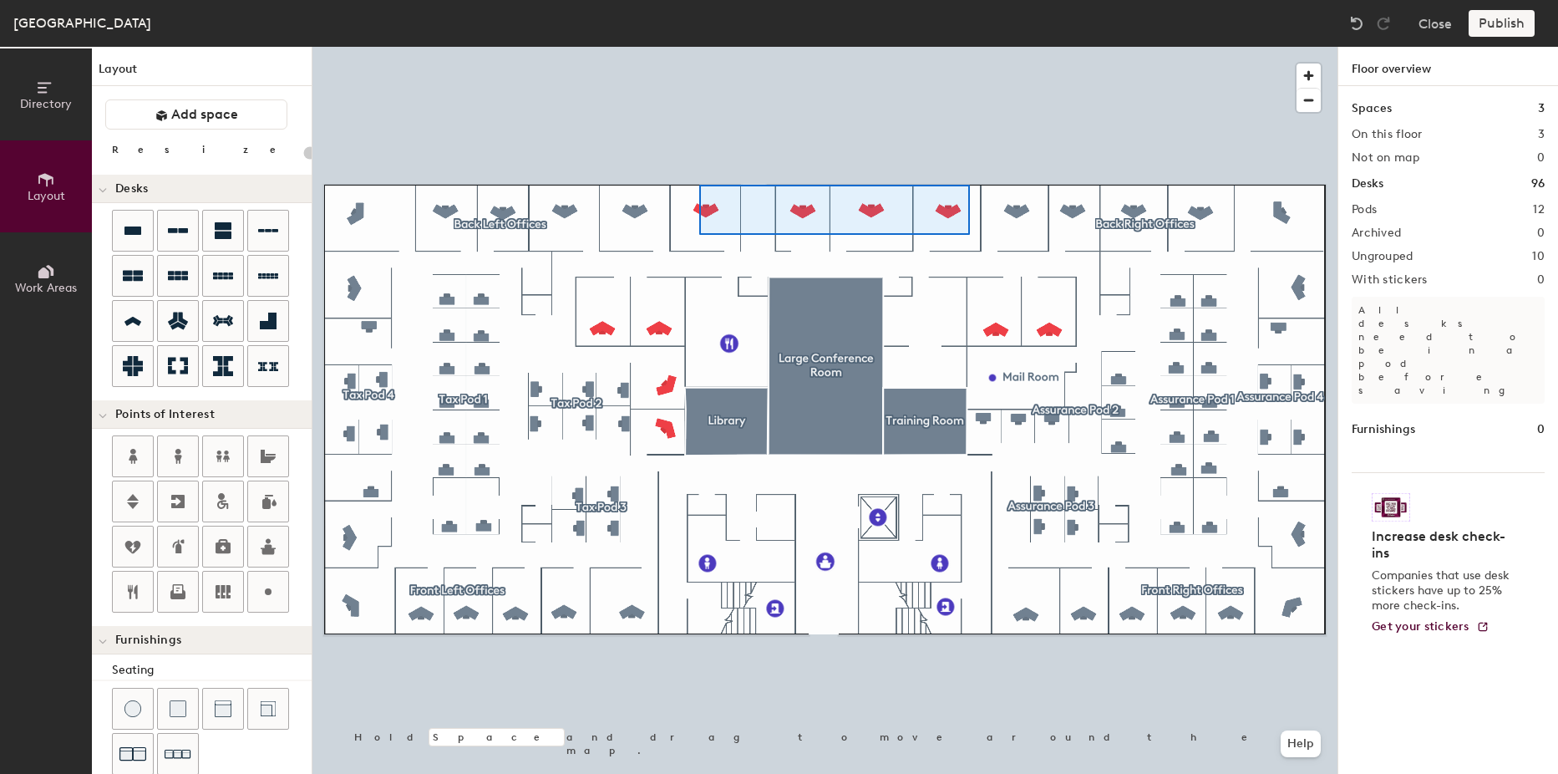
type input "100"
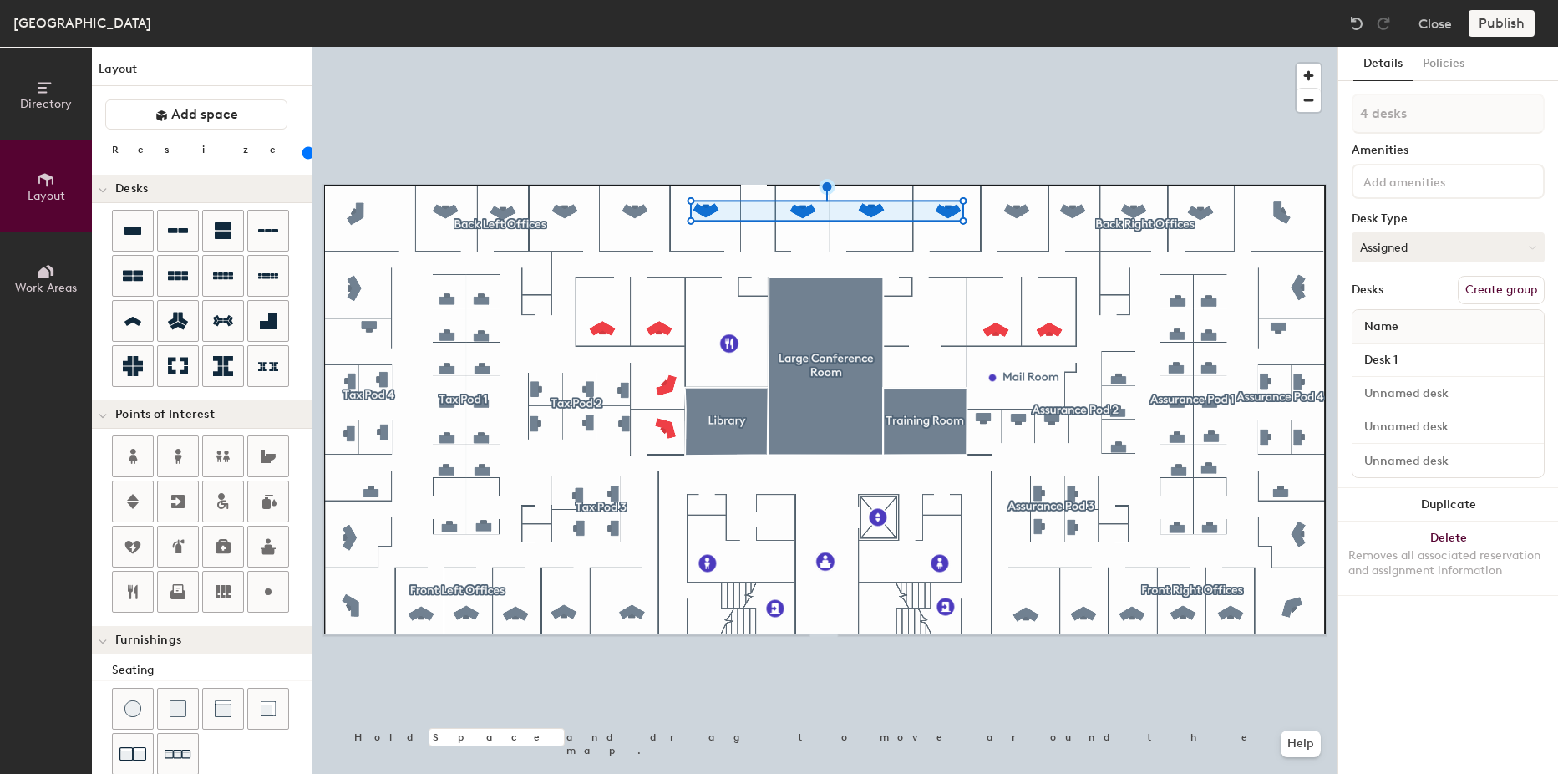
click at [1508, 287] on button "Create group" at bounding box center [1501, 290] width 87 height 28
click at [1293, 95] on div "Directory Layout Work Areas Layout Add space Resize Desks Points of Interest Fu…" at bounding box center [779, 410] width 1558 height 727
type input "Back Offices"
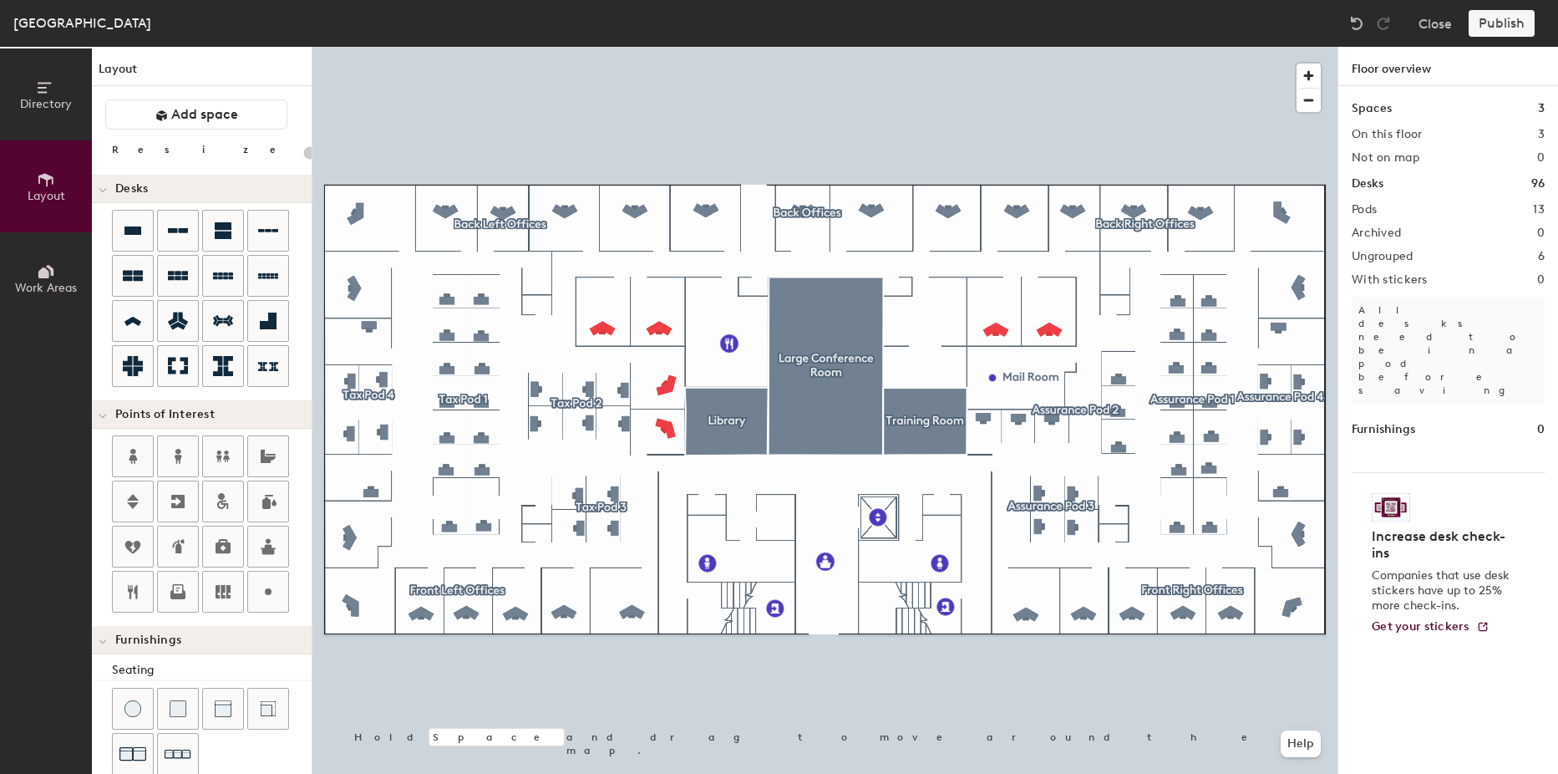
type input "100"
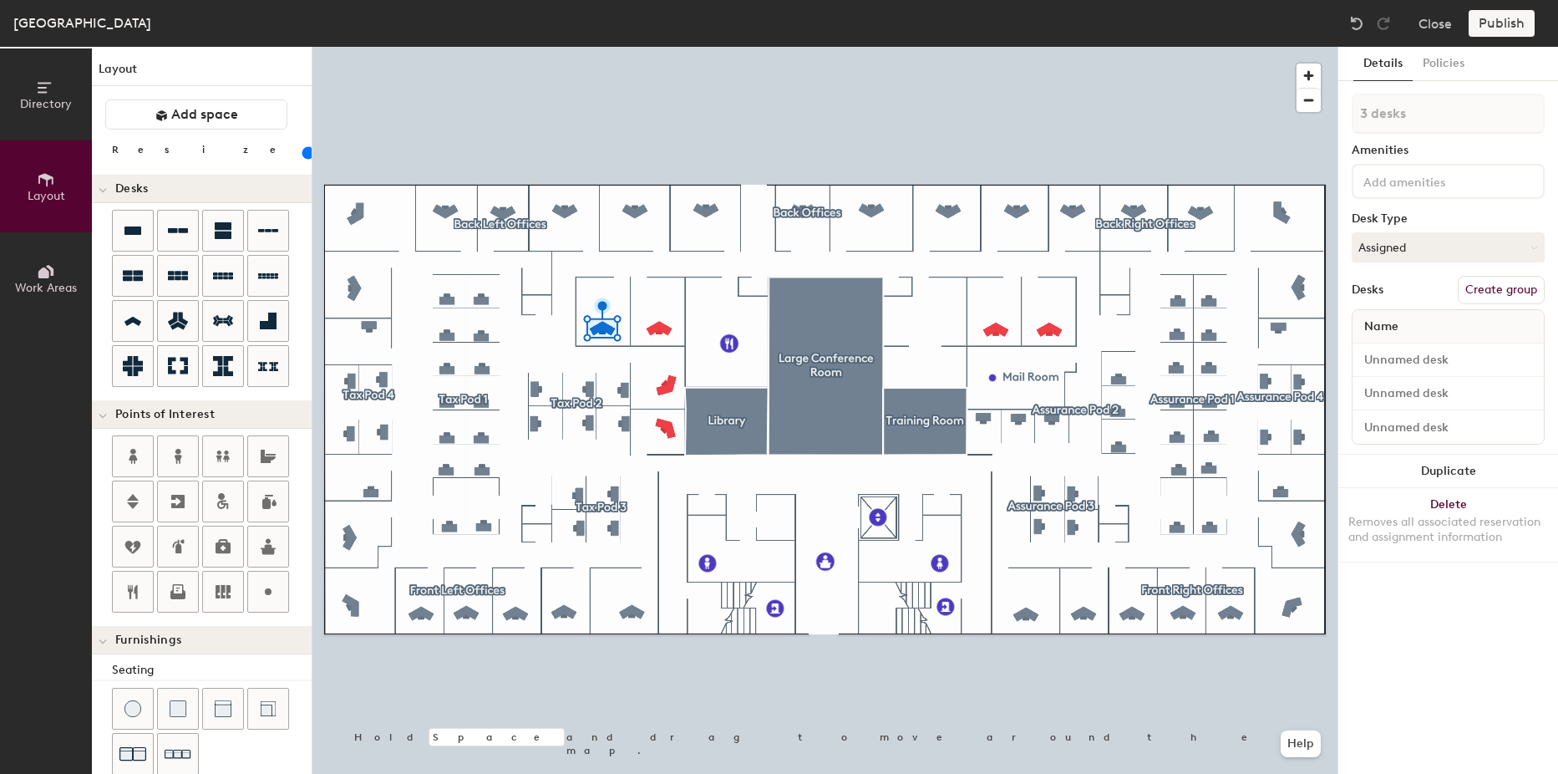
type input "4 desks"
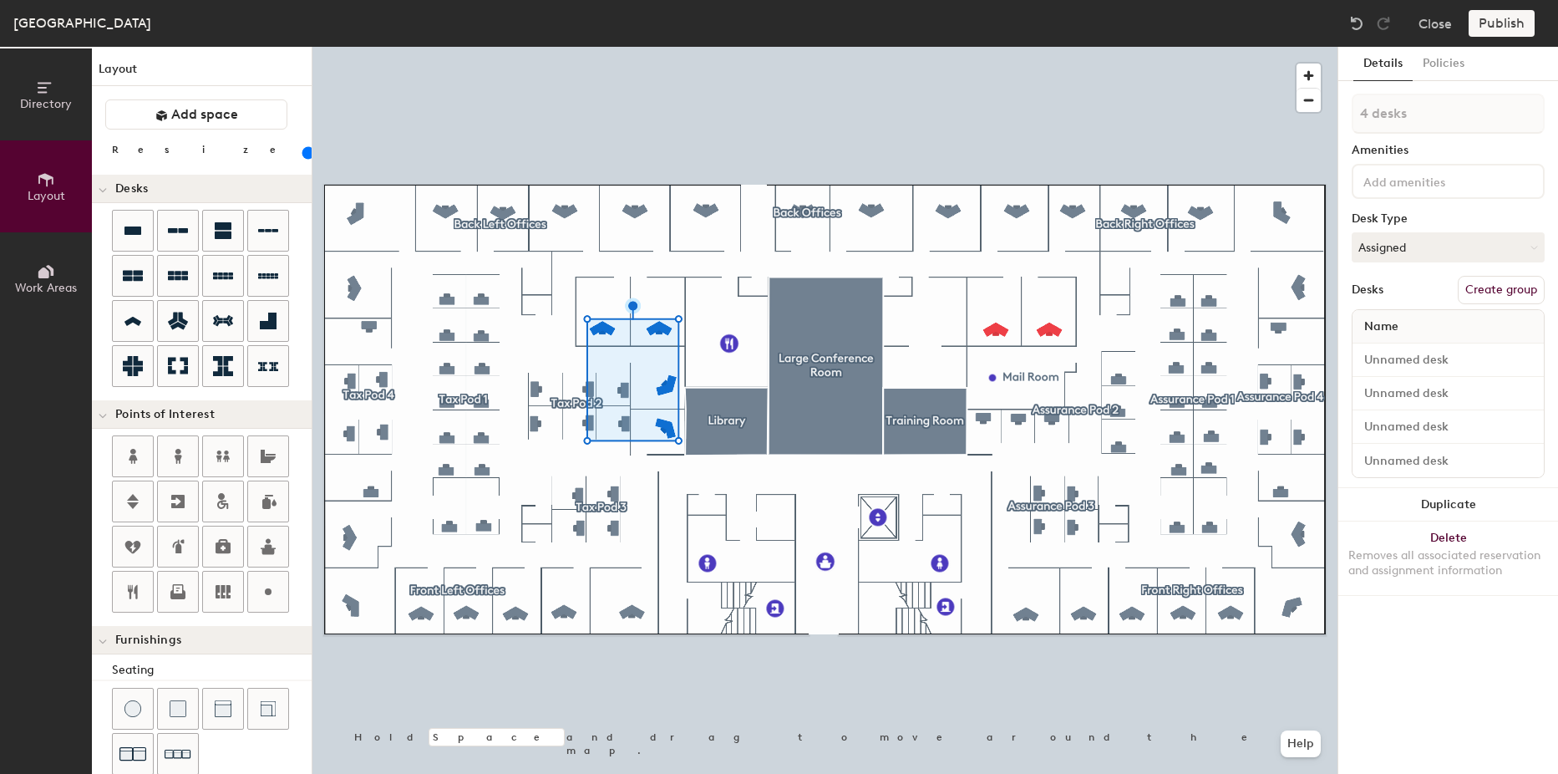
click at [1472, 287] on button "Create group" at bounding box center [1501, 290] width 87 height 28
click at [1244, 90] on div "Directory Layout Work Areas Layout Add space Resize Desks Points of Interest Fu…" at bounding box center [779, 410] width 1558 height 727
type input "Center-Left Offices"
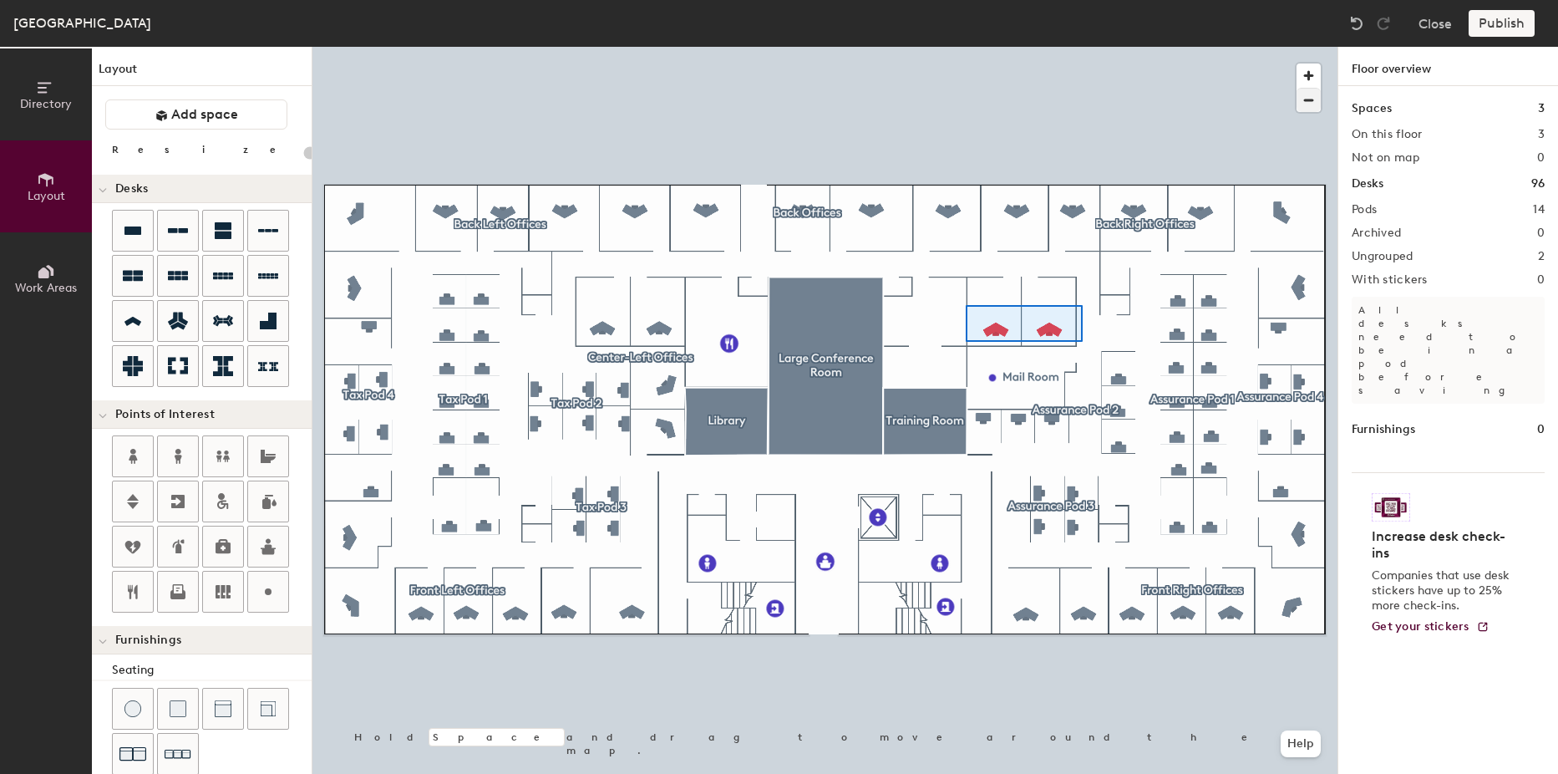
type input "100"
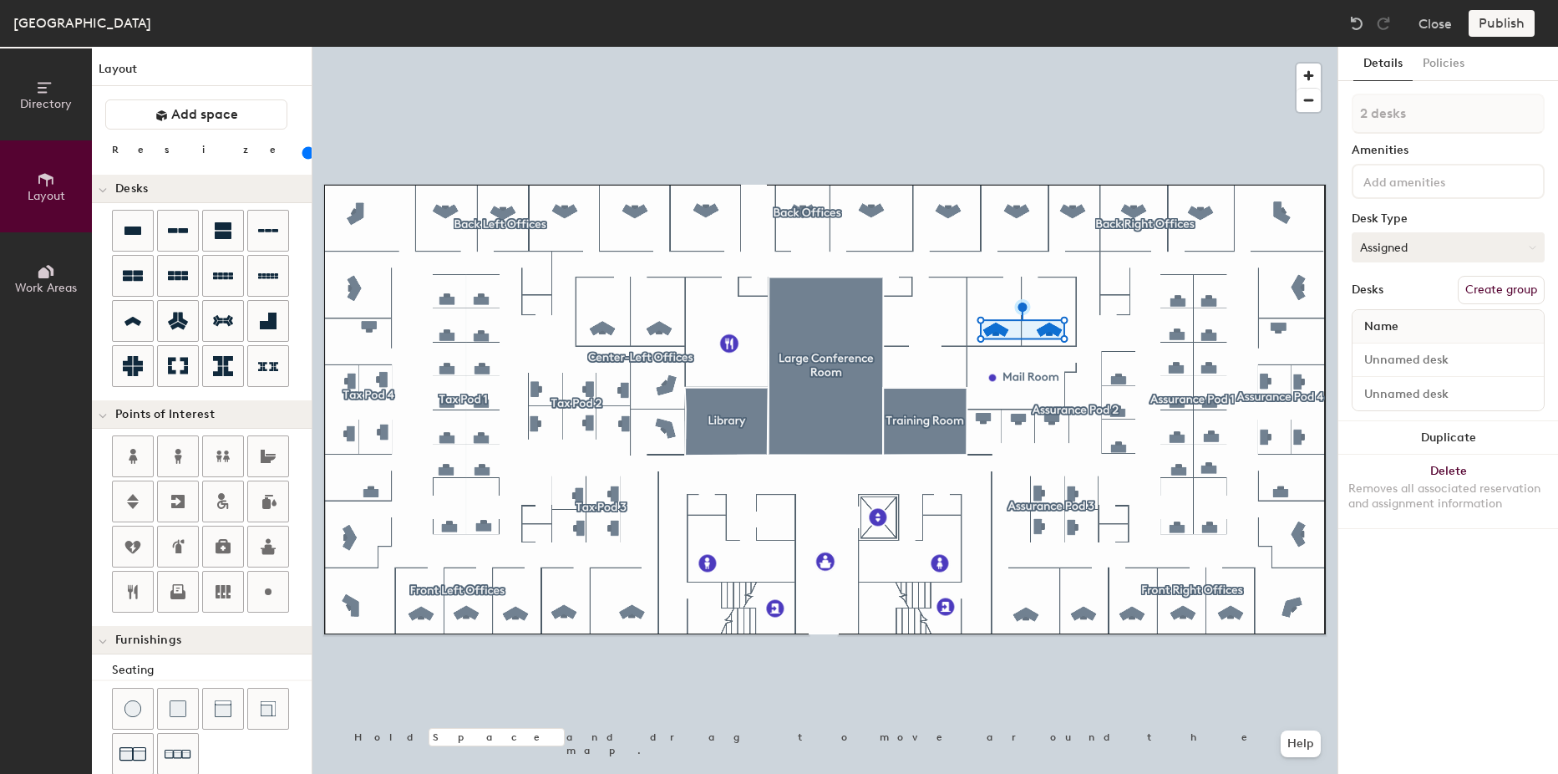
drag, startPoint x: 1490, startPoint y: 289, endPoint x: 1464, endPoint y: 250, distance: 47.0
click at [1487, 287] on button "Create group" at bounding box center [1501, 290] width 87 height 28
drag, startPoint x: 1437, startPoint y: 110, endPoint x: 1300, endPoint y: 107, distance: 137.1
click at [1297, 106] on div "Directory Layout Work Areas Layout Add space Resize Desks Points of Interest Fu…" at bounding box center [779, 410] width 1558 height 727
type input "Center-Right Offices"
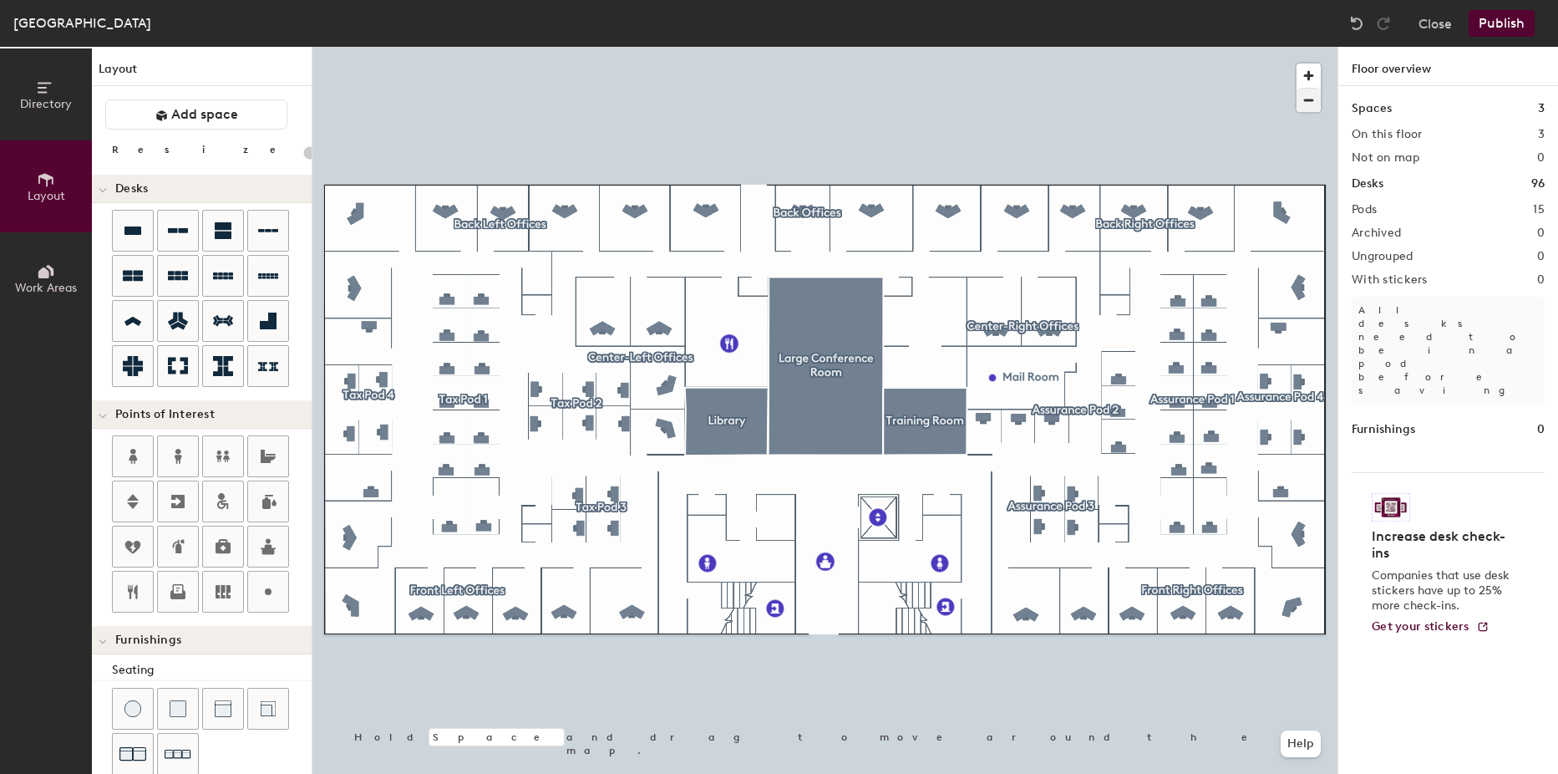
type input "100"
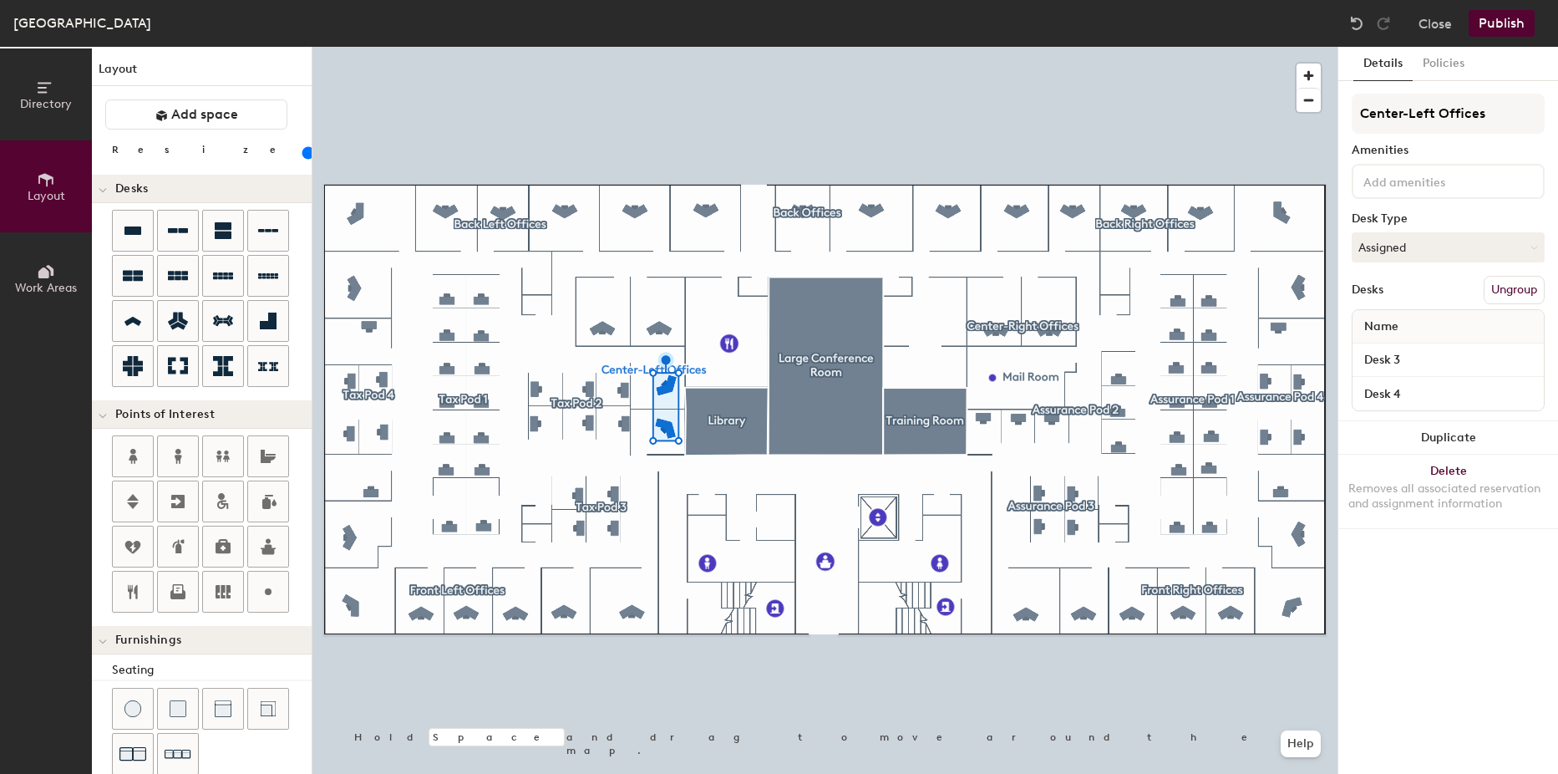
click at [1508, 291] on button "Ungroup" at bounding box center [1514, 290] width 61 height 28
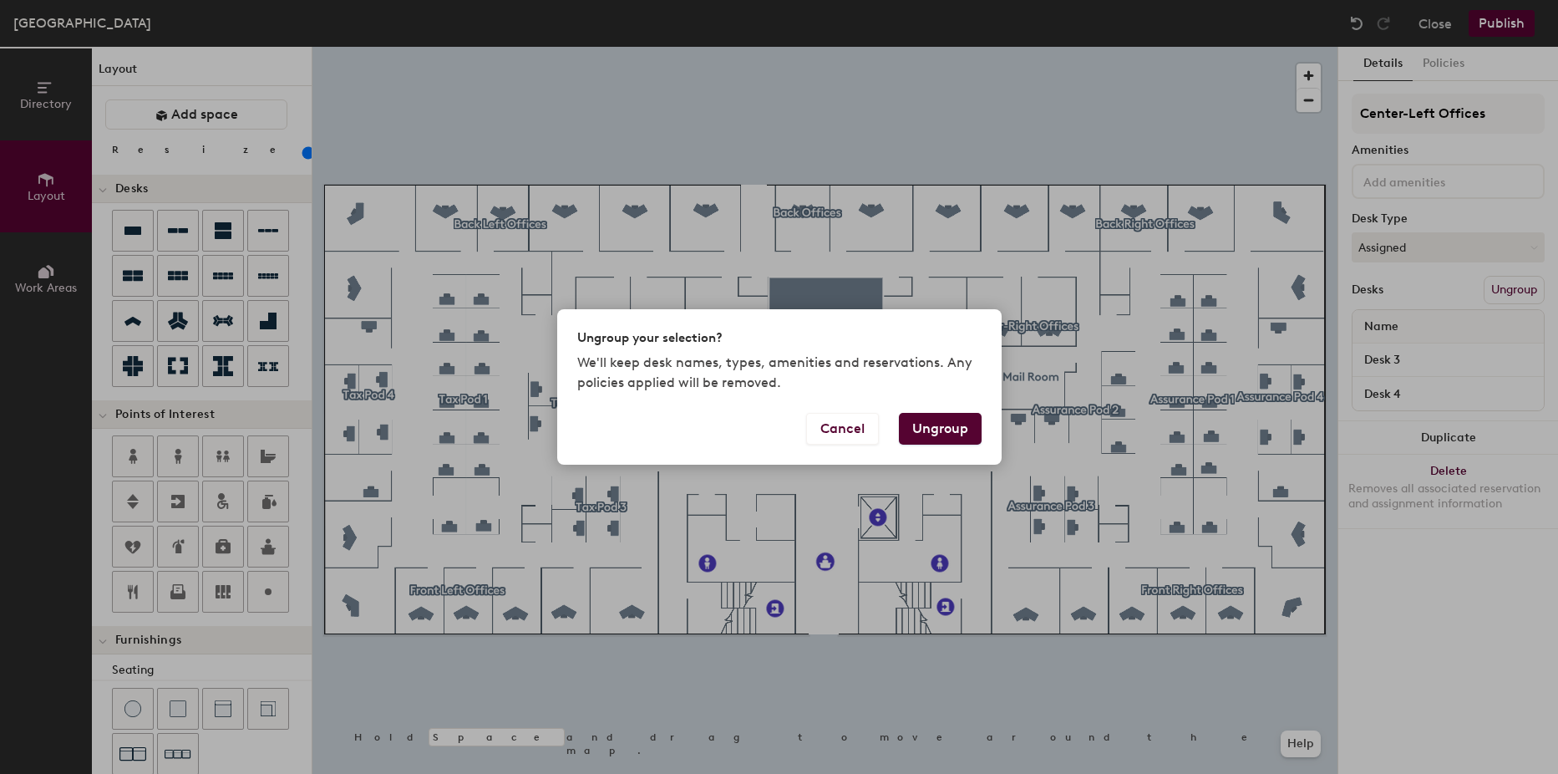
click at [931, 417] on button "Ungroup" at bounding box center [940, 429] width 83 height 32
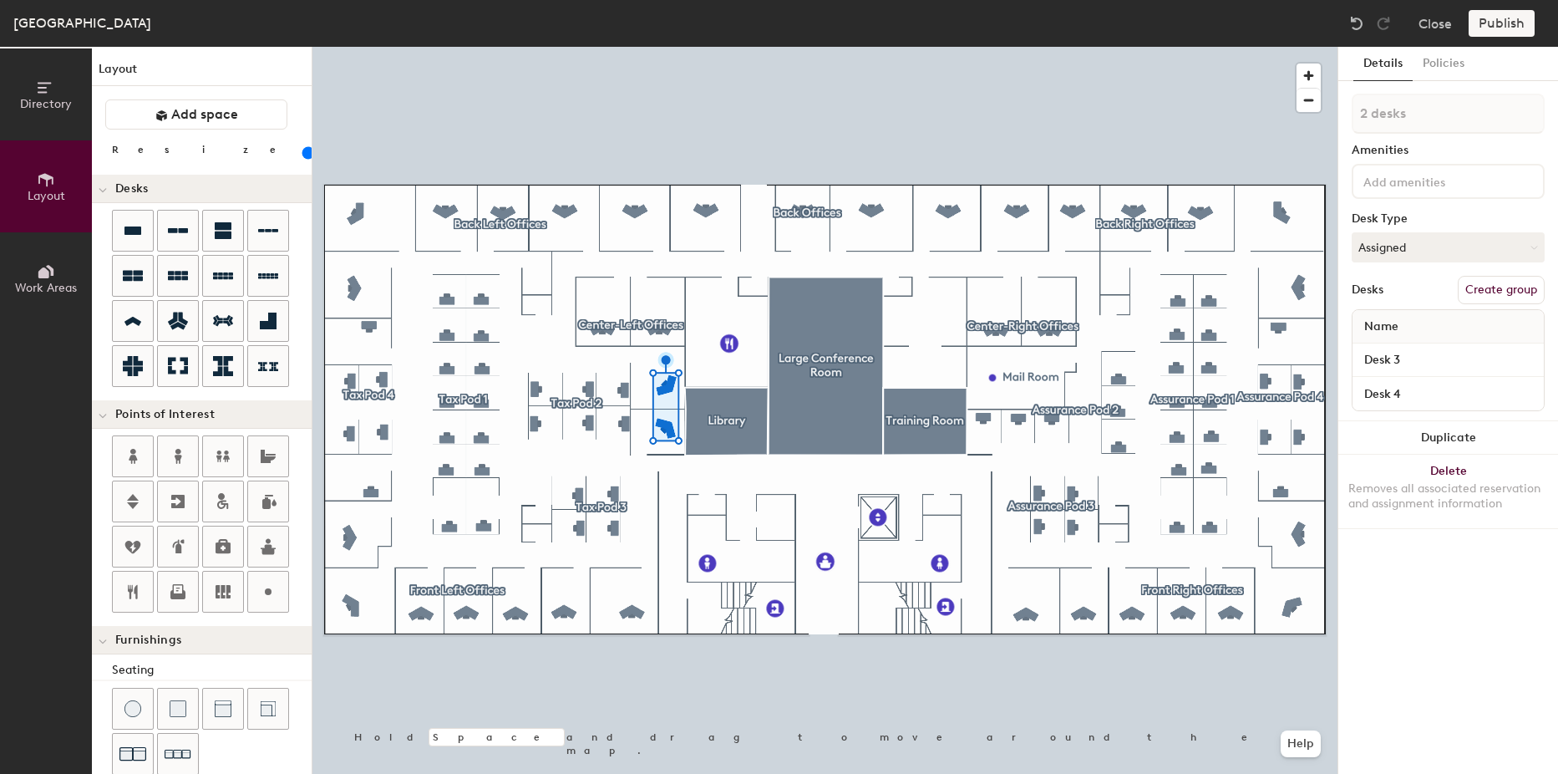
click at [1487, 296] on button "Create group" at bounding box center [1501, 290] width 87 height 28
drag, startPoint x: 1406, startPoint y: 118, endPoint x: 1298, endPoint y: 102, distance: 109.8
click at [1298, 102] on div "Directory Layout Work Areas Layout Add space Resize Desks Points of Interest Fu…" at bounding box center [779, 410] width 1558 height 727
type input "Tax Offices"
click at [1469, 150] on div "Amenities" at bounding box center [1448, 150] width 193 height 13
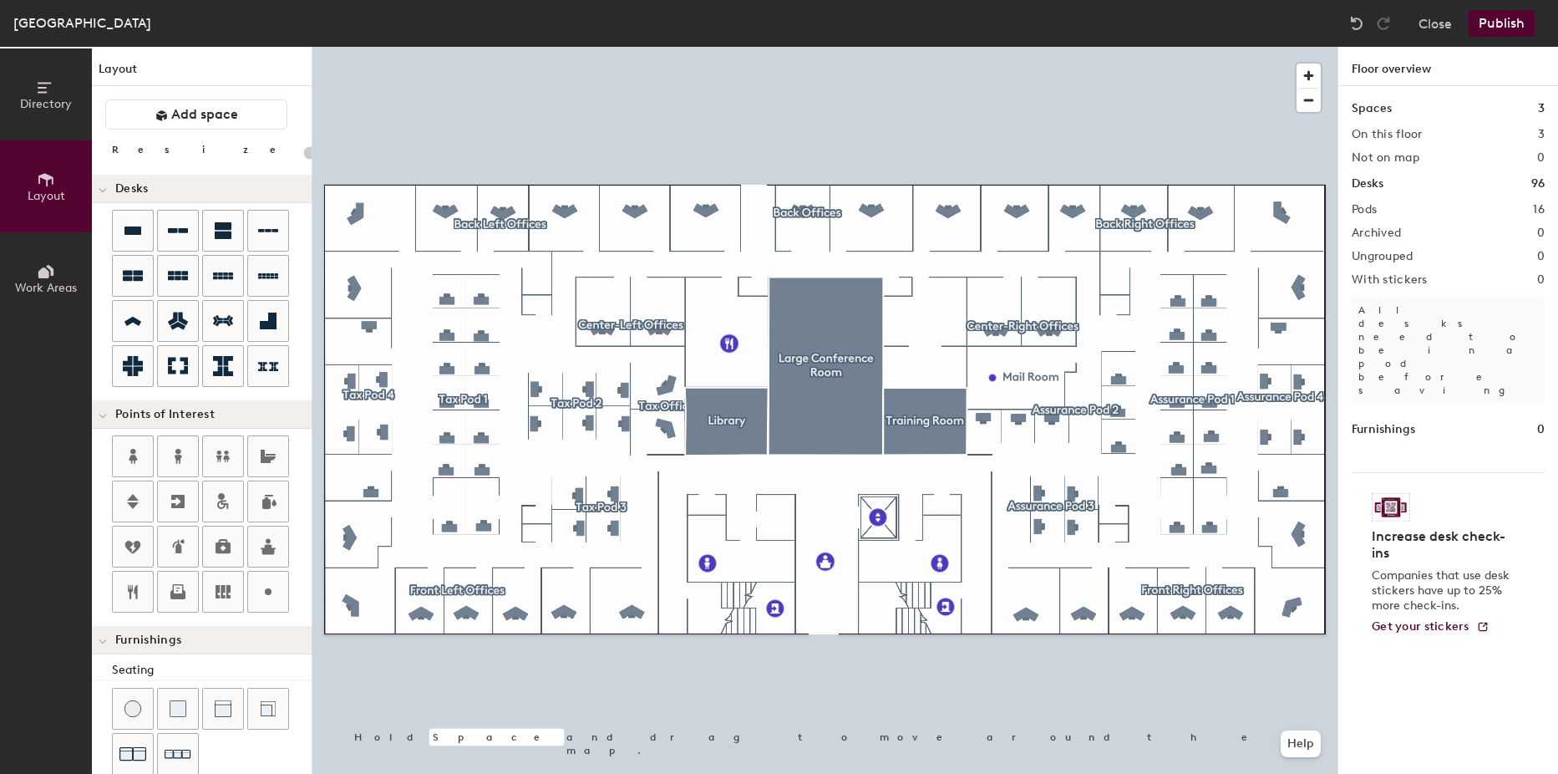
click at [1497, 28] on button "Publish" at bounding box center [1502, 23] width 66 height 27
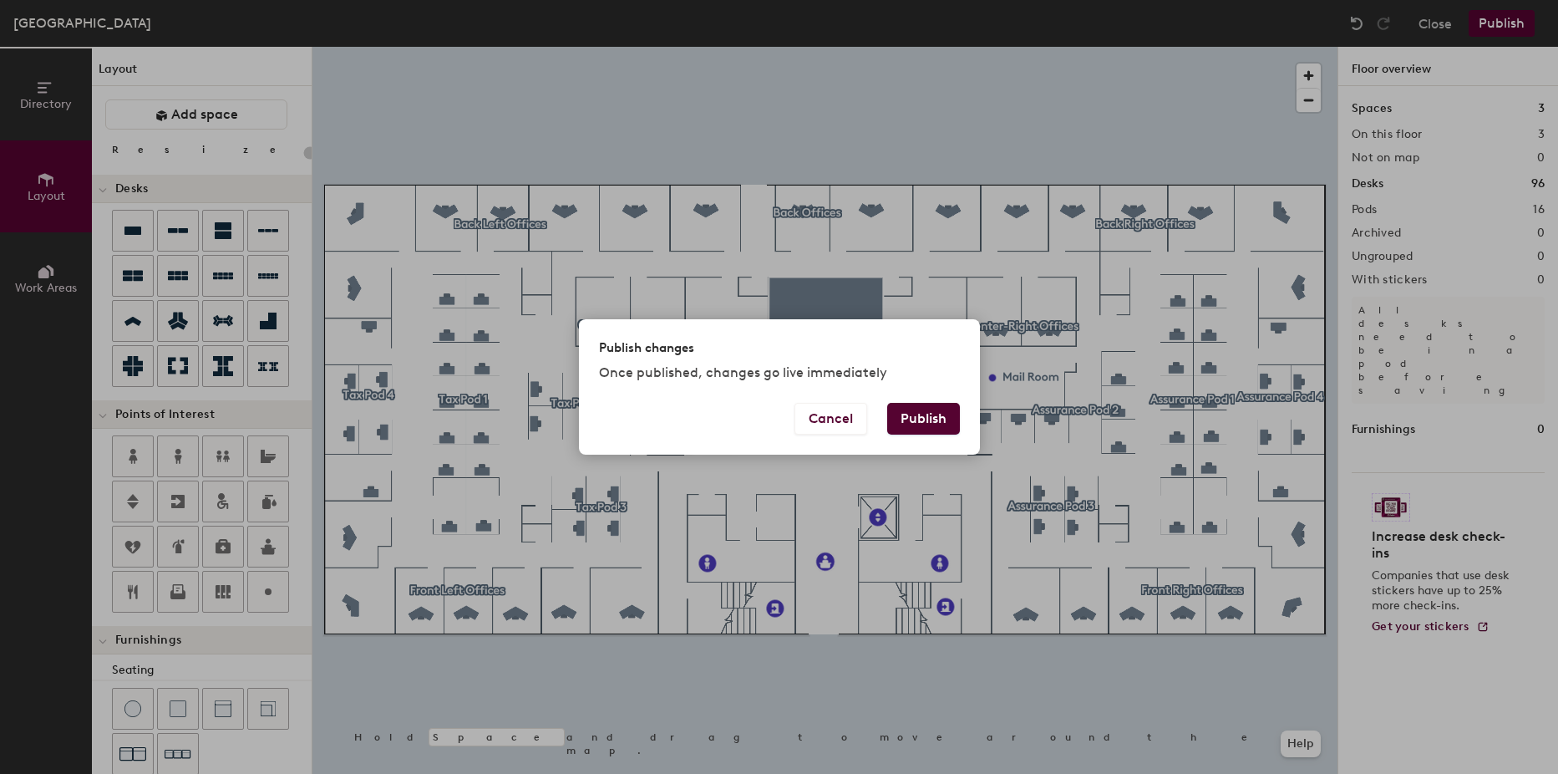
click at [951, 431] on button "Publish" at bounding box center [923, 419] width 73 height 32
type input "20"
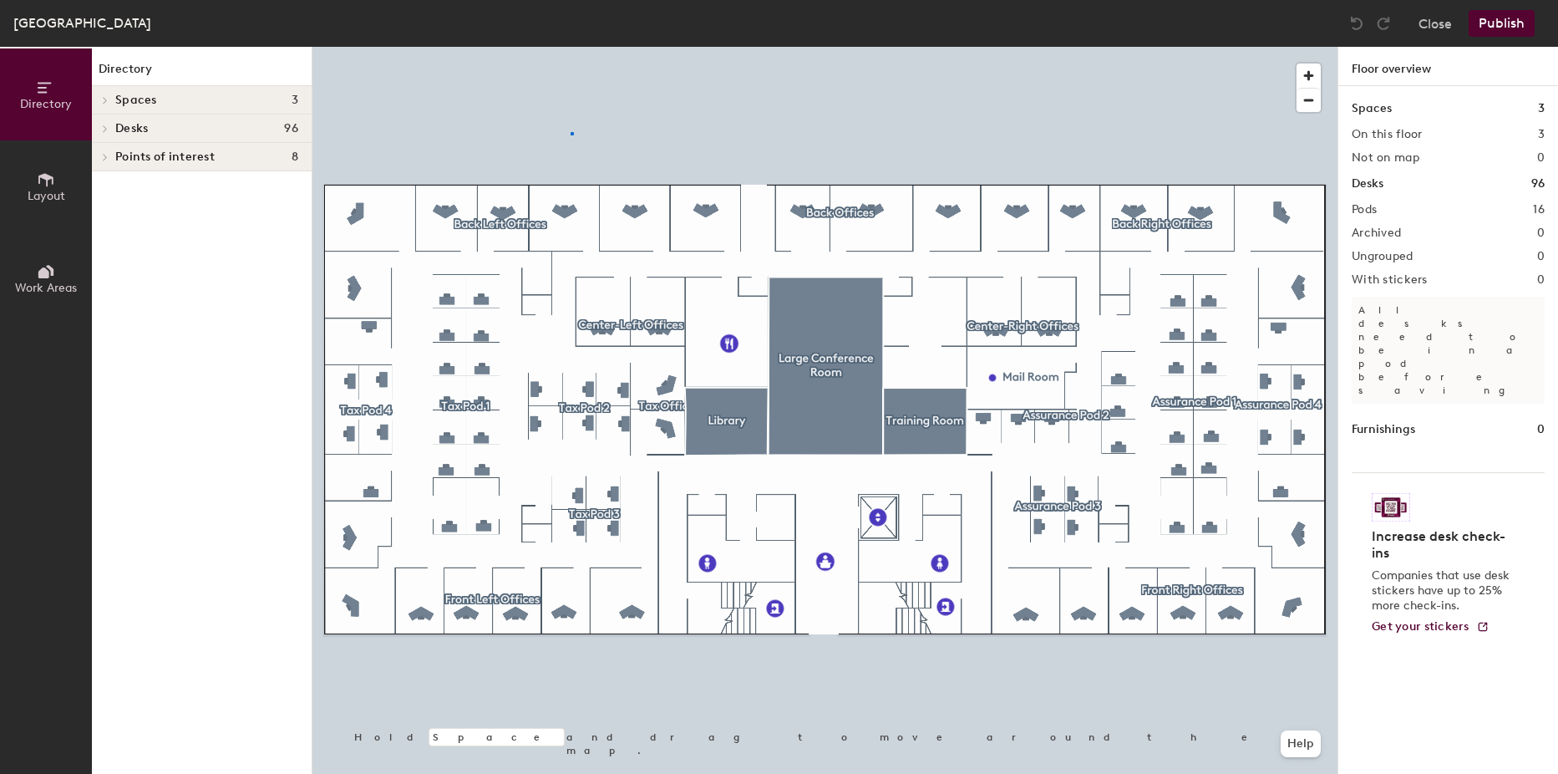
click at [572, 47] on div at bounding box center [825, 47] width 1025 height 0
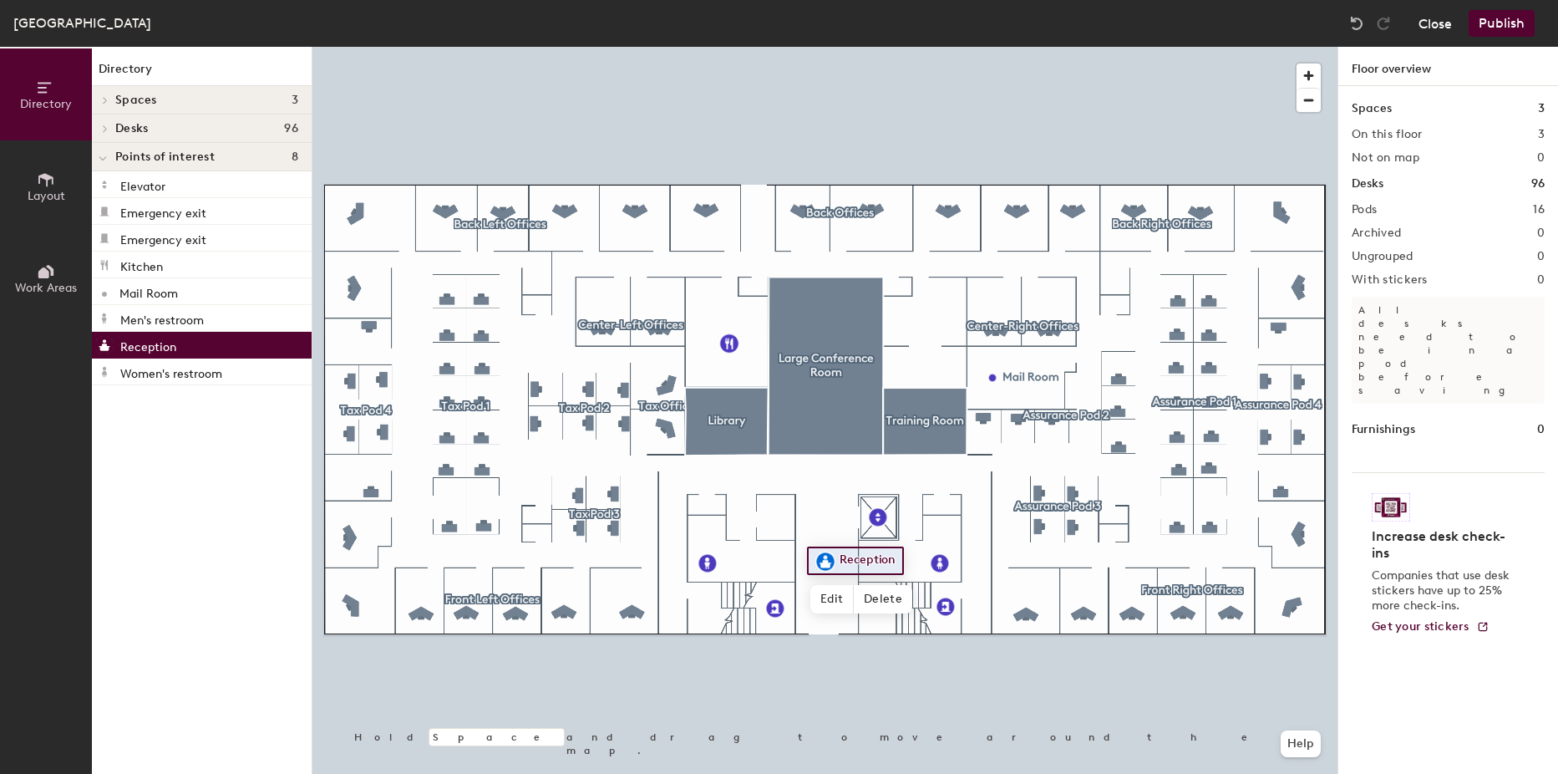
click at [1450, 25] on button "Close" at bounding box center [1435, 23] width 33 height 27
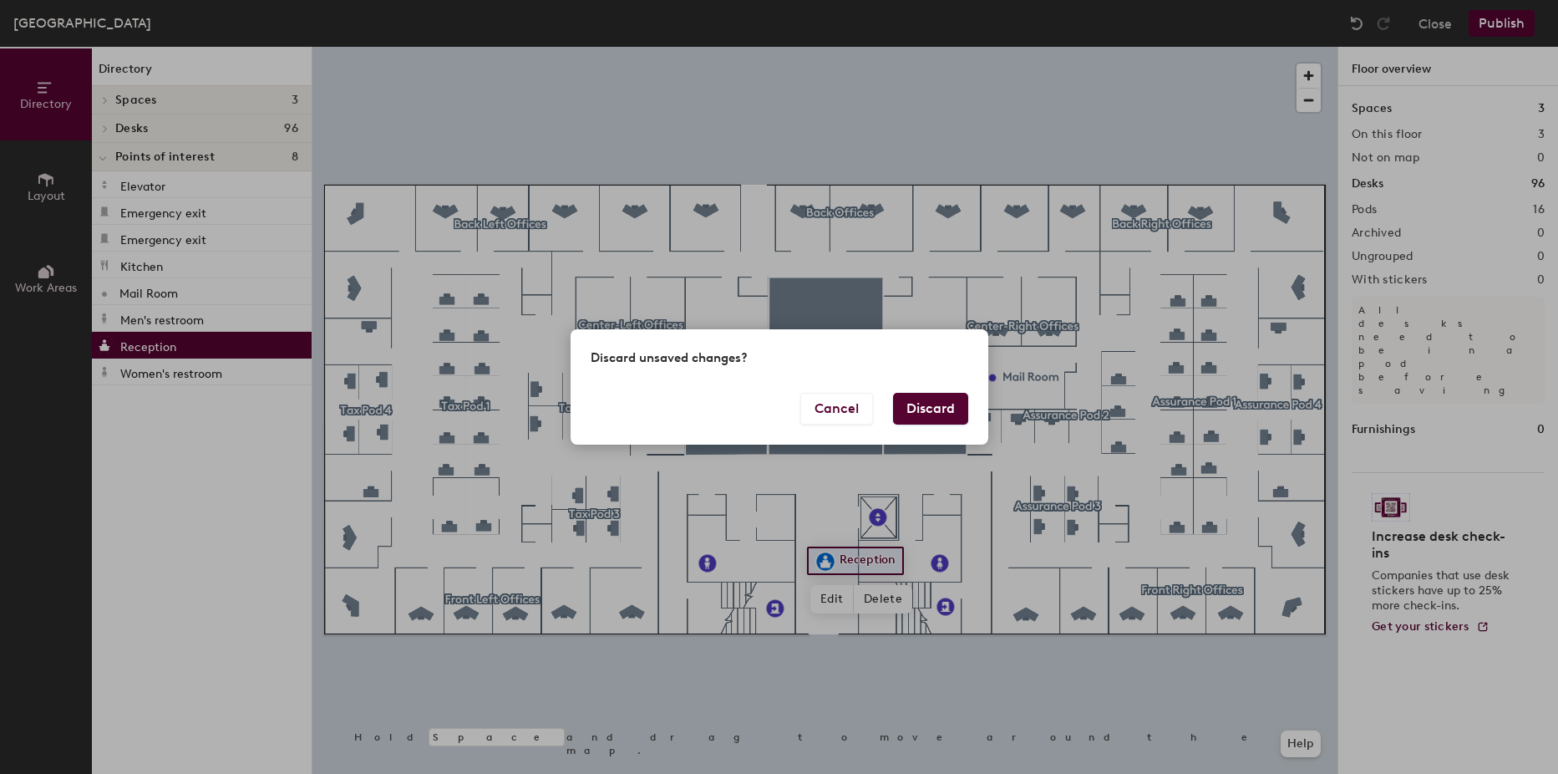
click at [938, 399] on button "Discard" at bounding box center [930, 409] width 75 height 32
